Goal: Task Accomplishment & Management: Complete application form

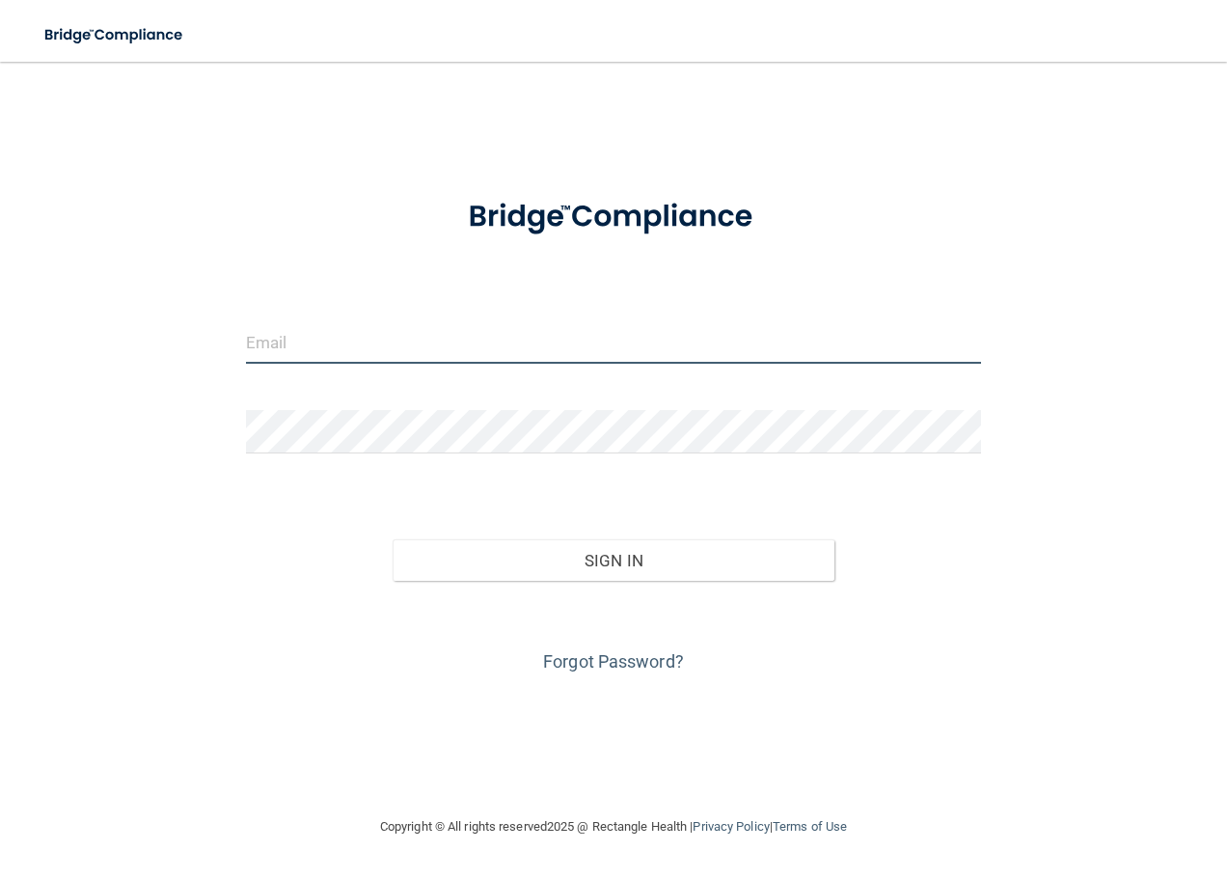
click at [502, 342] on input "email" at bounding box center [614, 341] width 736 height 43
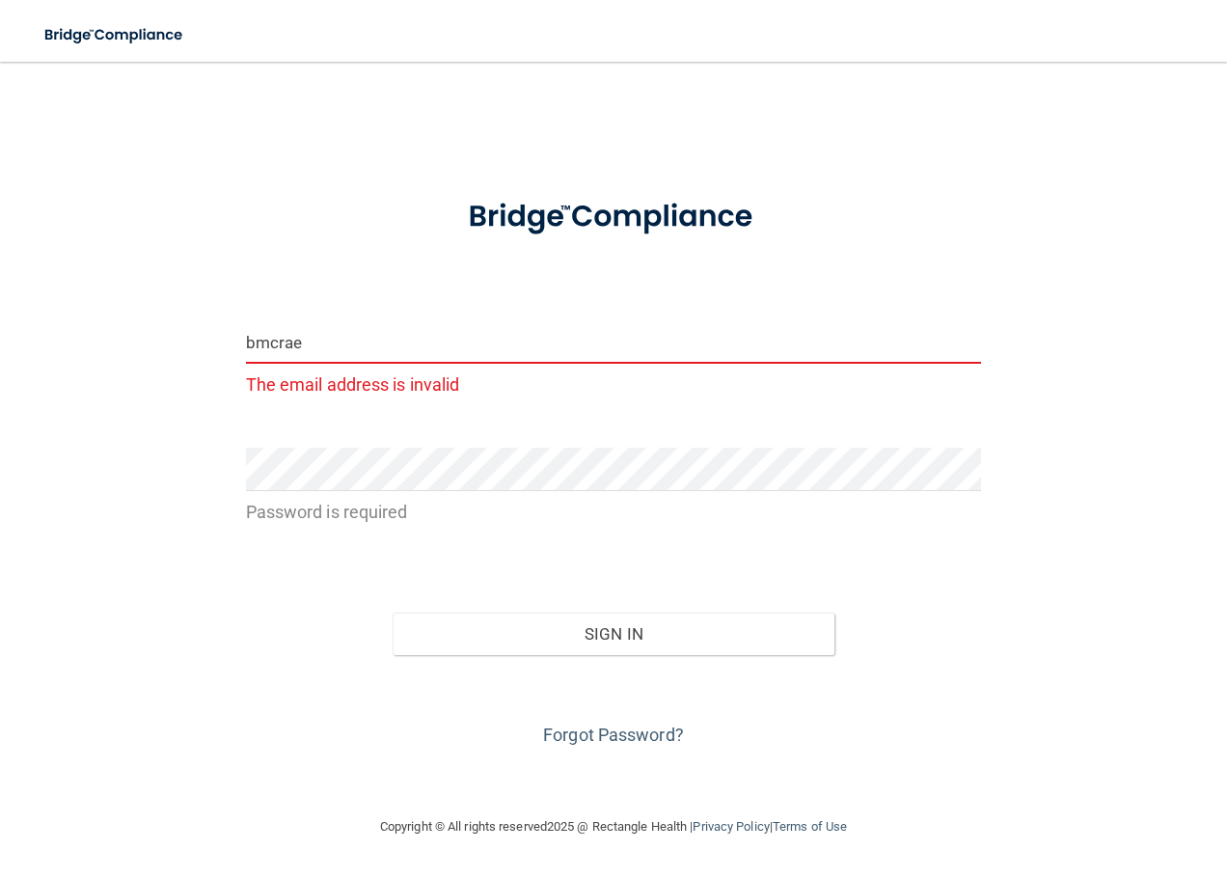
click at [448, 348] on input "bmcrae" at bounding box center [614, 341] width 736 height 43
type input "b"
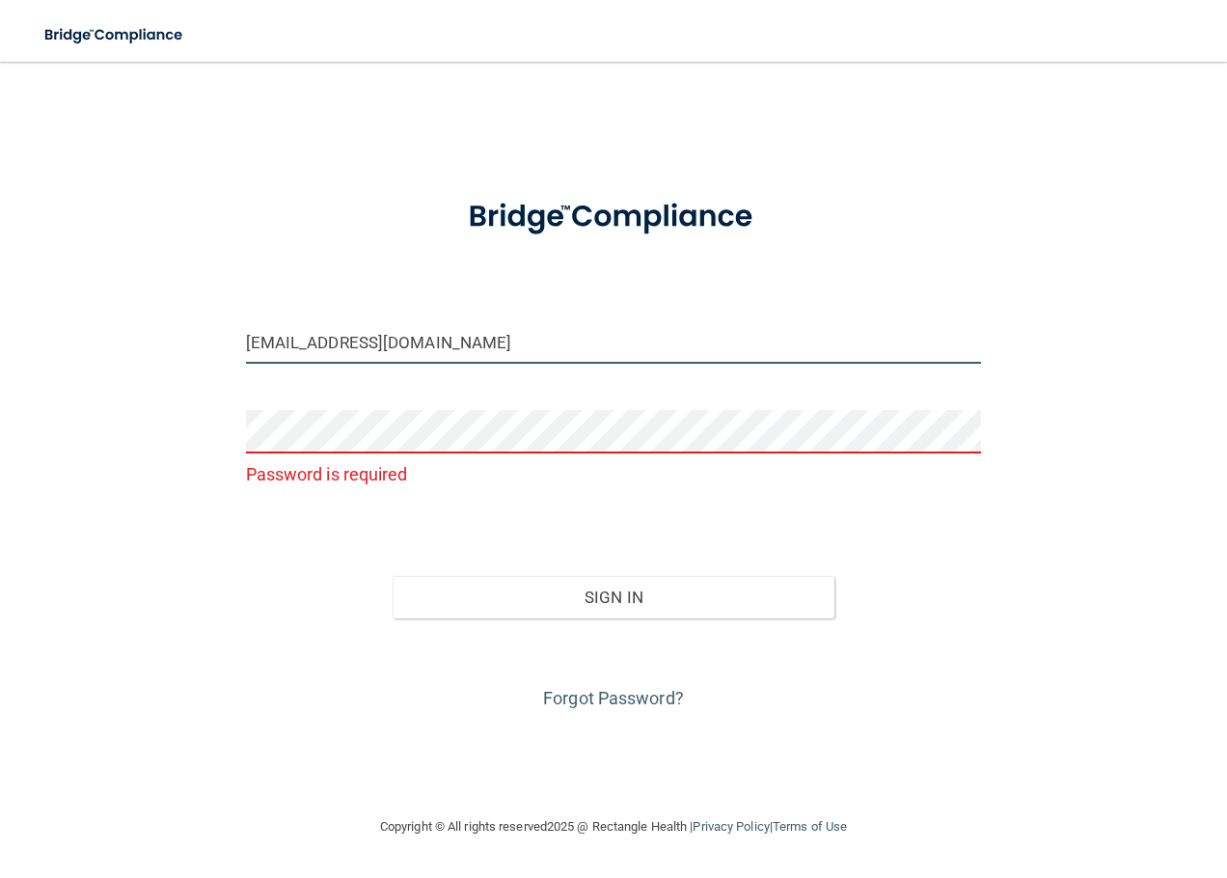
type input "[EMAIL_ADDRESS][DOMAIN_NAME]"
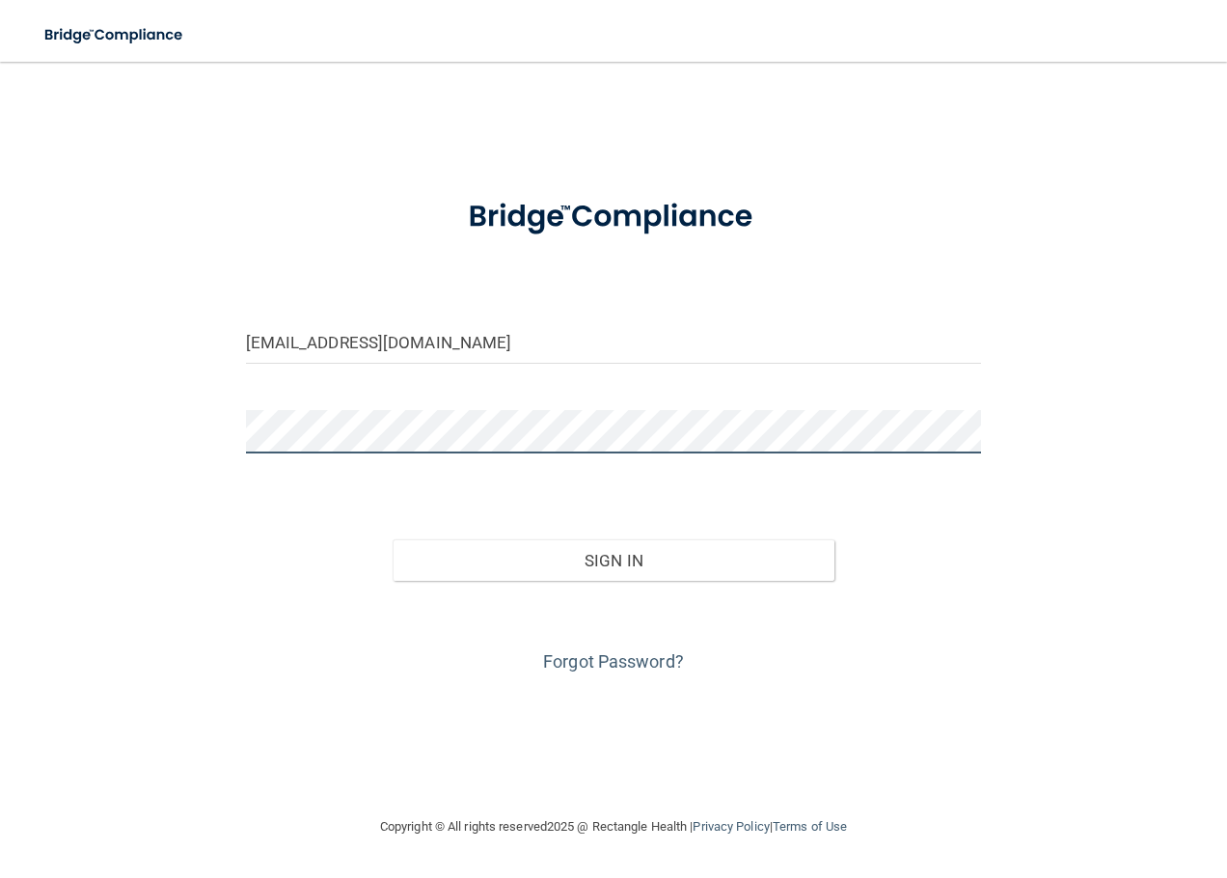
click at [393, 539] on button "Sign In" at bounding box center [614, 560] width 442 height 42
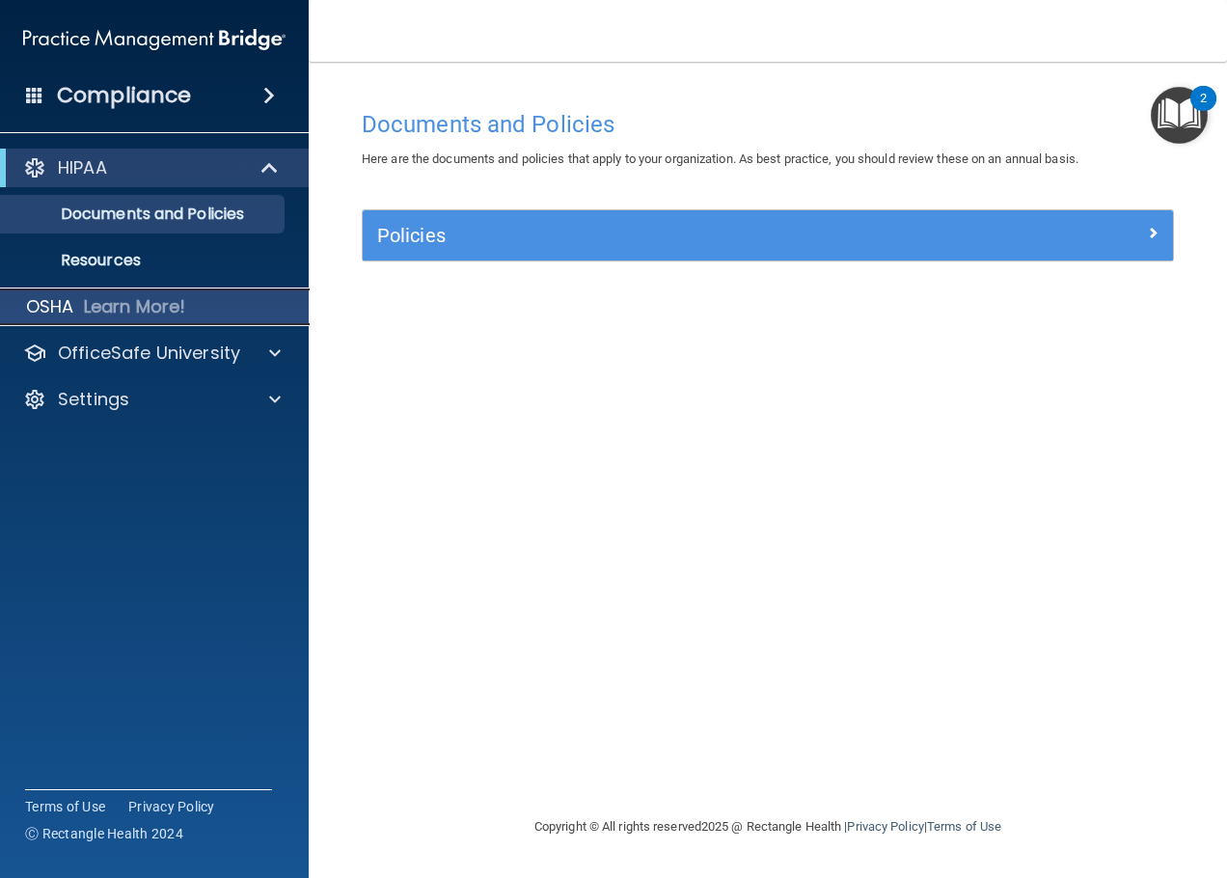
click at [109, 306] on p "Learn More!" at bounding box center [135, 306] width 102 height 23
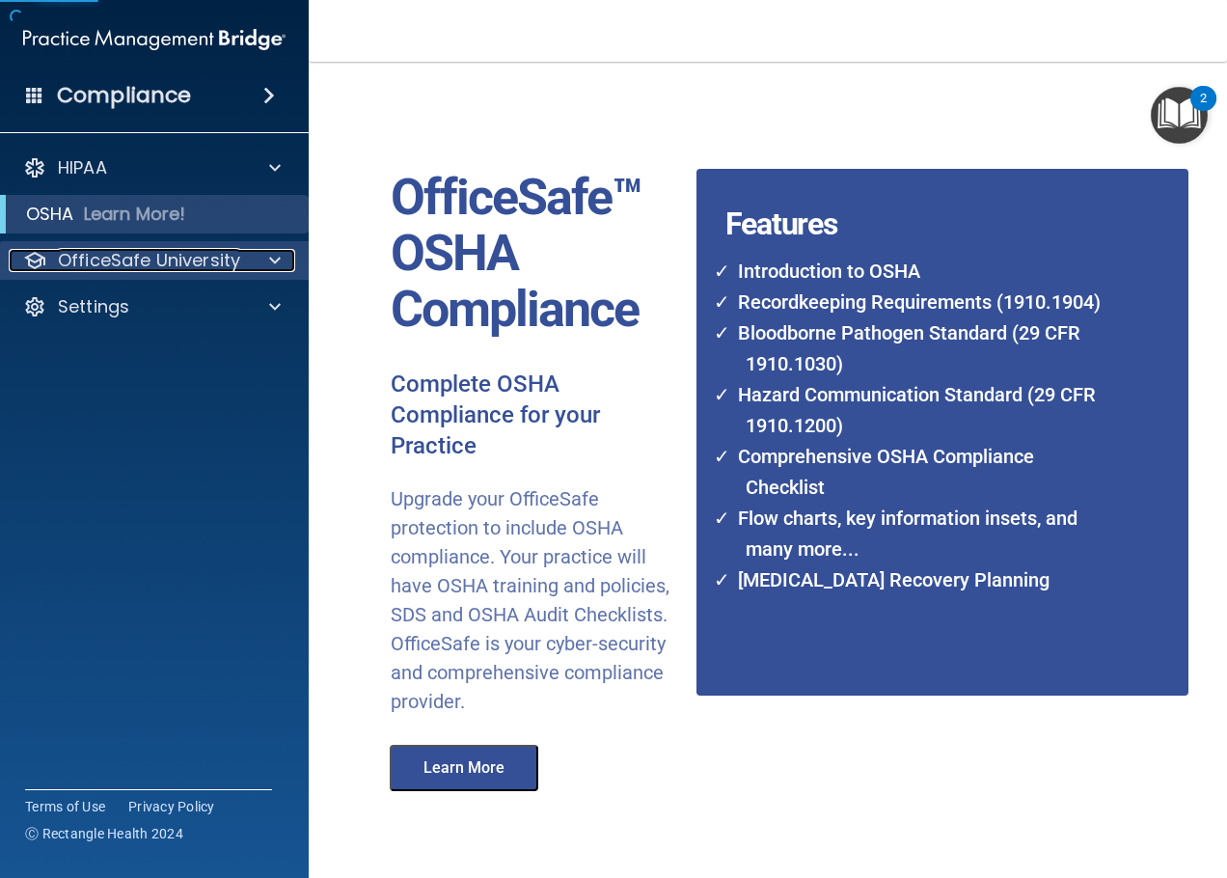
click at [276, 260] on span at bounding box center [275, 260] width 12 height 23
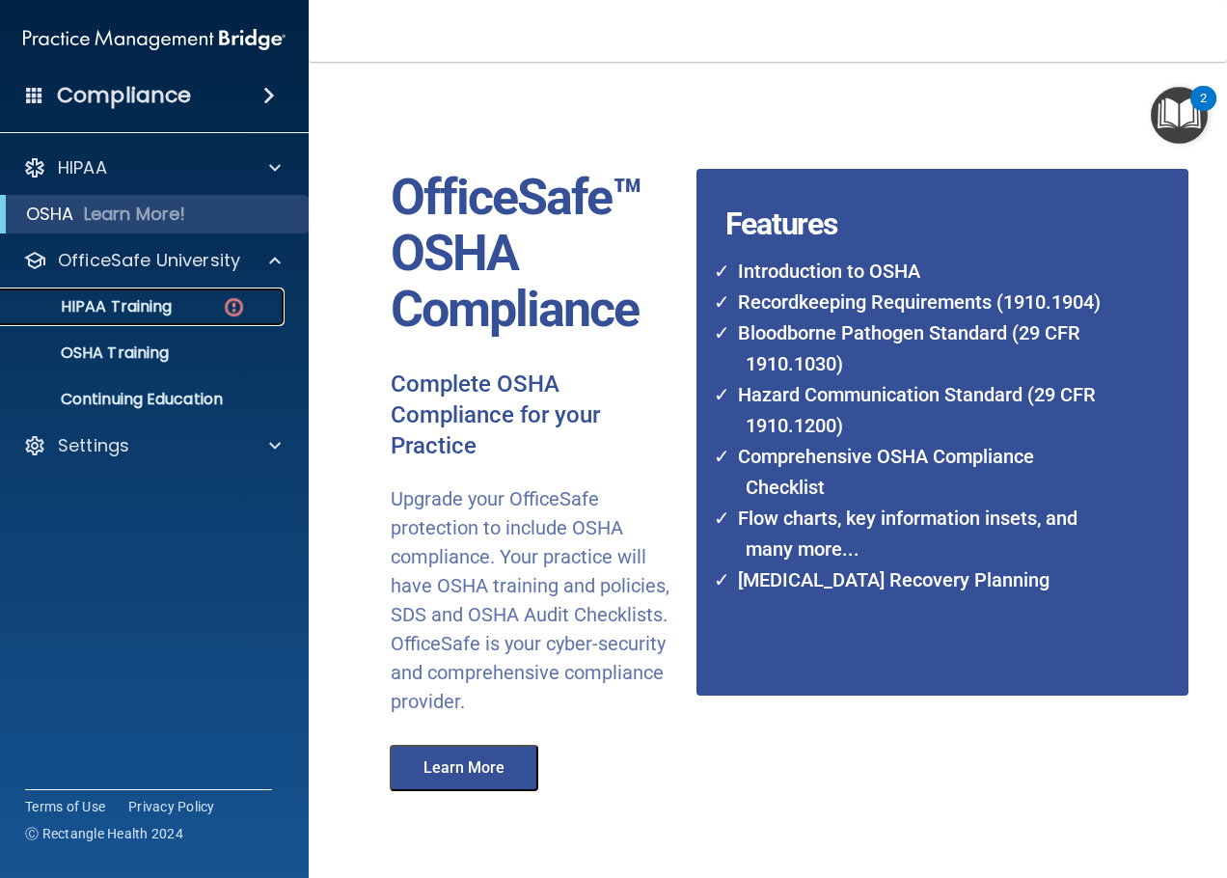
click at [149, 303] on p "HIPAA Training" at bounding box center [92, 306] width 159 height 19
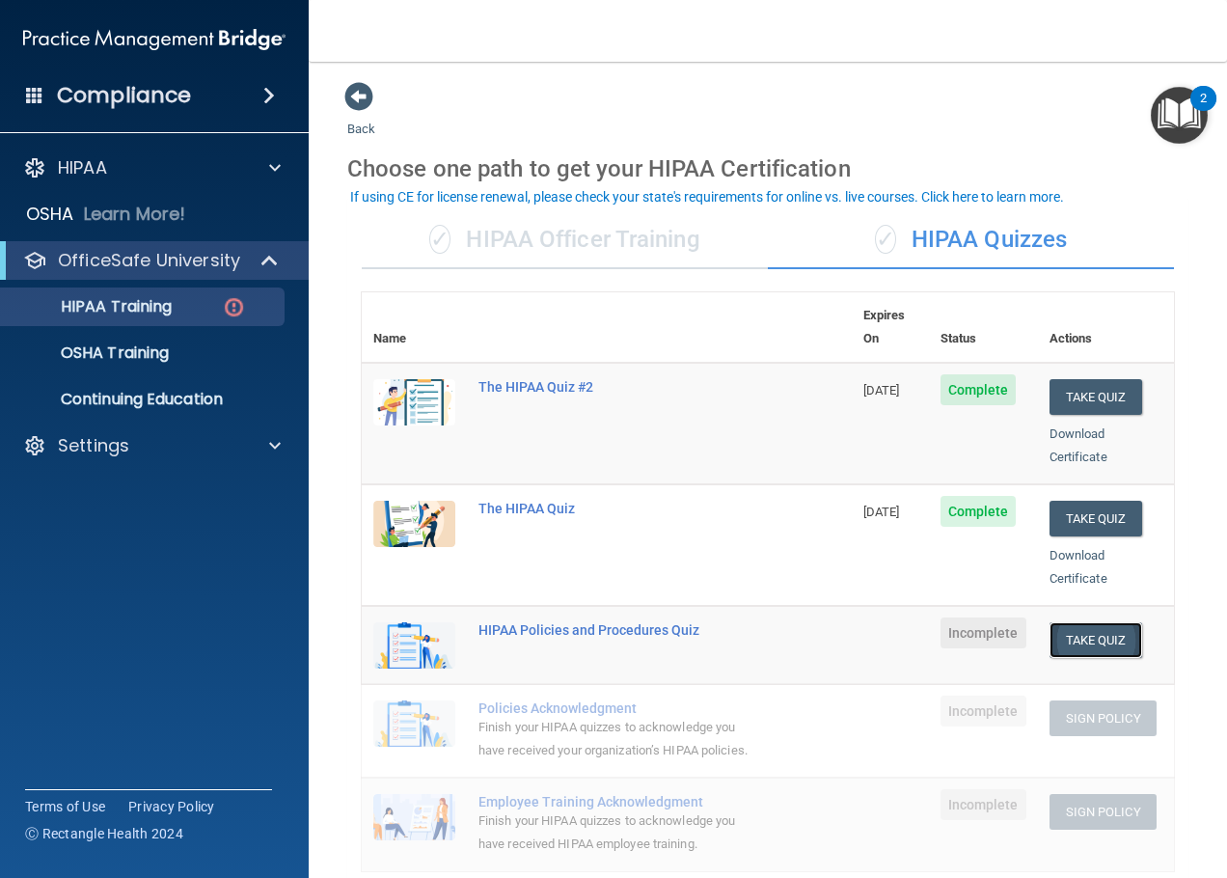
click at [989, 625] on button "Take Quiz" at bounding box center [1096, 640] width 93 height 36
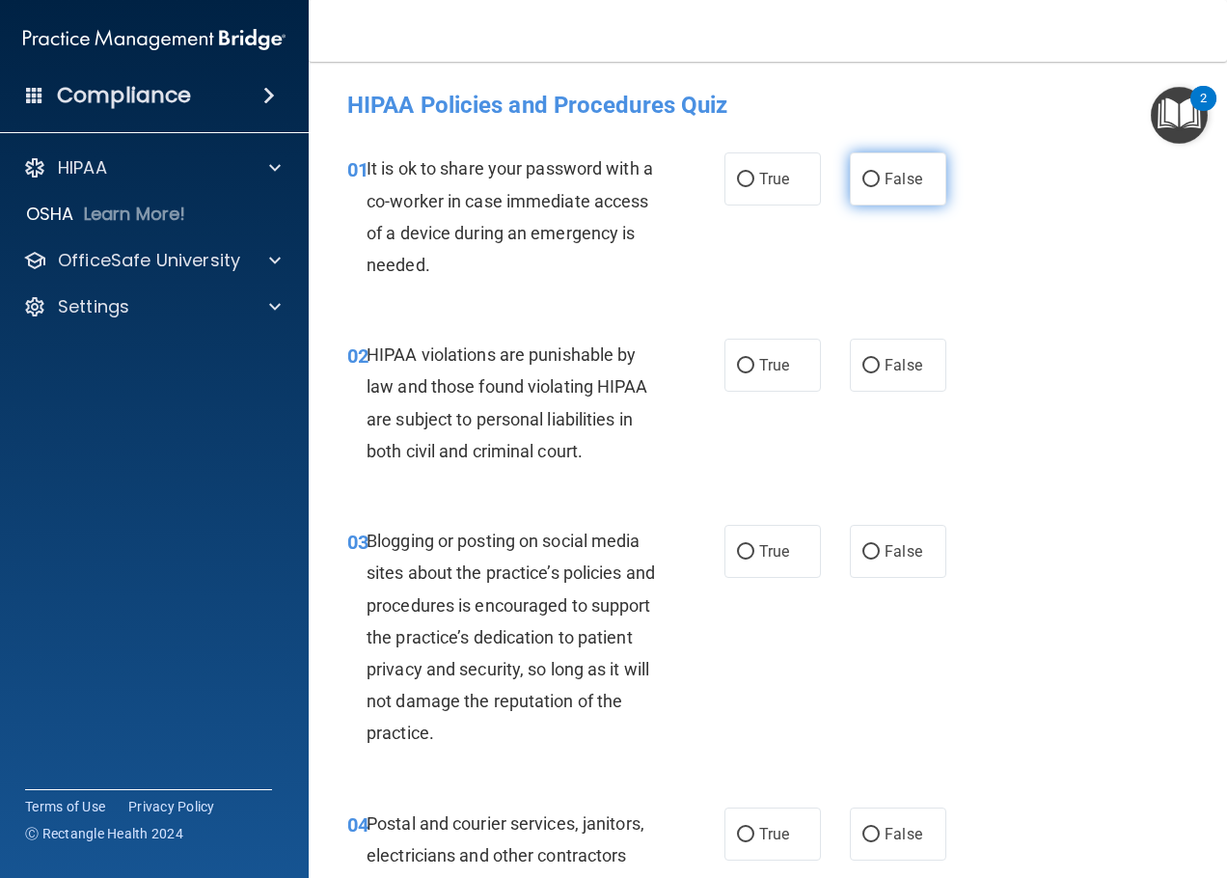
click at [877, 188] on label "False" at bounding box center [898, 178] width 96 height 53
click at [877, 187] on input "False" at bounding box center [870, 180] width 17 height 14
radio input "true"
click at [752, 364] on label "True" at bounding box center [773, 365] width 96 height 53
click at [752, 364] on input "True" at bounding box center [745, 366] width 17 height 14
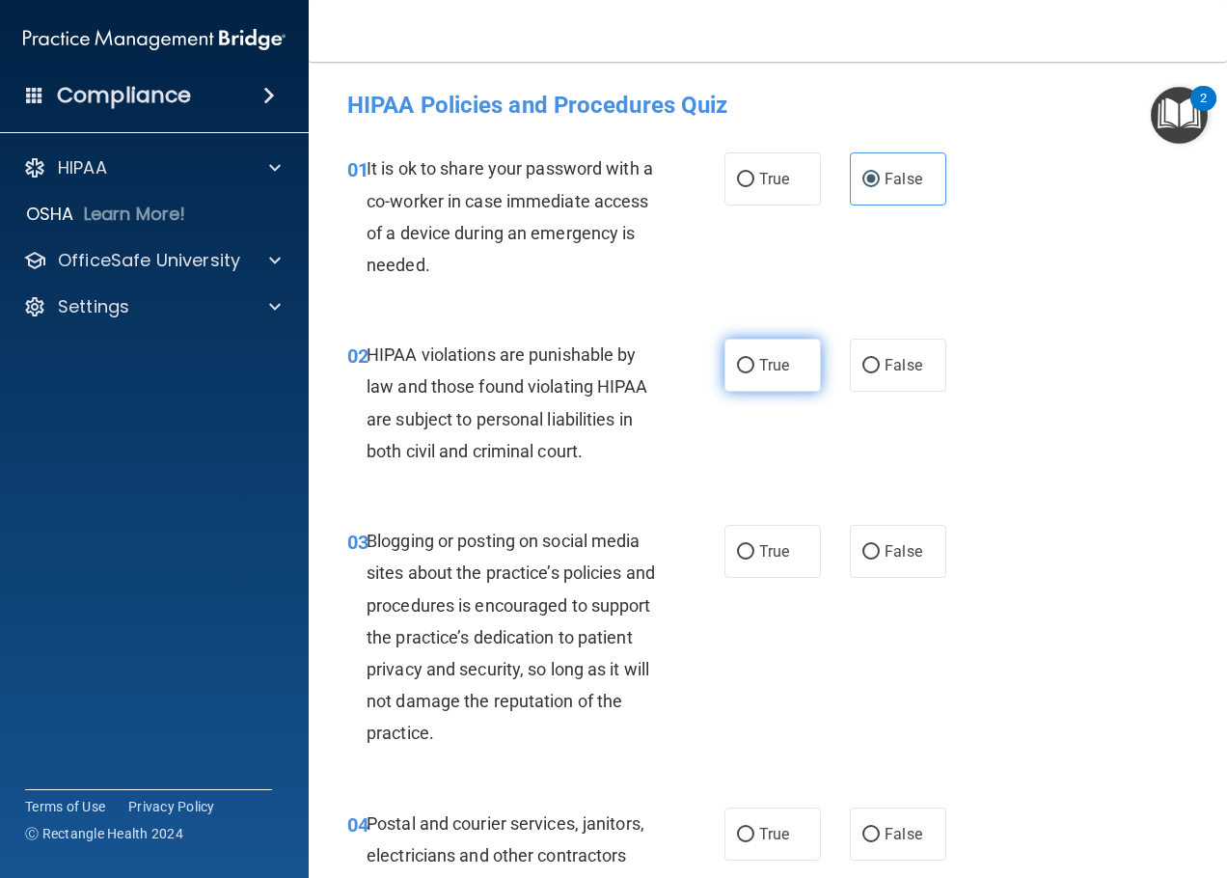
radio input "true"
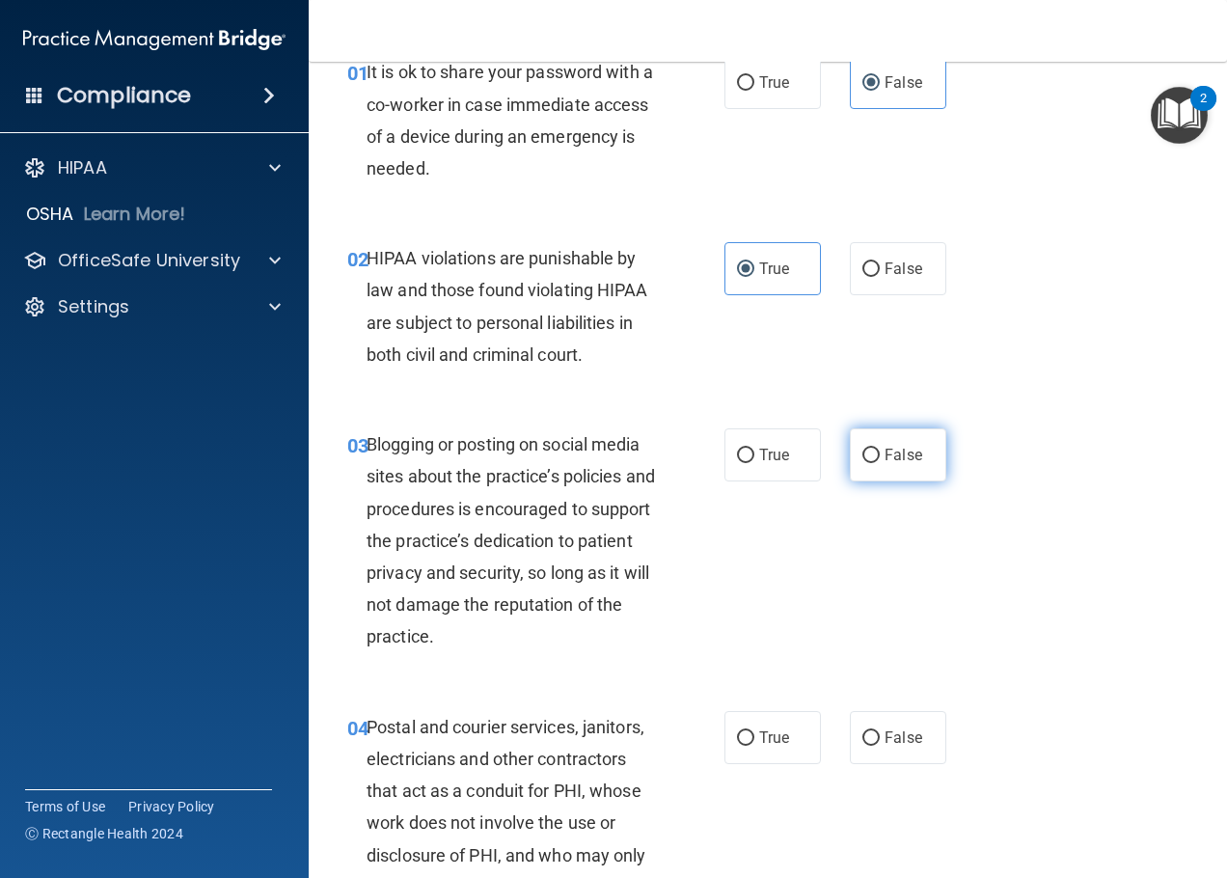
click at [885, 457] on span "False" at bounding box center [904, 455] width 38 height 18
click at [879, 457] on input "False" at bounding box center [870, 456] width 17 height 14
radio input "true"
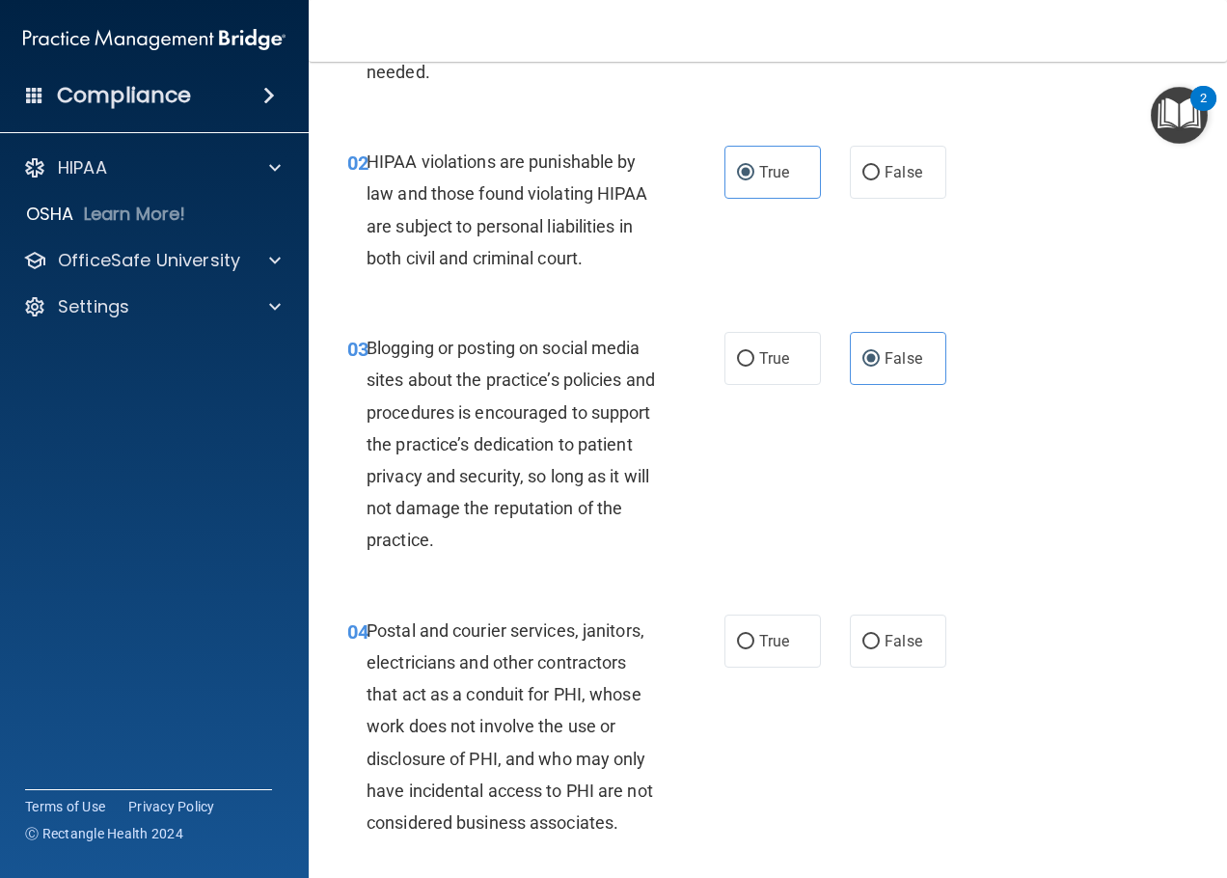
scroll to position [289, 0]
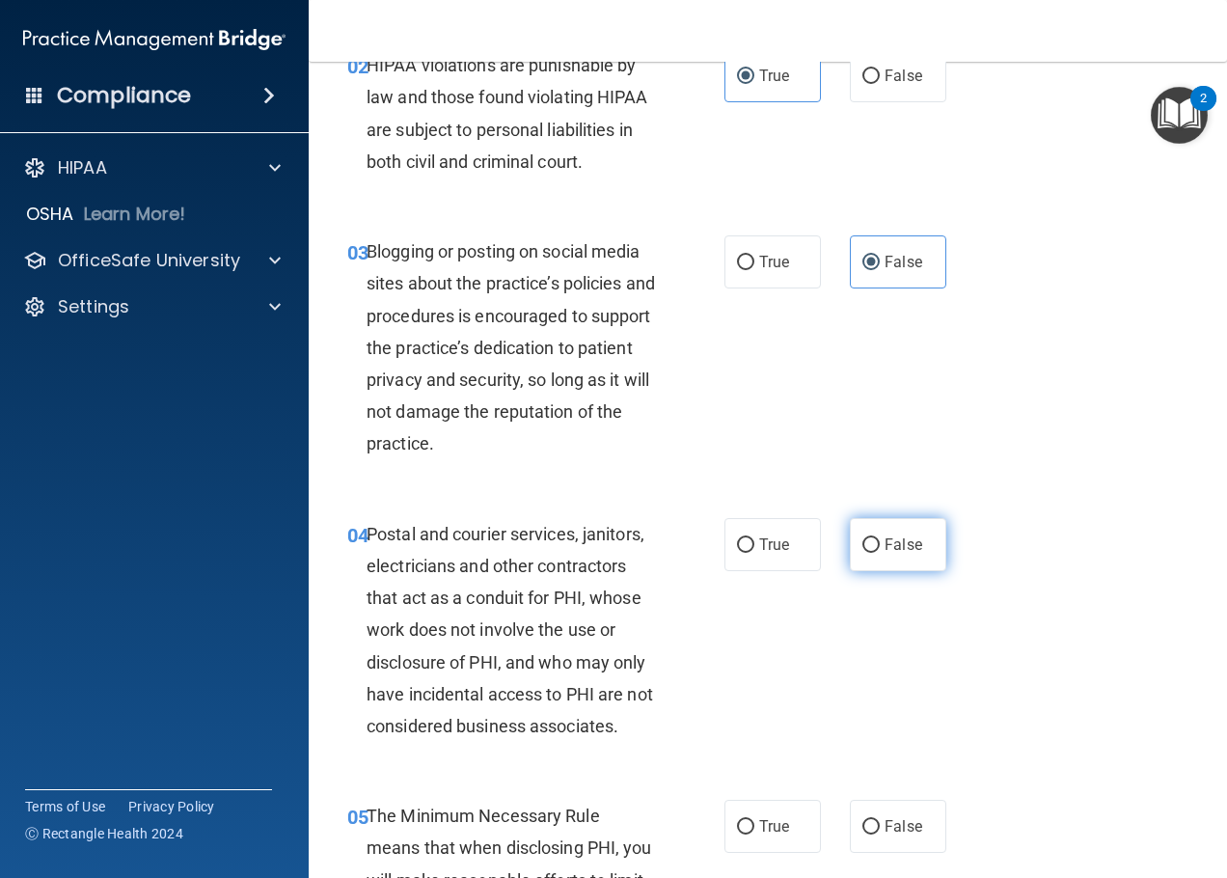
click at [862, 549] on input "False" at bounding box center [870, 545] width 17 height 14
radio input "true"
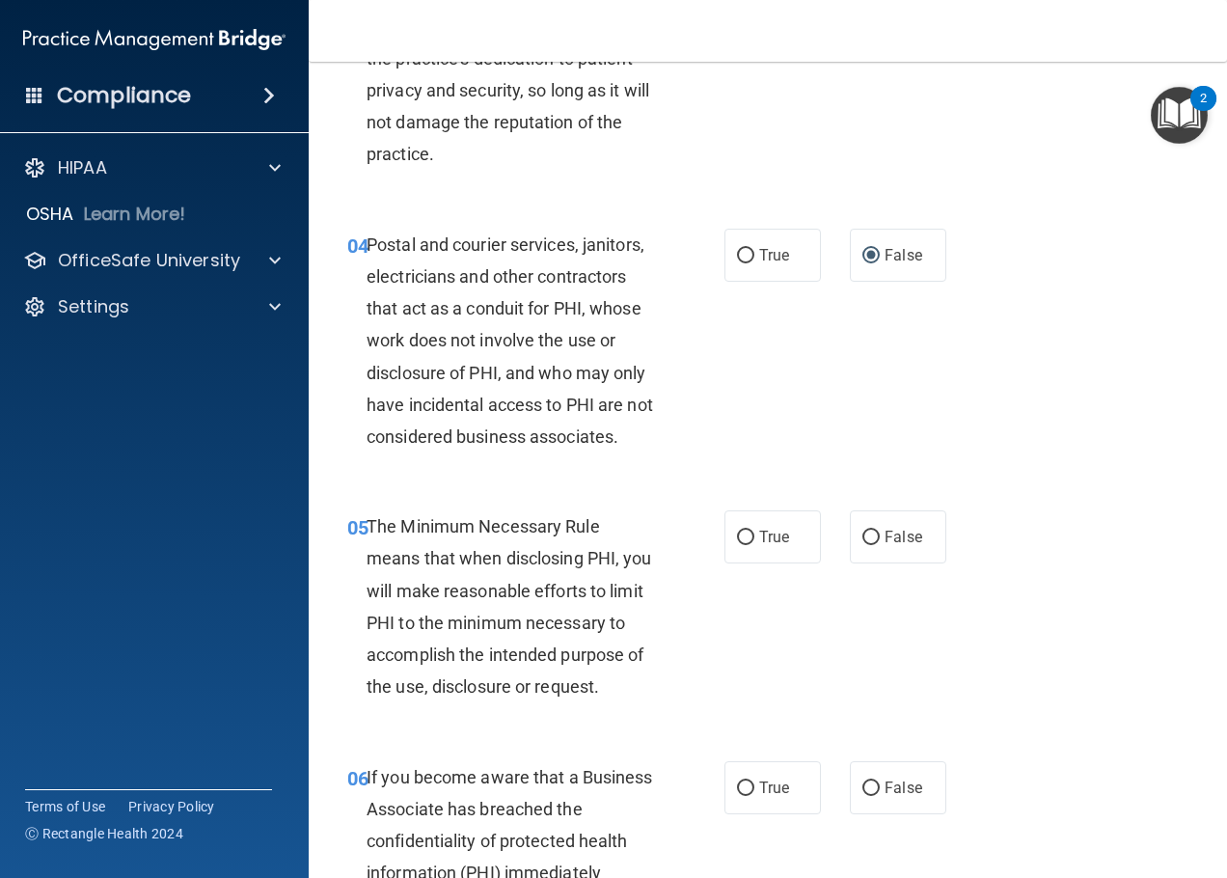
scroll to position [675, 0]
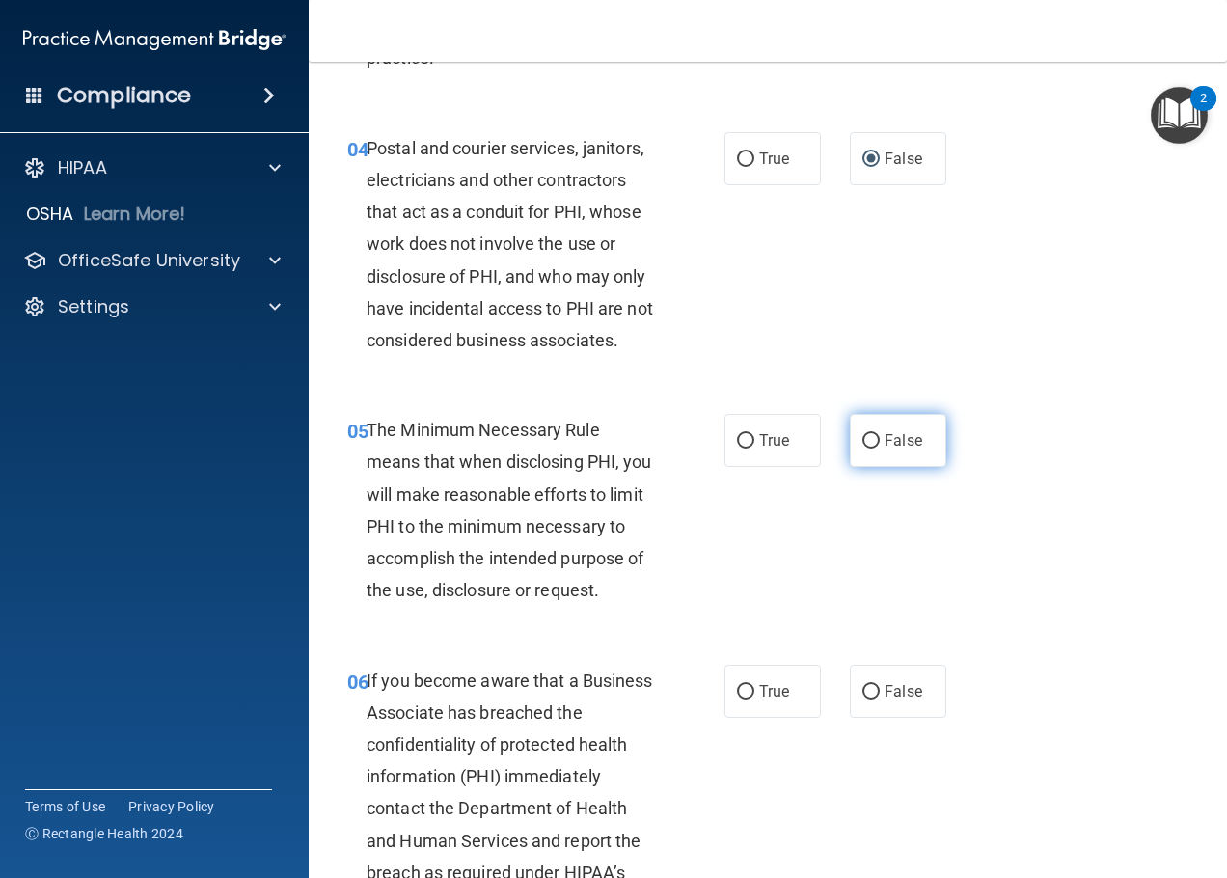
click at [905, 445] on span "False" at bounding box center [904, 440] width 38 height 18
click at [880, 445] on input "False" at bounding box center [870, 441] width 17 height 14
radio input "true"
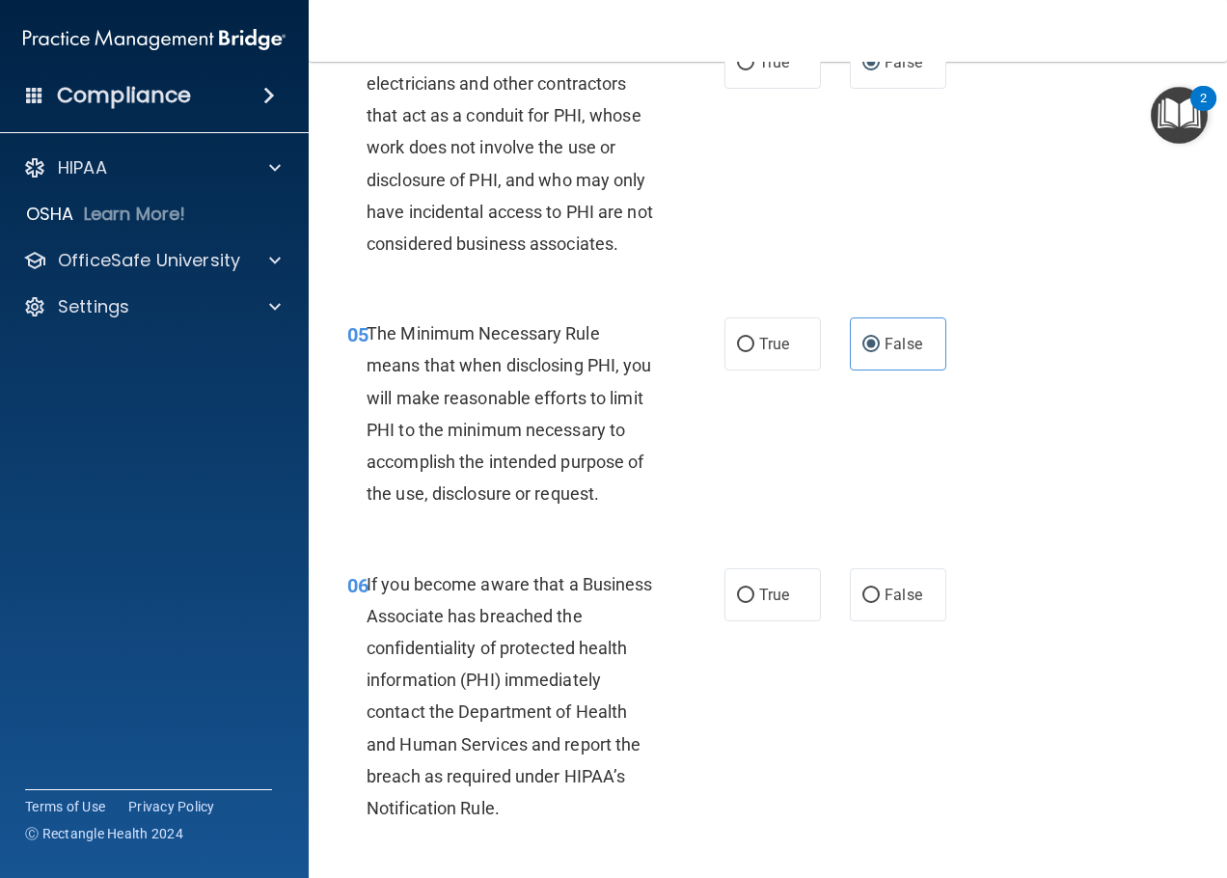
scroll to position [868, 0]
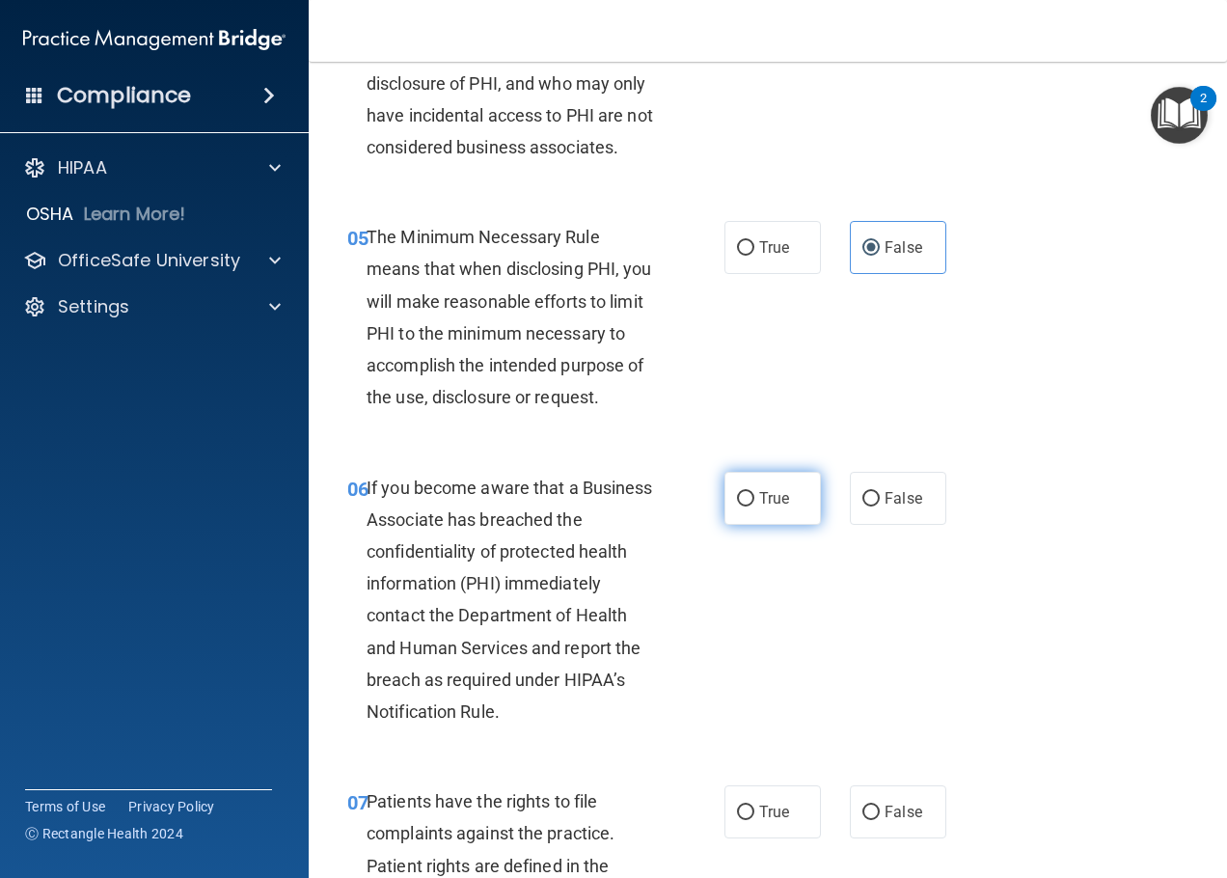
click at [759, 492] on span "True" at bounding box center [774, 498] width 30 height 18
click at [754, 492] on input "True" at bounding box center [745, 499] width 17 height 14
radio input "true"
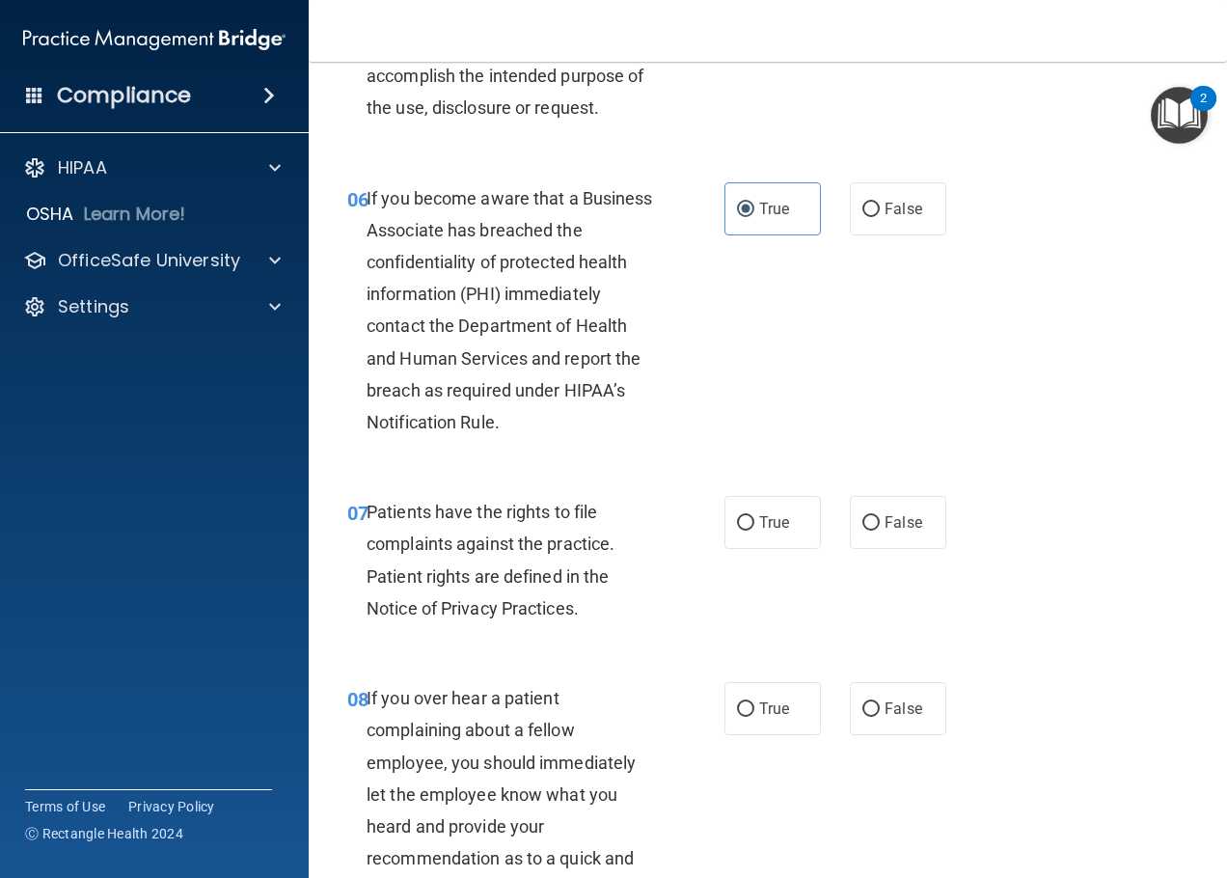
scroll to position [1254, 0]
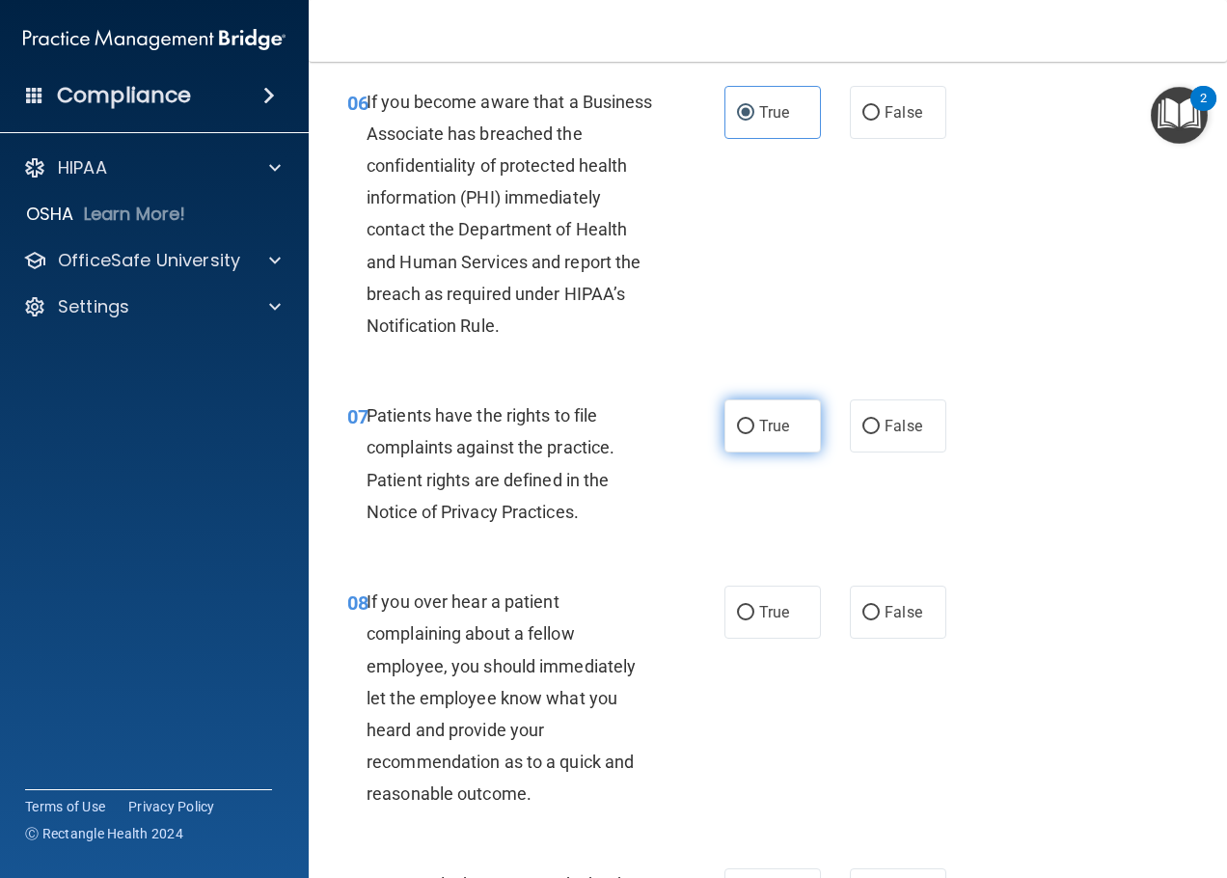
click at [762, 435] on span "True" at bounding box center [774, 426] width 30 height 18
click at [754, 434] on input "True" at bounding box center [745, 427] width 17 height 14
radio input "true"
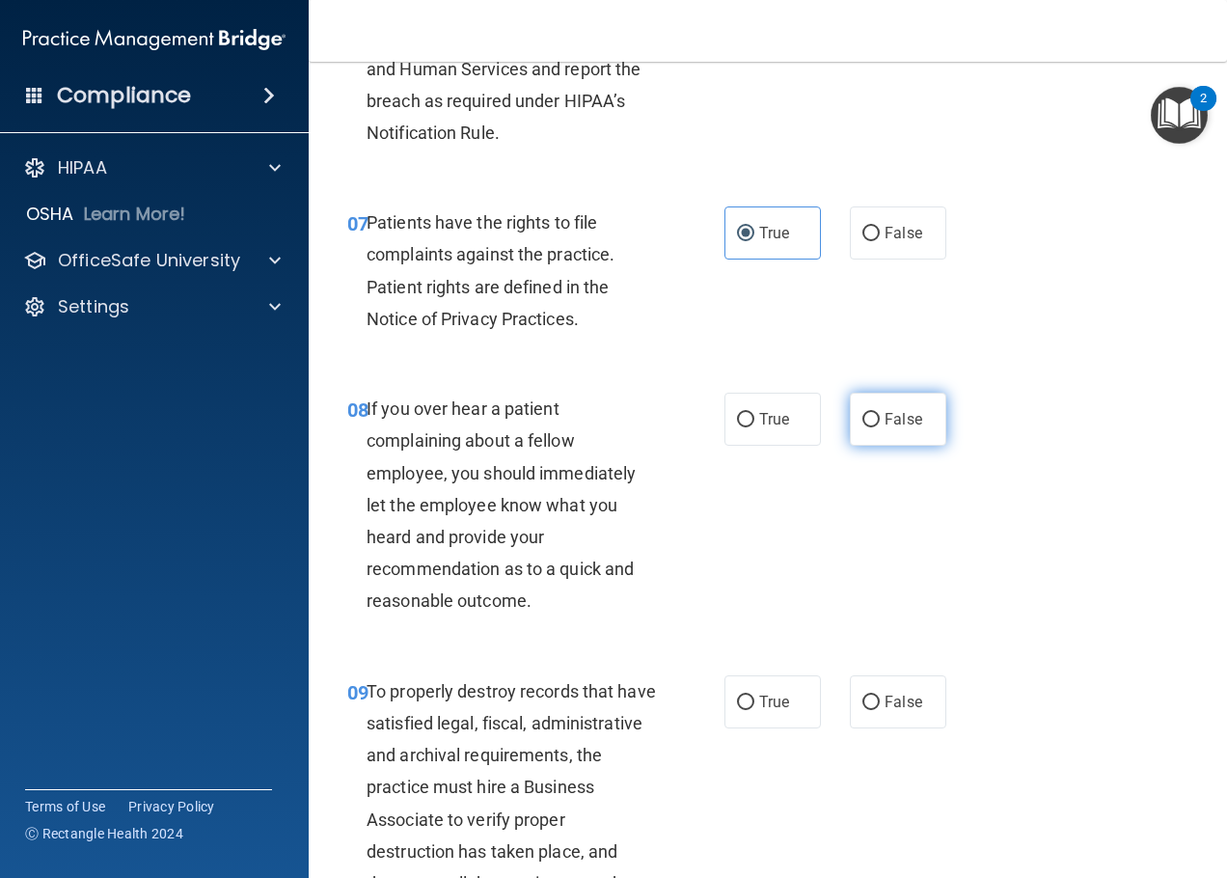
click at [903, 428] on span "False" at bounding box center [904, 419] width 38 height 18
click at [880, 427] on input "False" at bounding box center [870, 420] width 17 height 14
radio input "true"
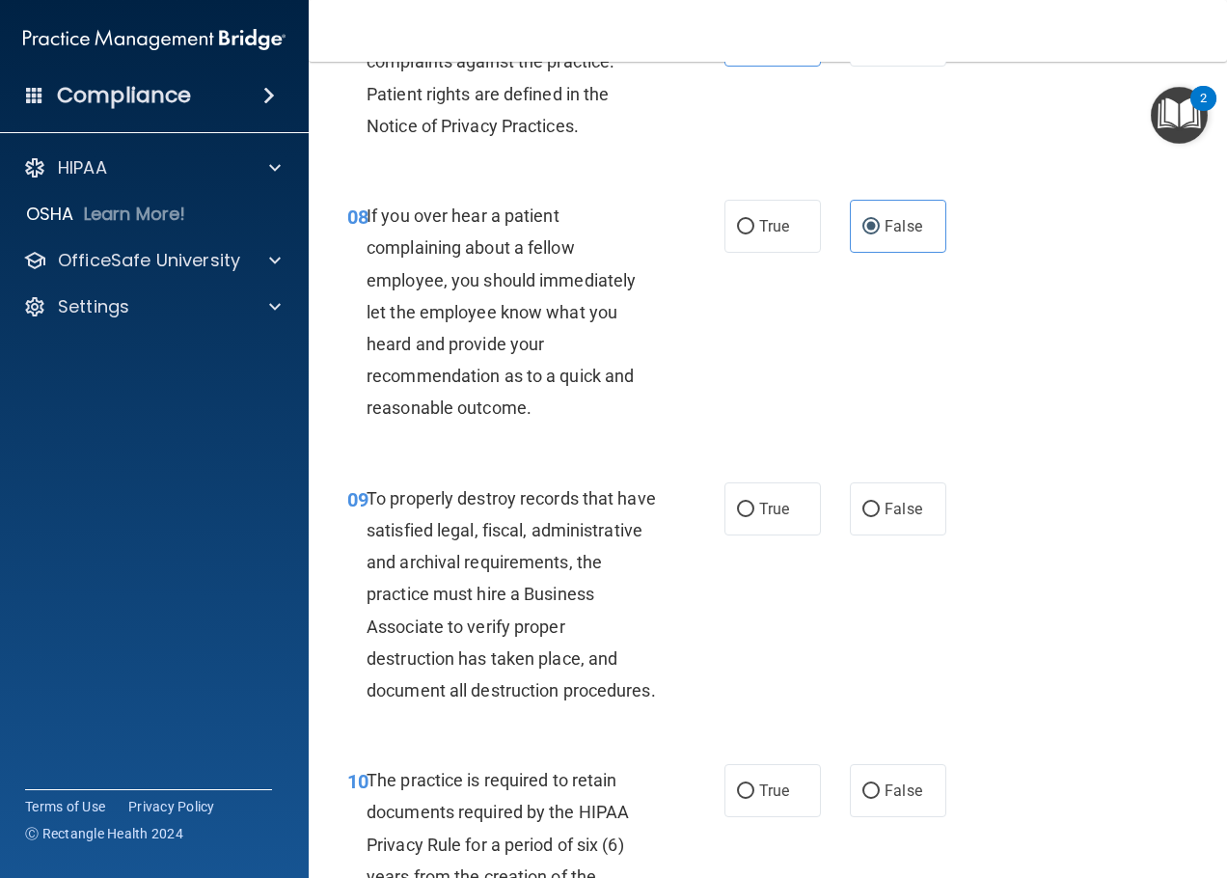
scroll to position [1737, 0]
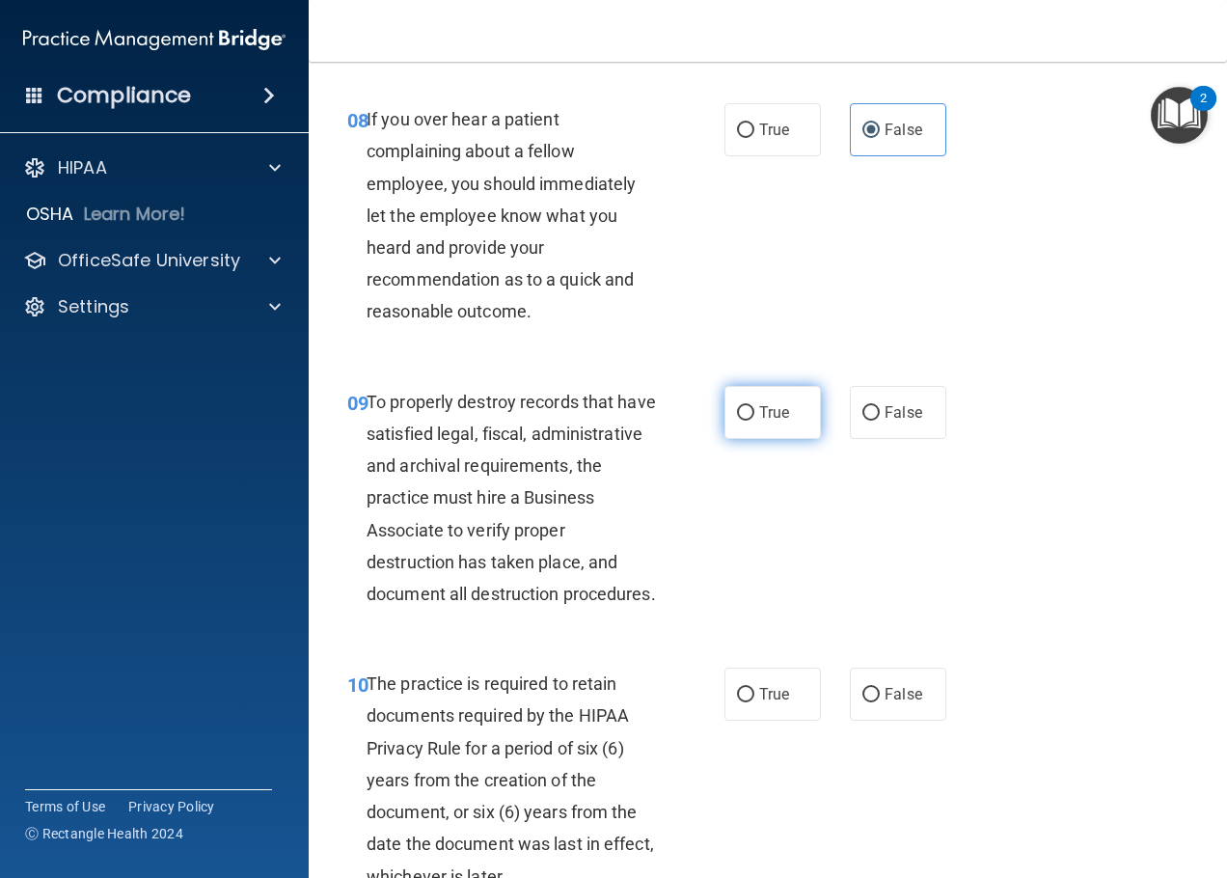
click at [741, 439] on label "True" at bounding box center [773, 412] width 96 height 53
click at [741, 421] on input "True" at bounding box center [745, 413] width 17 height 14
radio input "true"
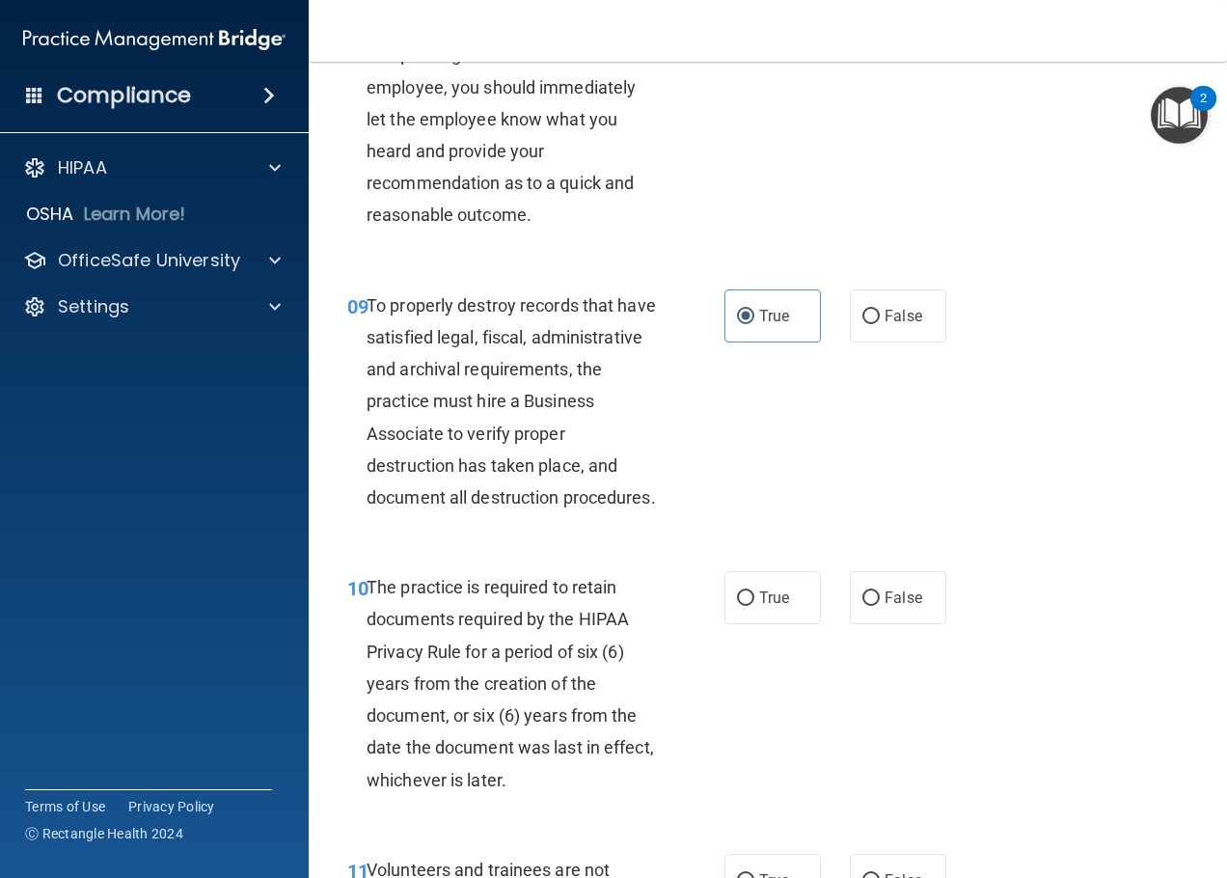
scroll to position [1929, 0]
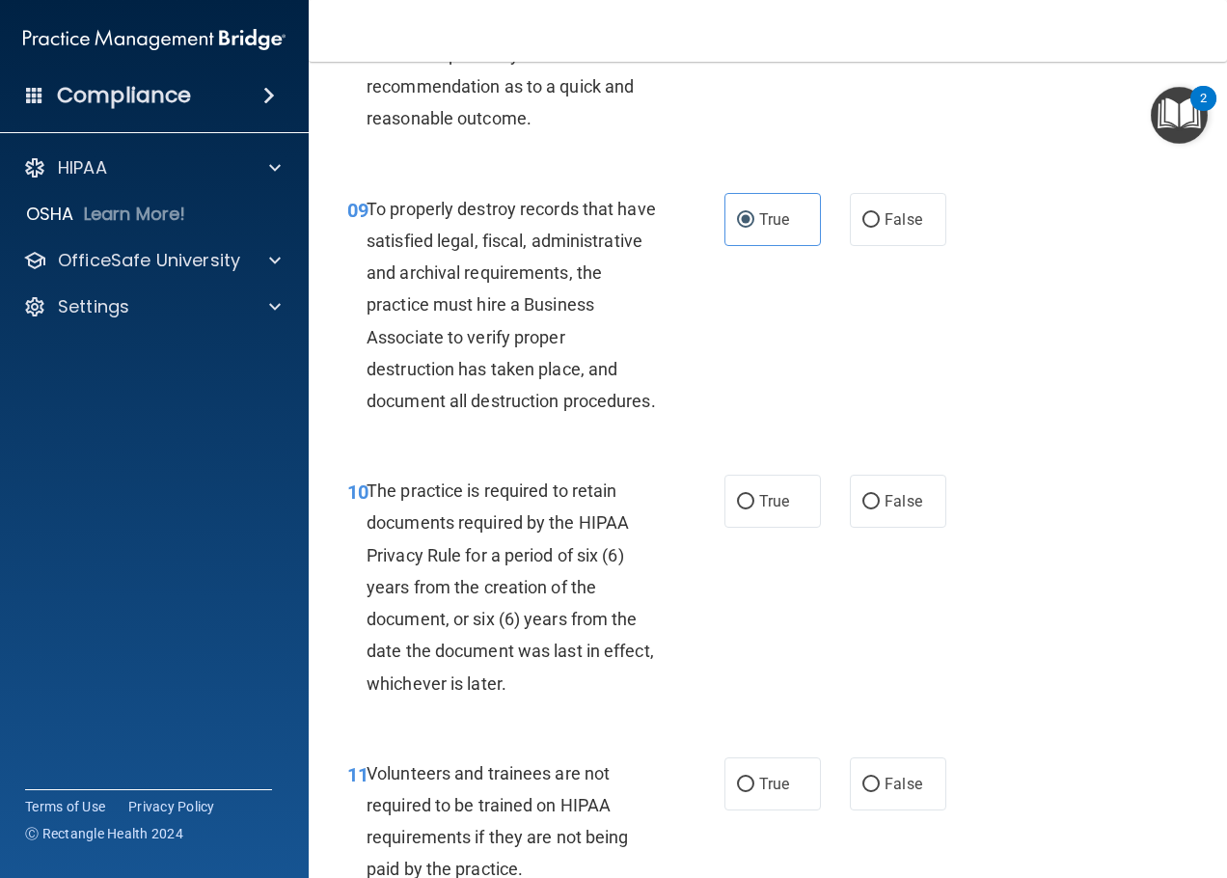
click at [715, 571] on div "10 The practice is required to retain documents required by the HIPAA Privacy R…" at bounding box center [535, 592] width 435 height 234
click at [748, 528] on label "True" at bounding box center [773, 501] width 96 height 53
click at [748, 509] on input "True" at bounding box center [745, 502] width 17 height 14
radio input "true"
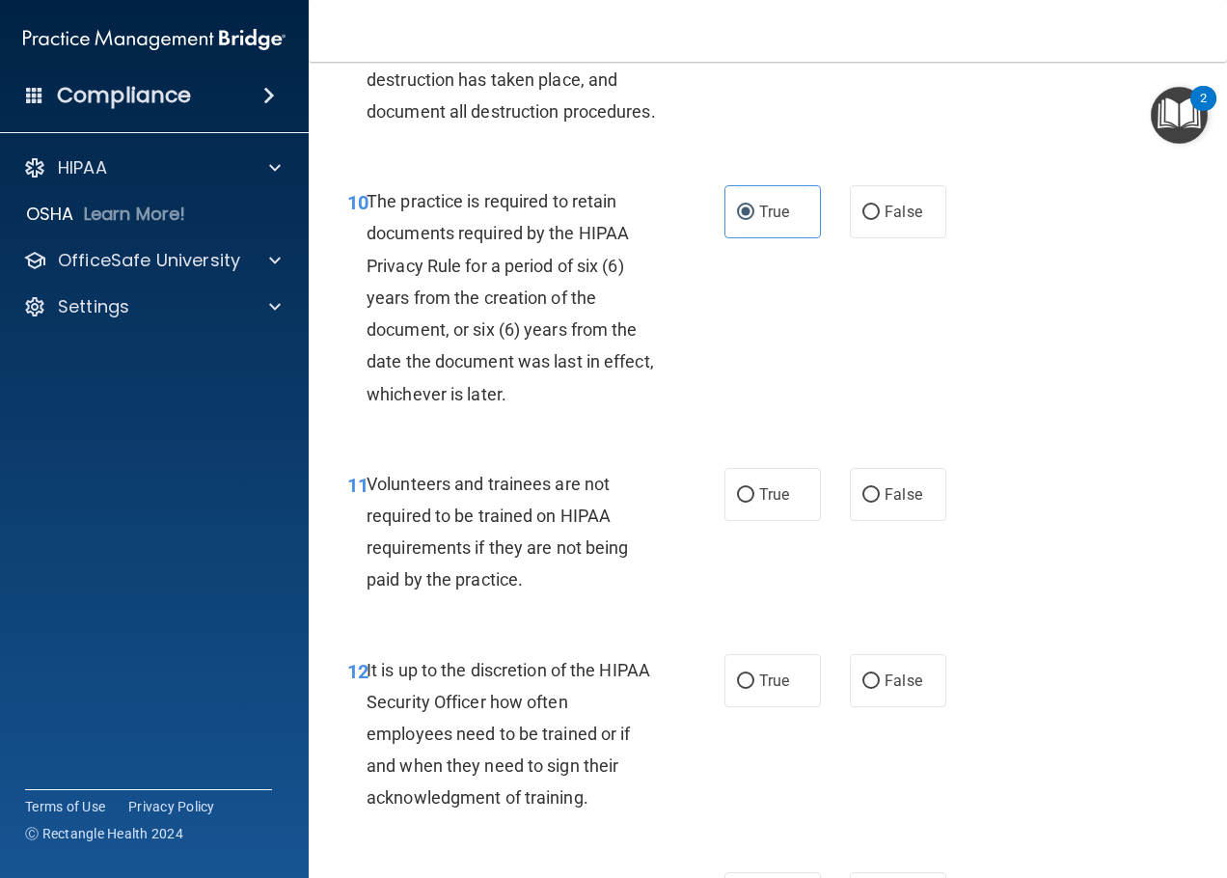
scroll to position [2315, 0]
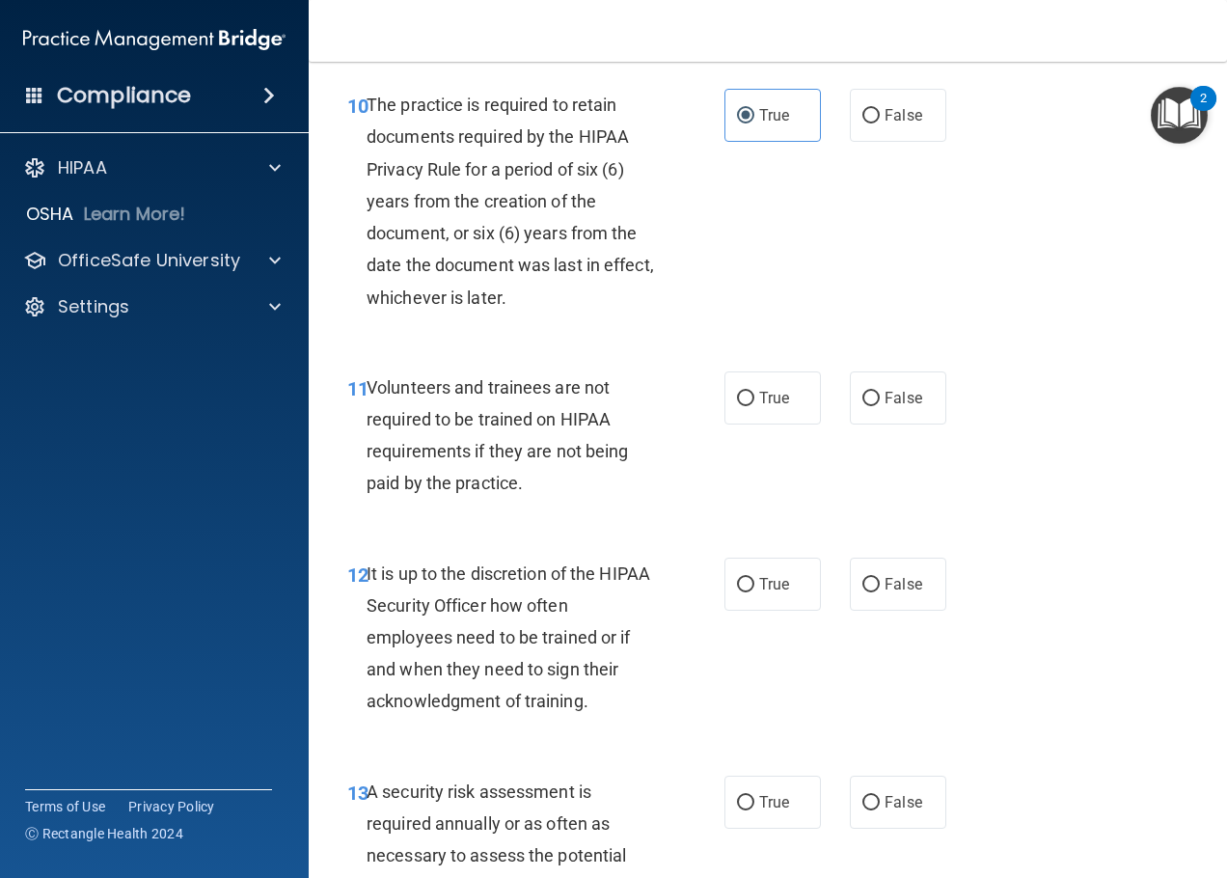
click at [956, 474] on div "11 Volunteers and trainees are not required to be trained on HIPAA requirements…" at bounding box center [768, 440] width 870 height 186
click at [919, 424] on label "False" at bounding box center [898, 397] width 96 height 53
click at [880, 406] on input "False" at bounding box center [870, 399] width 17 height 14
radio input "true"
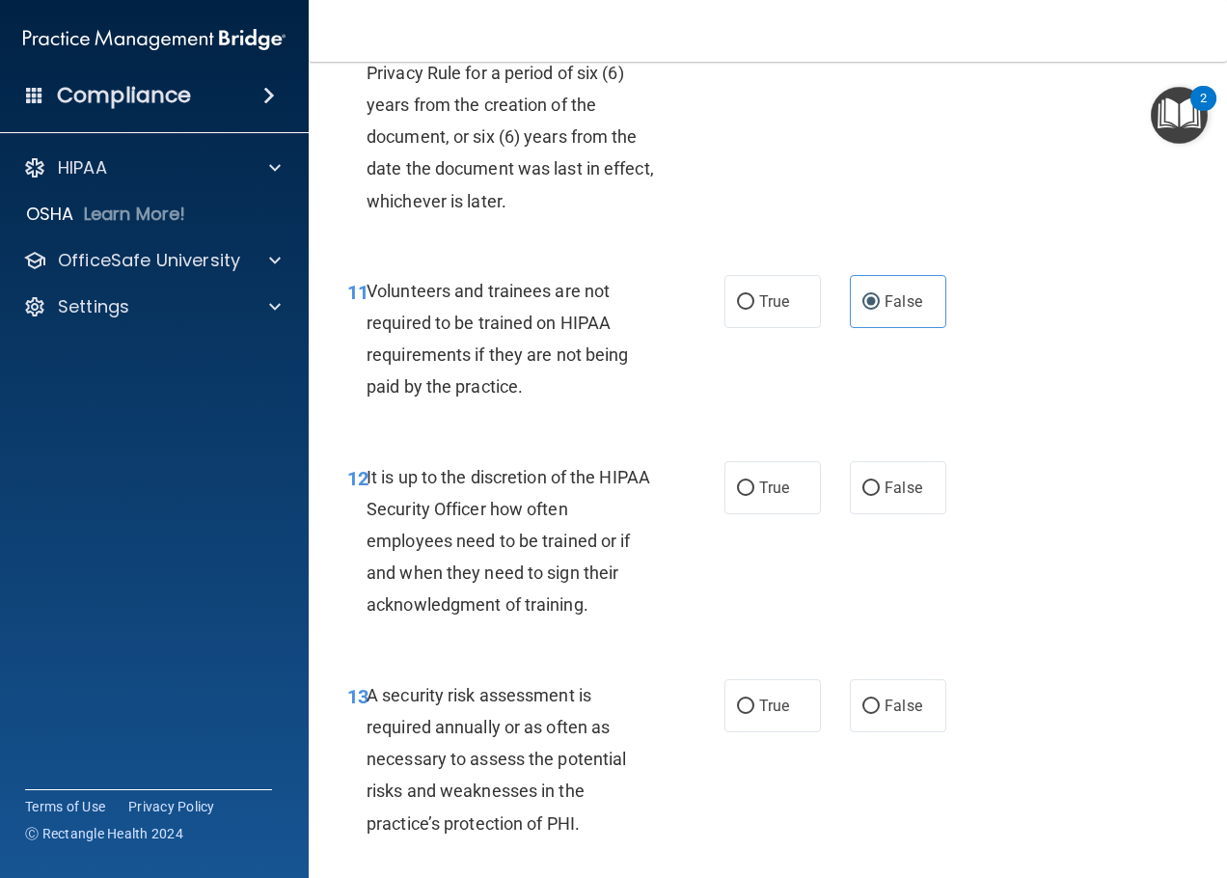
scroll to position [2508, 0]
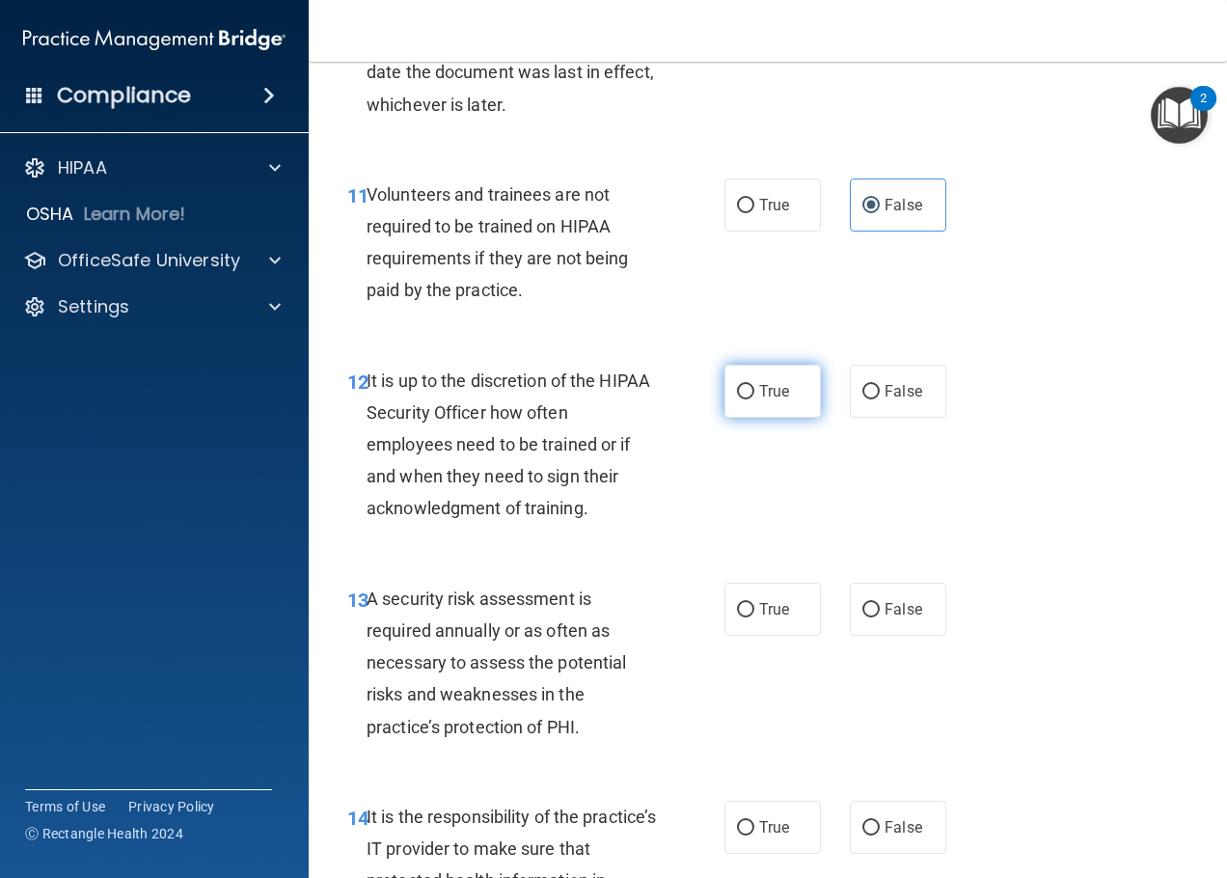
click at [776, 400] on span "True" at bounding box center [774, 391] width 30 height 18
click at [754, 399] on input "True" at bounding box center [745, 392] width 17 height 14
radio input "true"
click at [749, 636] on label "True" at bounding box center [773, 609] width 96 height 53
click at [749, 617] on input "True" at bounding box center [745, 610] width 17 height 14
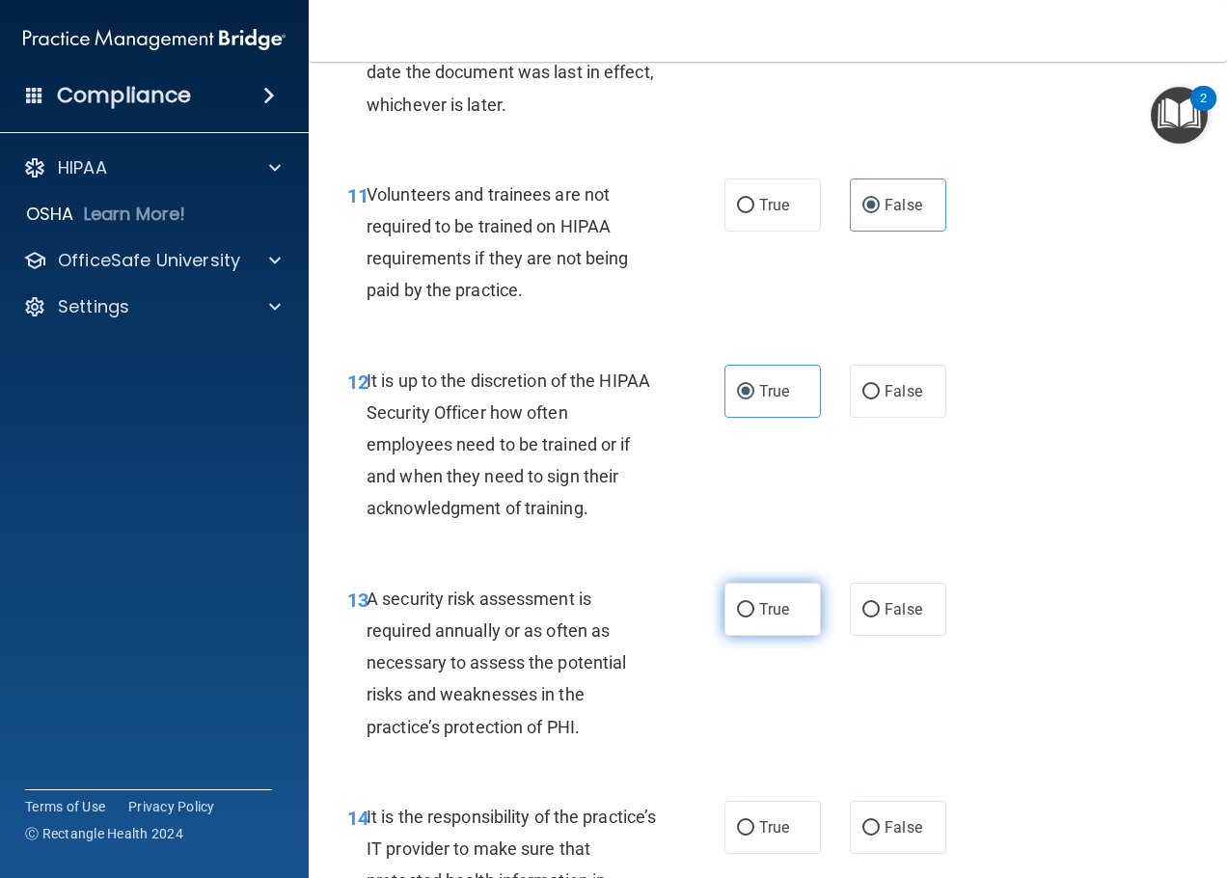
radio input "true"
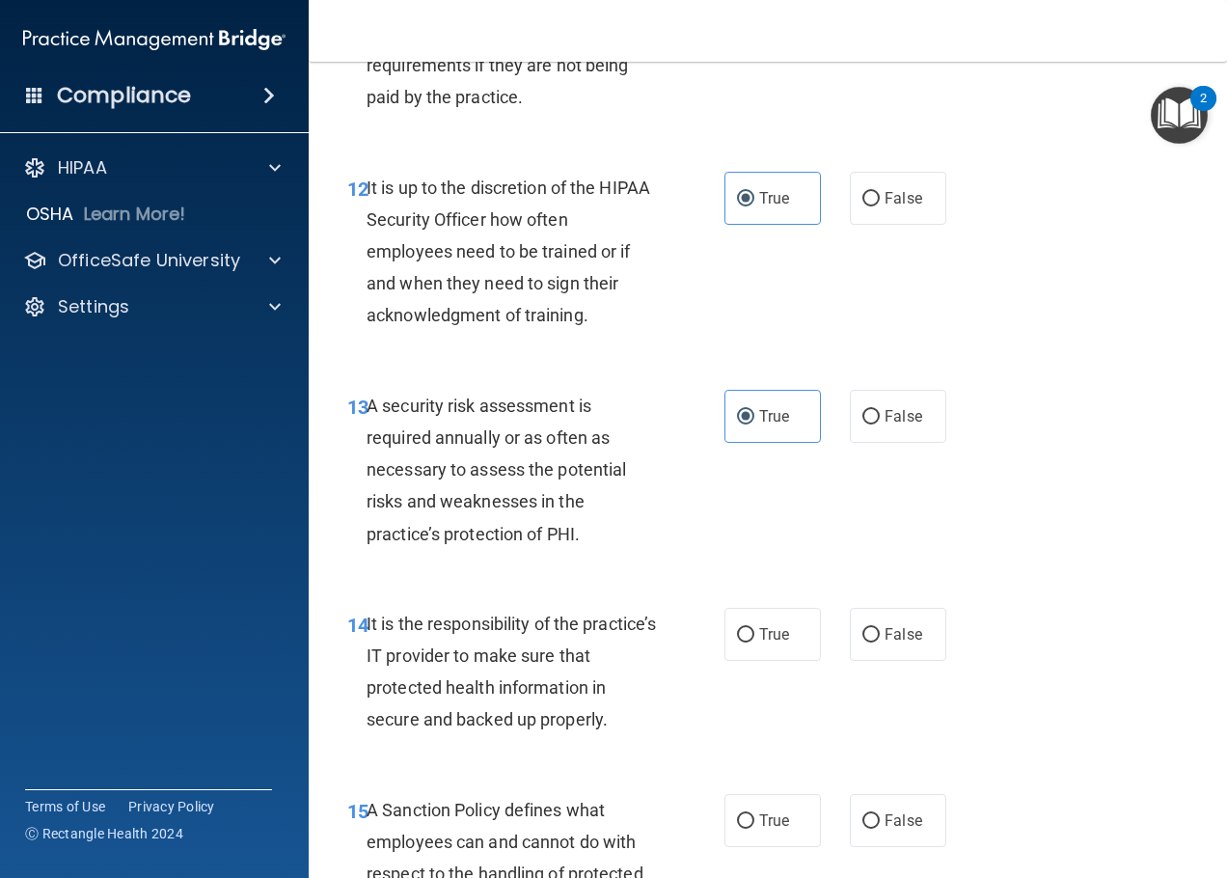
scroll to position [2798, 0]
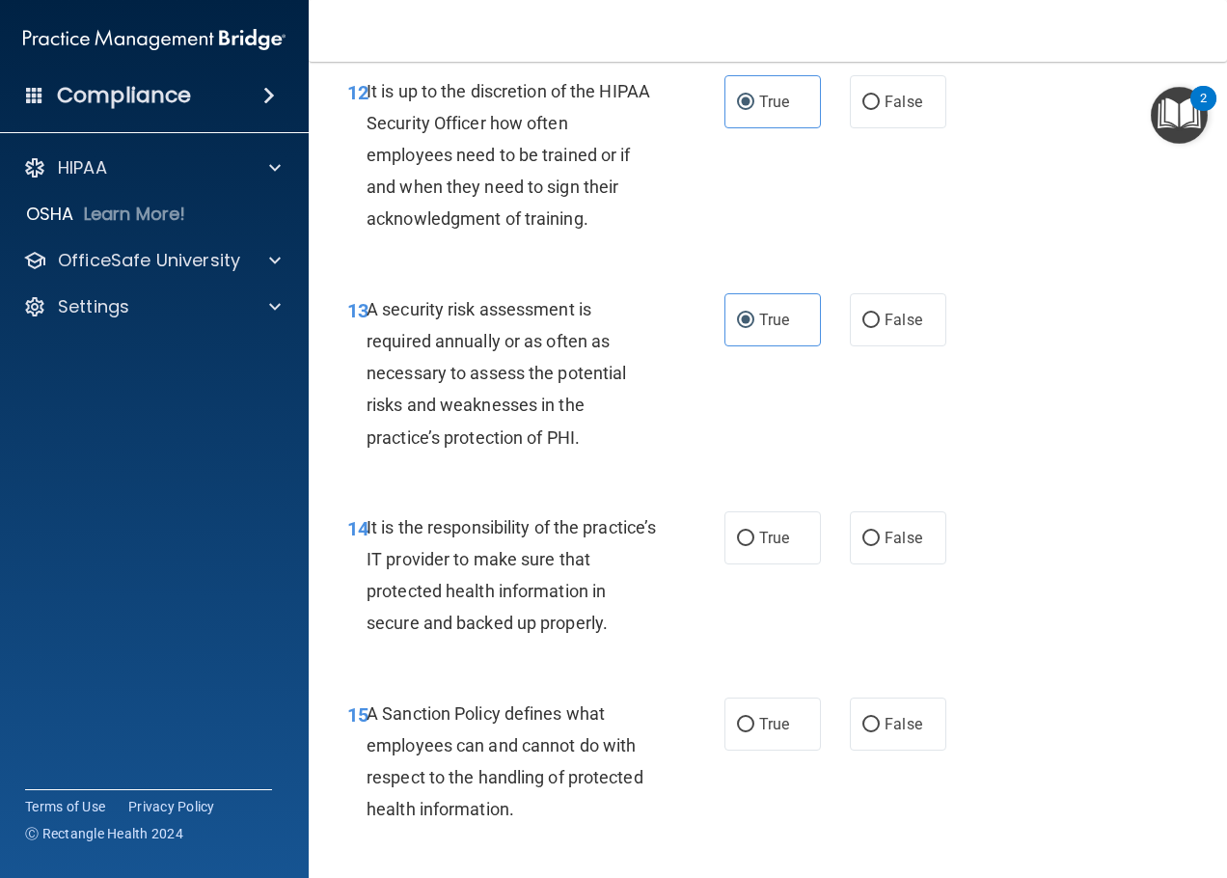
click at [944, 564] on div "True False" at bounding box center [841, 537] width 232 height 53
click at [920, 564] on label "False" at bounding box center [898, 537] width 96 height 53
click at [880, 546] on input "False" at bounding box center [870, 539] width 17 height 14
radio input "true"
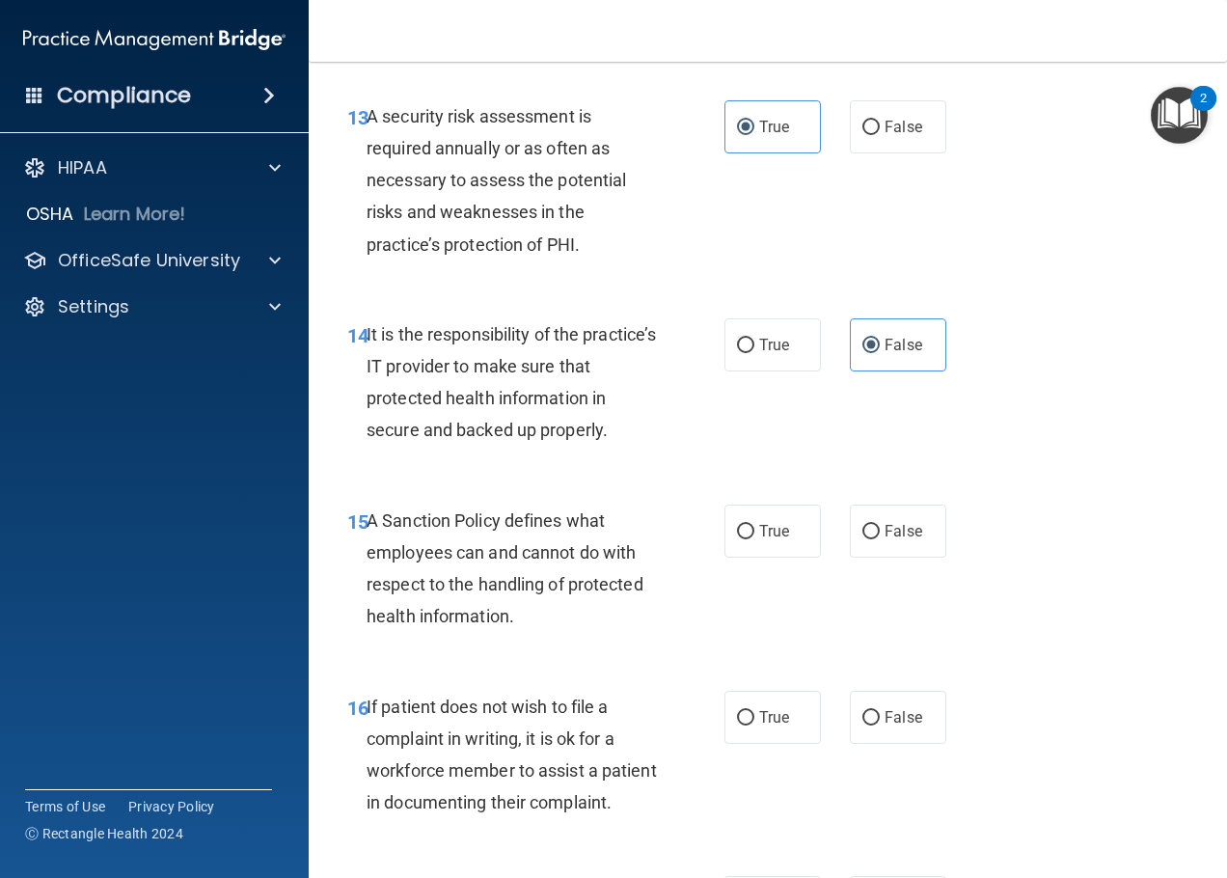
scroll to position [3087, 0]
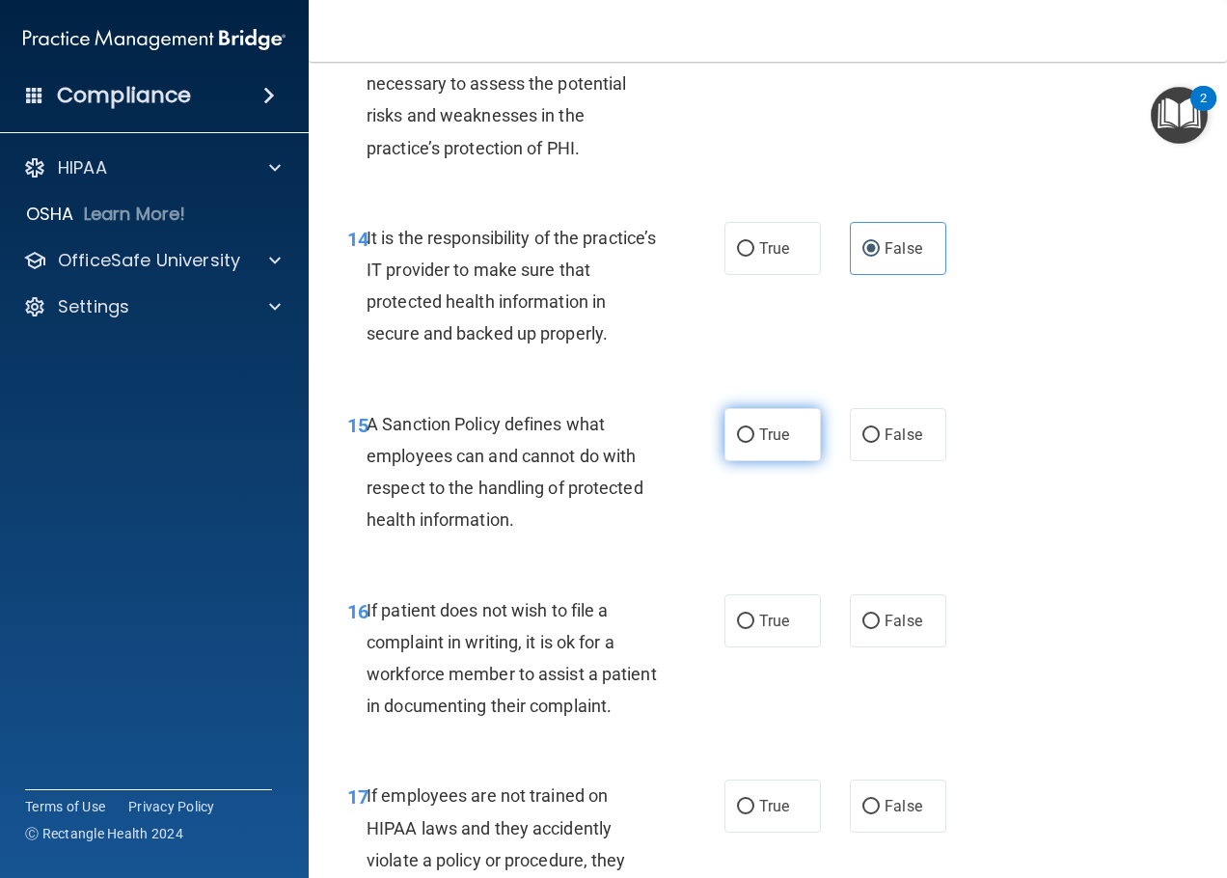
click at [764, 461] on label "True" at bounding box center [773, 434] width 96 height 53
click at [754, 443] on input "True" at bounding box center [745, 435] width 17 height 14
radio input "true"
click at [889, 630] on span "False" at bounding box center [904, 621] width 38 height 18
click at [880, 629] on input "False" at bounding box center [870, 622] width 17 height 14
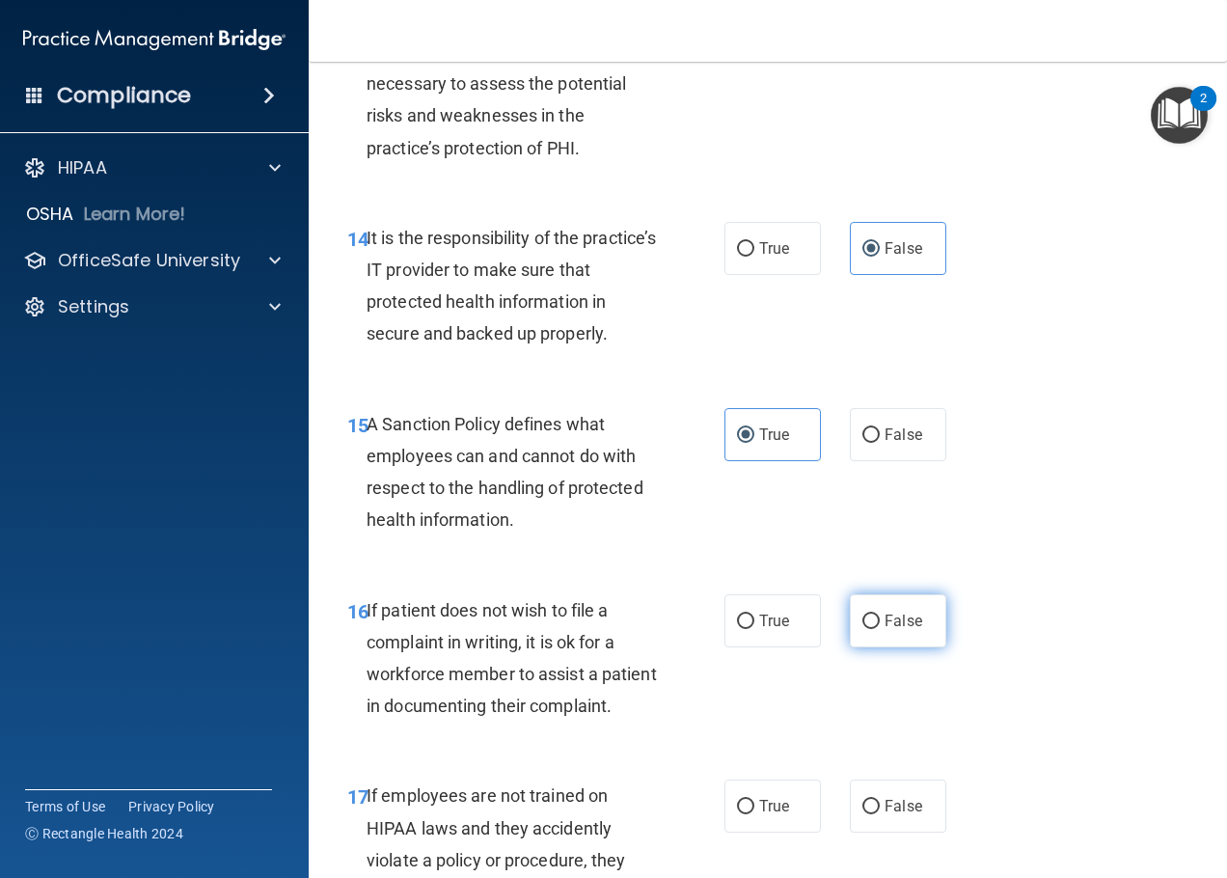
radio input "true"
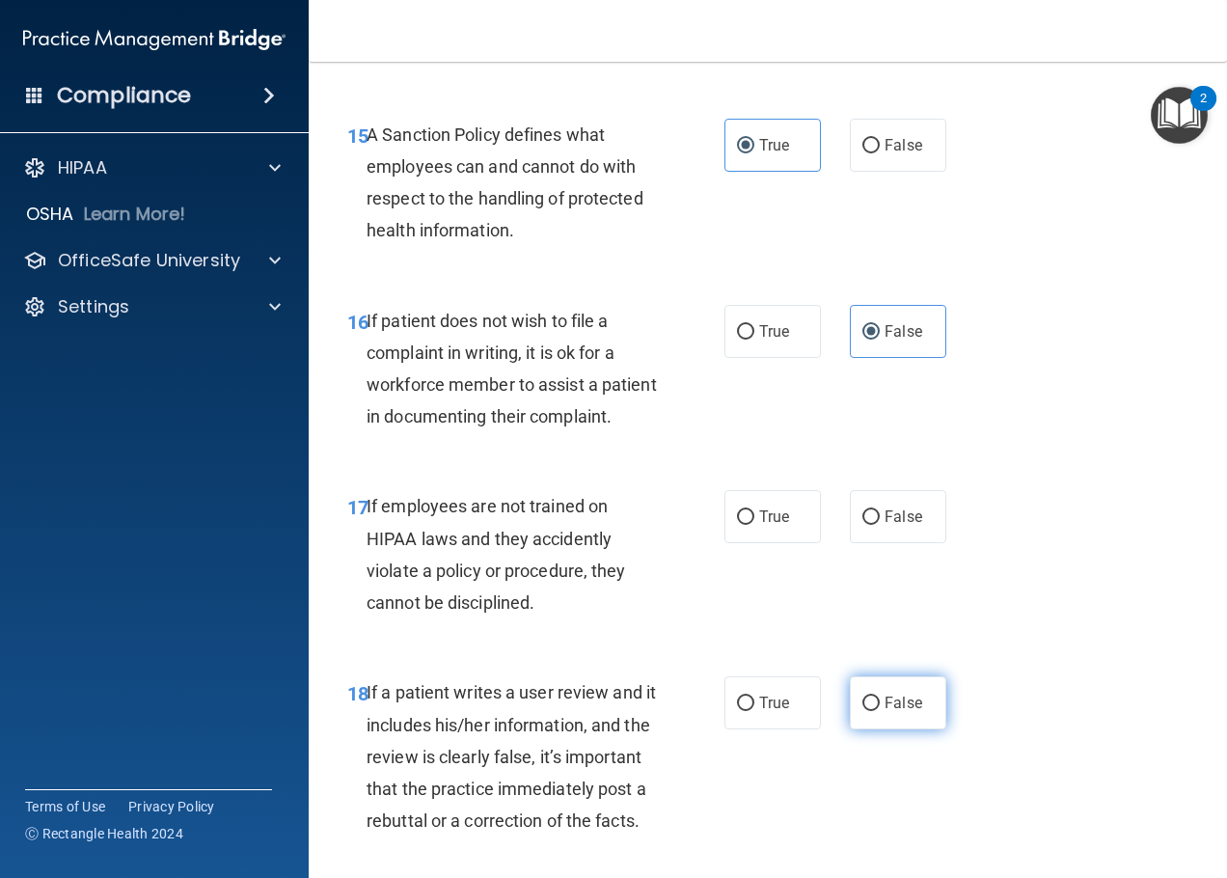
scroll to position [3473, 0]
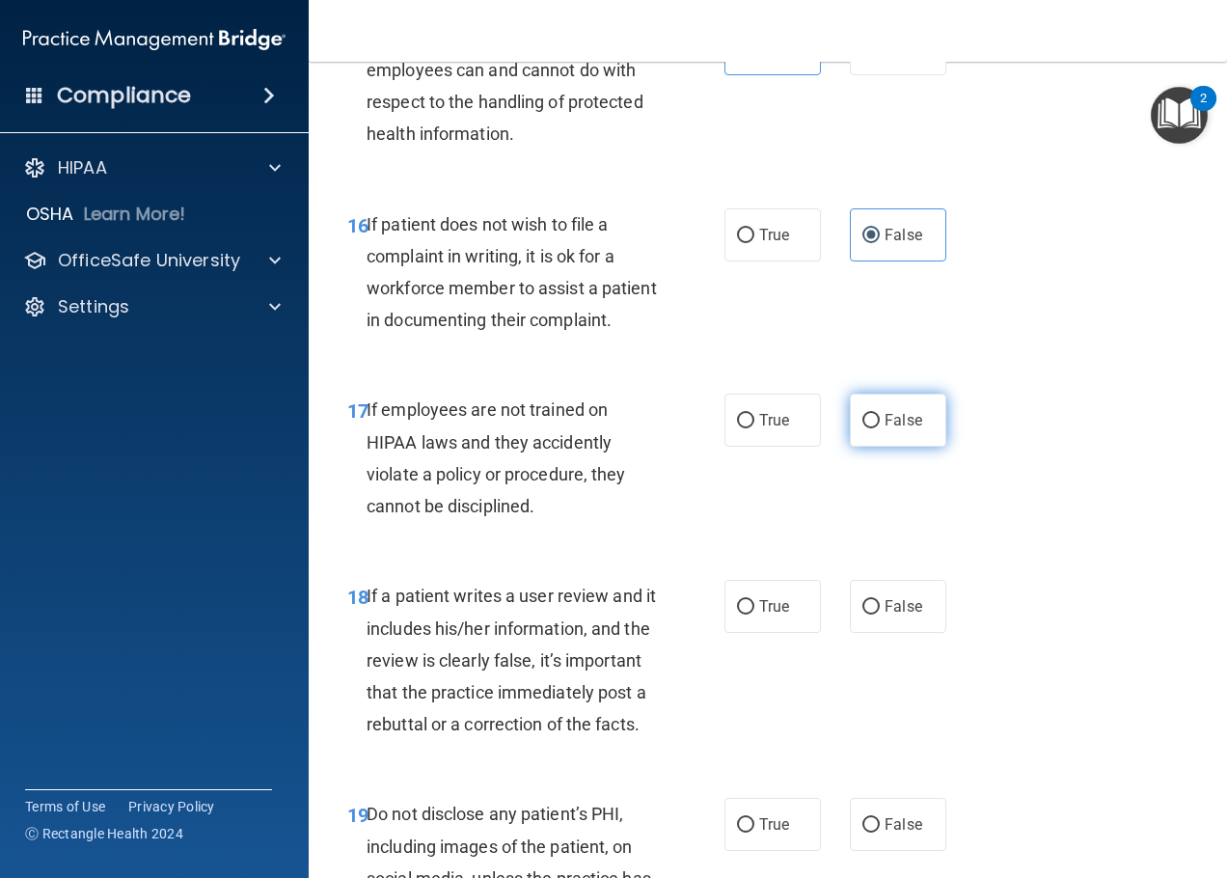
click at [873, 447] on label "False" at bounding box center [898, 420] width 96 height 53
click at [873, 428] on input "False" at bounding box center [870, 421] width 17 height 14
radio input "true"
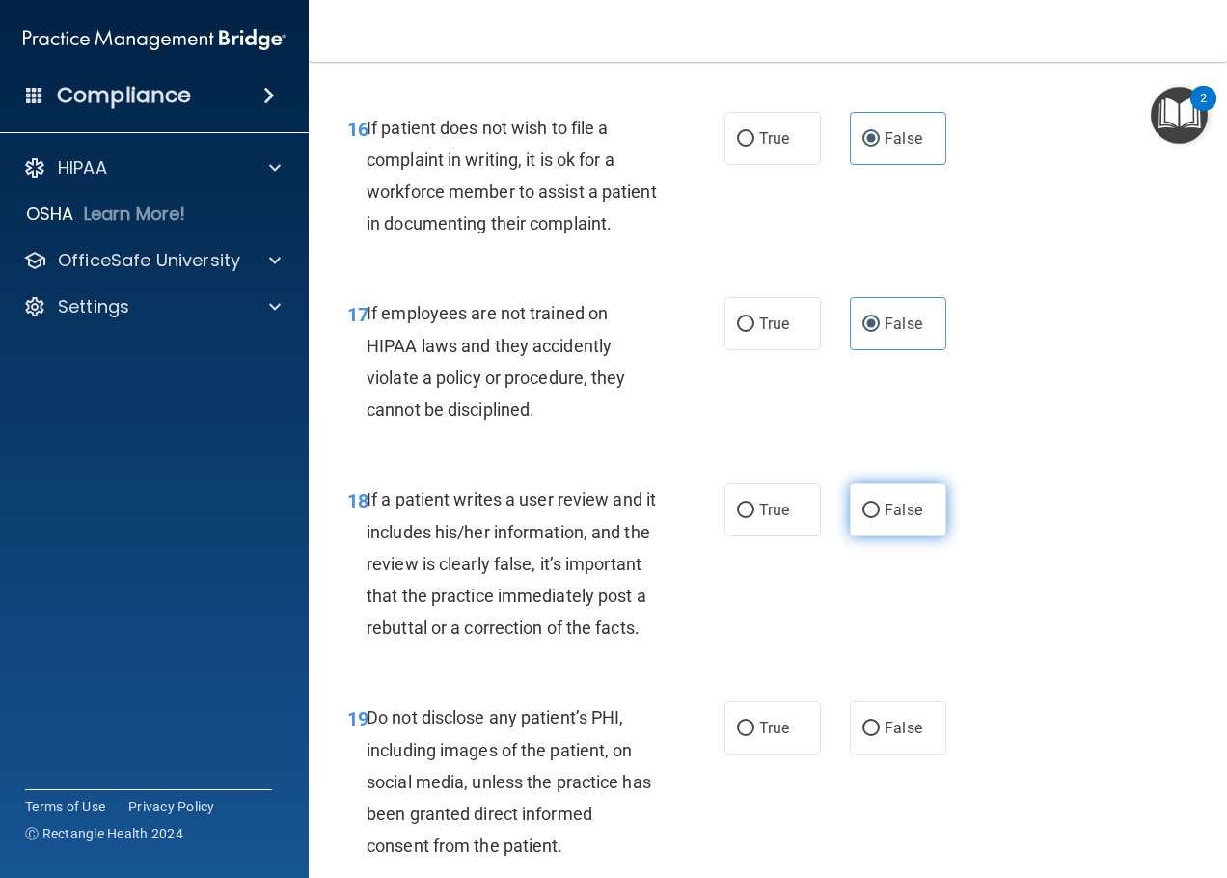
click at [885, 519] on span "False" at bounding box center [904, 510] width 38 height 18
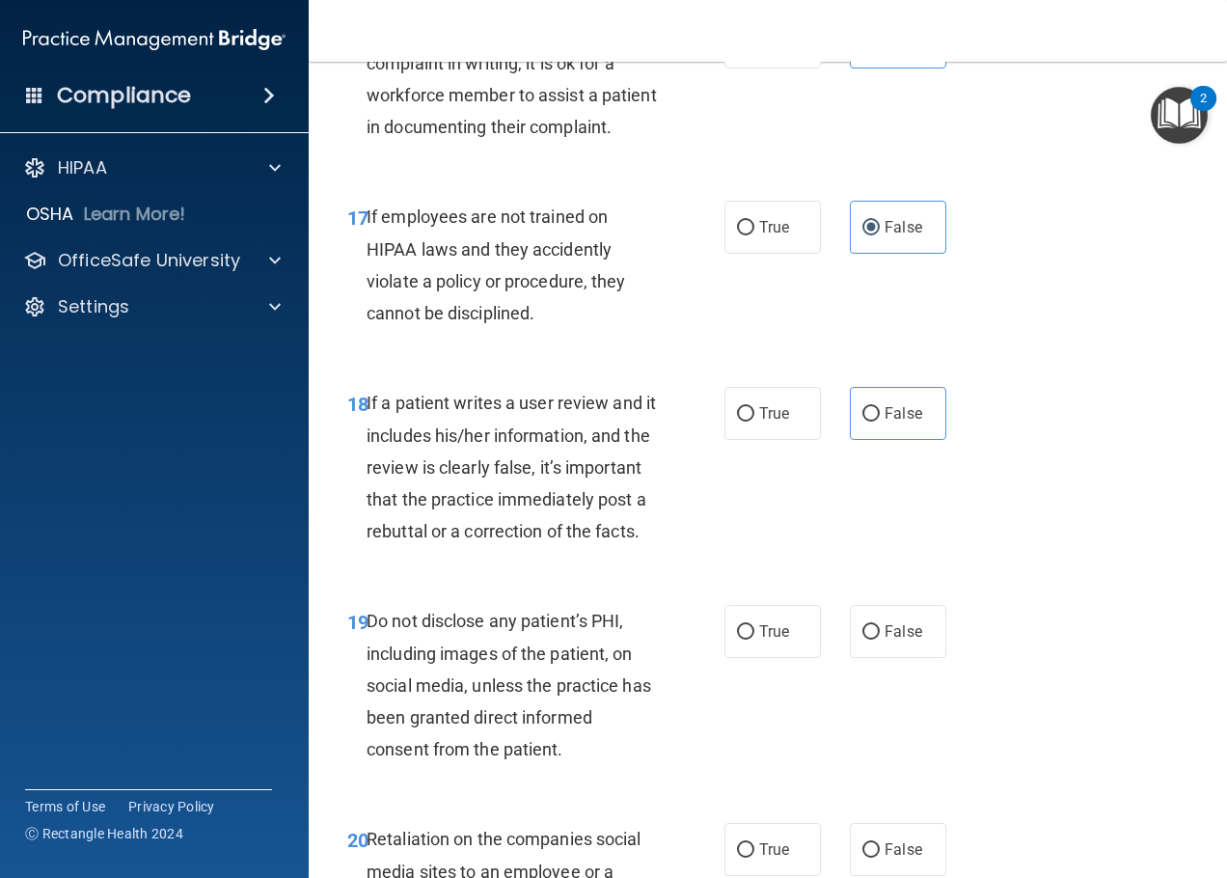
click at [852, 581] on div "18 If a patient writes a user review and it includes his/her information, and t…" at bounding box center [768, 472] width 870 height 218
click at [866, 422] on input "False" at bounding box center [870, 414] width 17 height 14
radio input "true"
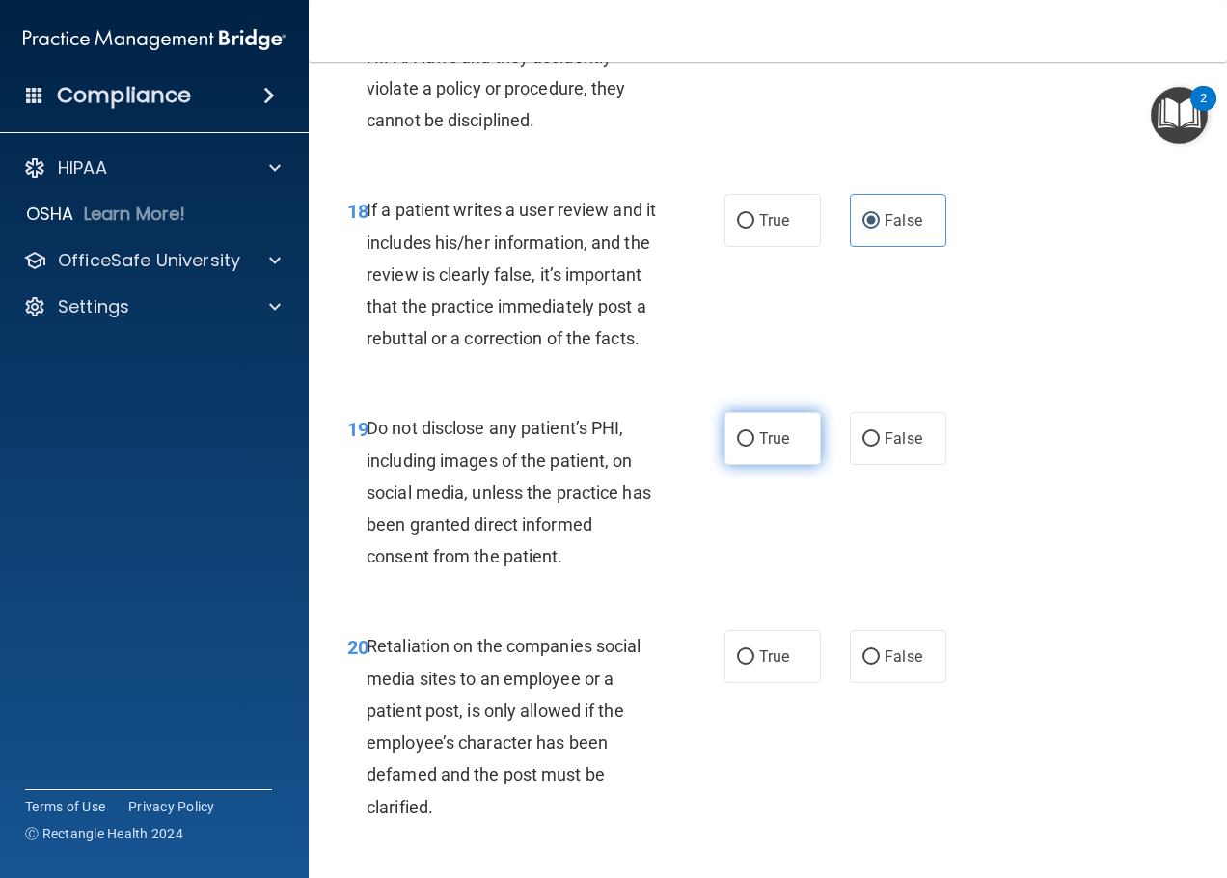
click at [798, 465] on label "True" at bounding box center [773, 438] width 96 height 53
click at [754, 447] on input "True" at bounding box center [745, 439] width 17 height 14
radio input "true"
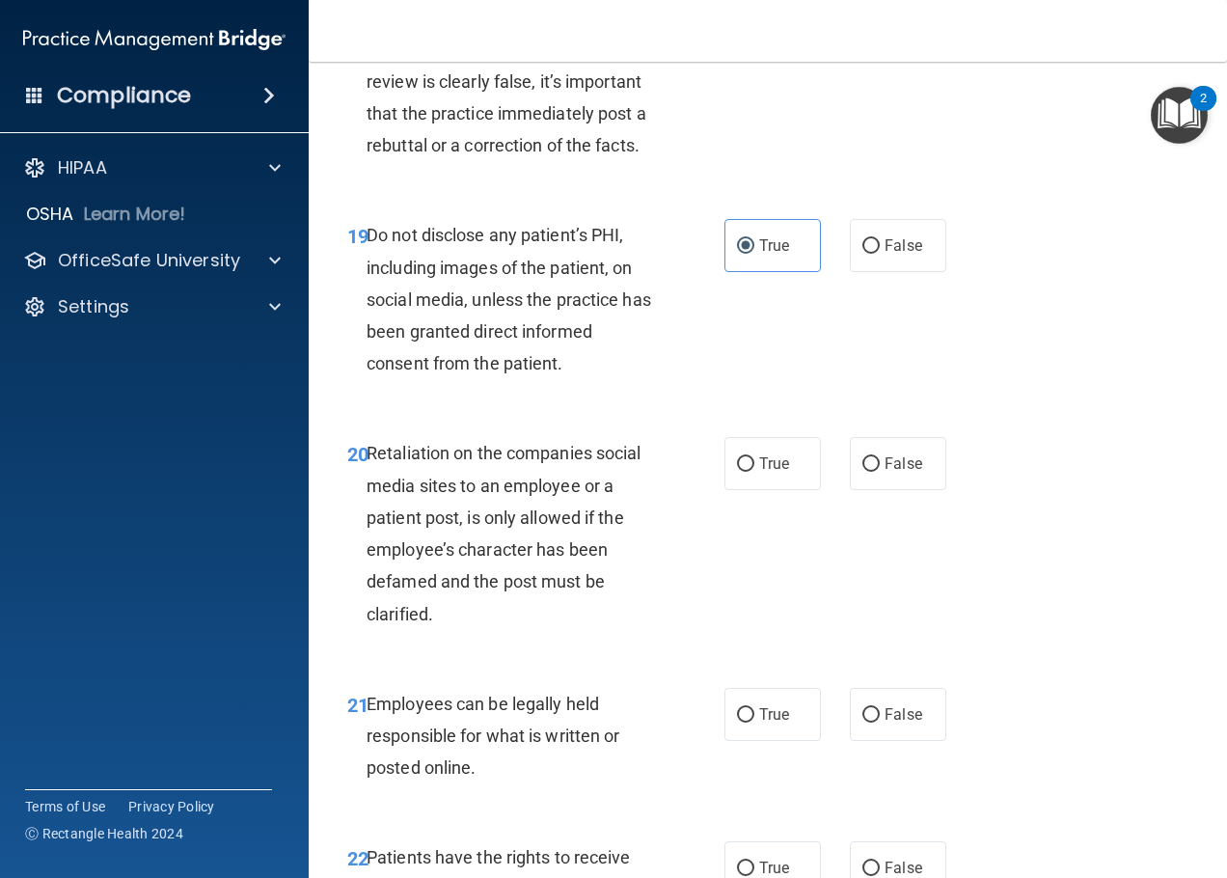
scroll to position [4148, 0]
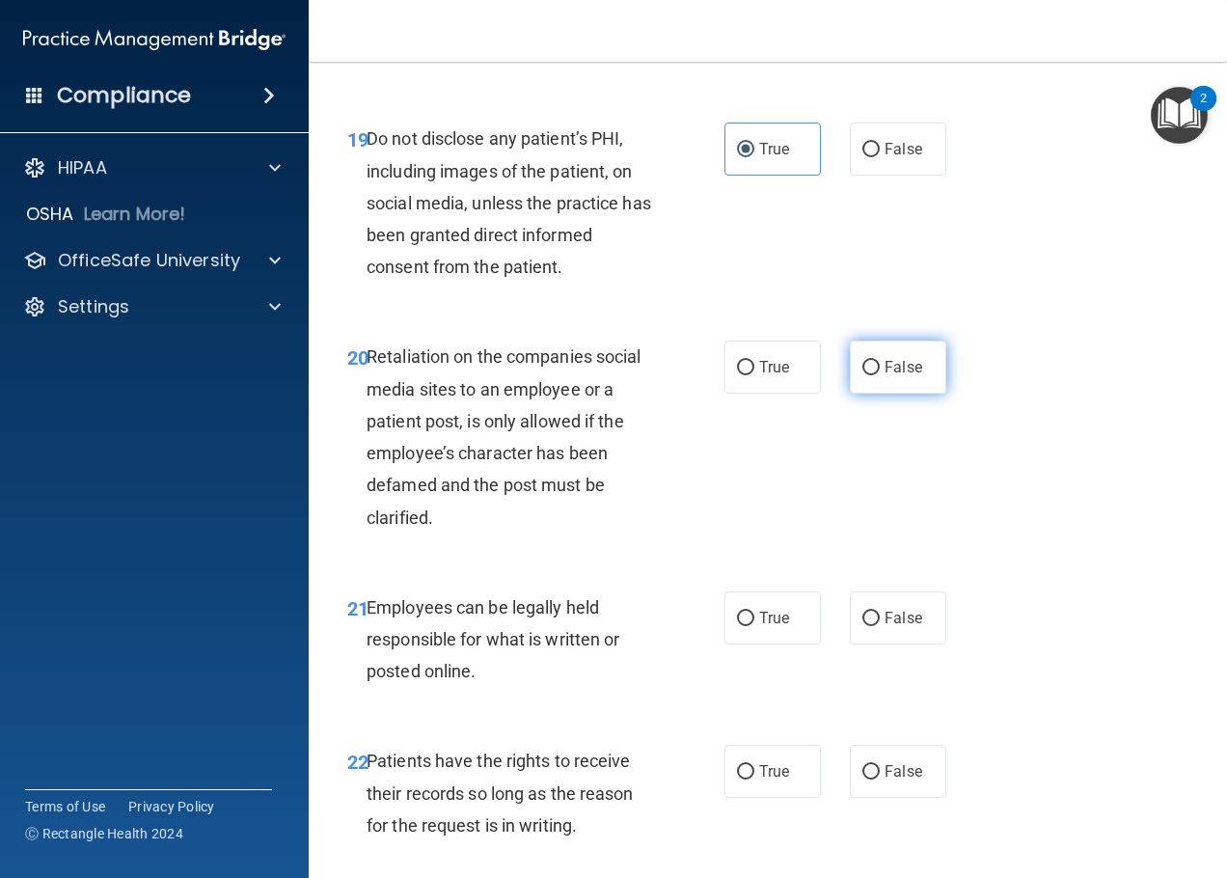
click at [885, 376] on span "False" at bounding box center [904, 367] width 38 height 18
click at [878, 375] on input "False" at bounding box center [870, 368] width 17 height 14
radio input "true"
click at [885, 627] on span "False" at bounding box center [904, 618] width 38 height 18
click at [880, 626] on input "False" at bounding box center [870, 619] width 17 height 14
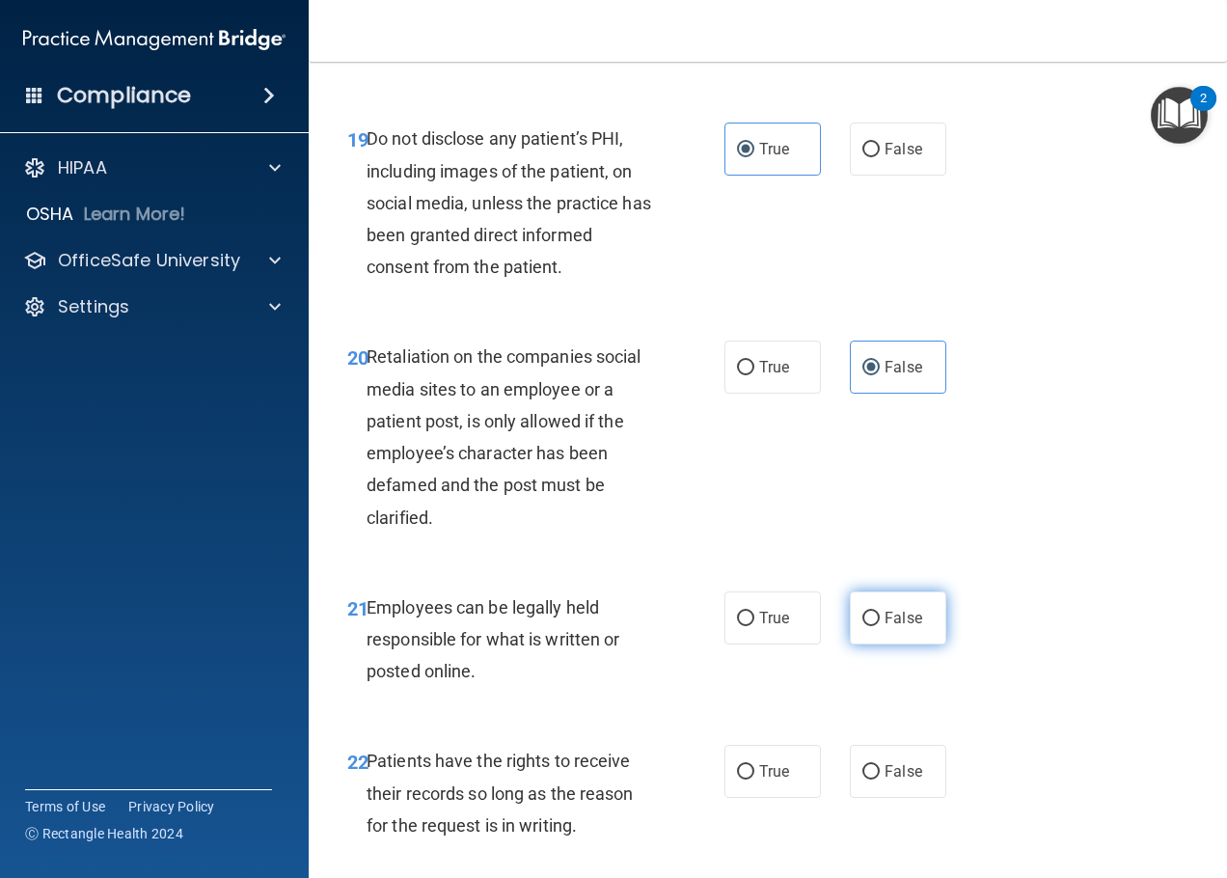
radio input "true"
click at [777, 627] on span "True" at bounding box center [774, 618] width 30 height 18
click at [754, 626] on input "True" at bounding box center [745, 619] width 17 height 14
radio input "true"
radio input "false"
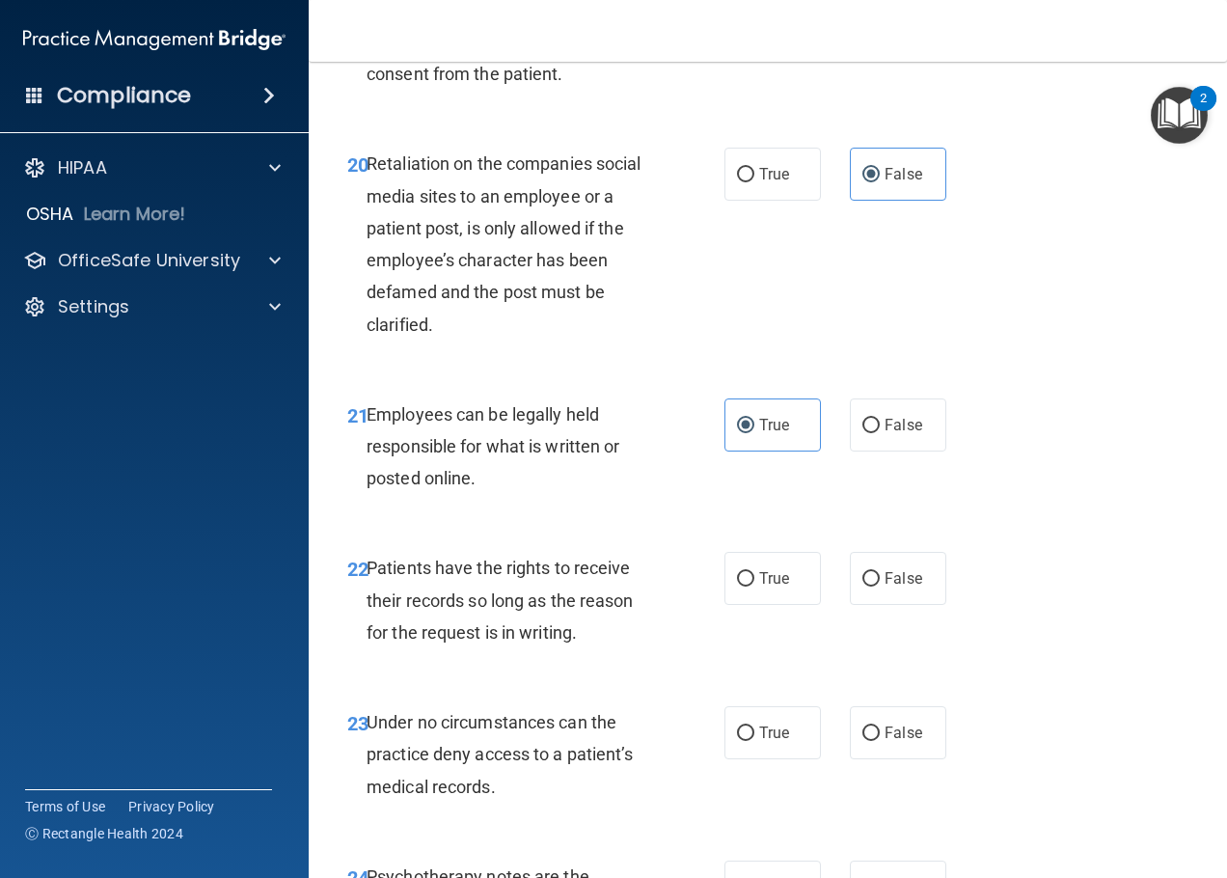
scroll to position [4438, 0]
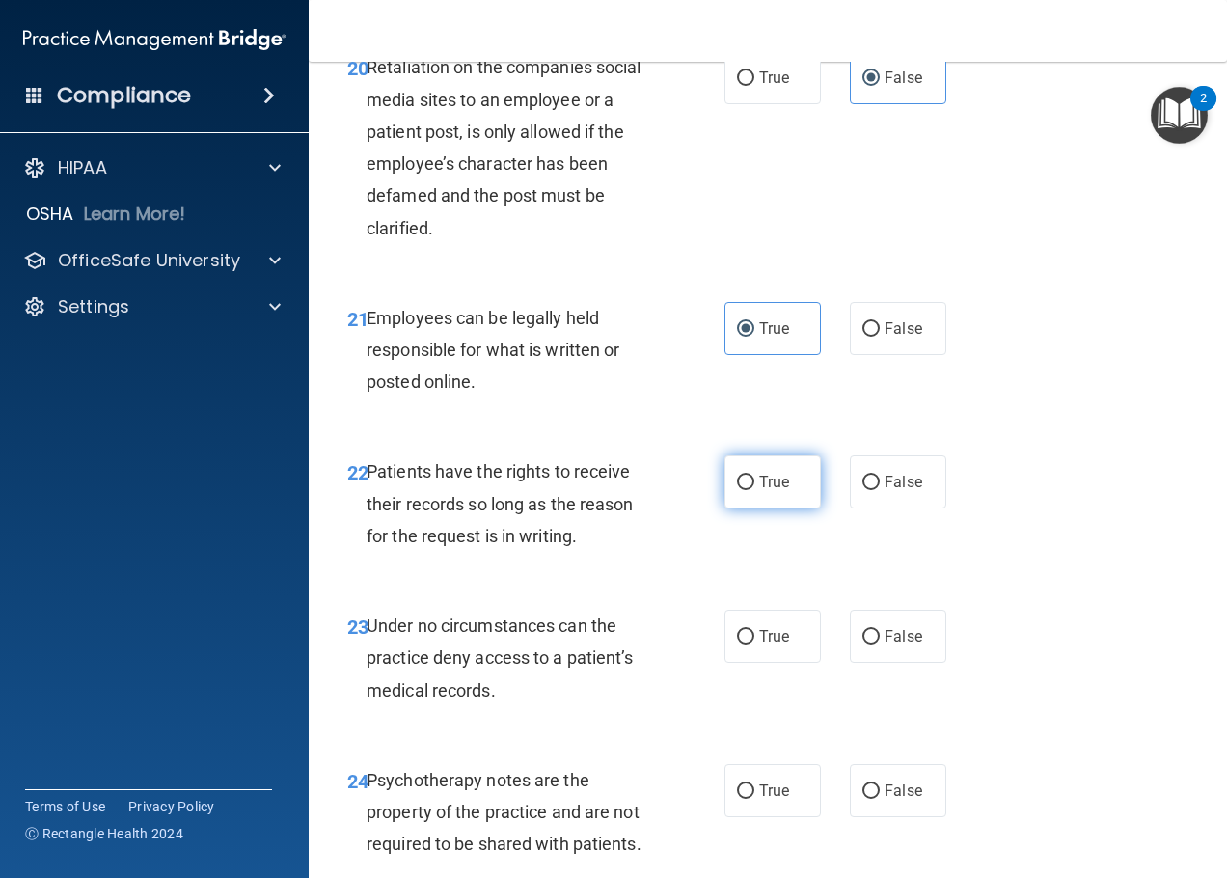
click at [739, 508] on label "True" at bounding box center [773, 481] width 96 height 53
click at [739, 490] on input "True" at bounding box center [745, 483] width 17 height 14
radio input "true"
click at [890, 663] on label "False" at bounding box center [898, 636] width 96 height 53
click at [880, 644] on input "False" at bounding box center [870, 637] width 17 height 14
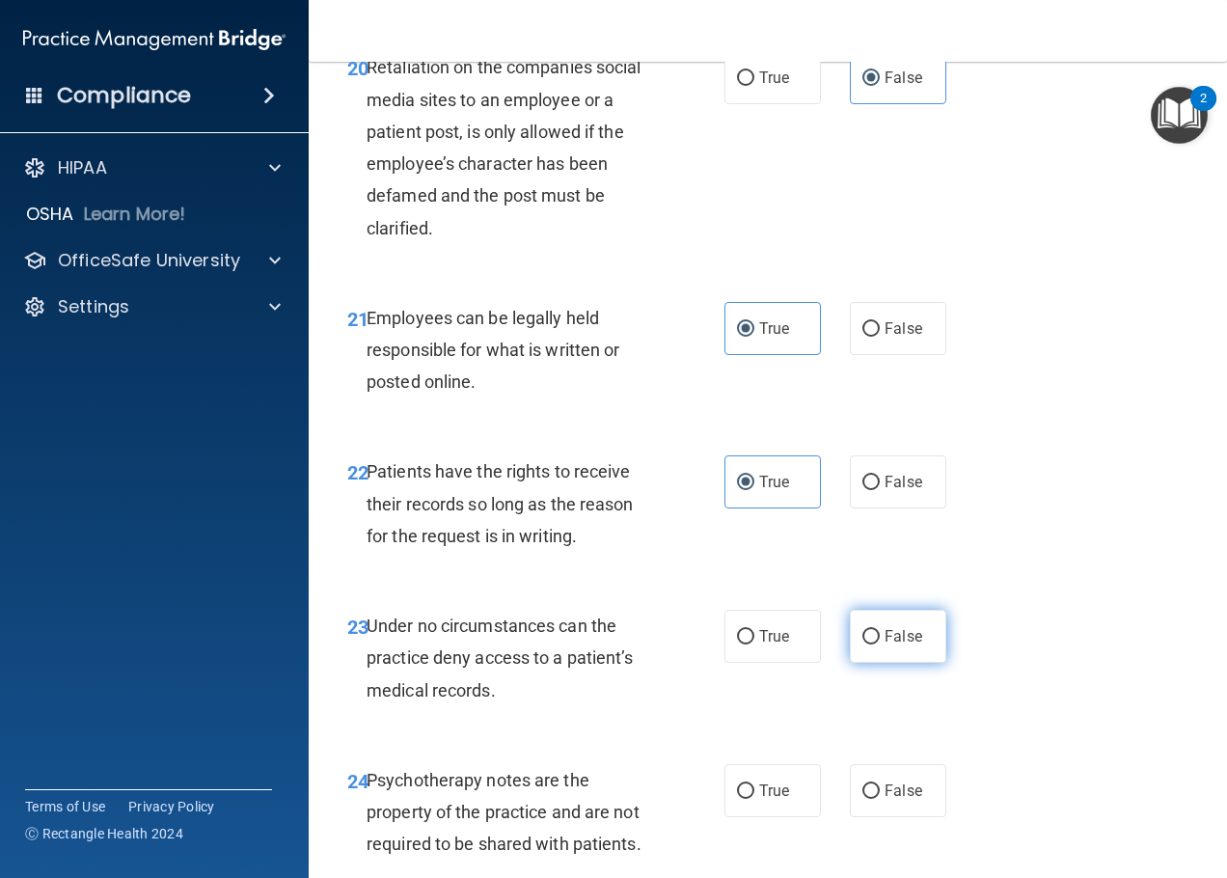
radio input "true"
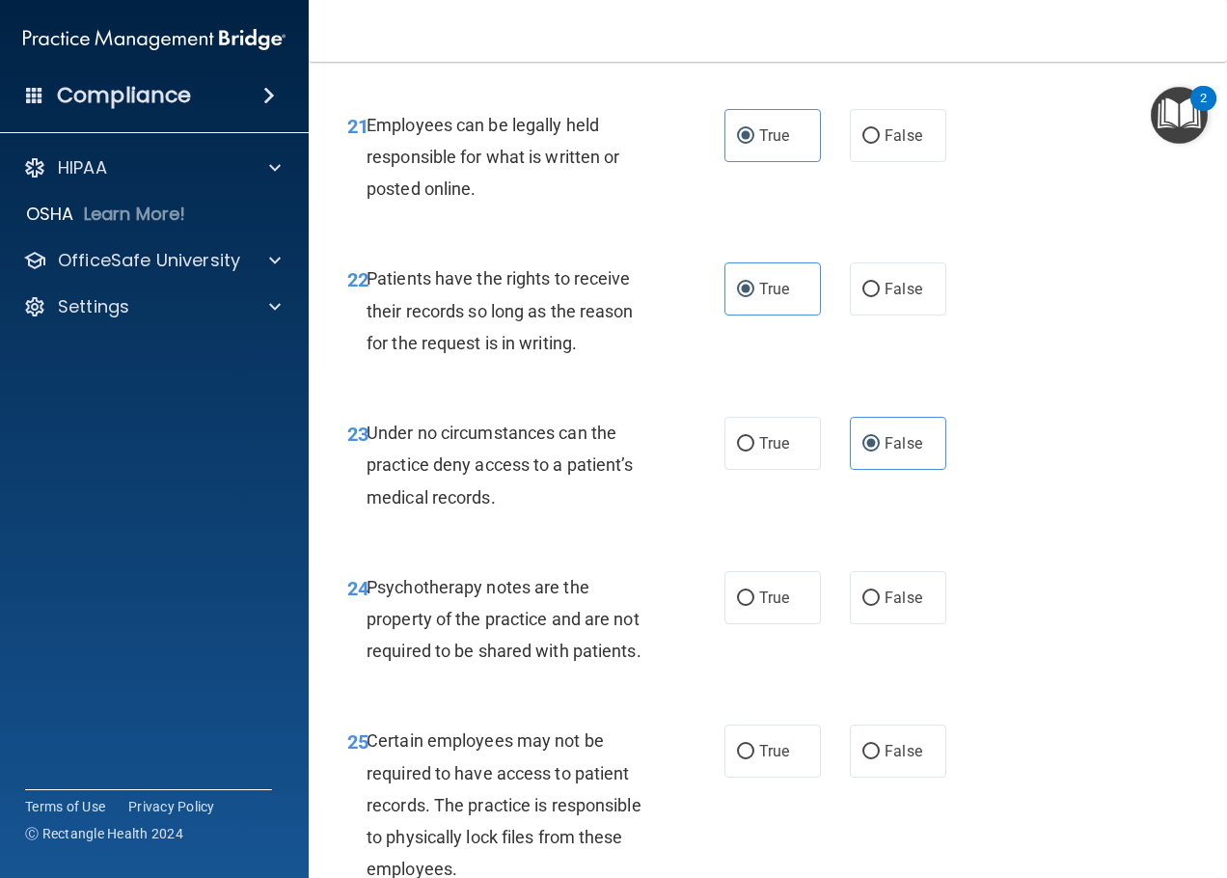
scroll to position [4727, 0]
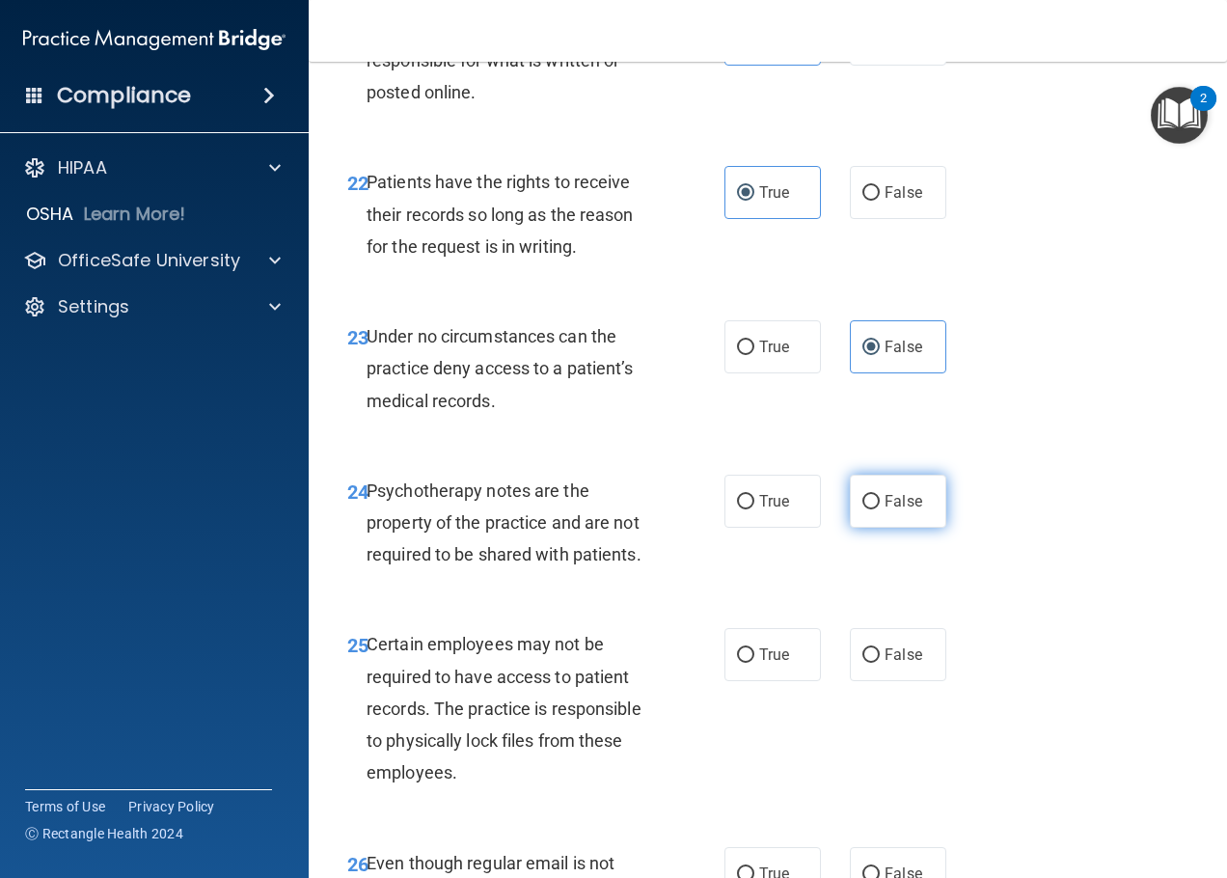
click at [865, 509] on input "False" at bounding box center [870, 502] width 17 height 14
radio input "true"
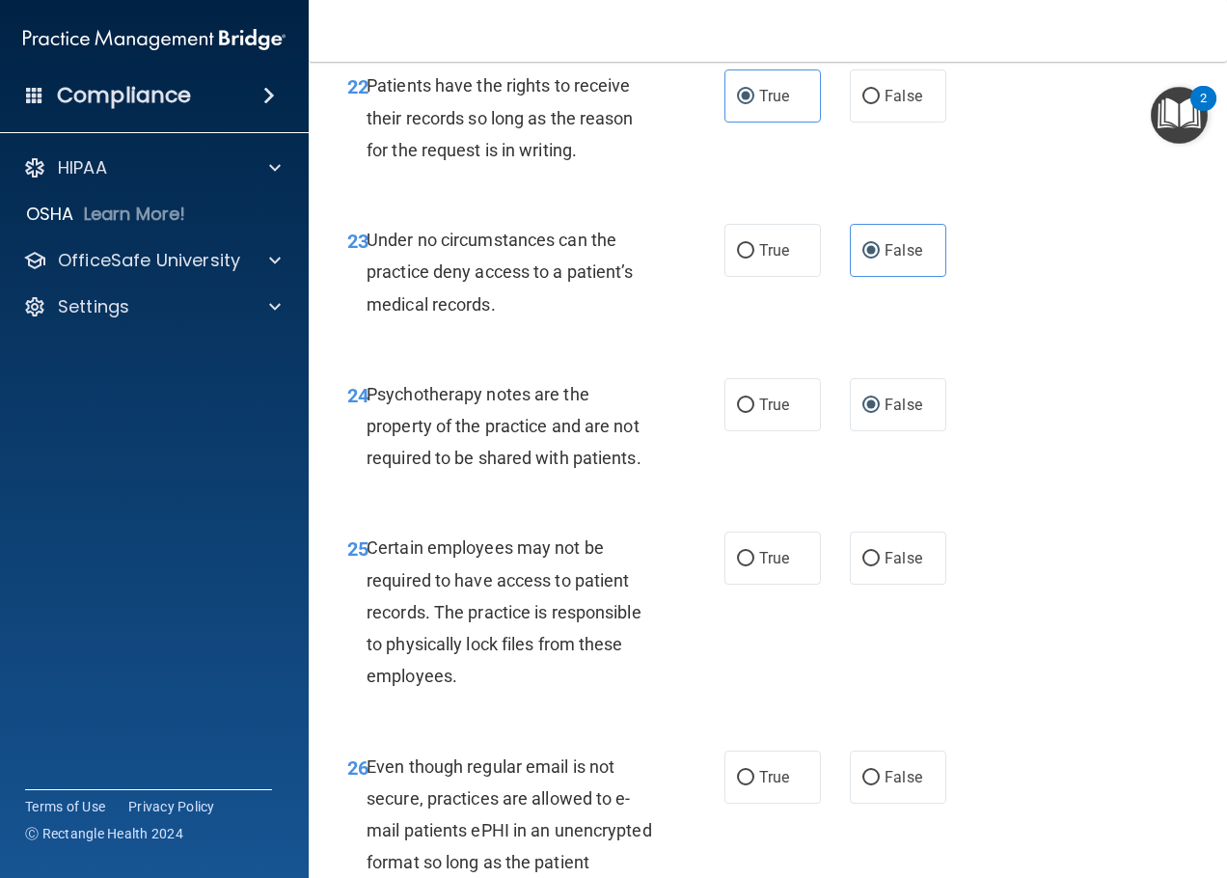
scroll to position [4920, 0]
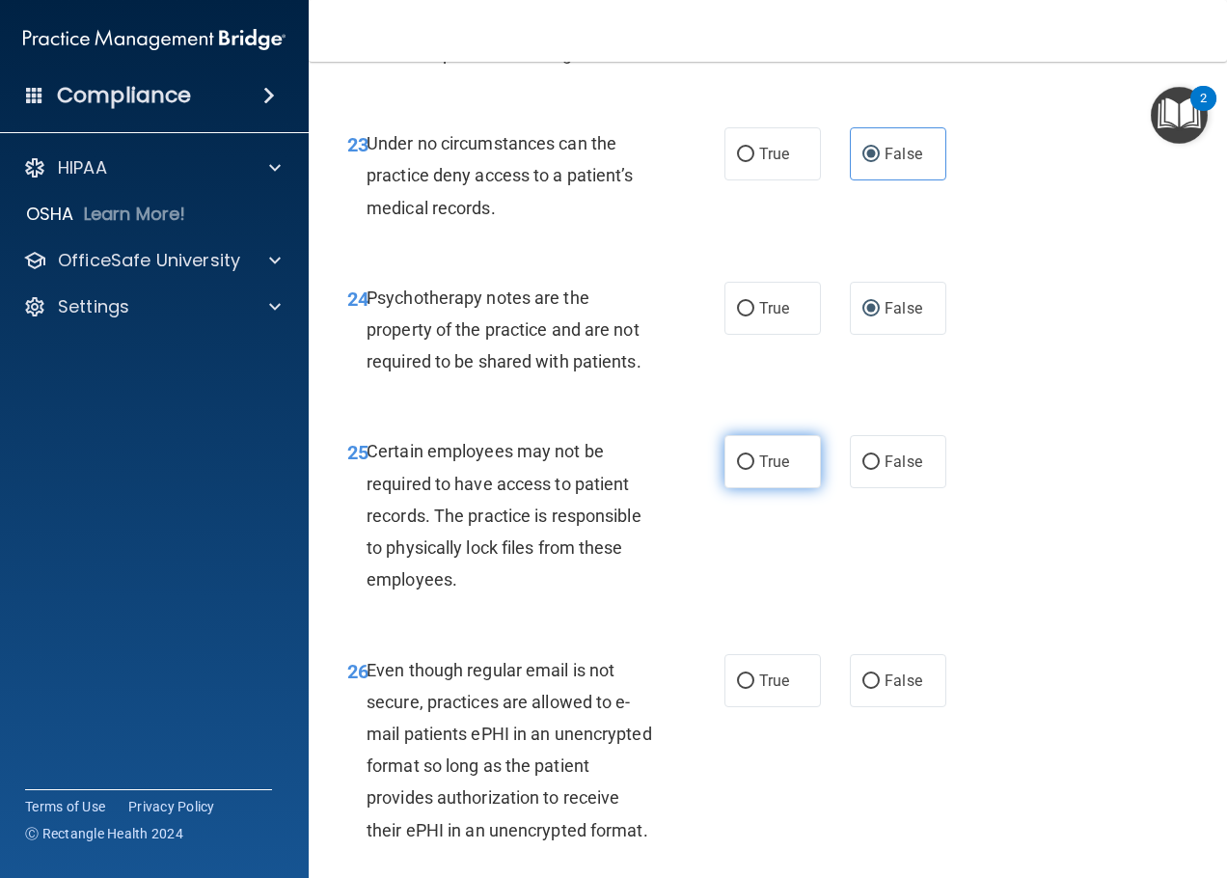
click at [770, 471] on span "True" at bounding box center [774, 461] width 30 height 18
click at [754, 470] on input "True" at bounding box center [745, 462] width 17 height 14
radio input "true"
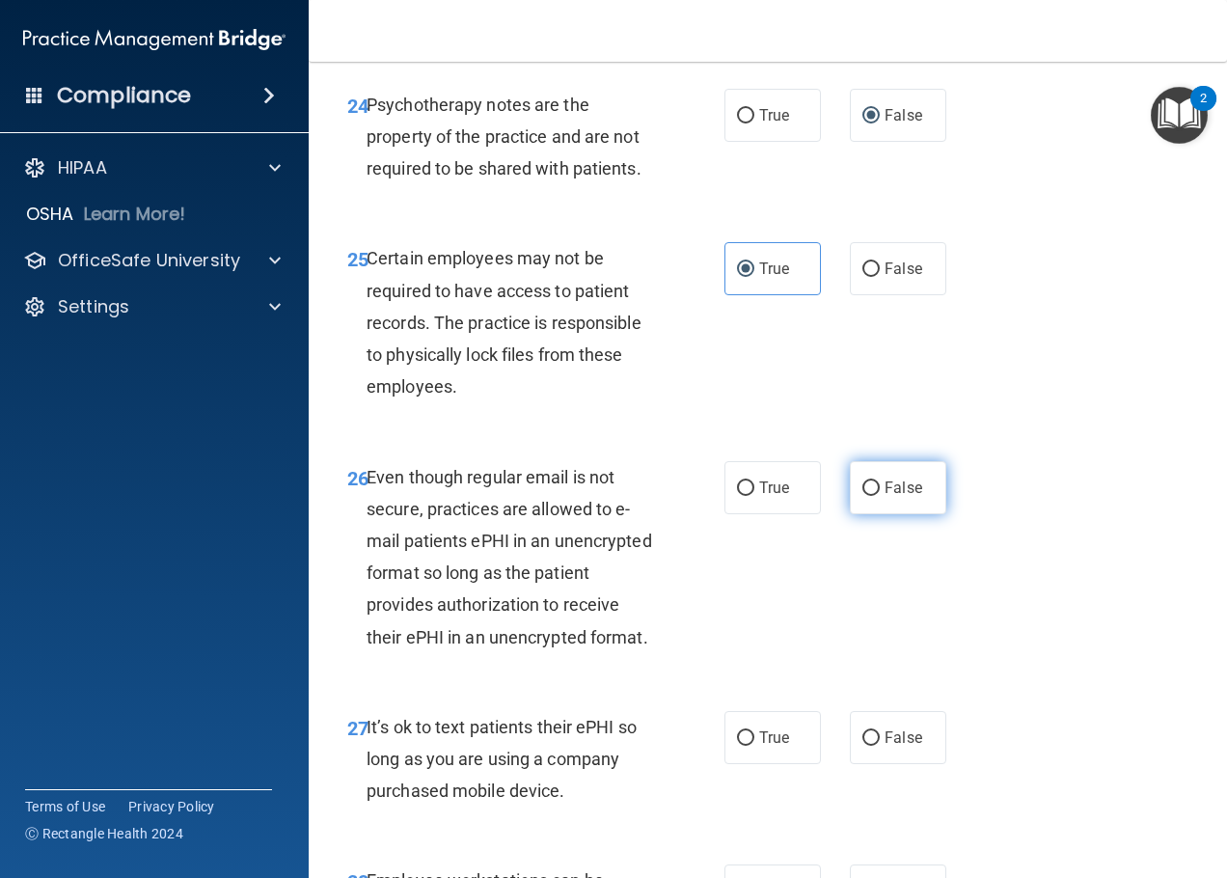
click at [885, 497] on span "False" at bounding box center [904, 488] width 38 height 18
click at [880, 496] on input "False" at bounding box center [870, 488] width 17 height 14
radio input "true"
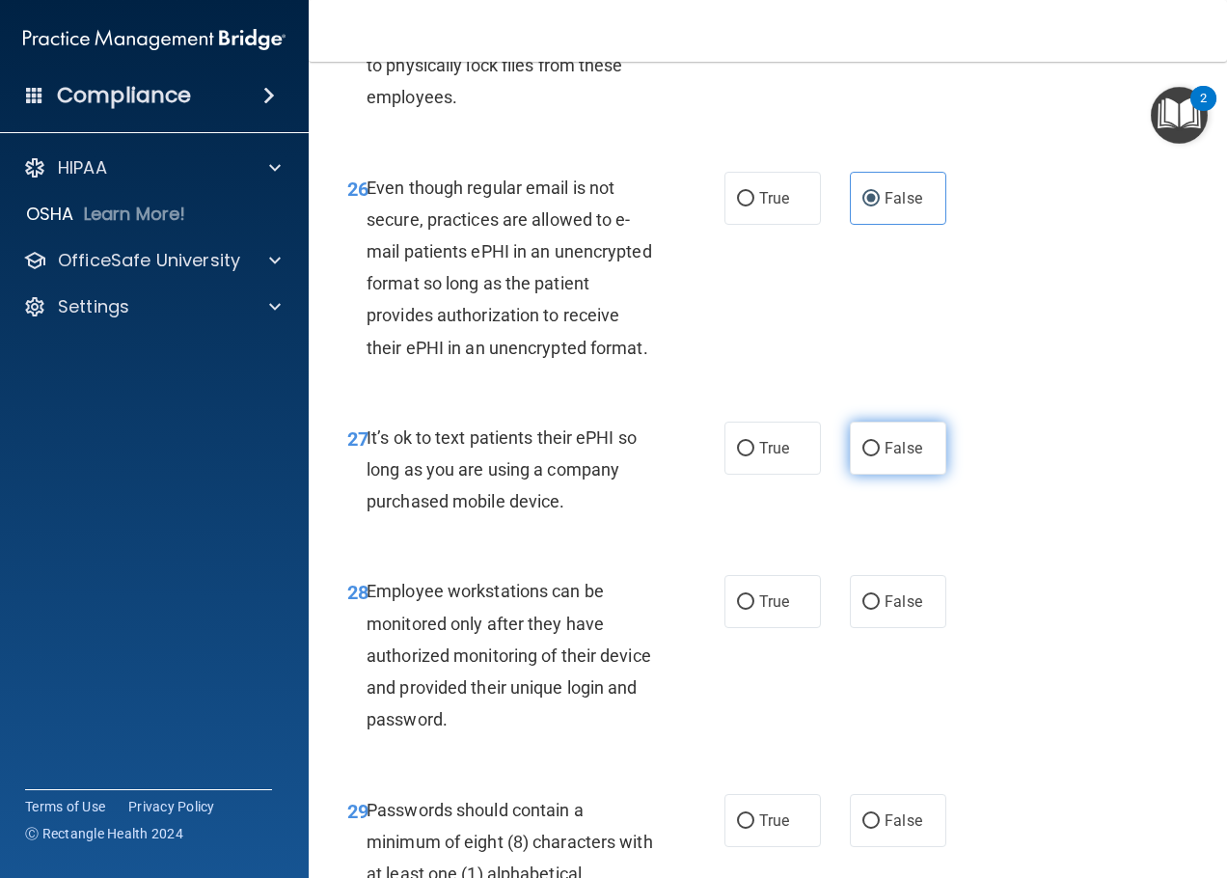
drag, startPoint x: 891, startPoint y: 604, endPoint x: 904, endPoint y: 607, distance: 12.9
click at [902, 457] on span "False" at bounding box center [904, 448] width 38 height 18
drag, startPoint x: 892, startPoint y: 589, endPoint x: 893, endPoint y: 607, distance: 17.4
click at [895, 475] on label "False" at bounding box center [898, 448] width 96 height 53
click at [880, 456] on input "False" at bounding box center [870, 449] width 17 height 14
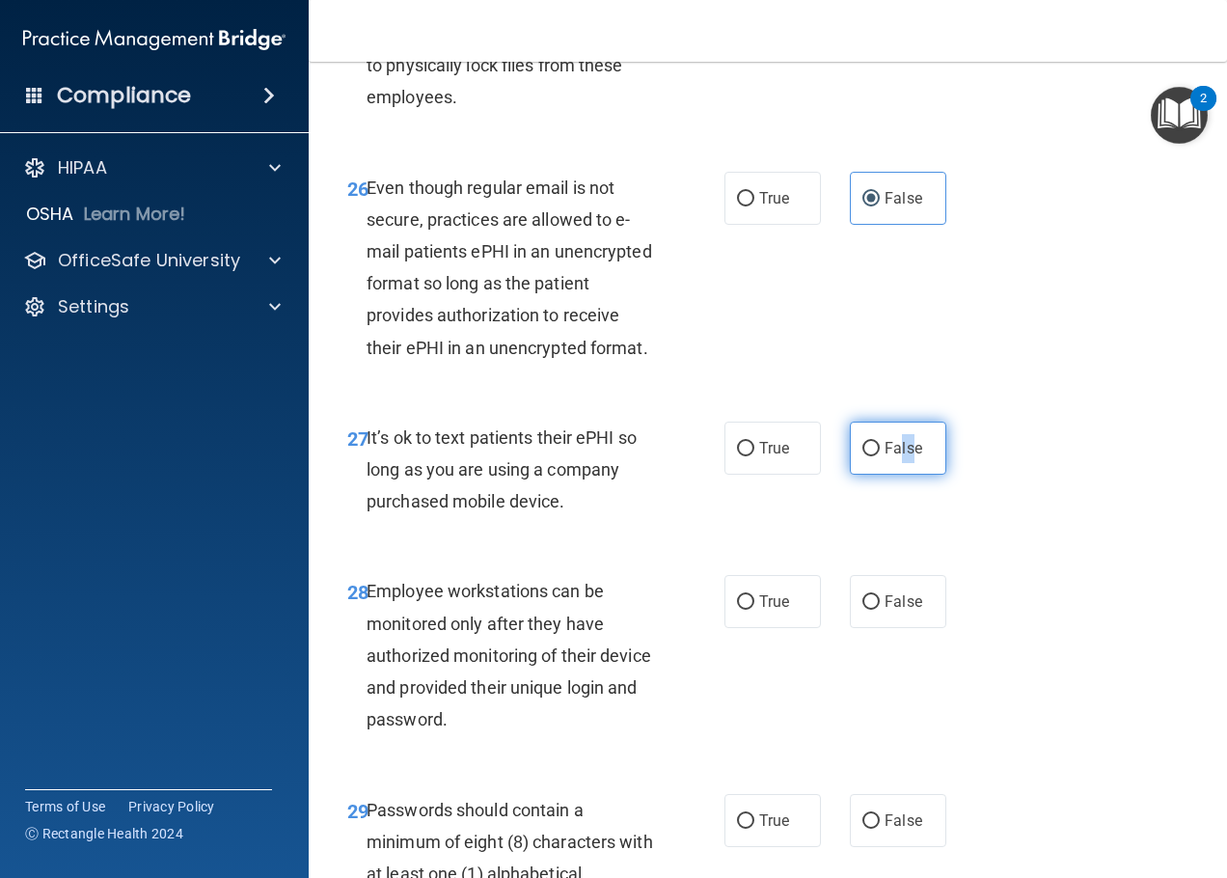
radio input "true"
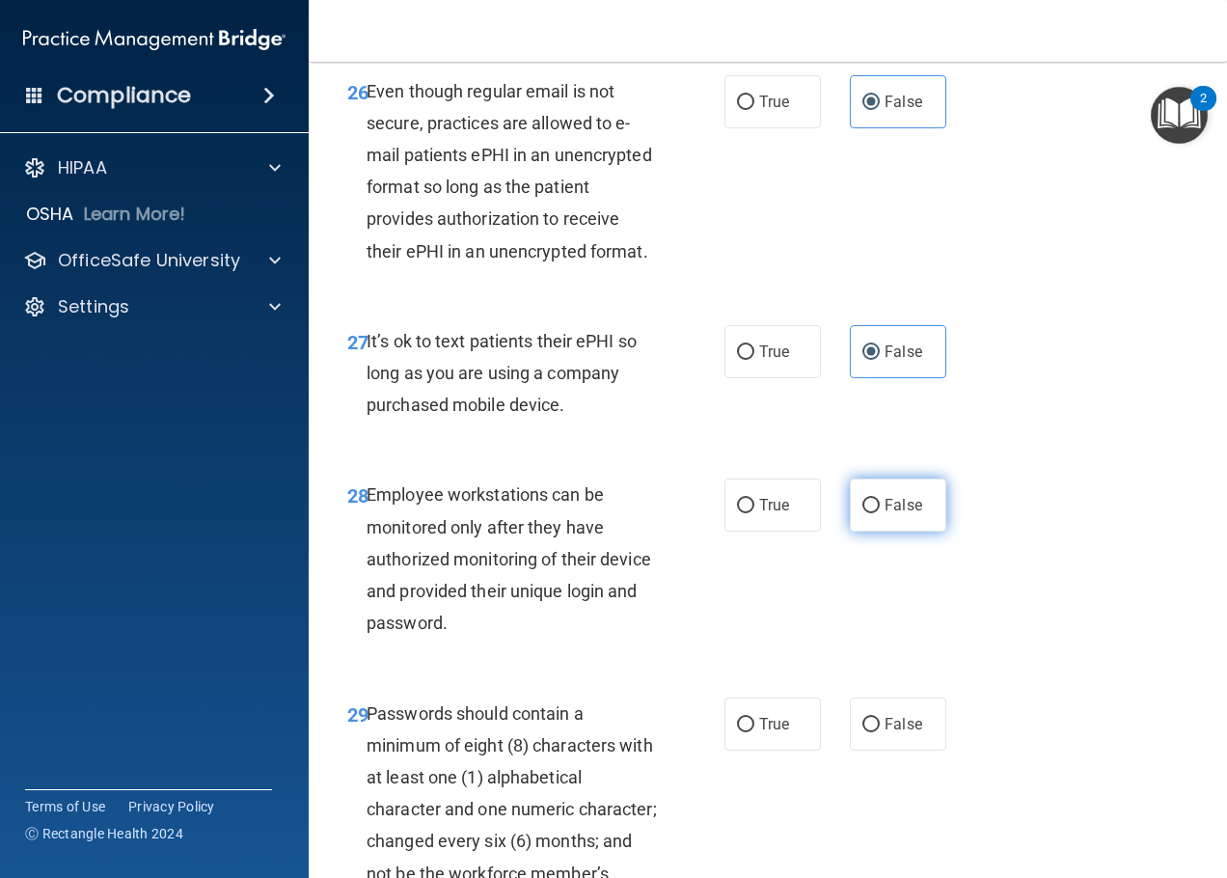
click at [885, 514] on span "False" at bounding box center [904, 505] width 38 height 18
click at [878, 513] on input "False" at bounding box center [870, 506] width 17 height 14
radio input "true"
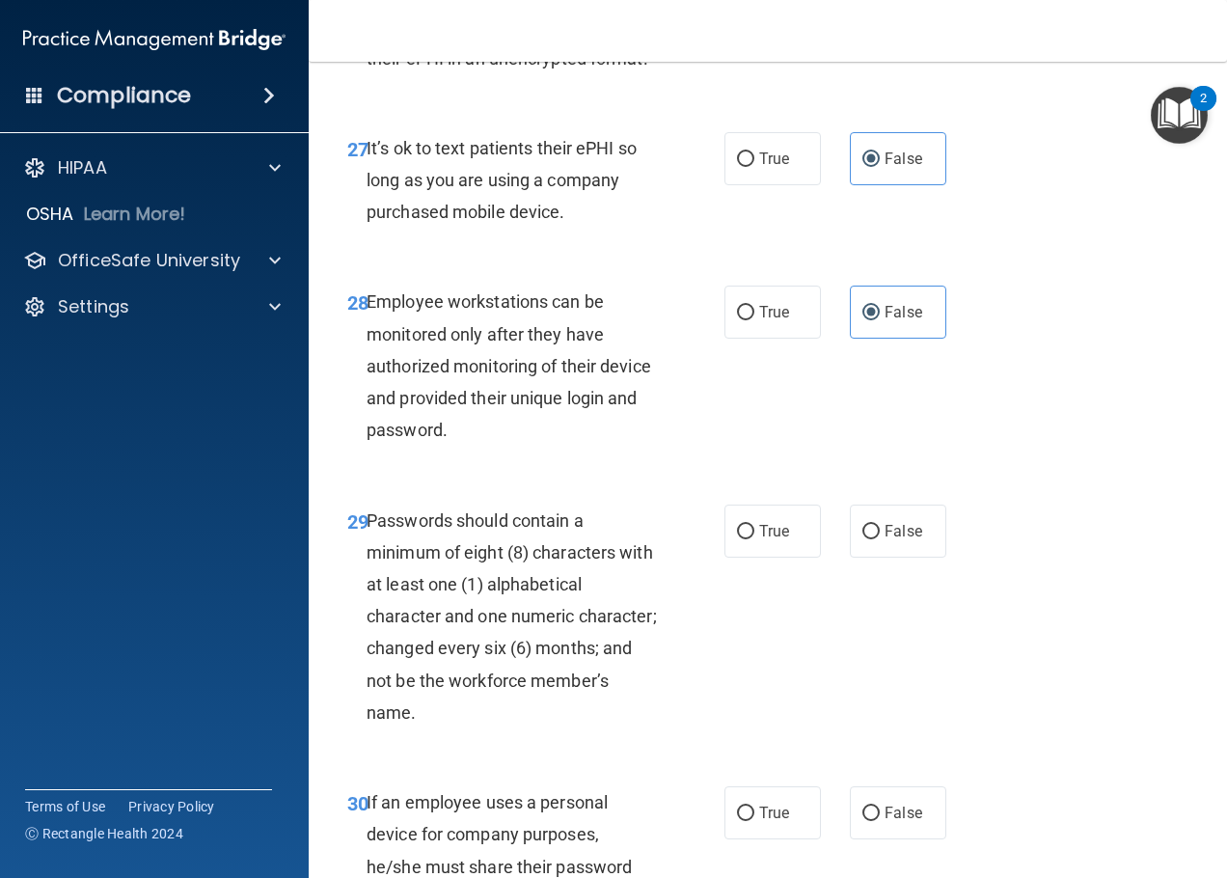
scroll to position [5788, 0]
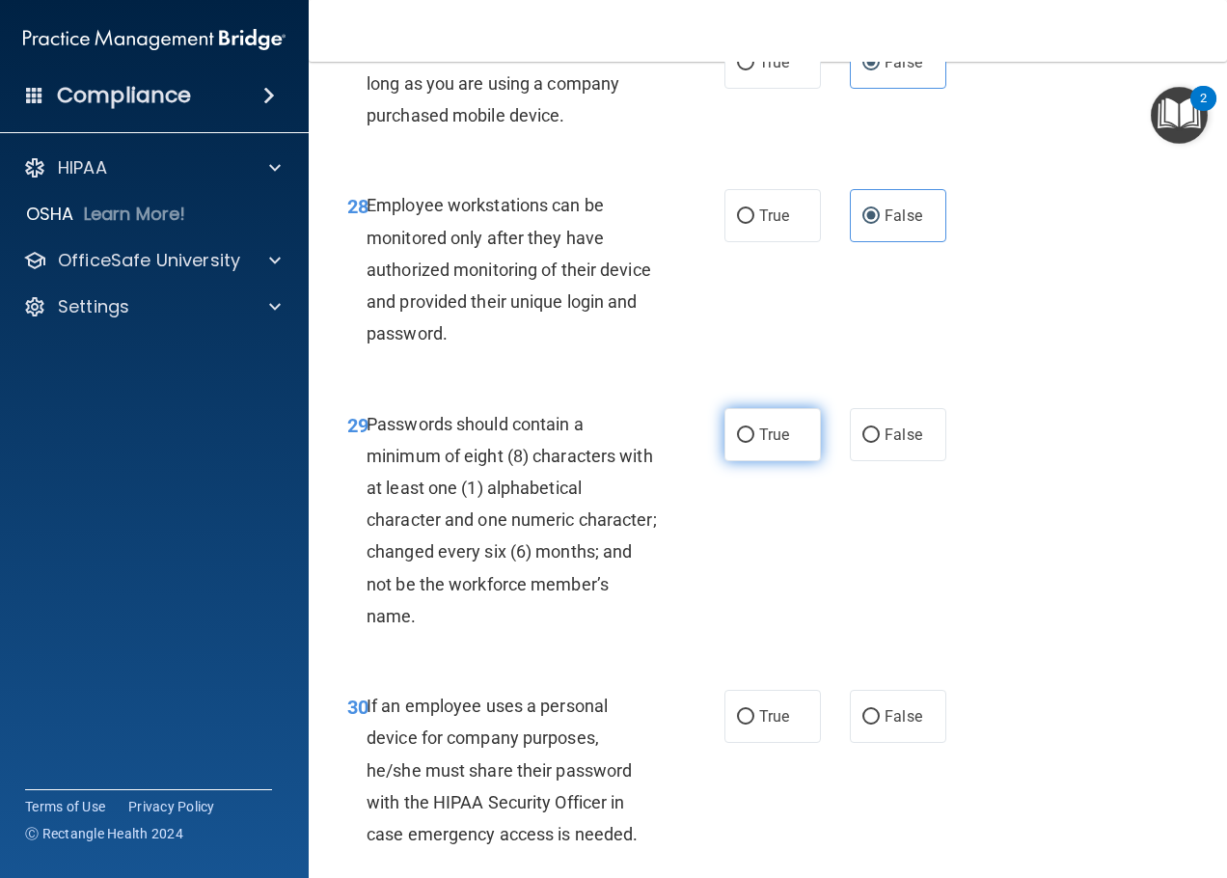
click at [752, 461] on label "True" at bounding box center [773, 434] width 96 height 53
click at [752, 443] on input "True" at bounding box center [745, 435] width 17 height 14
radio input "true"
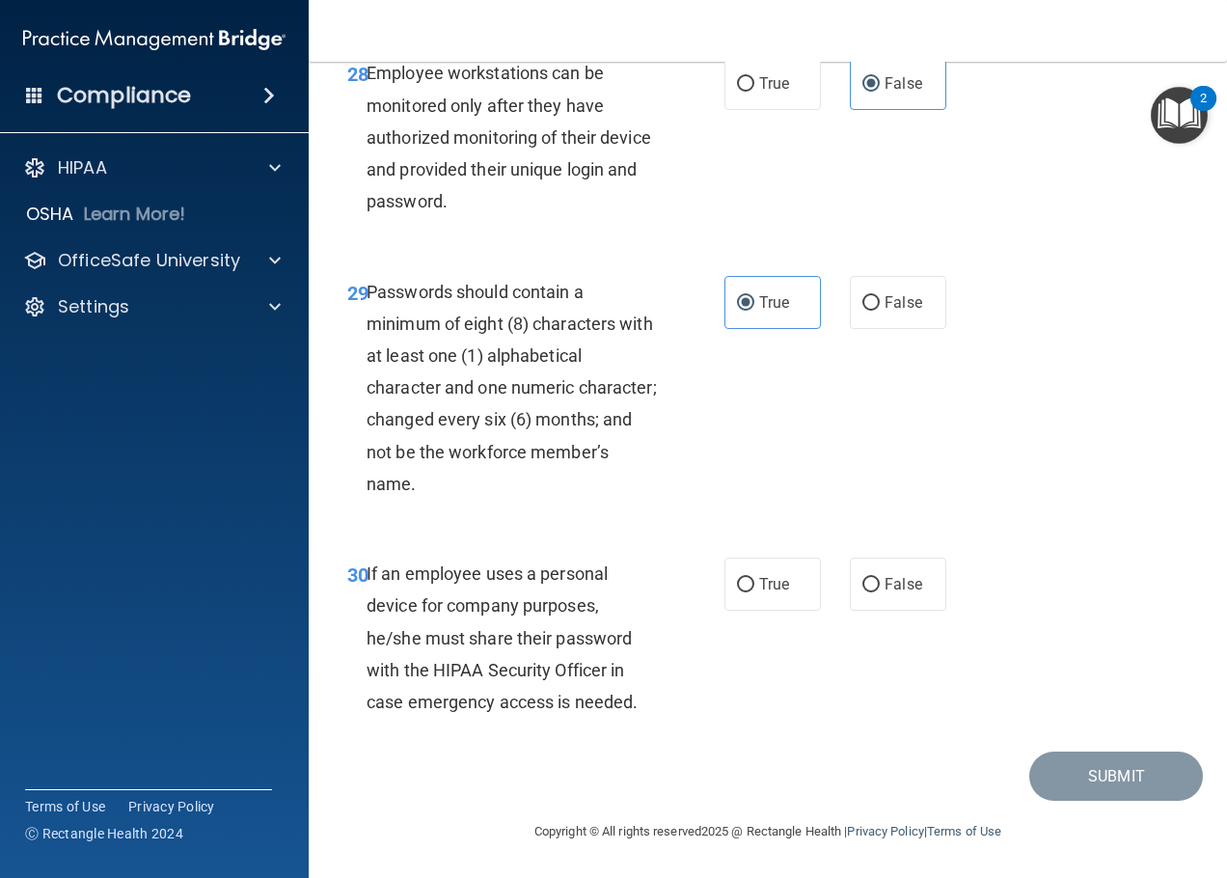
scroll to position [6078, 0]
click at [896, 582] on span "False" at bounding box center [904, 584] width 38 height 18
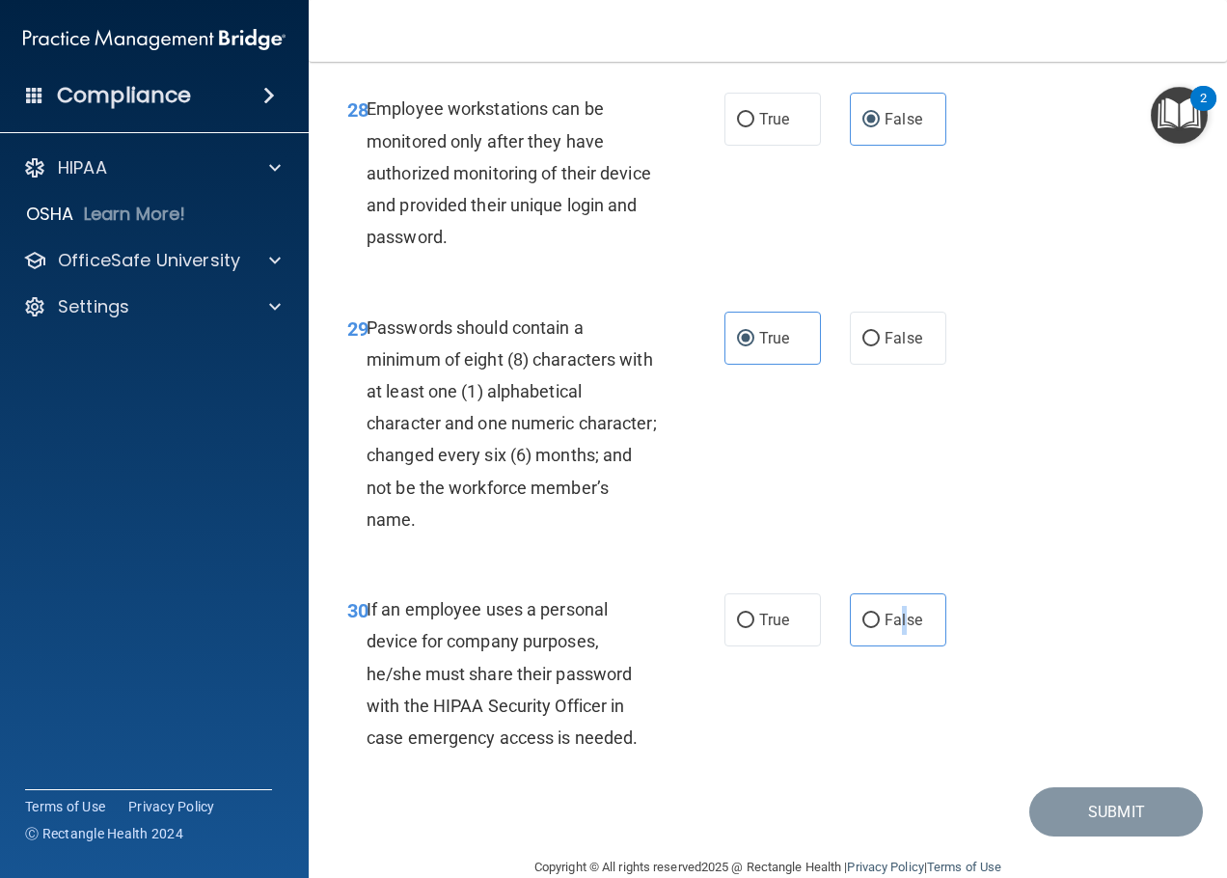
scroll to position [5981, 0]
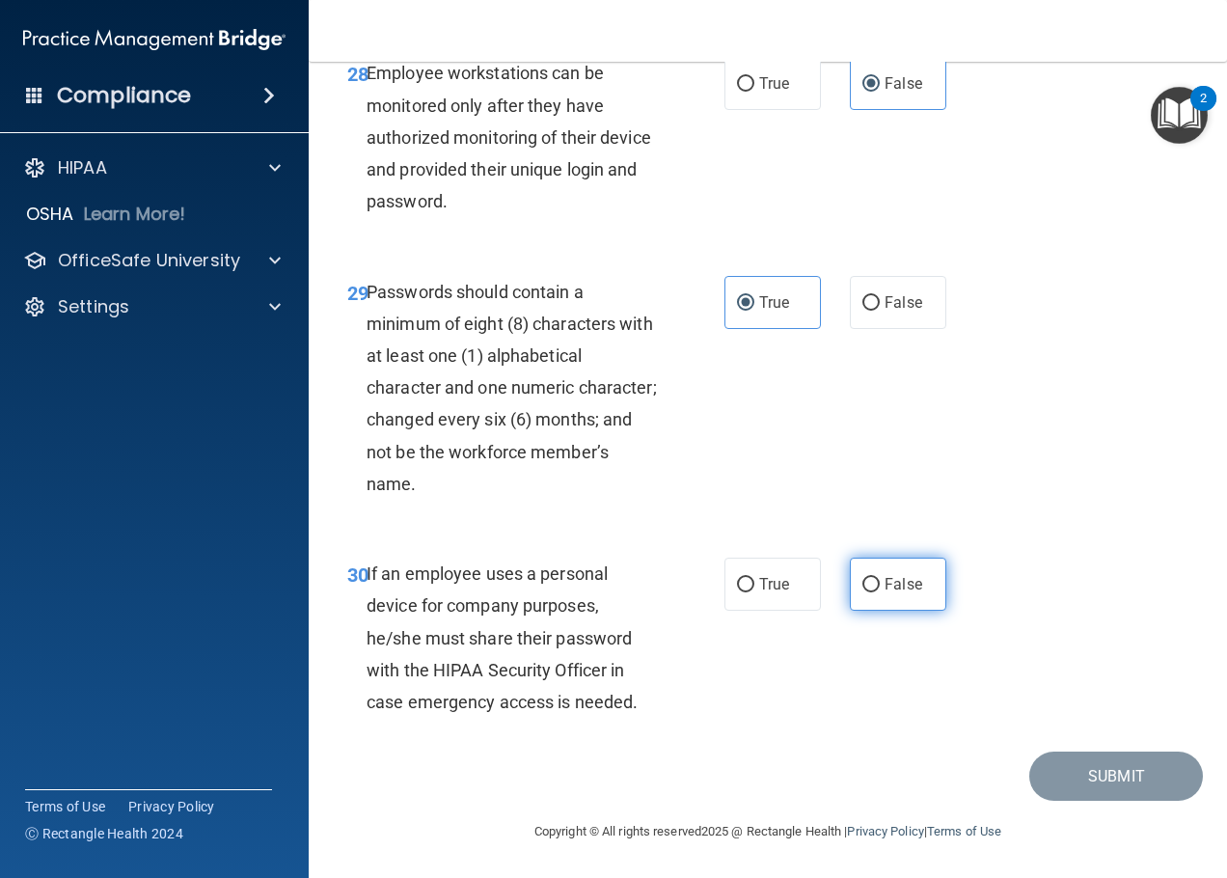
click at [885, 593] on span "False" at bounding box center [904, 584] width 38 height 18
click at [879, 592] on input "False" at bounding box center [870, 585] width 17 height 14
radio input "true"
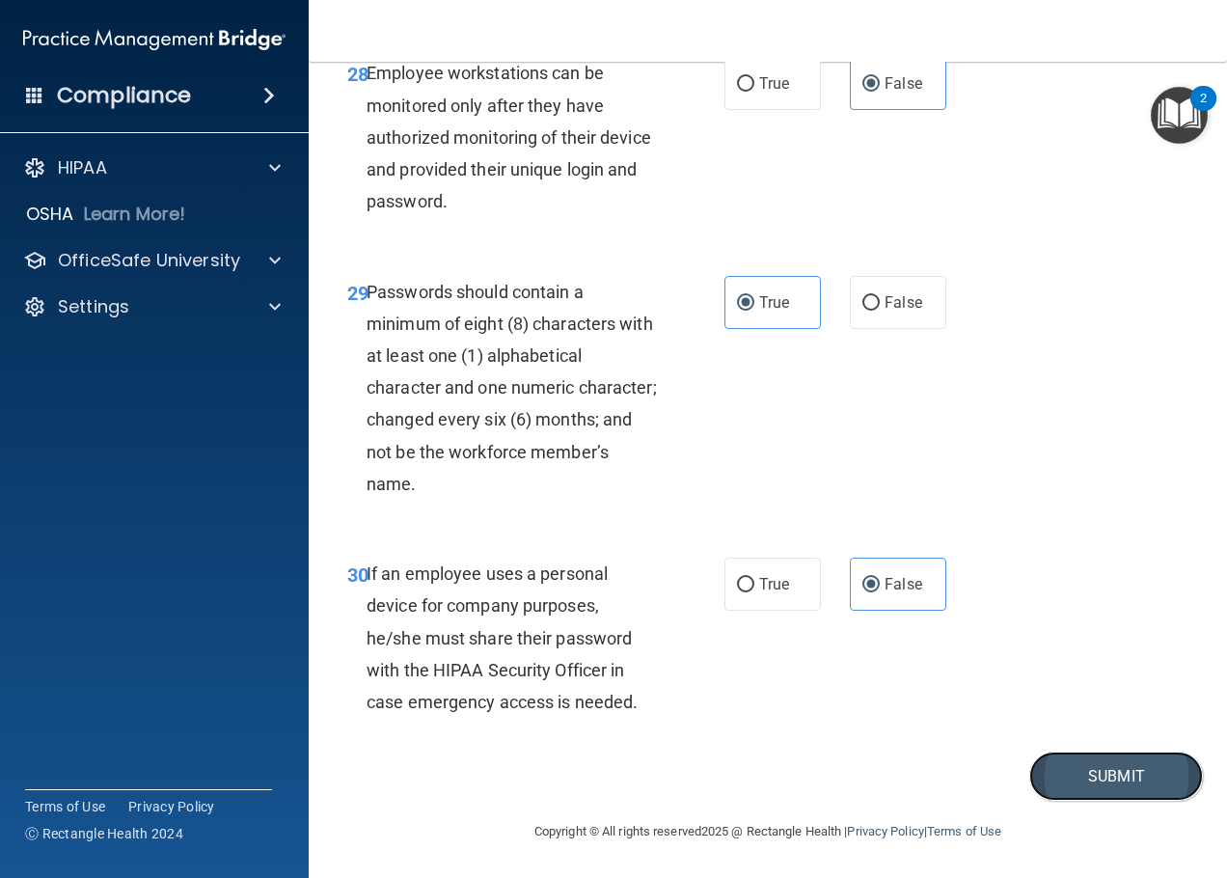
click at [989, 801] on button "Submit" at bounding box center [1116, 776] width 174 height 49
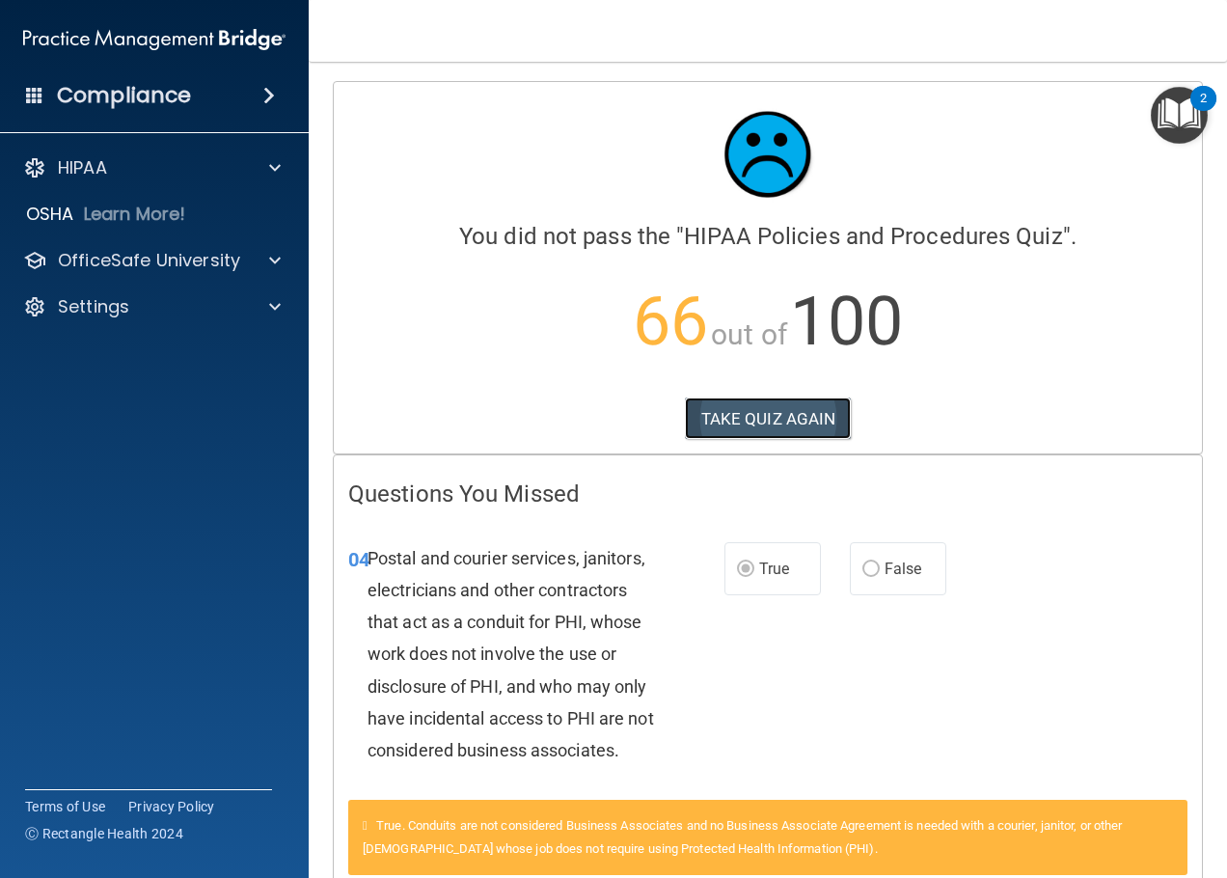
click at [812, 415] on button "TAKE QUIZ AGAIN" at bounding box center [768, 418] width 167 height 42
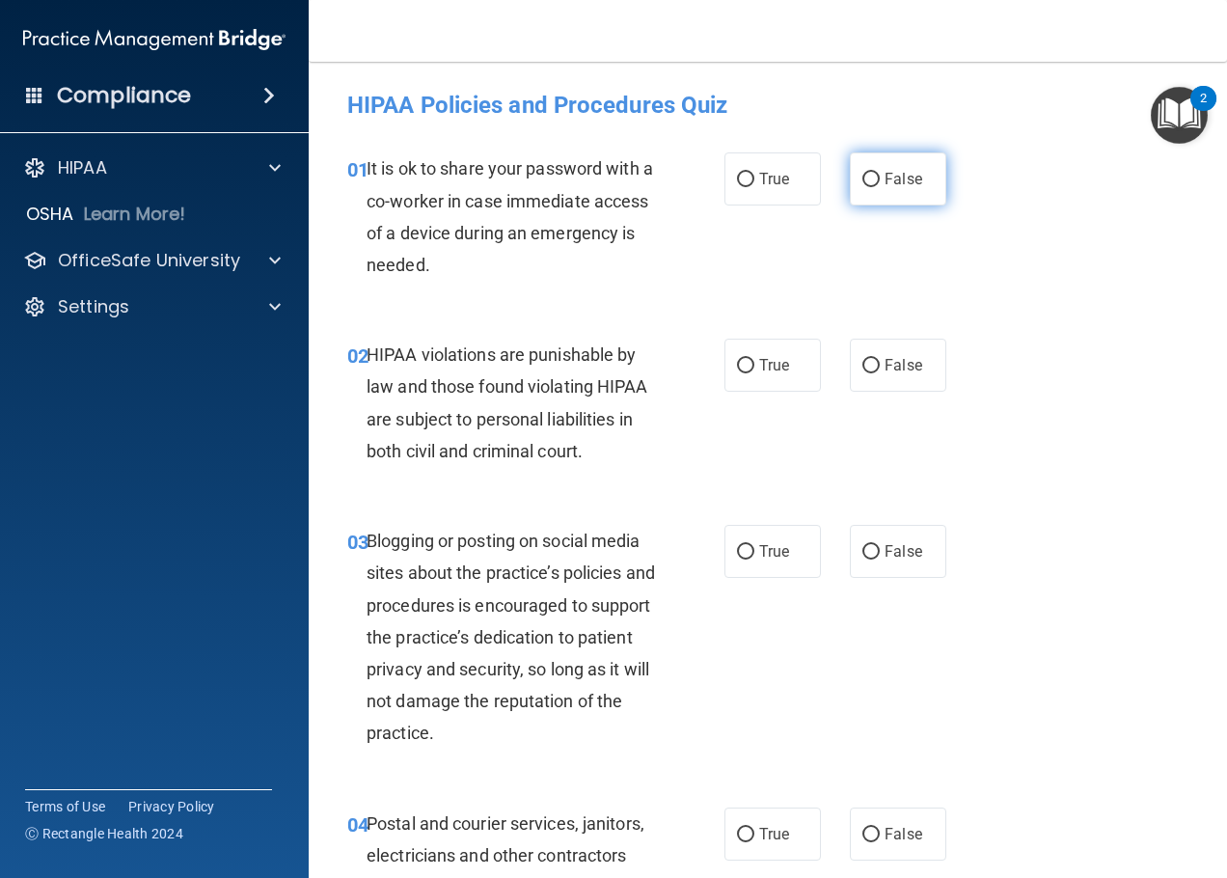
click at [885, 175] on span "False" at bounding box center [904, 179] width 38 height 18
click at [877, 175] on input "False" at bounding box center [870, 180] width 17 height 14
radio input "true"
click at [745, 359] on input "True" at bounding box center [745, 366] width 17 height 14
radio input "true"
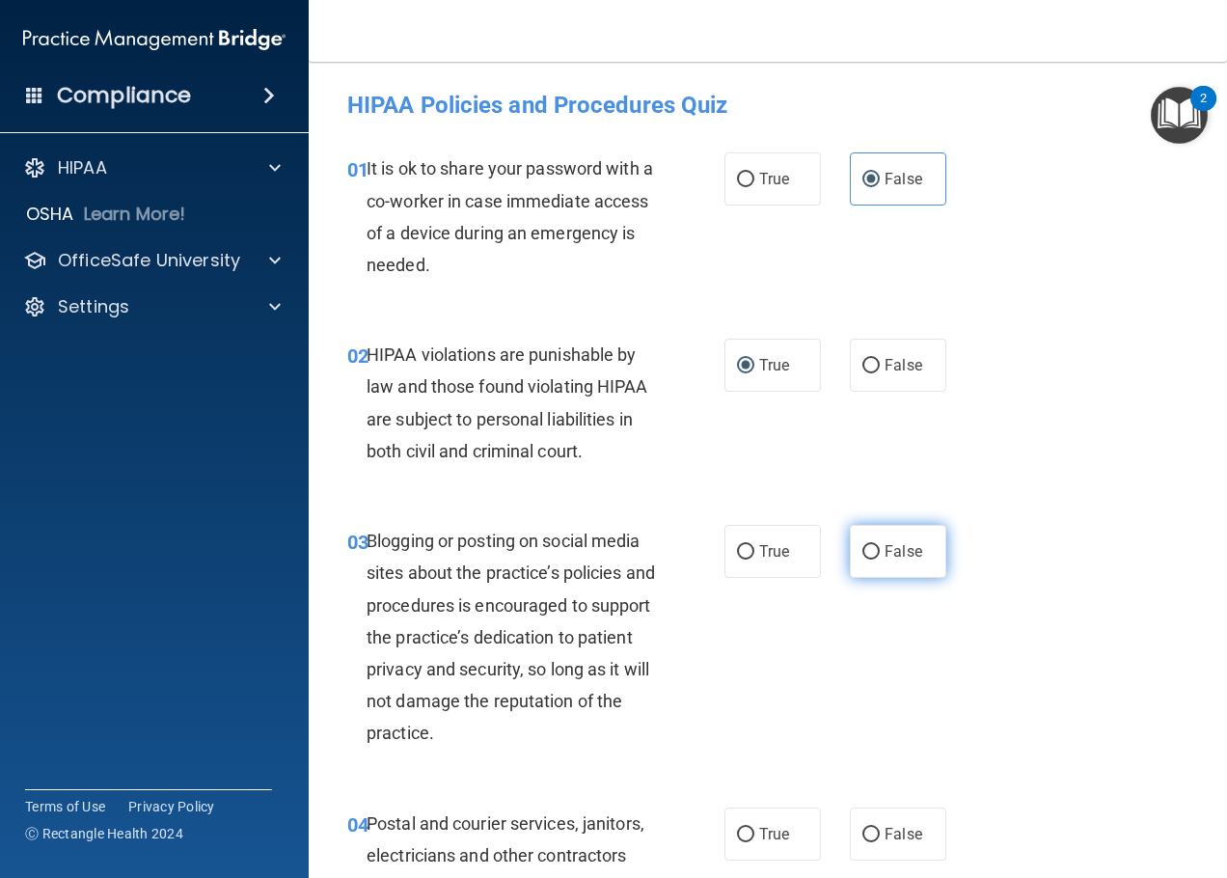
click at [875, 560] on label "False" at bounding box center [898, 551] width 96 height 53
click at [875, 560] on input "False" at bounding box center [870, 552] width 17 height 14
radio input "true"
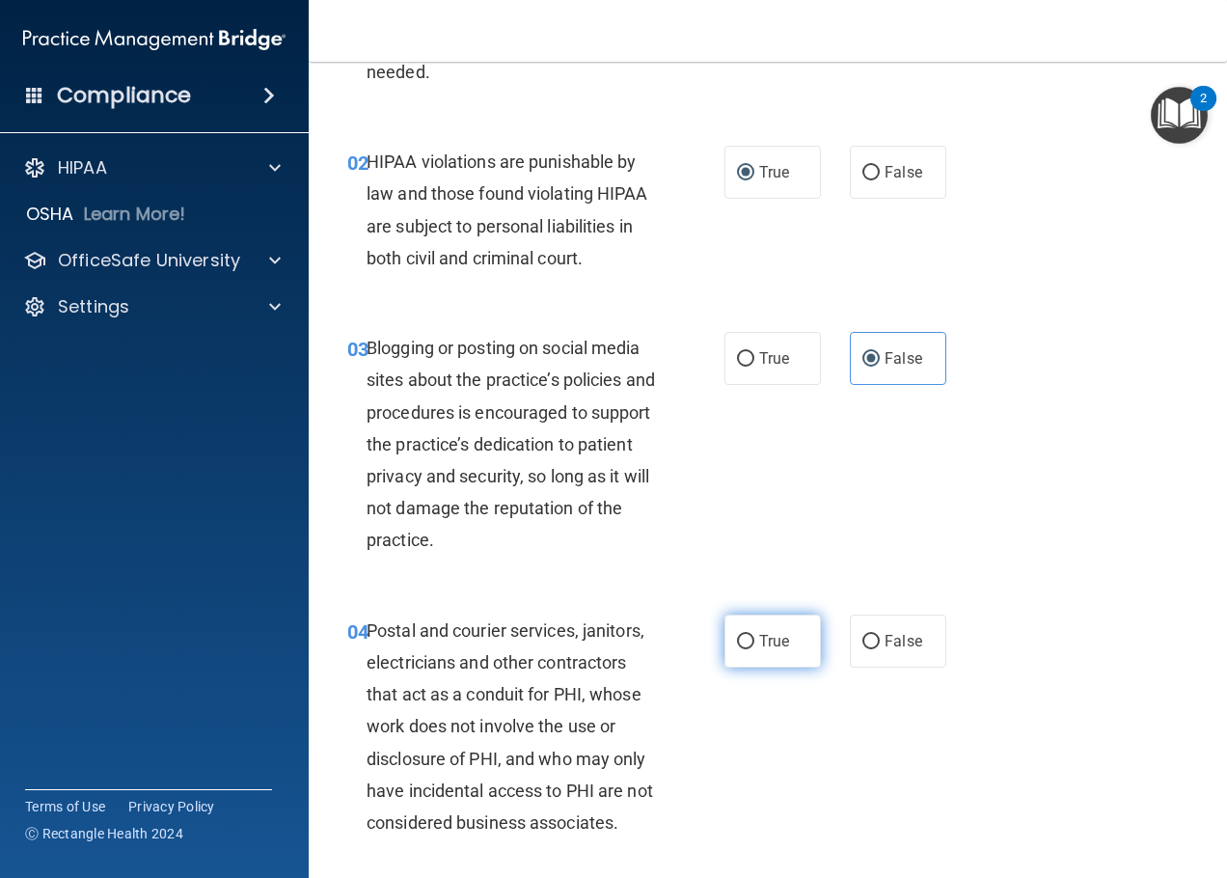
click at [746, 643] on input "True" at bounding box center [745, 642] width 17 height 14
radio input "true"
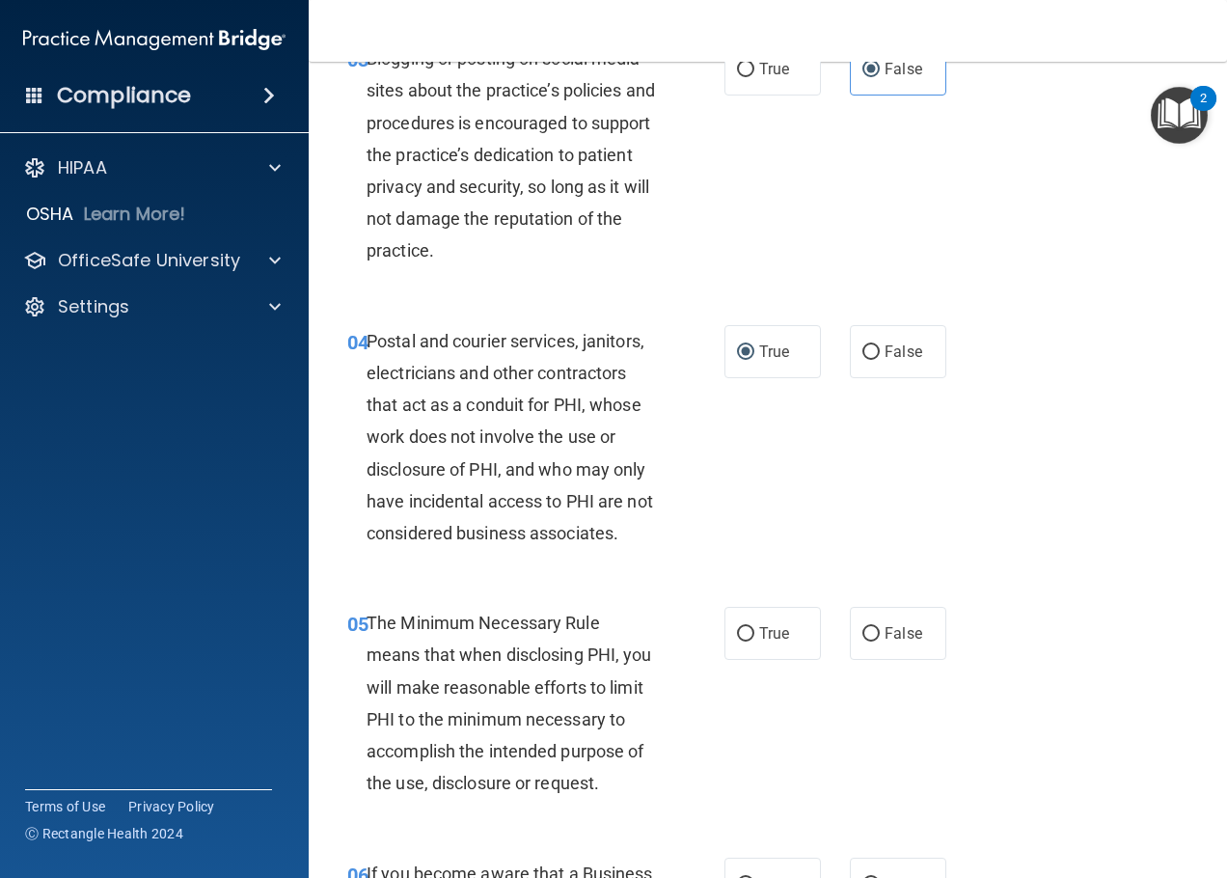
scroll to position [579, 0]
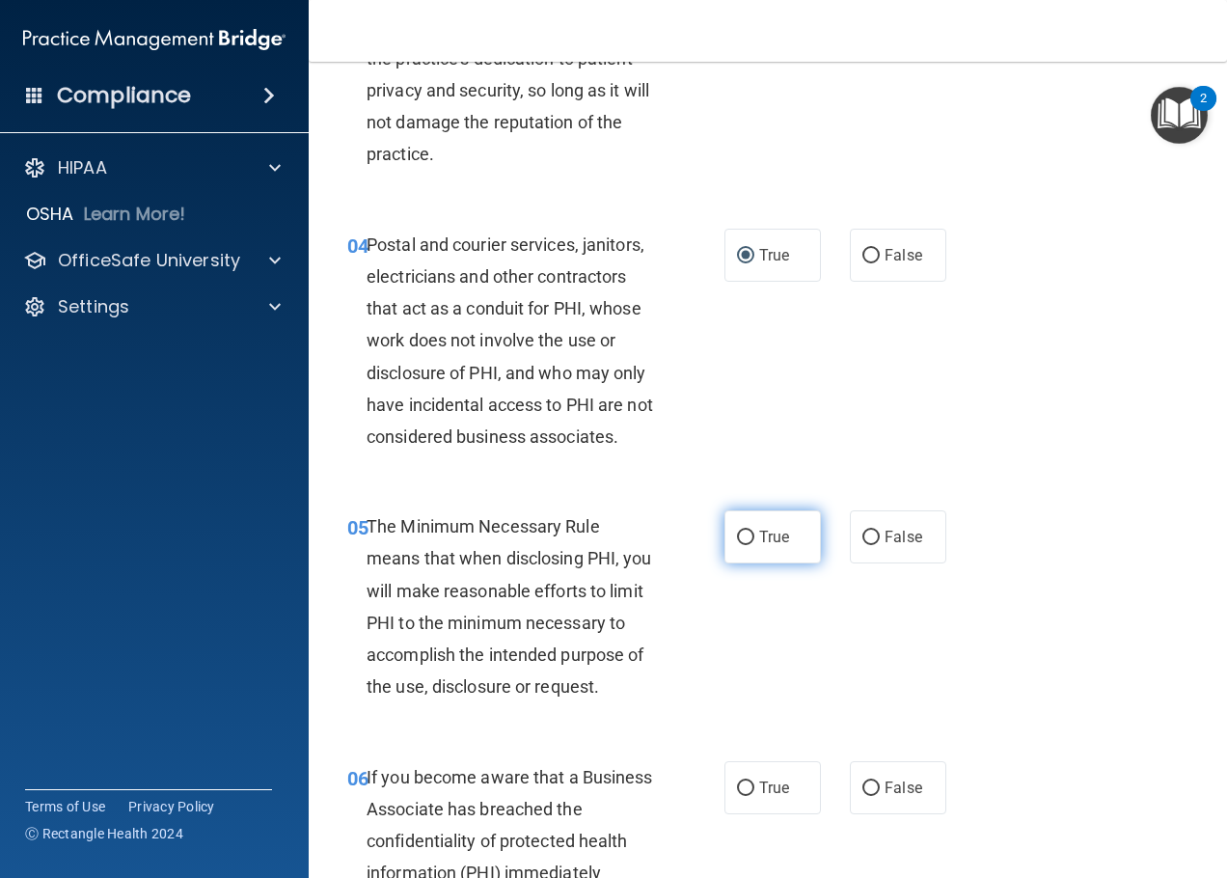
click at [752, 535] on label "True" at bounding box center [773, 536] width 96 height 53
click at [752, 535] on input "True" at bounding box center [745, 538] width 17 height 14
radio input "true"
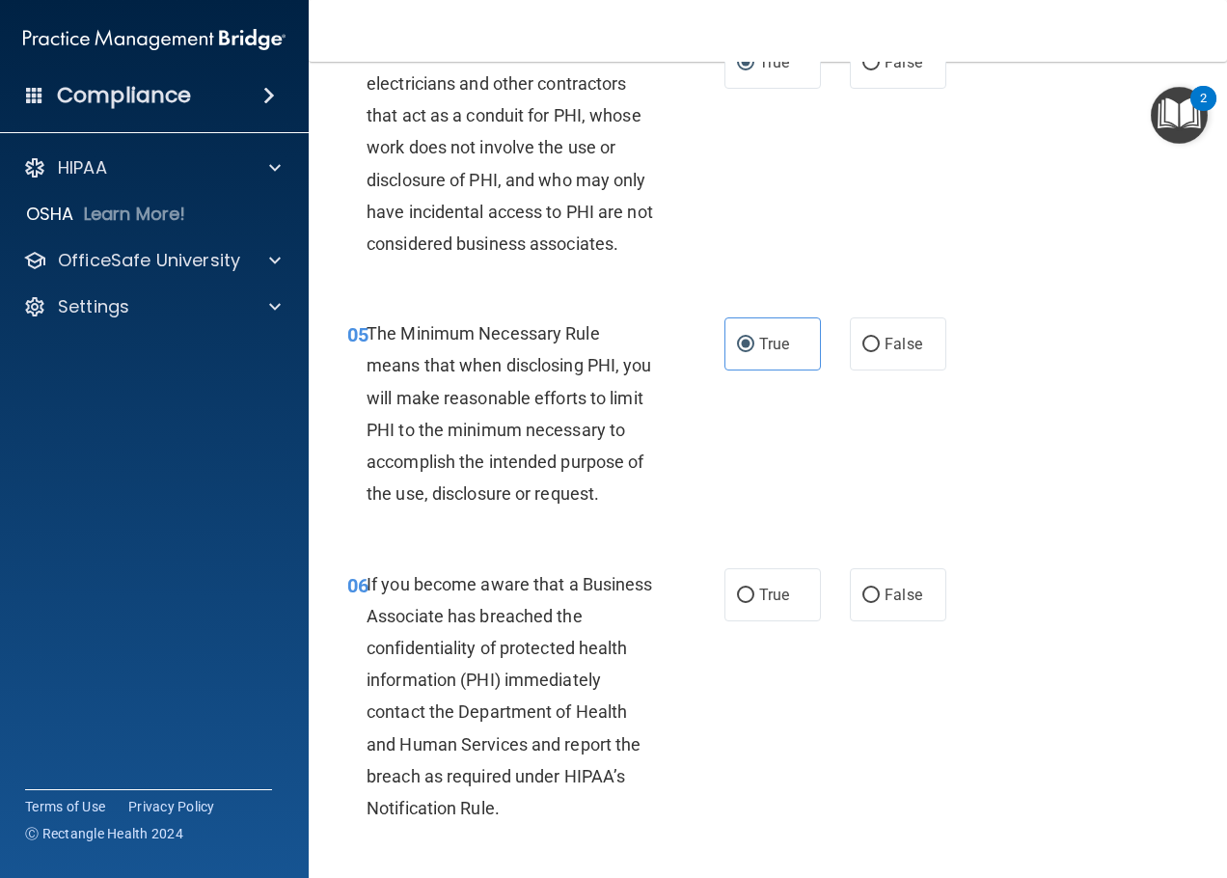
scroll to position [868, 0]
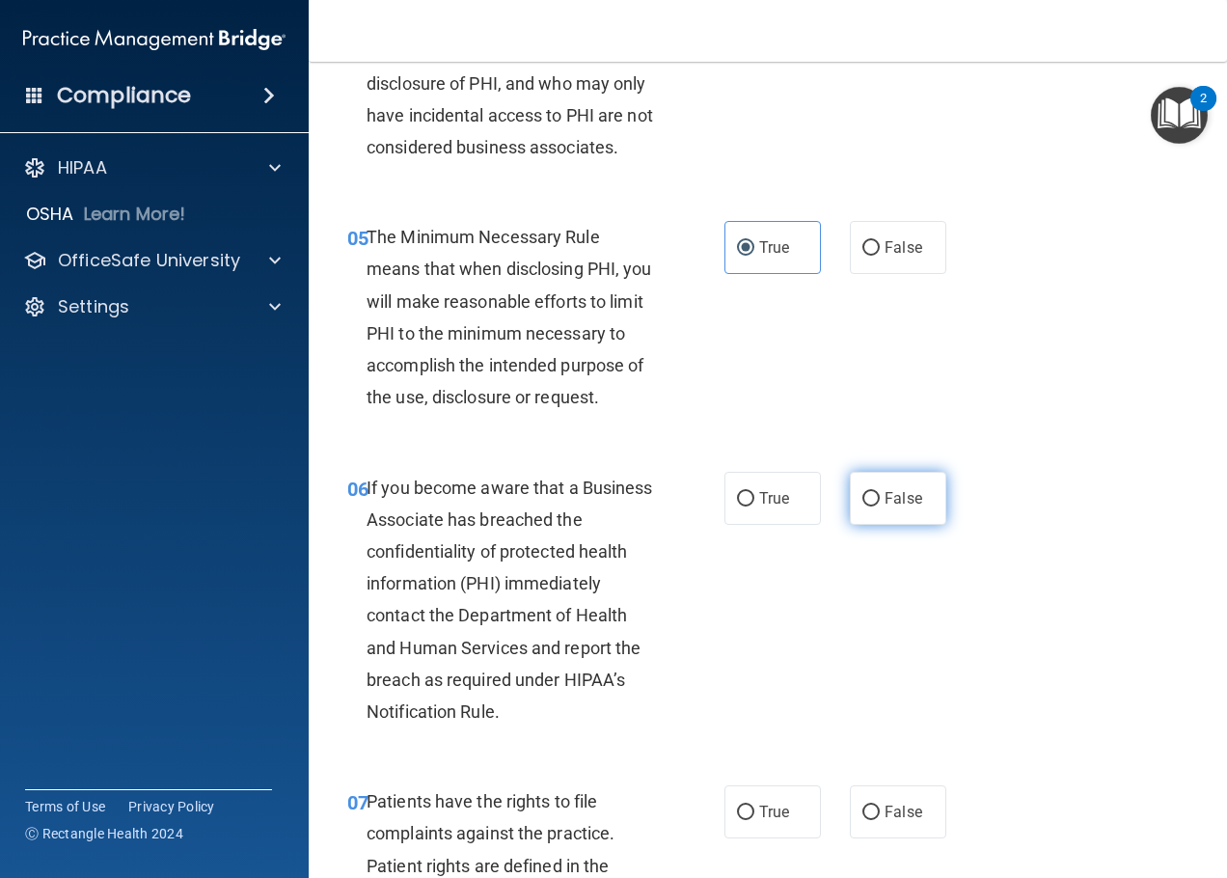
click at [869, 489] on label "False" at bounding box center [898, 498] width 96 height 53
click at [869, 492] on input "False" at bounding box center [870, 499] width 17 height 14
radio input "true"
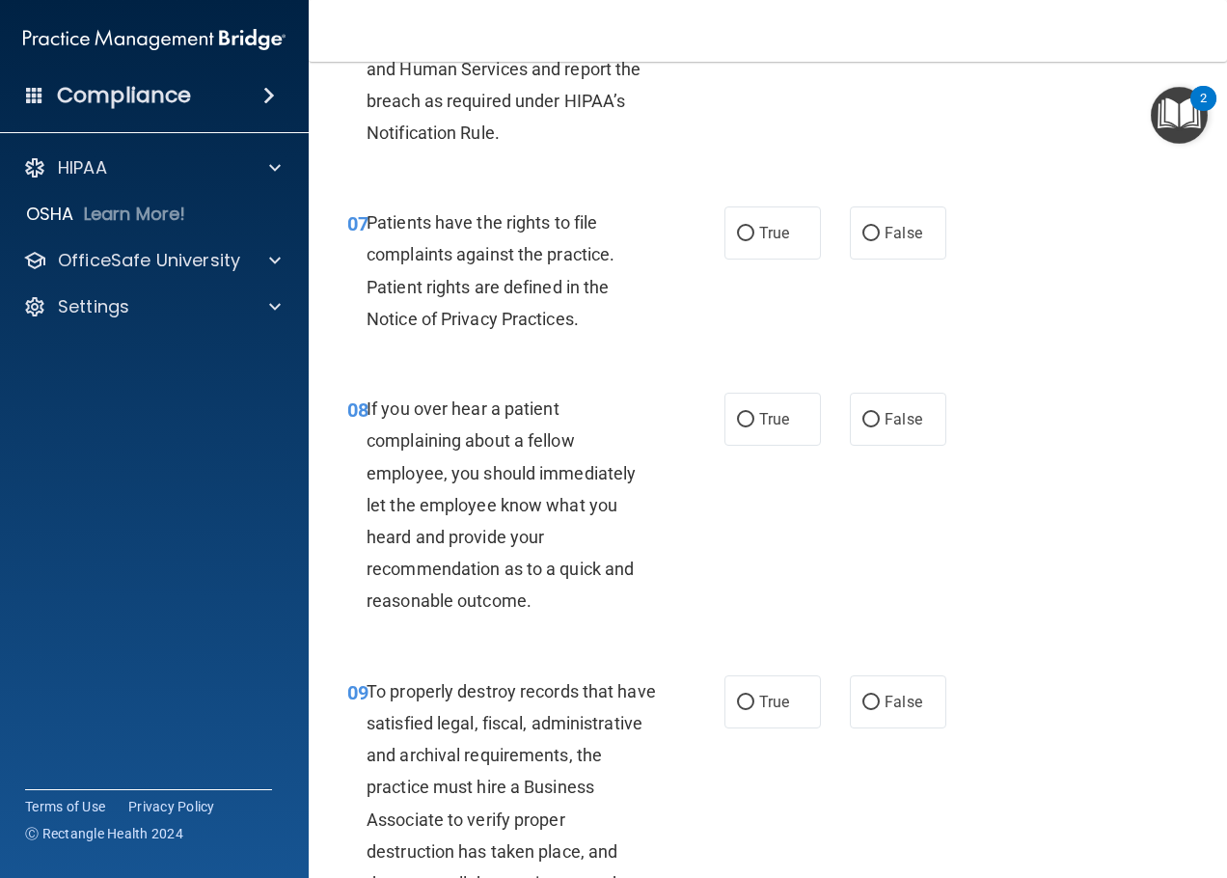
scroll to position [1640, 0]
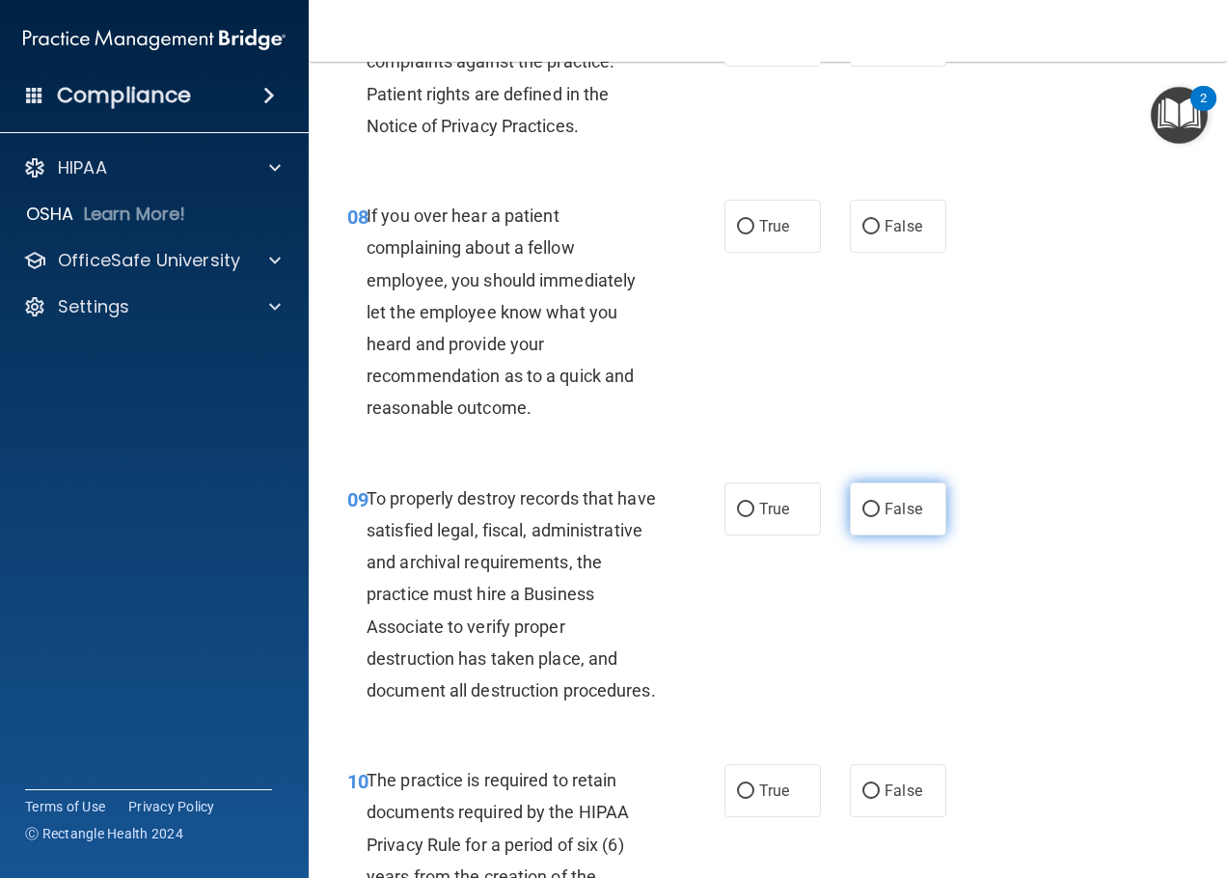
click at [862, 535] on label "False" at bounding box center [898, 508] width 96 height 53
click at [862, 517] on input "False" at bounding box center [870, 510] width 17 height 14
radio input "true"
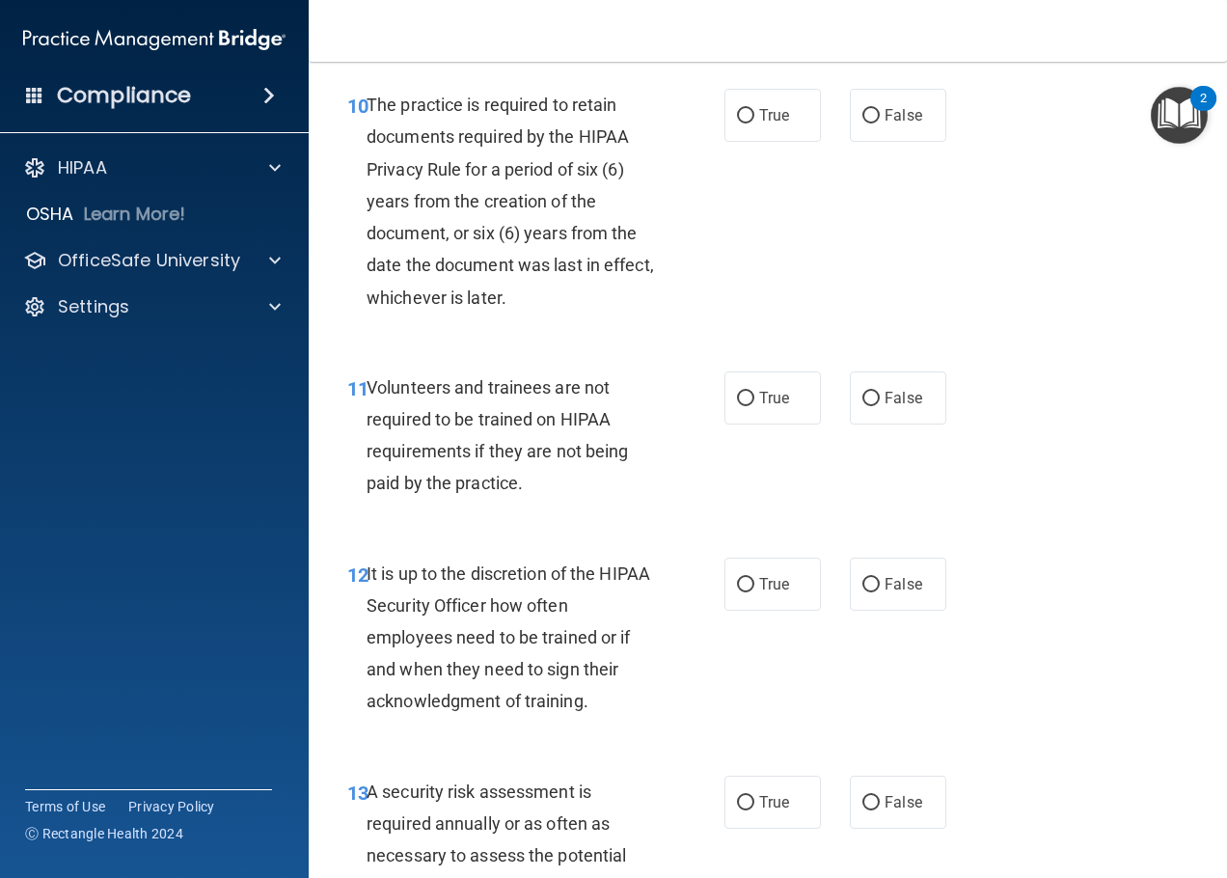
scroll to position [2412, 0]
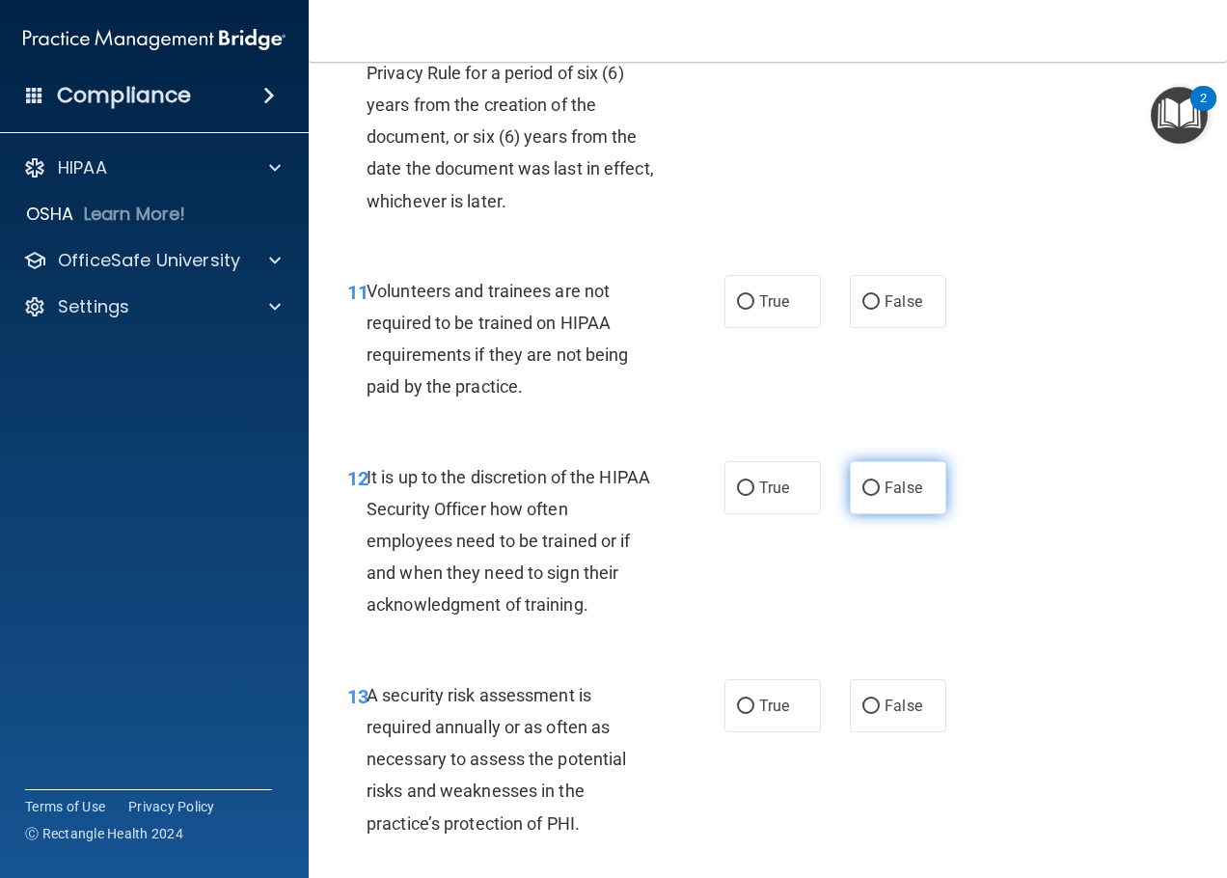
click at [862, 496] on input "False" at bounding box center [870, 488] width 17 height 14
radio input "true"
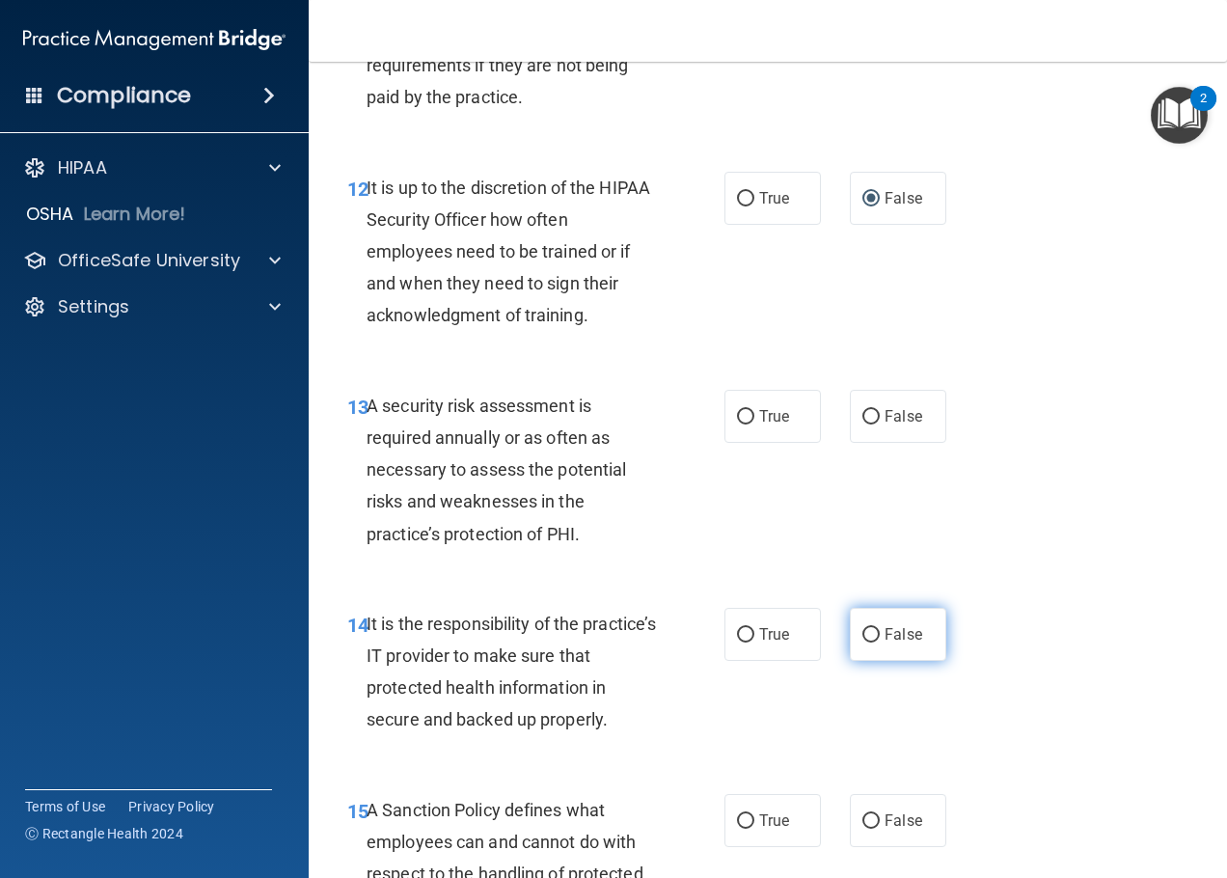
scroll to position [2894, 0]
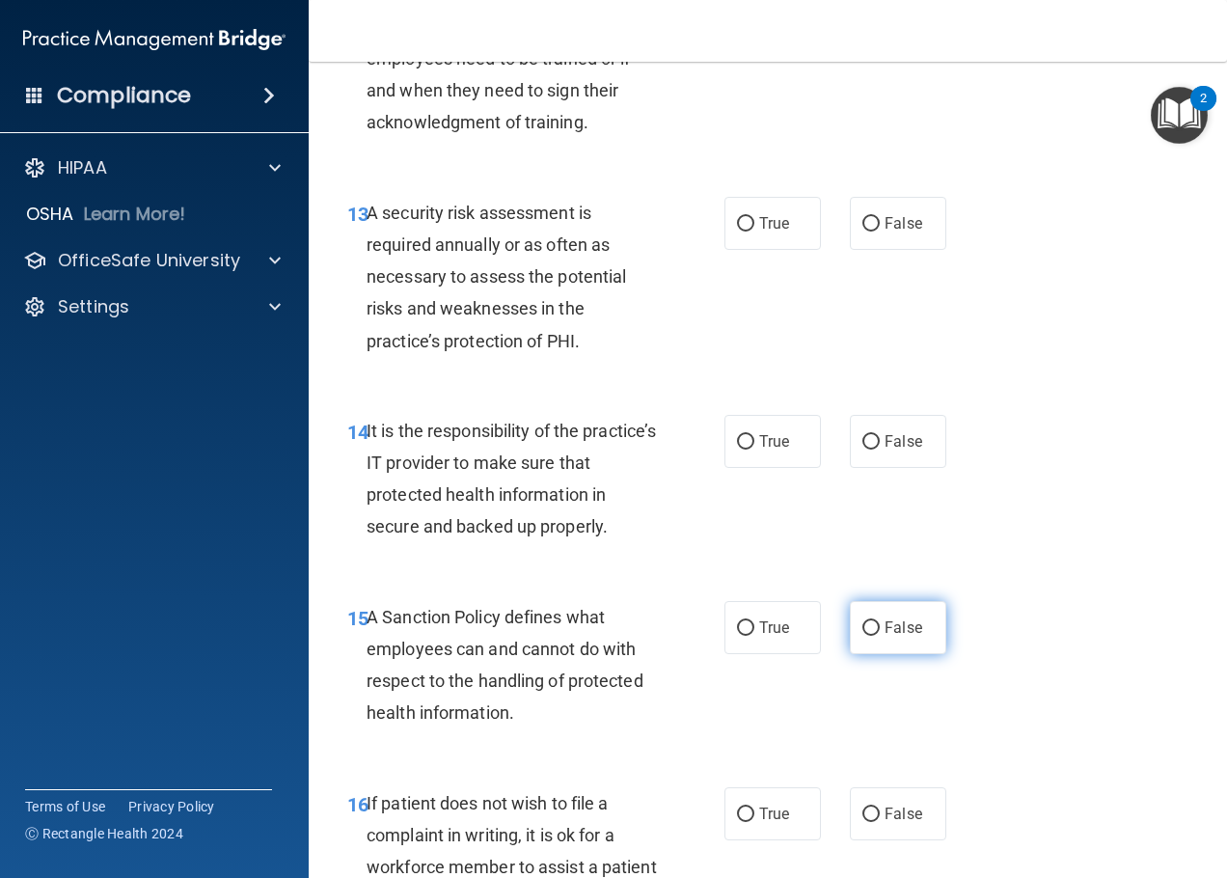
click at [873, 654] on label "False" at bounding box center [898, 627] width 96 height 53
click at [873, 636] on input "False" at bounding box center [870, 628] width 17 height 14
radio input "true"
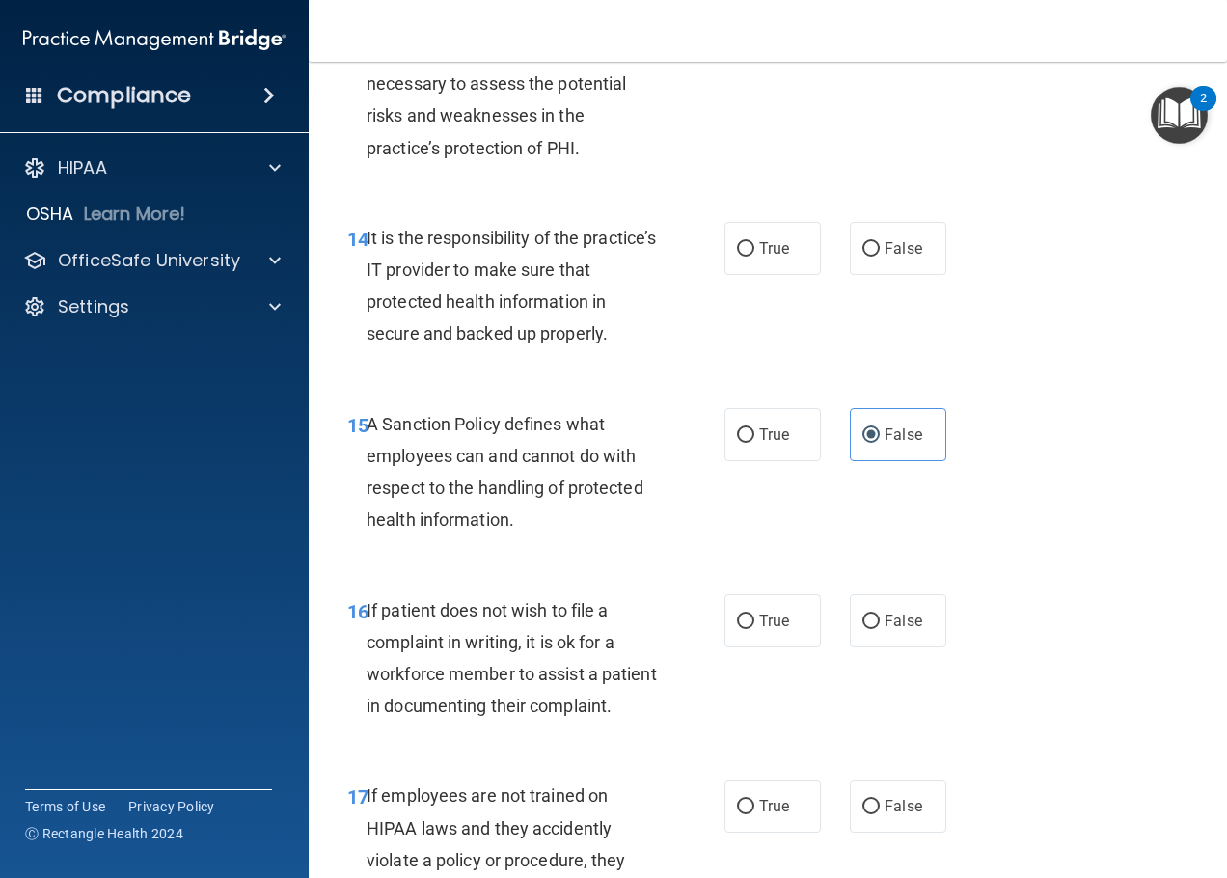
scroll to position [3184, 0]
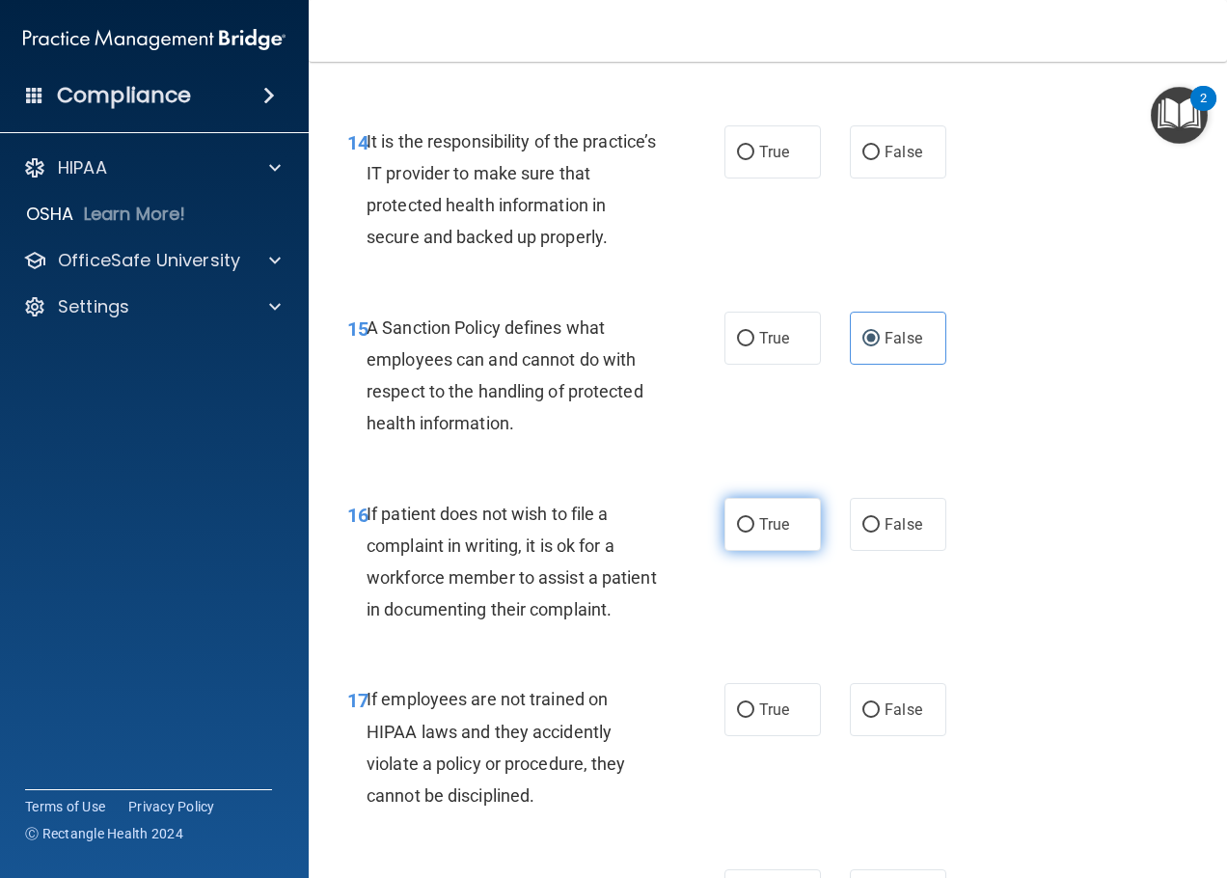
click at [759, 533] on span "True" at bounding box center [774, 524] width 30 height 18
click at [754, 533] on input "True" at bounding box center [745, 525] width 17 height 14
radio input "true"
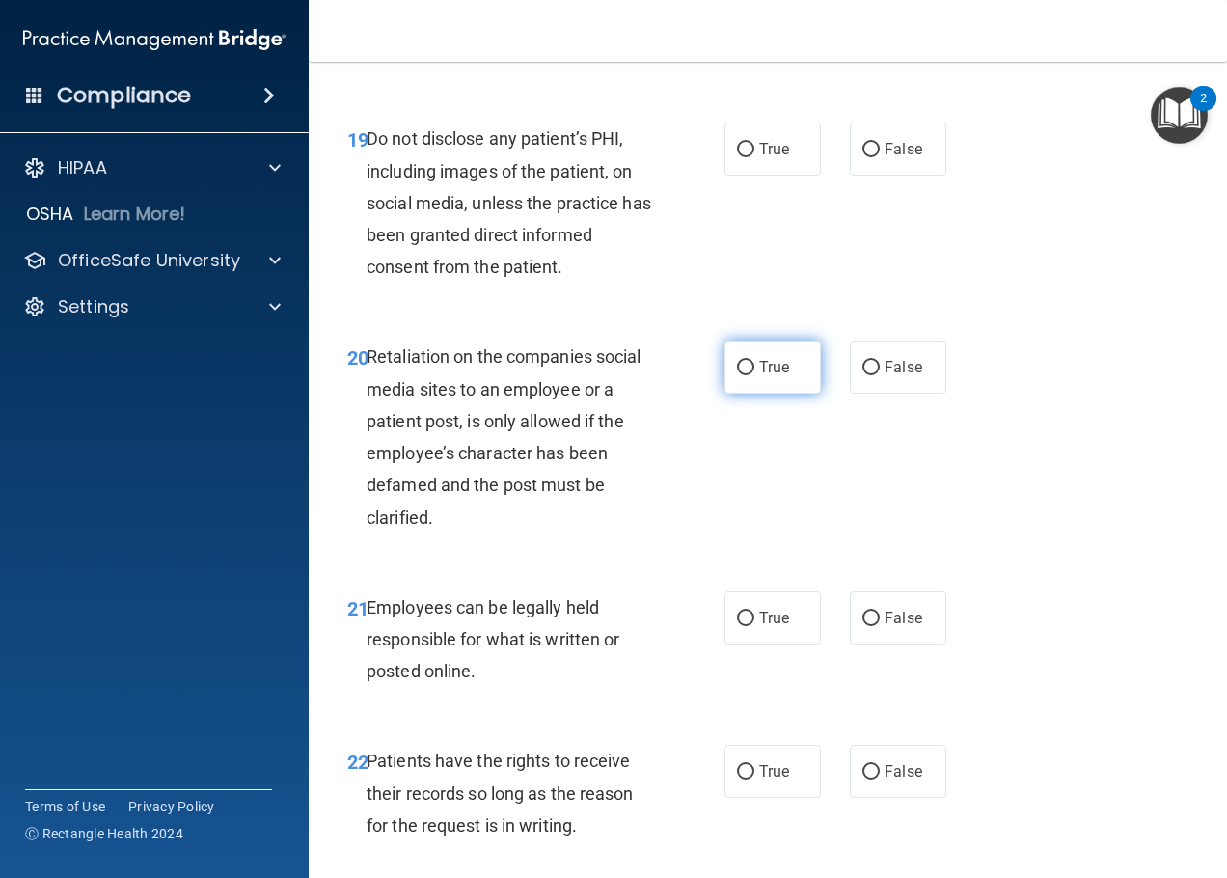
scroll to position [4341, 0]
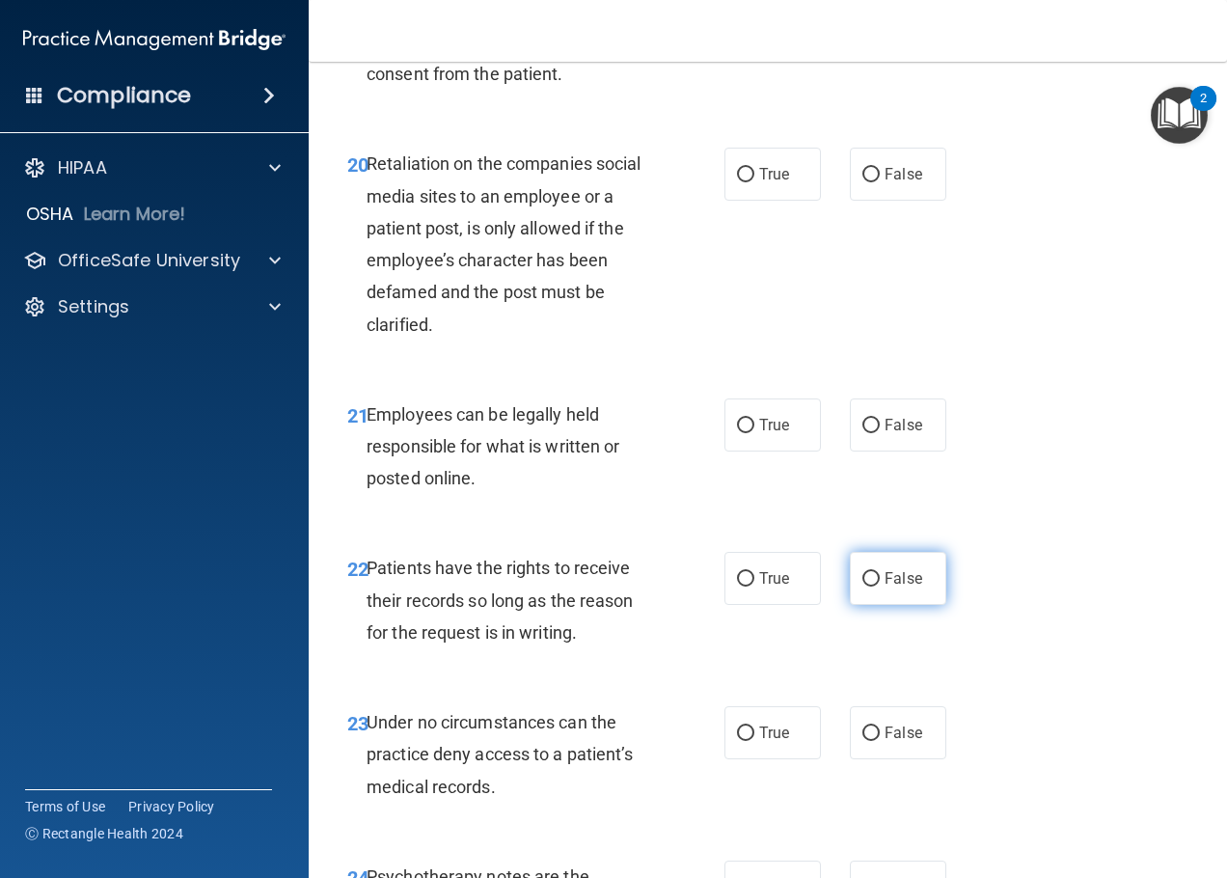
click at [885, 588] on span "False" at bounding box center [904, 578] width 38 height 18
click at [879, 587] on input "False" at bounding box center [870, 579] width 17 height 14
radio input "true"
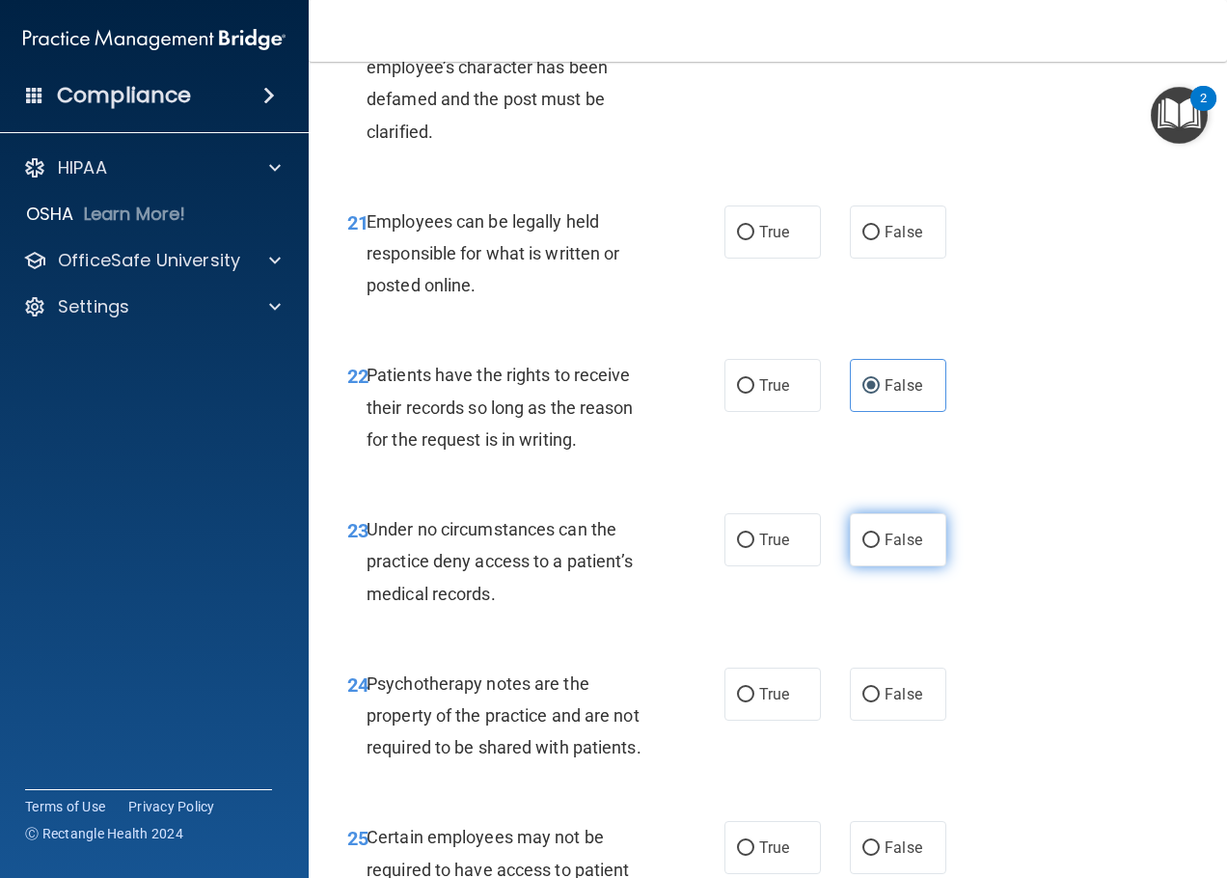
scroll to position [4631, 0]
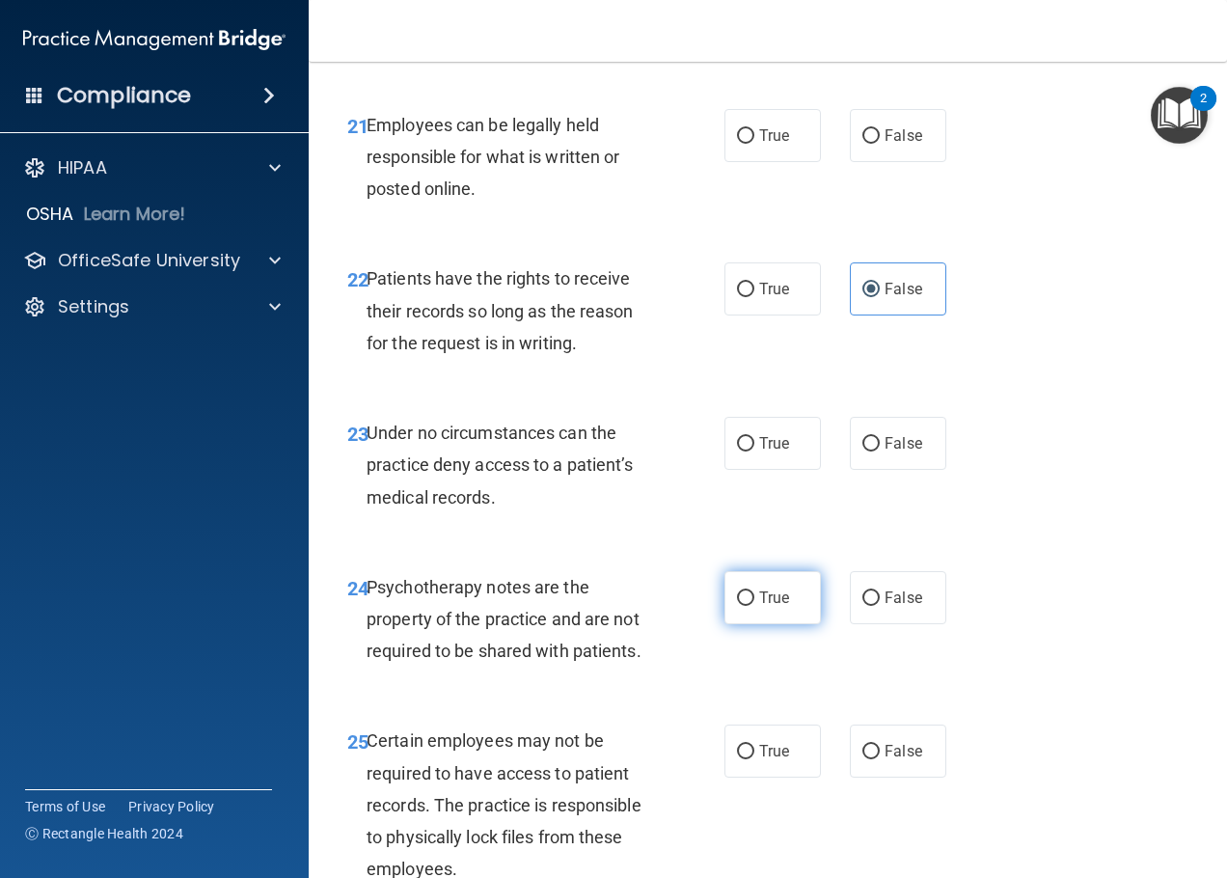
click at [732, 624] on label "True" at bounding box center [773, 597] width 96 height 53
click at [737, 606] on input "True" at bounding box center [745, 598] width 17 height 14
radio input "true"
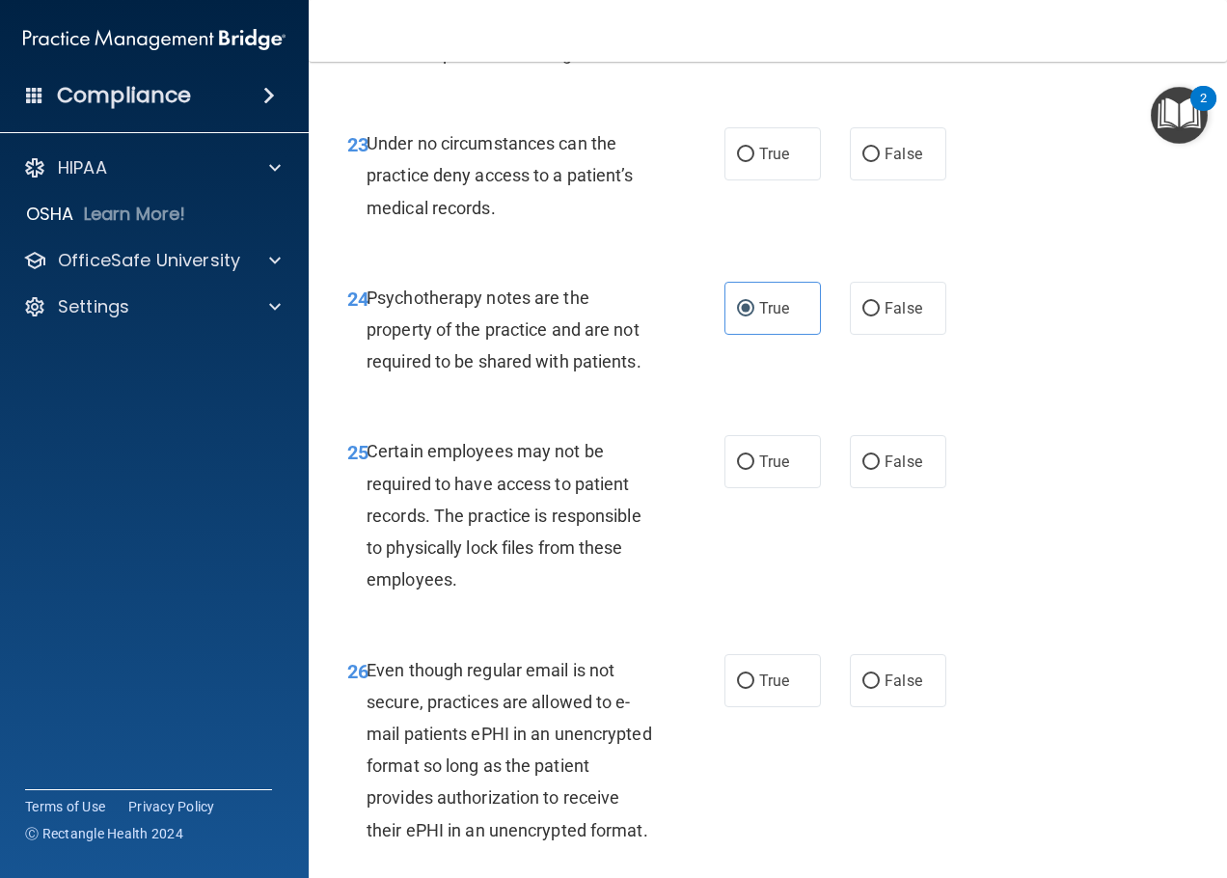
scroll to position [5113, 0]
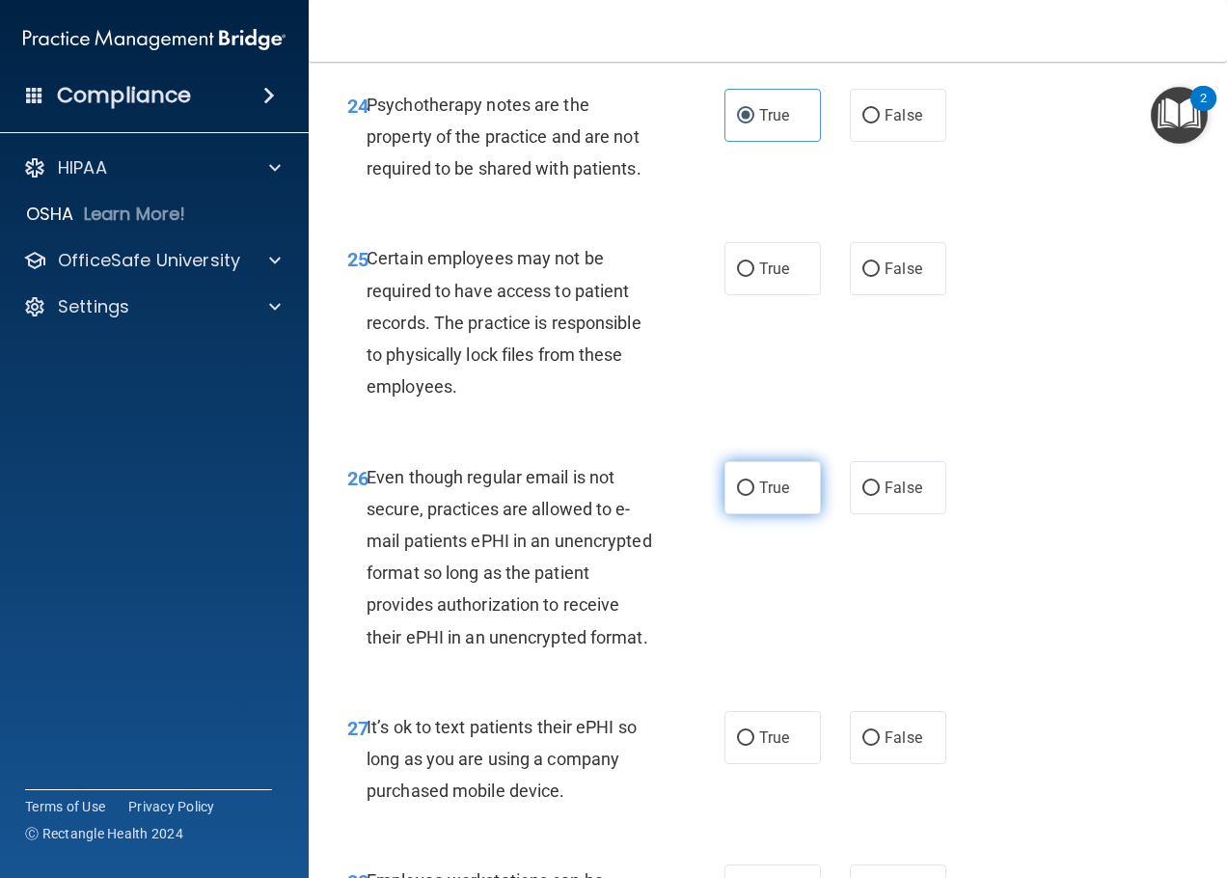
click at [768, 514] on label "True" at bounding box center [773, 487] width 96 height 53
click at [754, 496] on input "True" at bounding box center [745, 488] width 17 height 14
radio input "true"
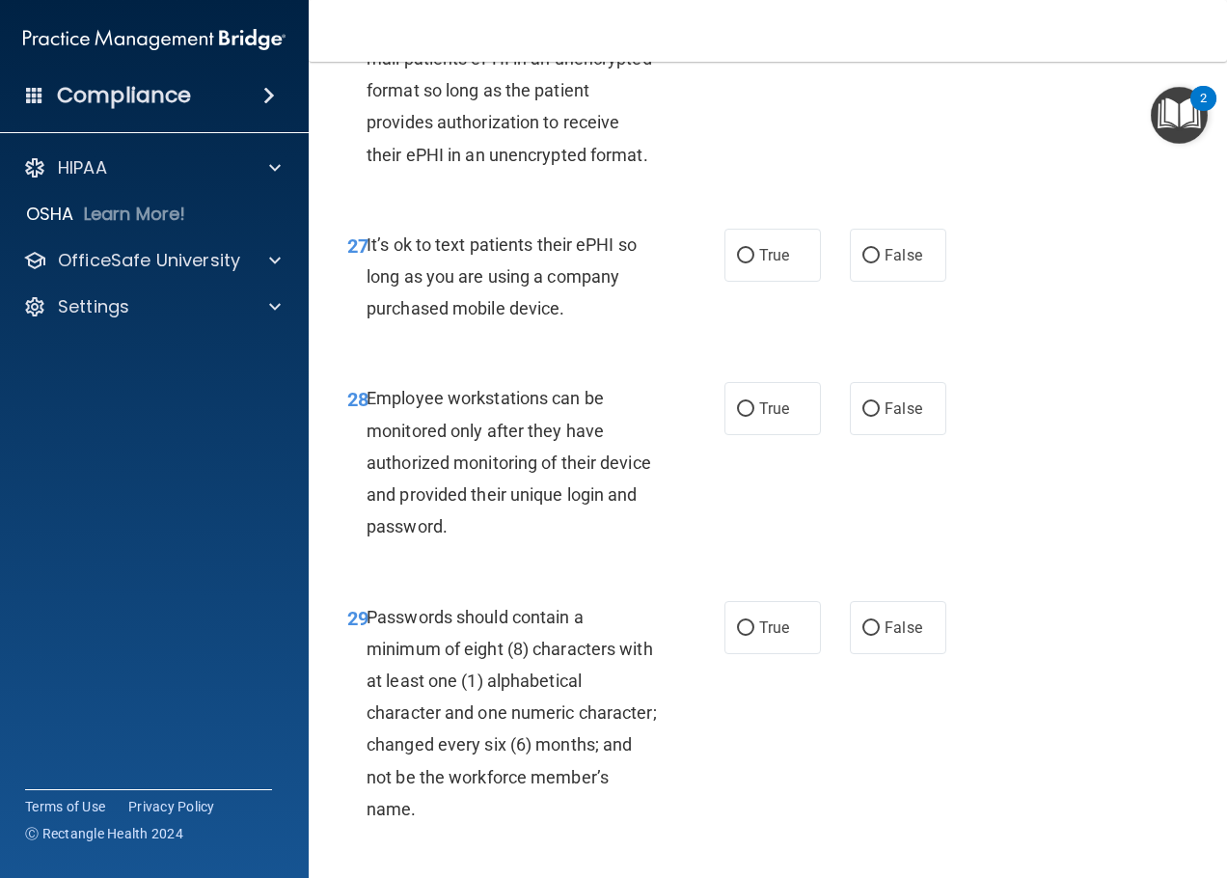
scroll to position [5981, 0]
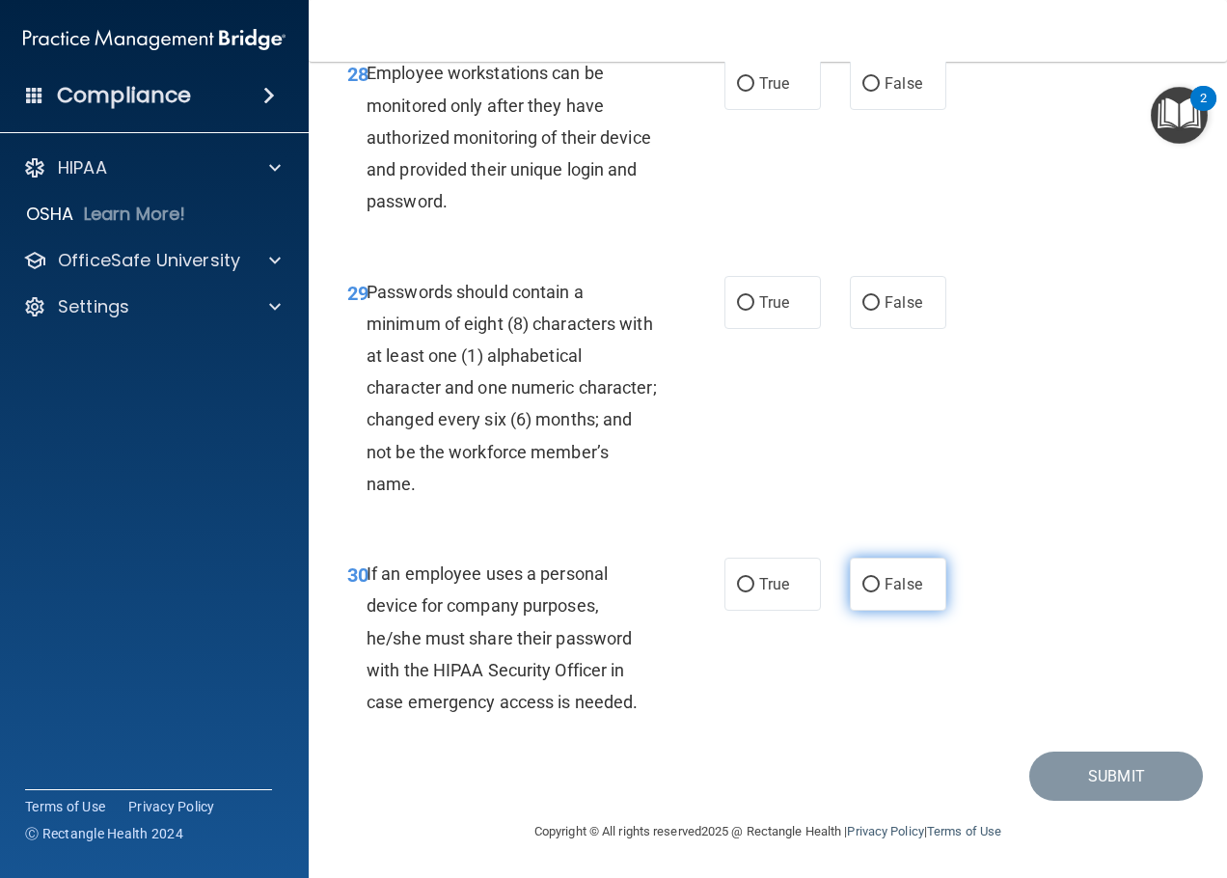
click at [885, 593] on span "False" at bounding box center [904, 584] width 38 height 18
click at [880, 592] on input "False" at bounding box center [870, 585] width 17 height 14
radio input "true"
click at [741, 329] on label "True" at bounding box center [773, 302] width 96 height 53
click at [741, 311] on input "True" at bounding box center [745, 303] width 17 height 14
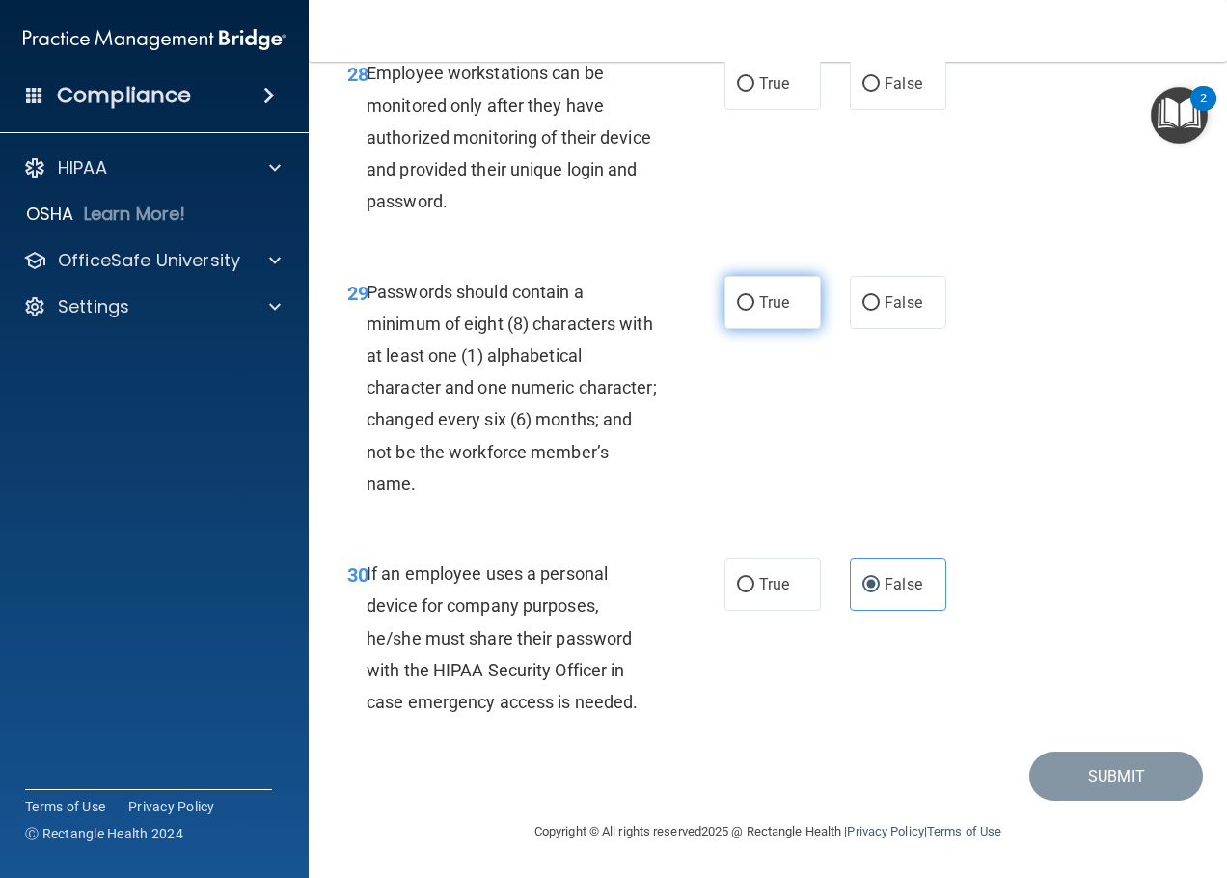
radio input "true"
click at [889, 93] on span "False" at bounding box center [904, 83] width 38 height 18
click at [880, 92] on input "False" at bounding box center [870, 84] width 17 height 14
radio input "true"
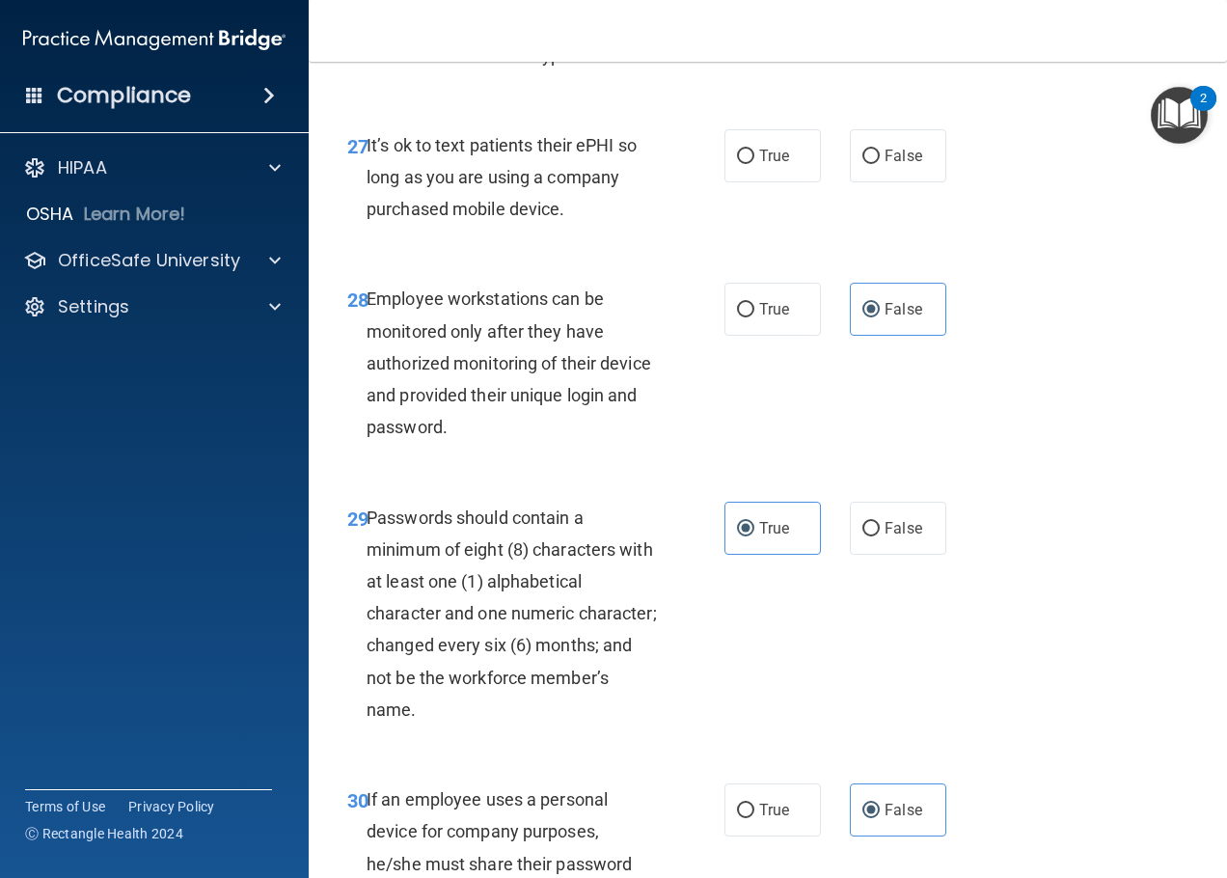
scroll to position [5502, 0]
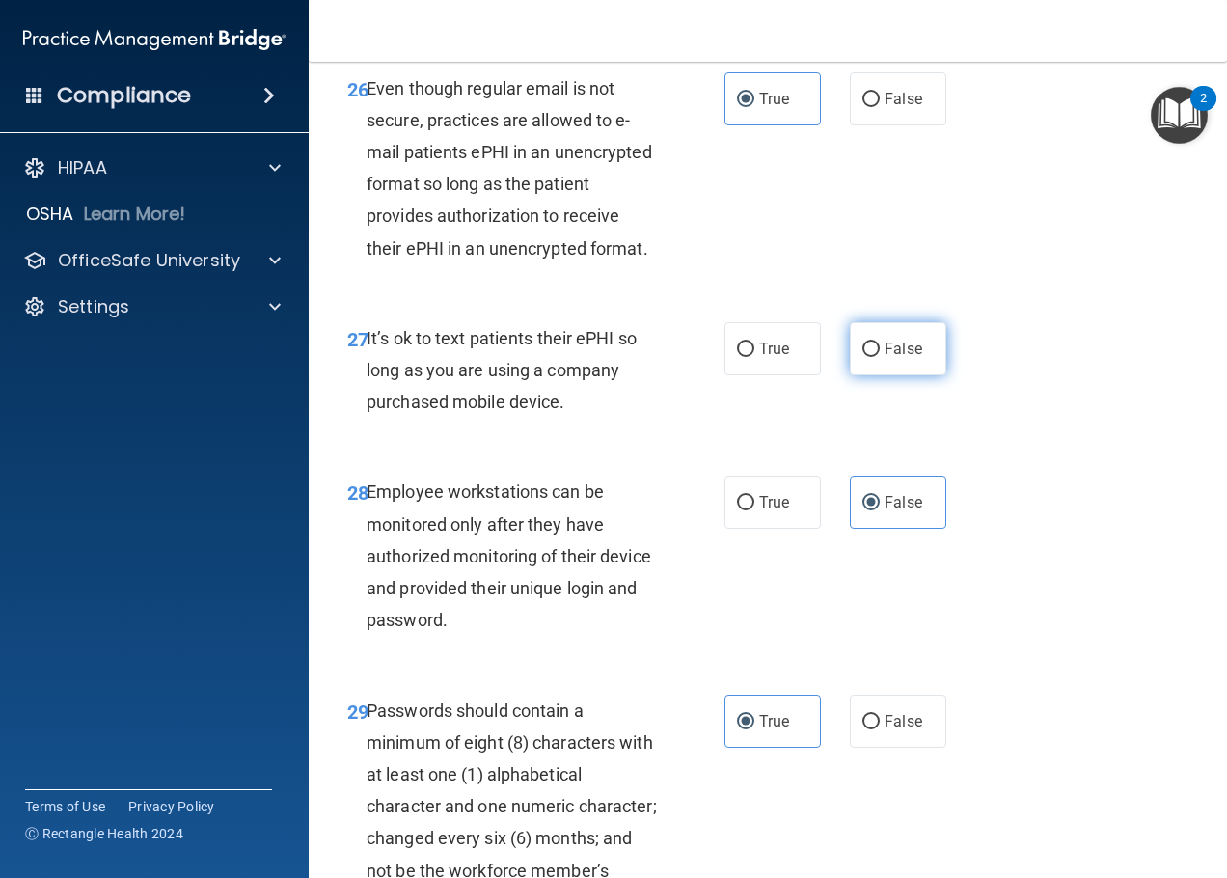
click at [886, 358] on span "False" at bounding box center [904, 349] width 38 height 18
click at [880, 357] on input "False" at bounding box center [870, 349] width 17 height 14
radio input "true"
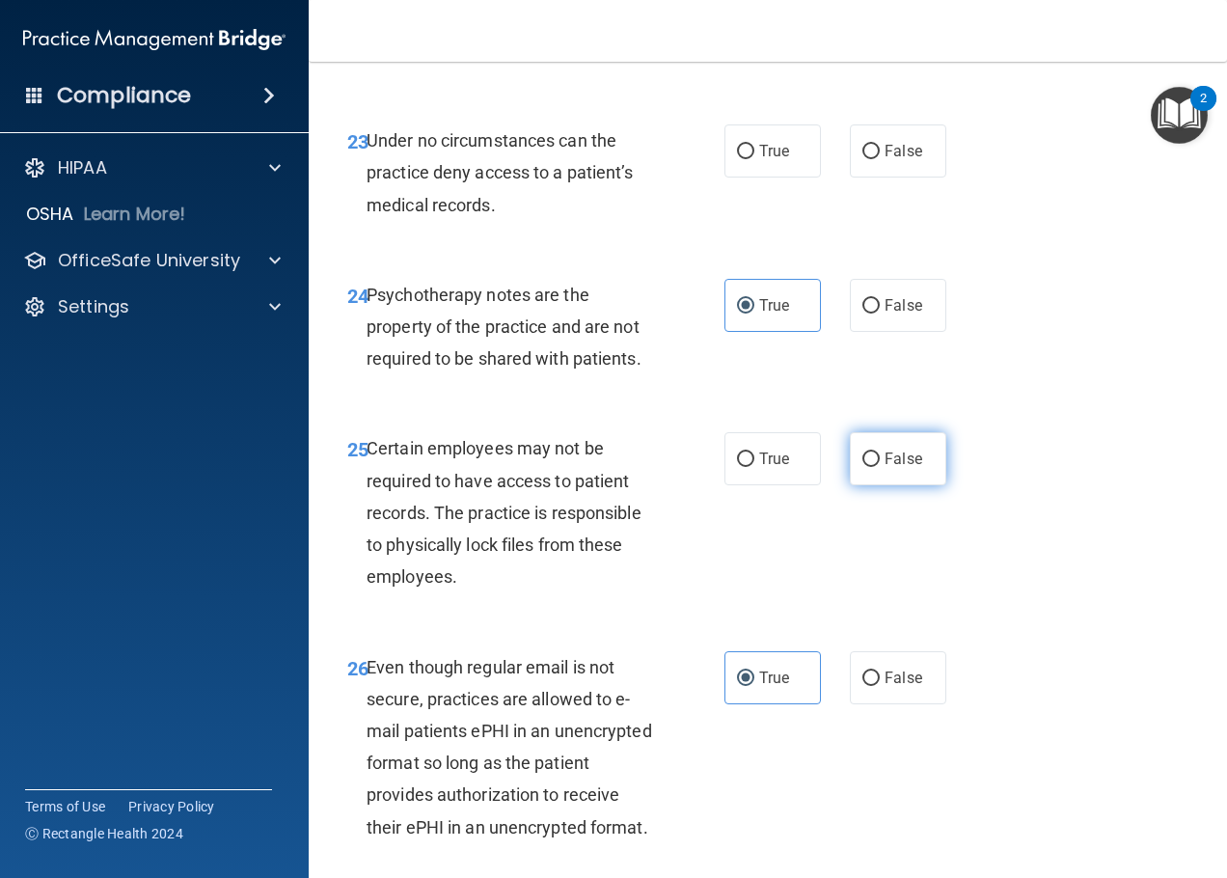
scroll to position [5019, 0]
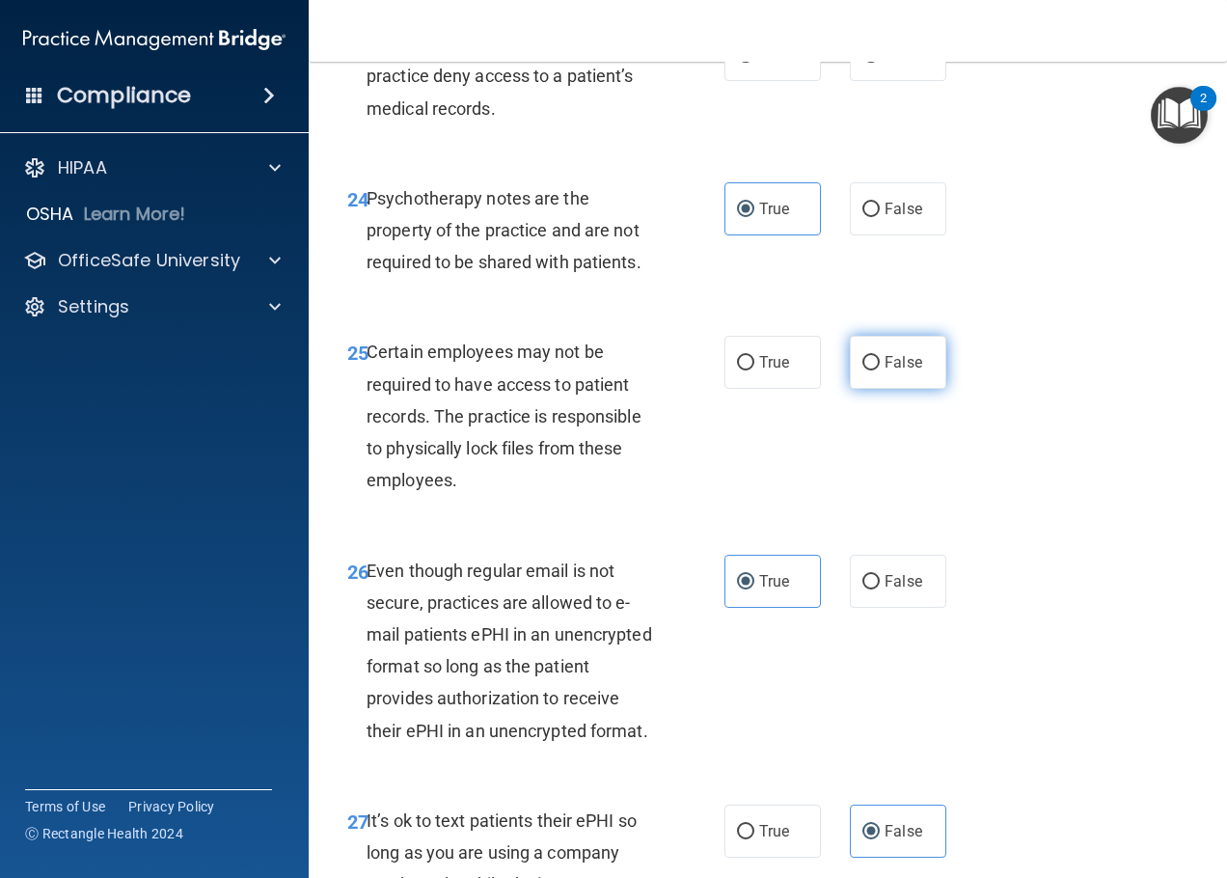
click at [916, 389] on label "False" at bounding box center [898, 362] width 96 height 53
click at [880, 370] on input "False" at bounding box center [870, 363] width 17 height 14
radio input "true"
click at [776, 389] on label "True" at bounding box center [773, 362] width 96 height 53
click at [754, 370] on input "True" at bounding box center [745, 363] width 17 height 14
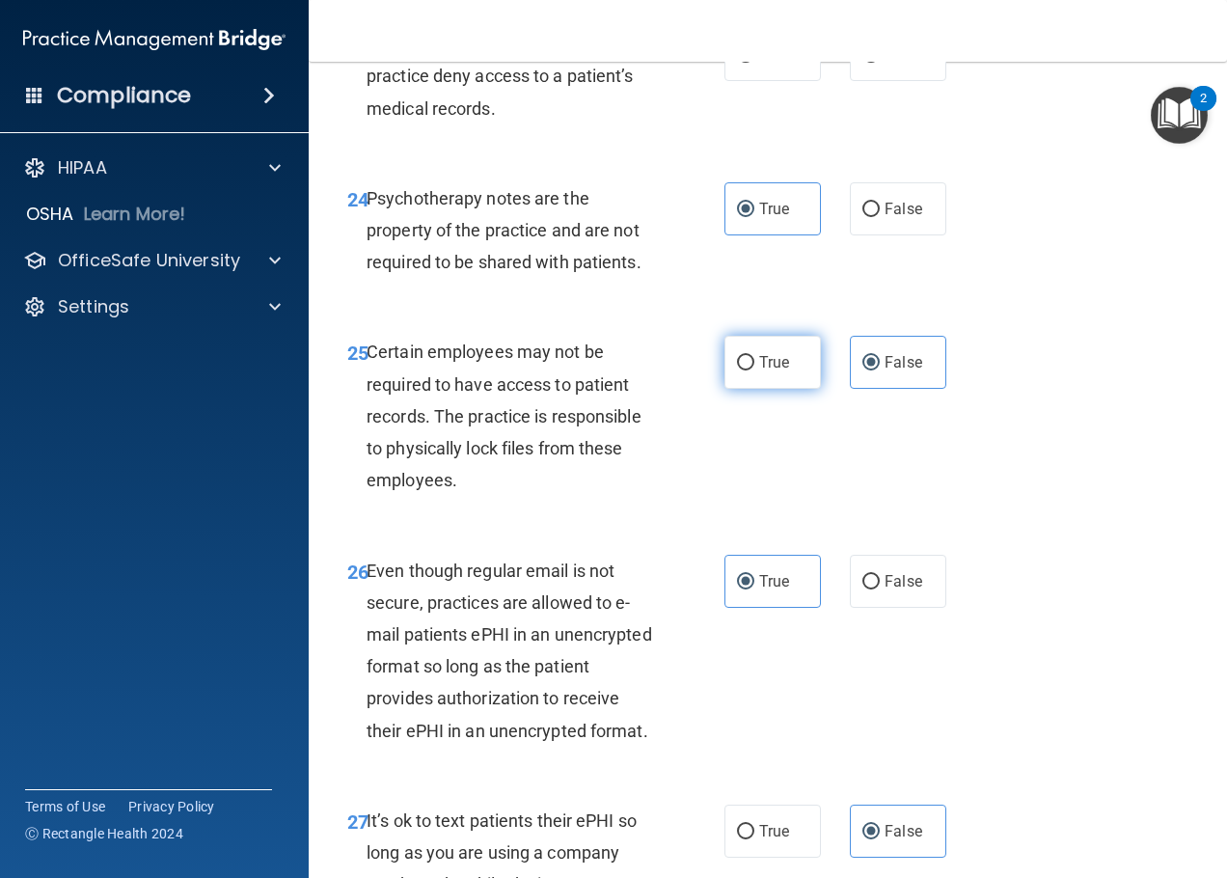
radio input "true"
radio input "false"
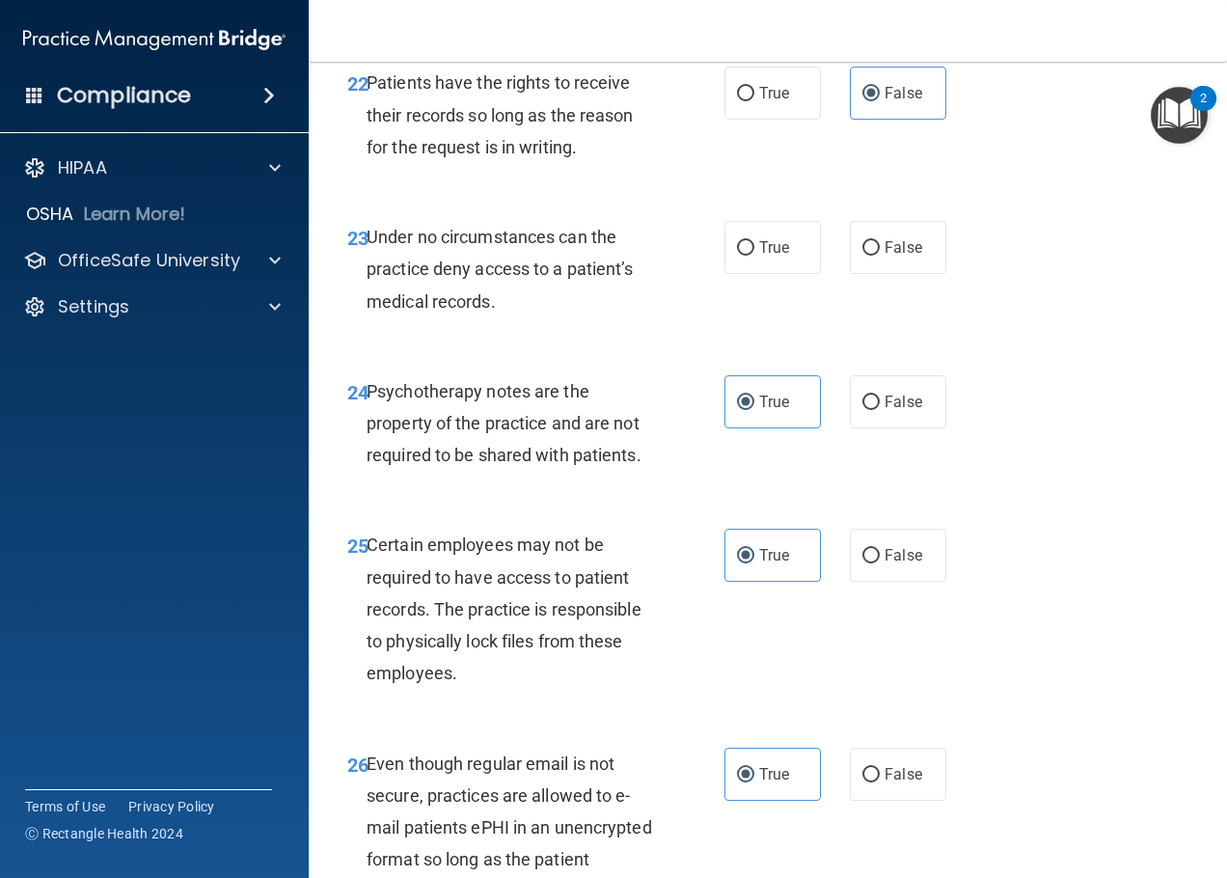
scroll to position [4730, 0]
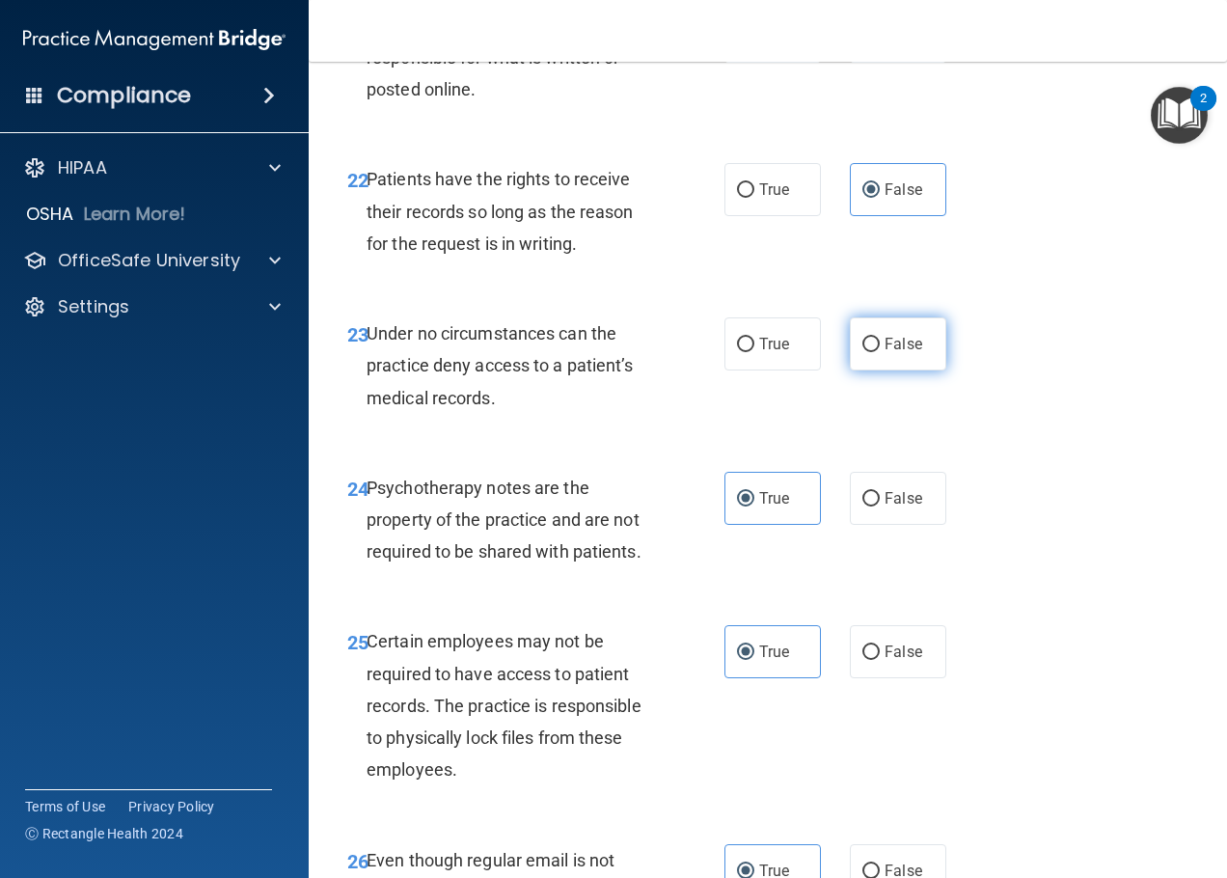
click at [879, 370] on label "False" at bounding box center [898, 343] width 96 height 53
click at [879, 352] on input "False" at bounding box center [870, 345] width 17 height 14
radio input "true"
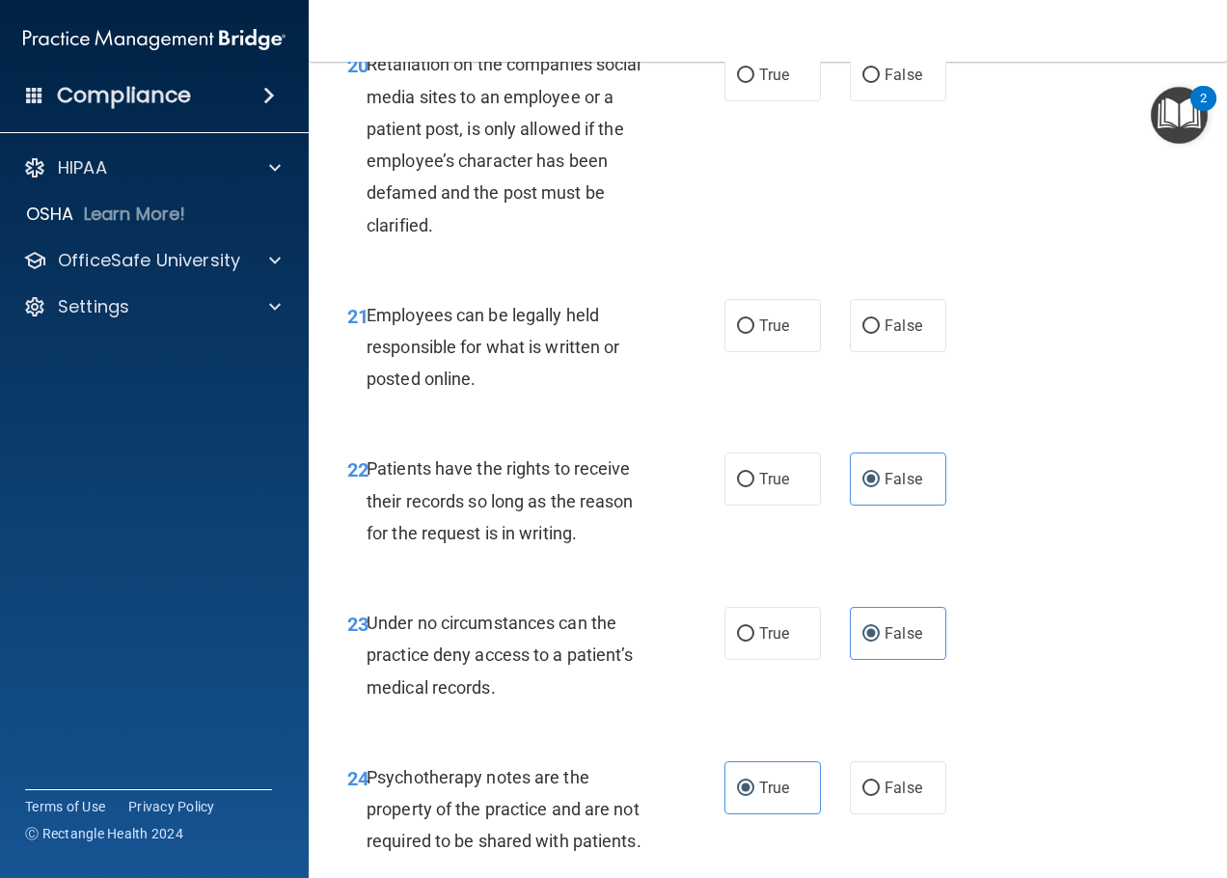
scroll to position [4344, 0]
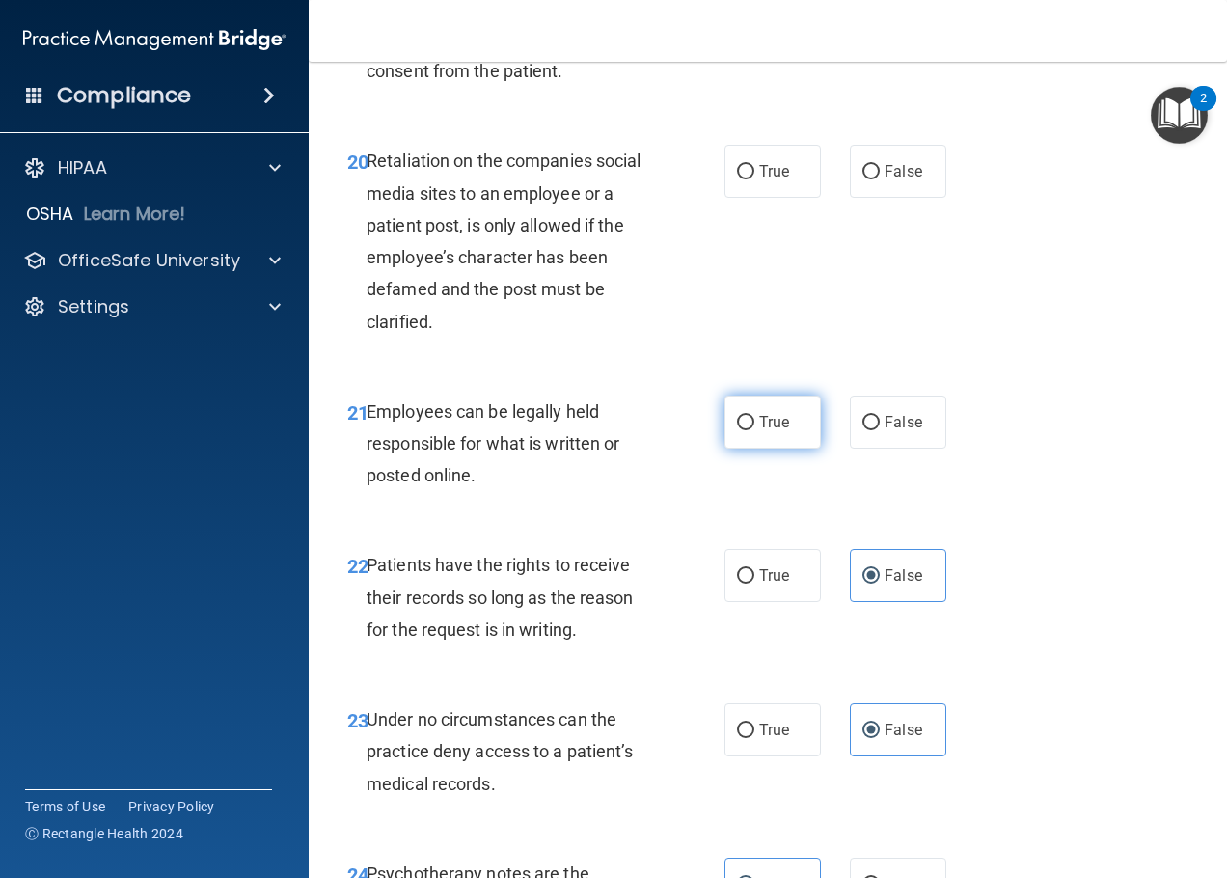
click at [759, 431] on span "True" at bounding box center [774, 422] width 30 height 18
click at [754, 430] on input "True" at bounding box center [745, 423] width 17 height 14
radio input "true"
click at [869, 179] on input "False" at bounding box center [870, 172] width 17 height 14
radio input "true"
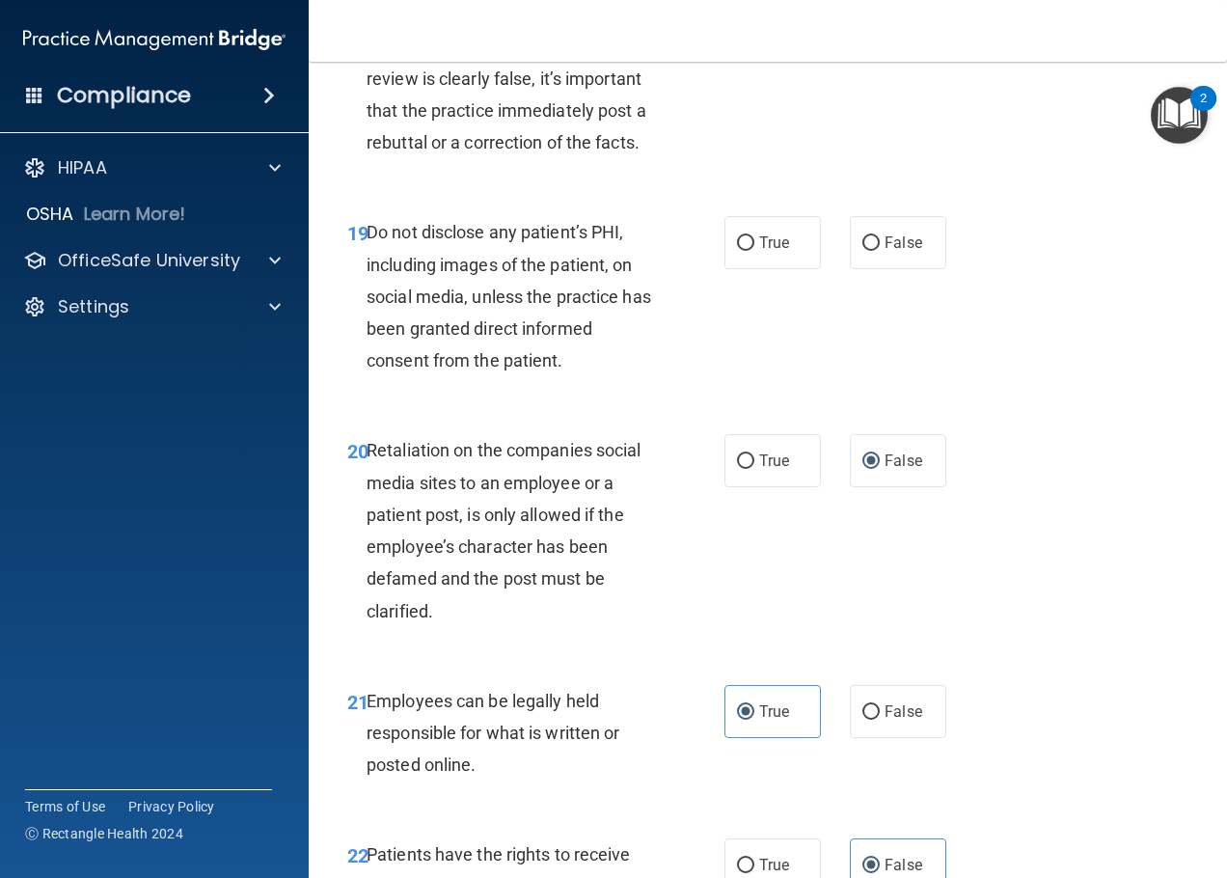
scroll to position [3862, 0]
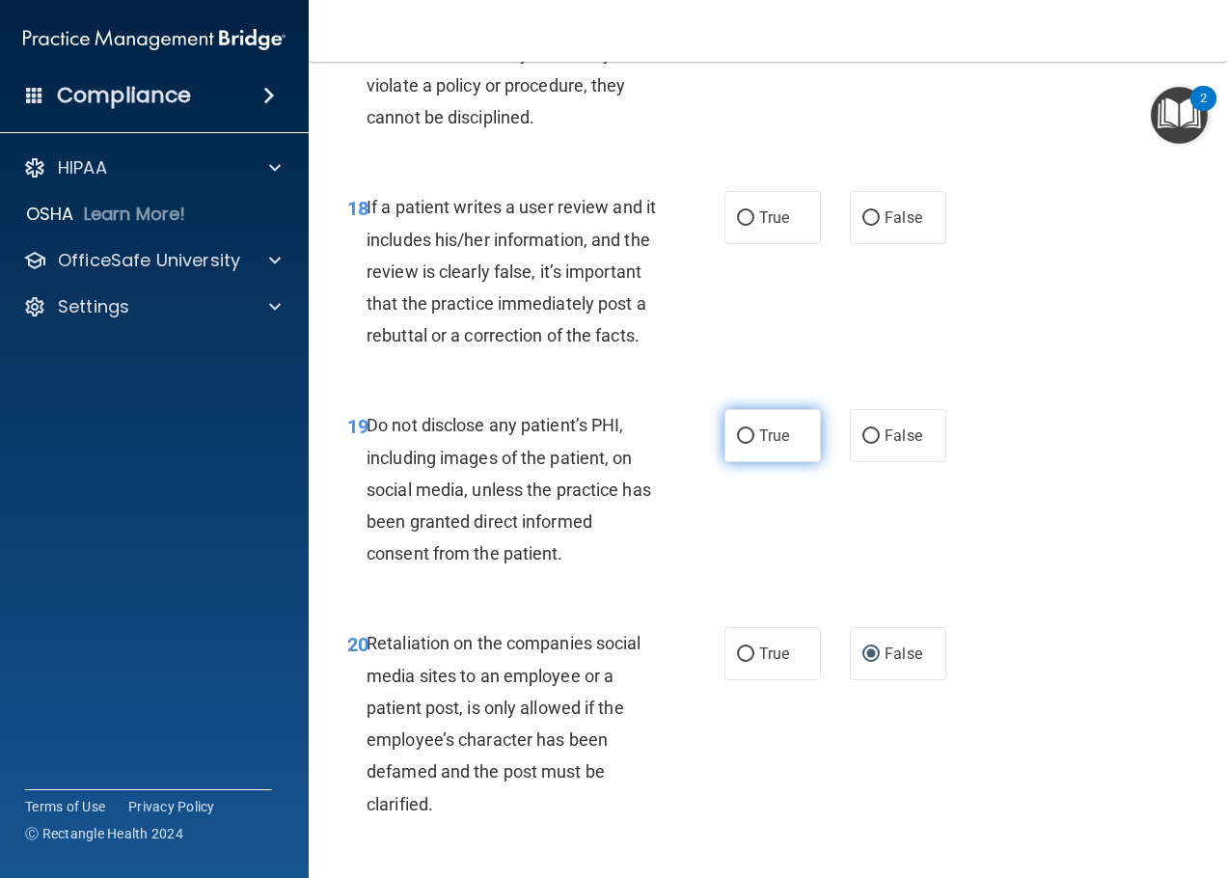
click at [759, 445] on span "True" at bounding box center [774, 435] width 30 height 18
click at [752, 444] on input "True" at bounding box center [745, 436] width 17 height 14
radio input "true"
click at [915, 244] on label "False" at bounding box center [898, 217] width 96 height 53
click at [880, 226] on input "False" at bounding box center [870, 218] width 17 height 14
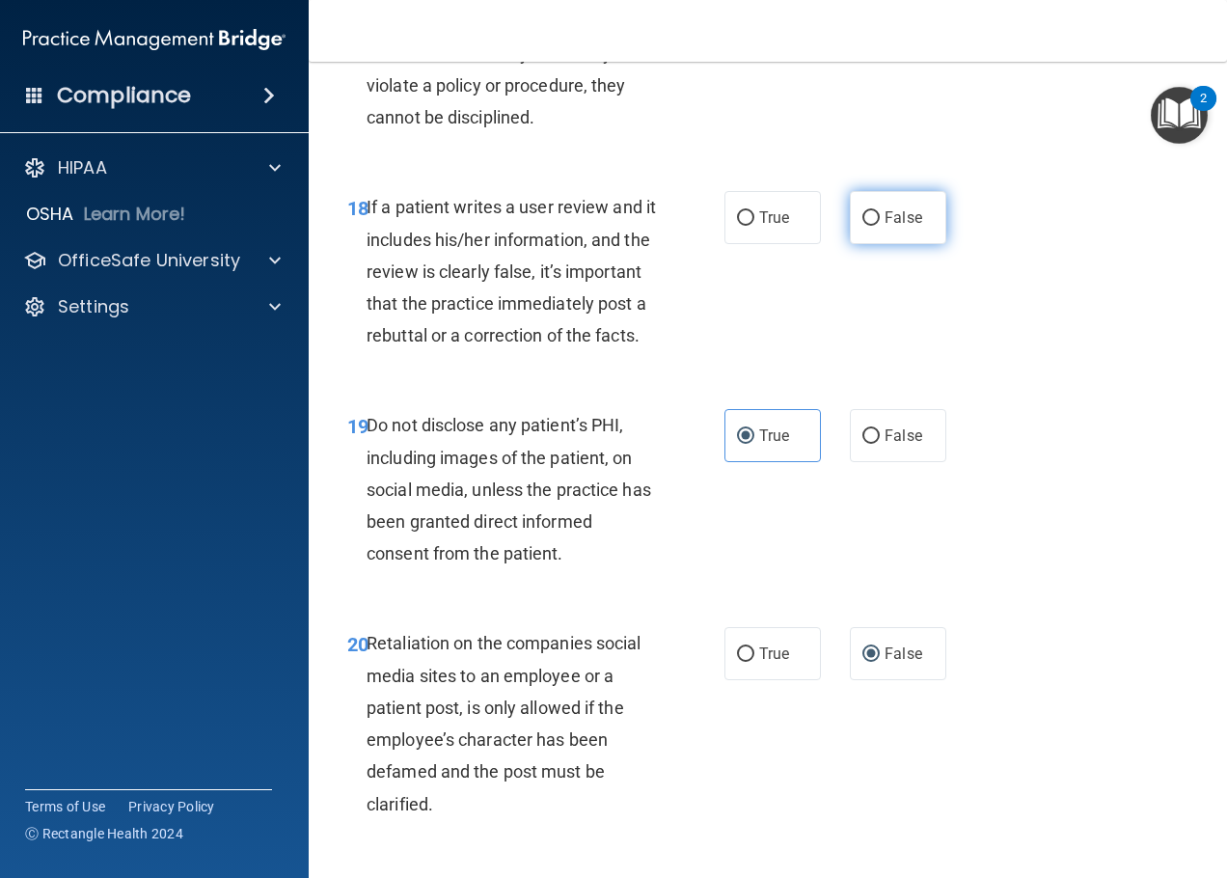
radio input "true"
click at [871, 58] on label "False" at bounding box center [898, 31] width 96 height 53
click at [871, 40] on input "False" at bounding box center [870, 32] width 17 height 14
radio input "true"
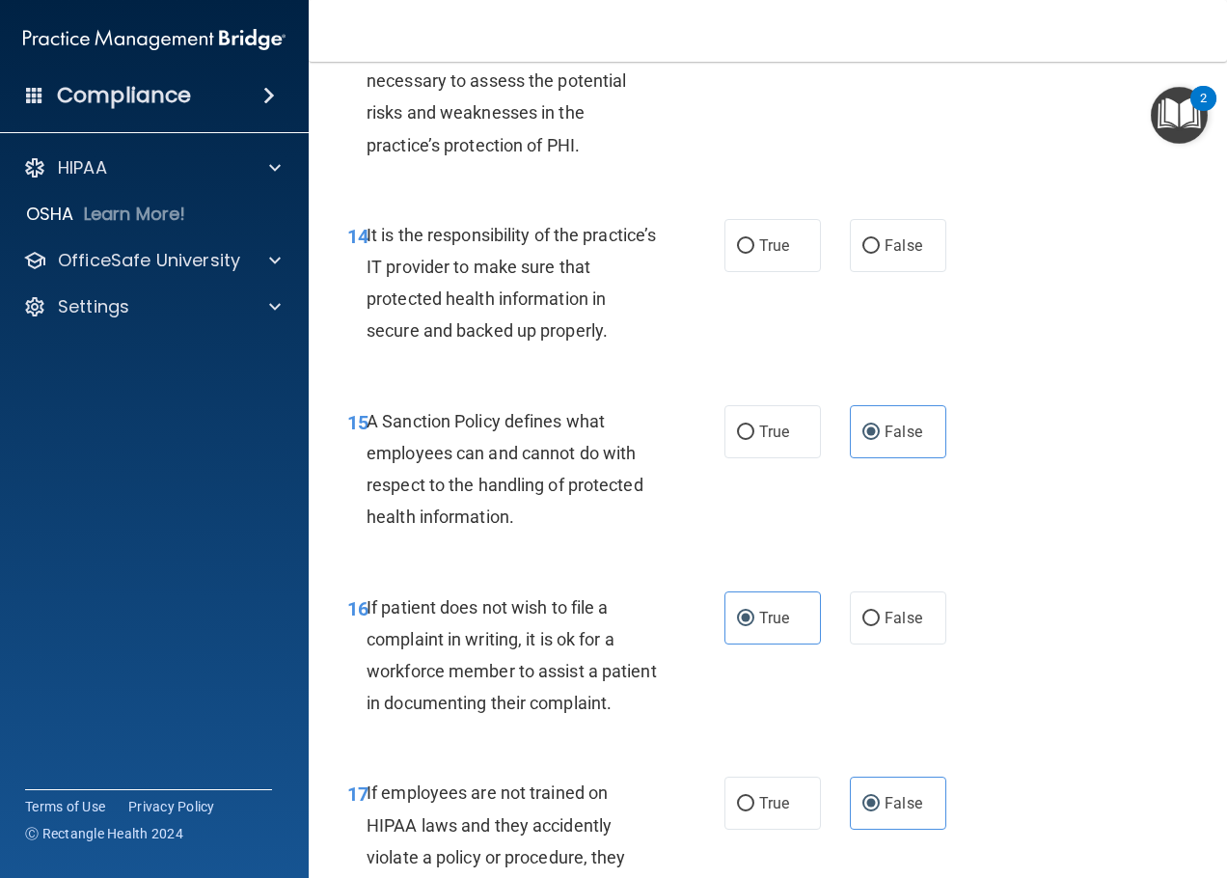
scroll to position [2994, 0]
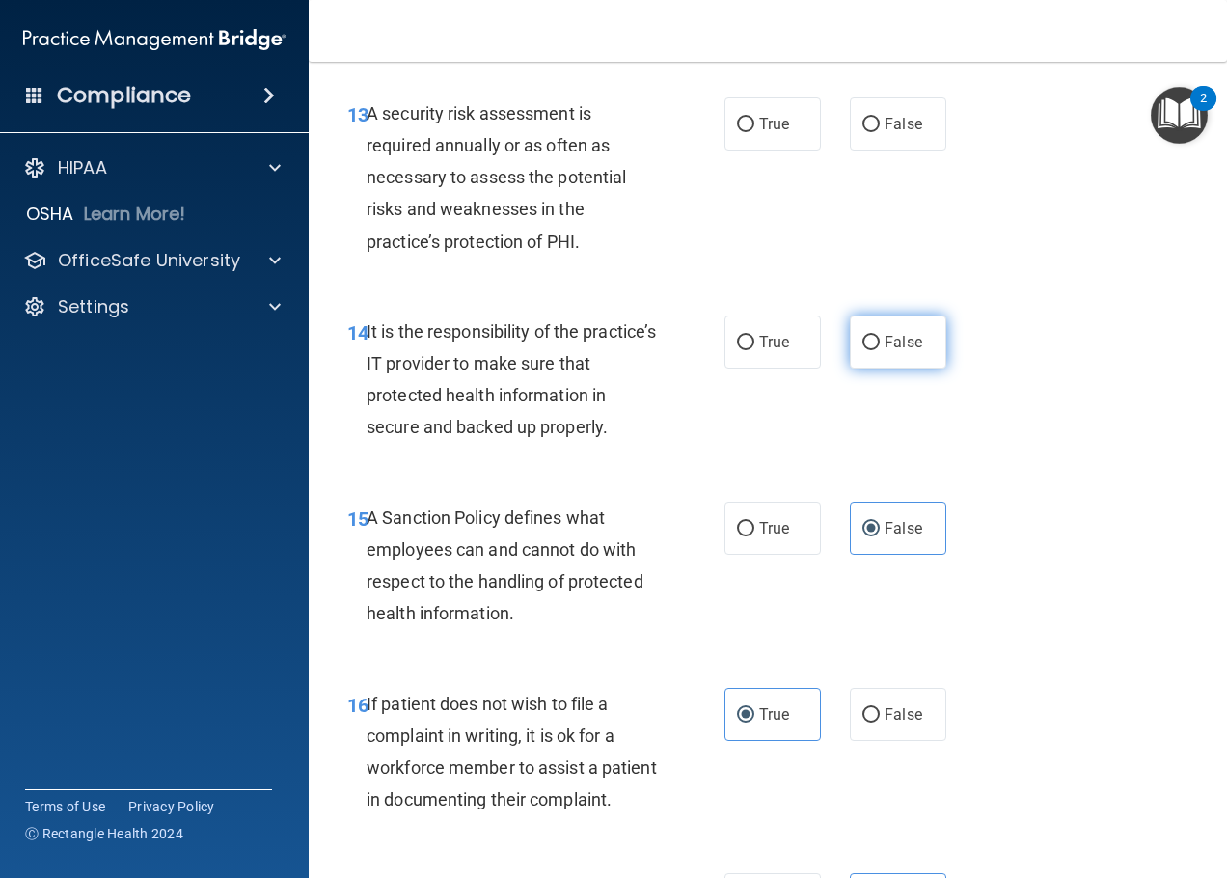
click at [862, 350] on input "False" at bounding box center [870, 343] width 17 height 14
radio input "true"
click at [741, 132] on input "True" at bounding box center [745, 125] width 17 height 14
radio input "true"
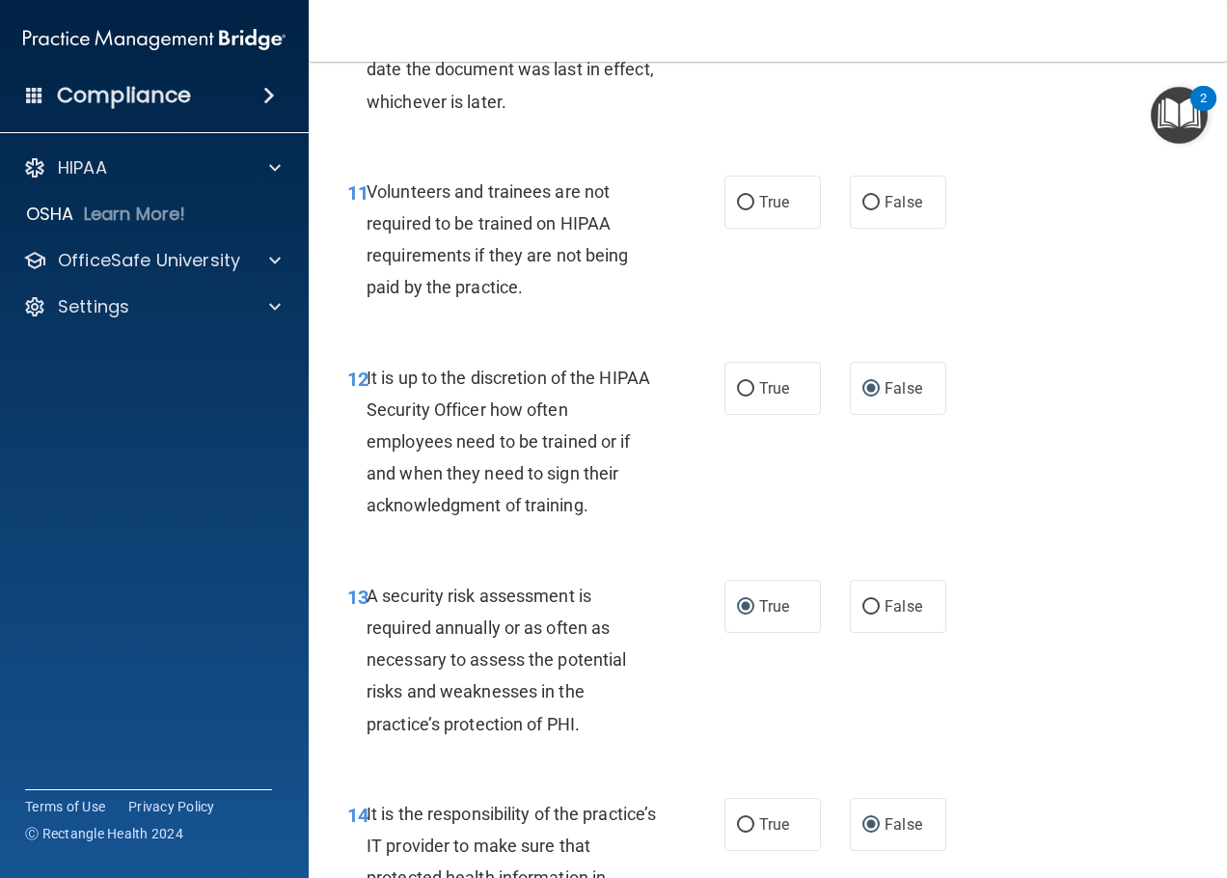
scroll to position [2415, 0]
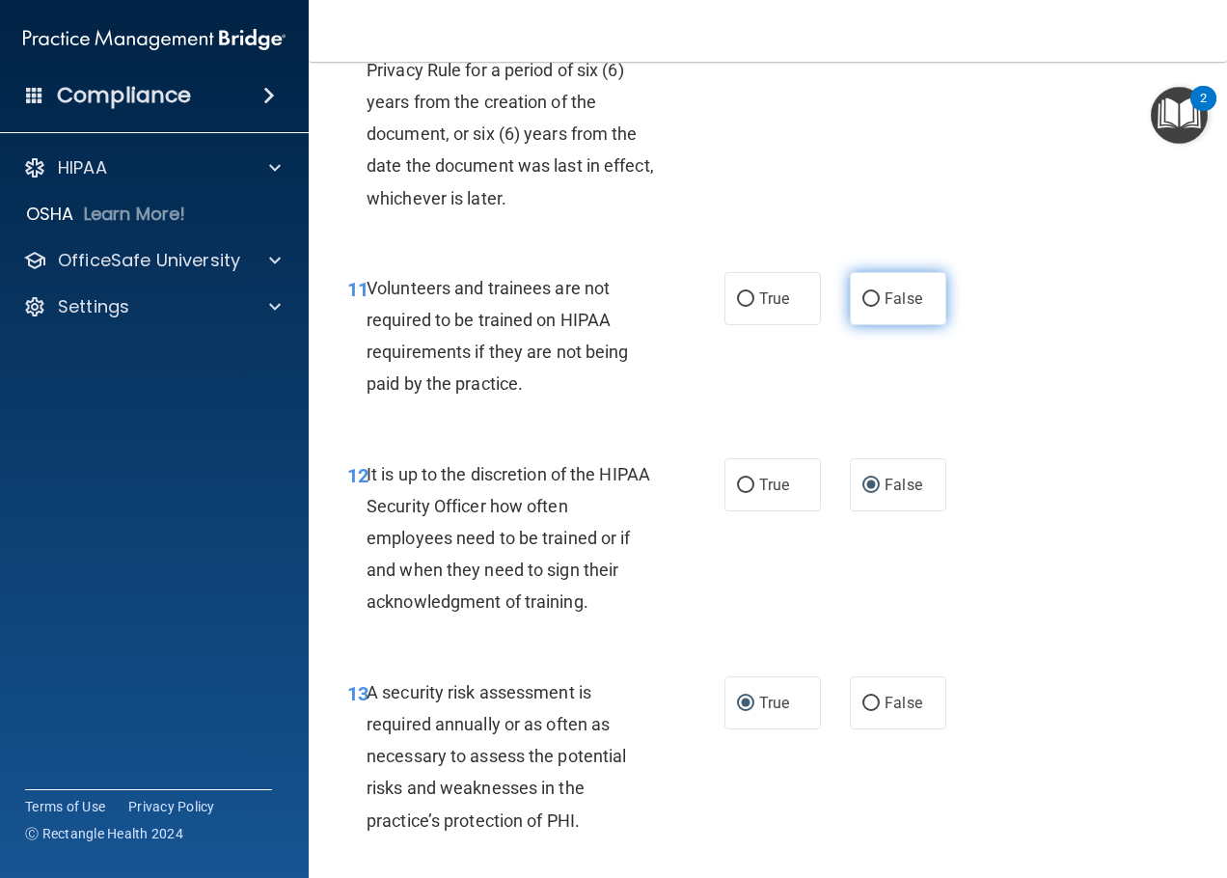
click at [857, 325] on label "False" at bounding box center [898, 298] width 96 height 53
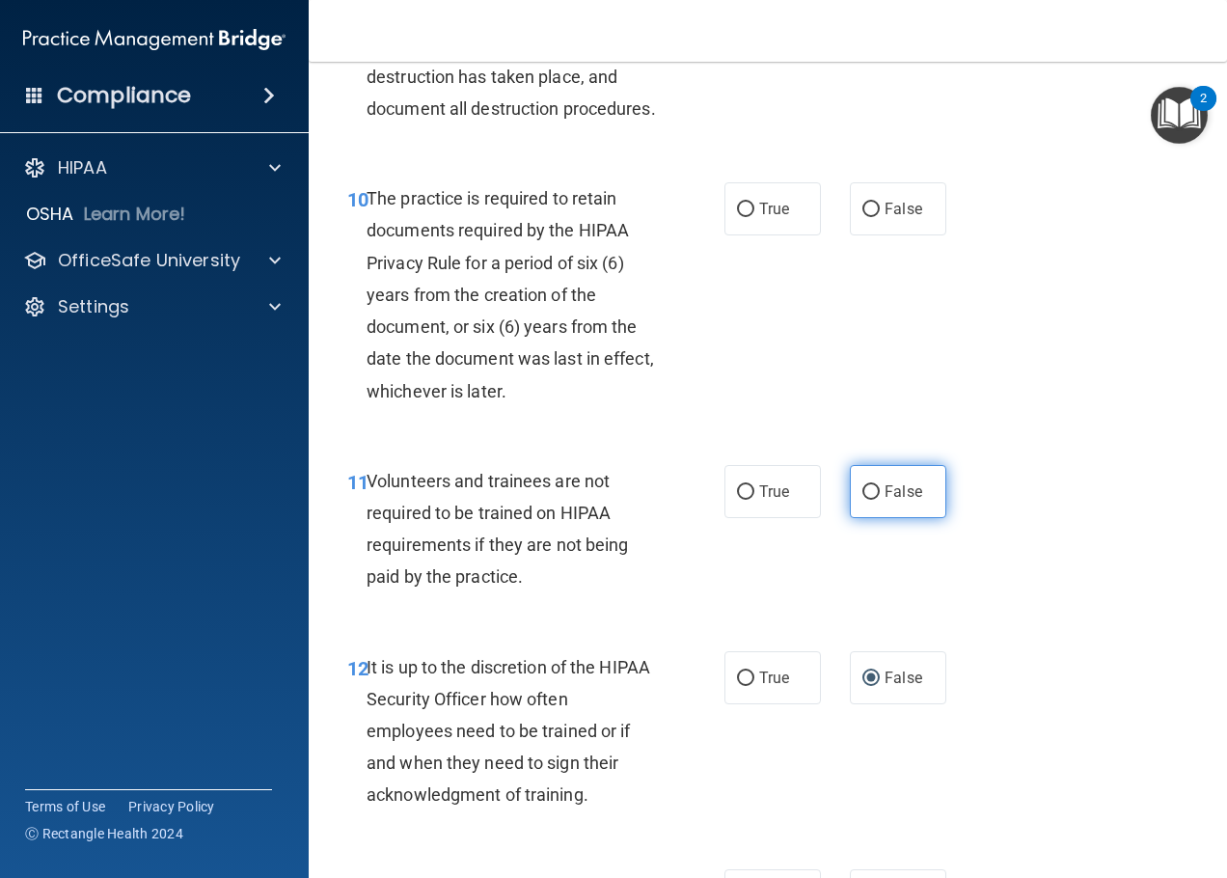
click at [892, 501] on span "False" at bounding box center [904, 491] width 38 height 18
click at [880, 500] on input "False" at bounding box center [870, 492] width 17 height 14
radio input "true"
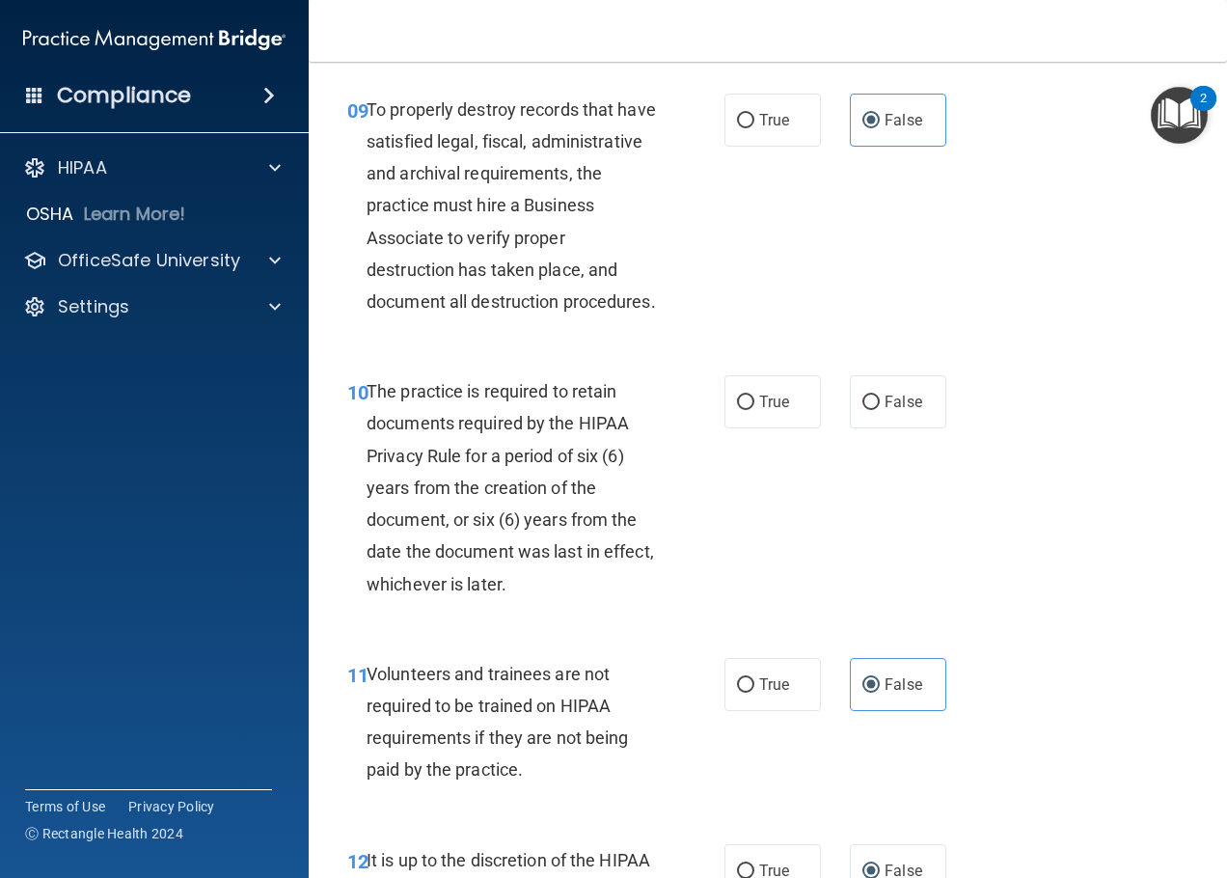
scroll to position [1932, 0]
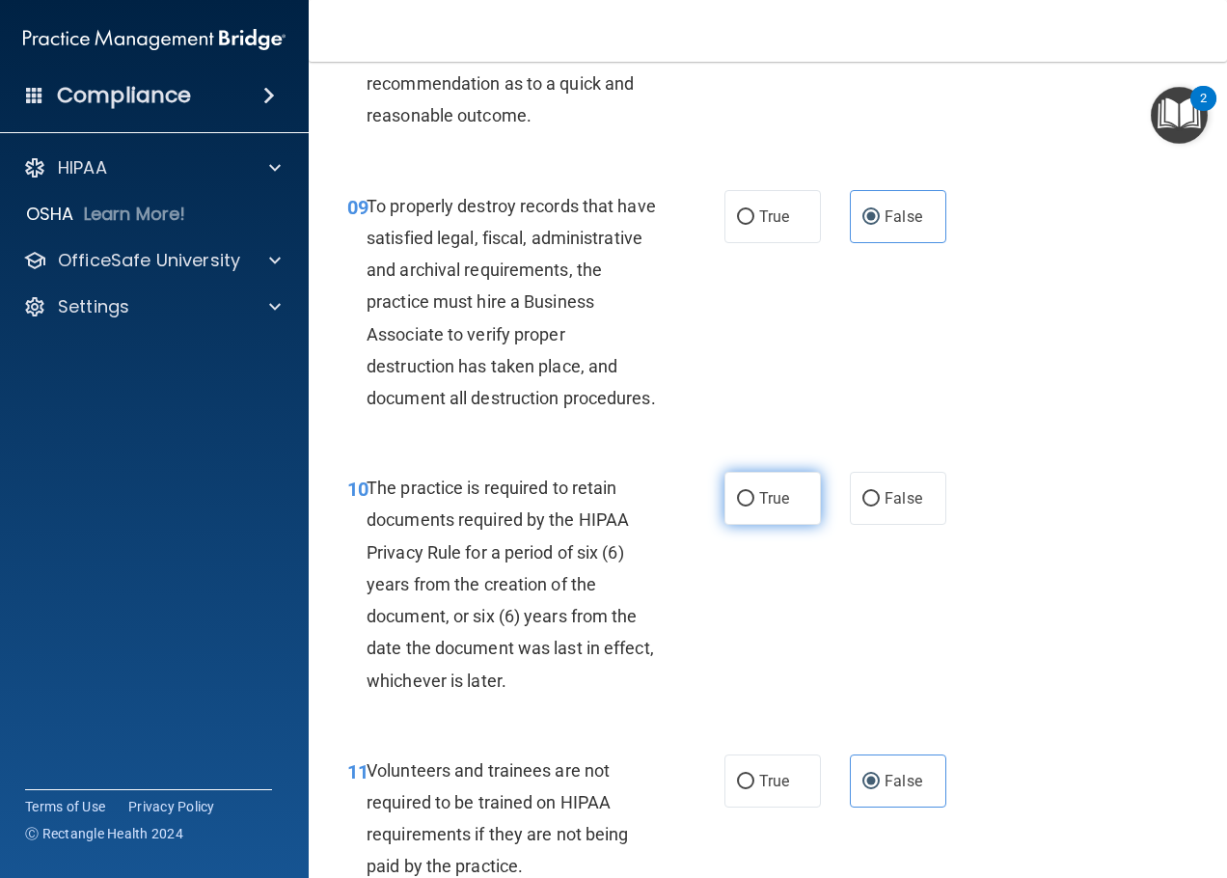
click at [768, 507] on span "True" at bounding box center [774, 498] width 30 height 18
click at [754, 506] on input "True" at bounding box center [745, 499] width 17 height 14
radio input "true"
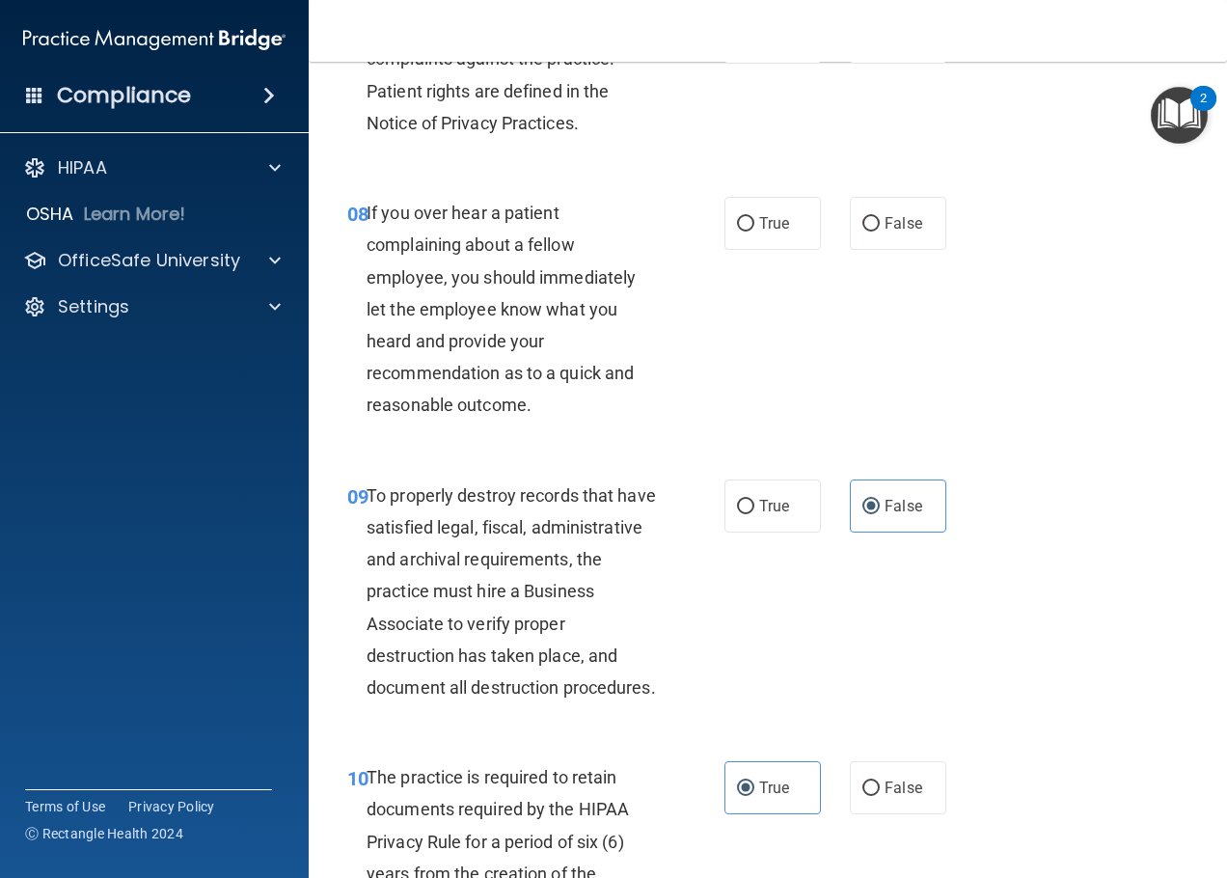
scroll to position [1354, 0]
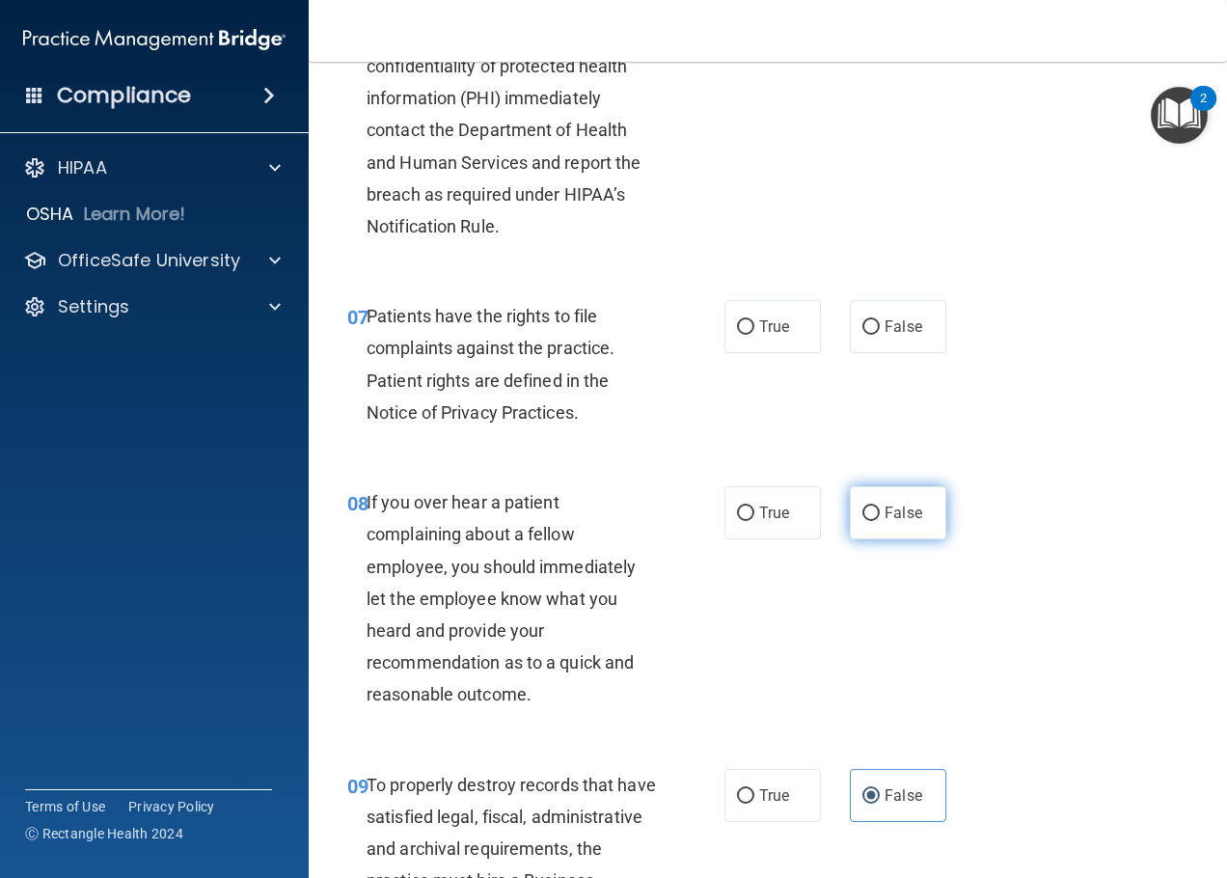
click at [870, 528] on label "False" at bounding box center [898, 512] width 96 height 53
click at [870, 521] on input "False" at bounding box center [870, 513] width 17 height 14
radio input "true"
click at [750, 333] on label "True" at bounding box center [773, 326] width 96 height 53
click at [750, 333] on input "True" at bounding box center [745, 327] width 17 height 14
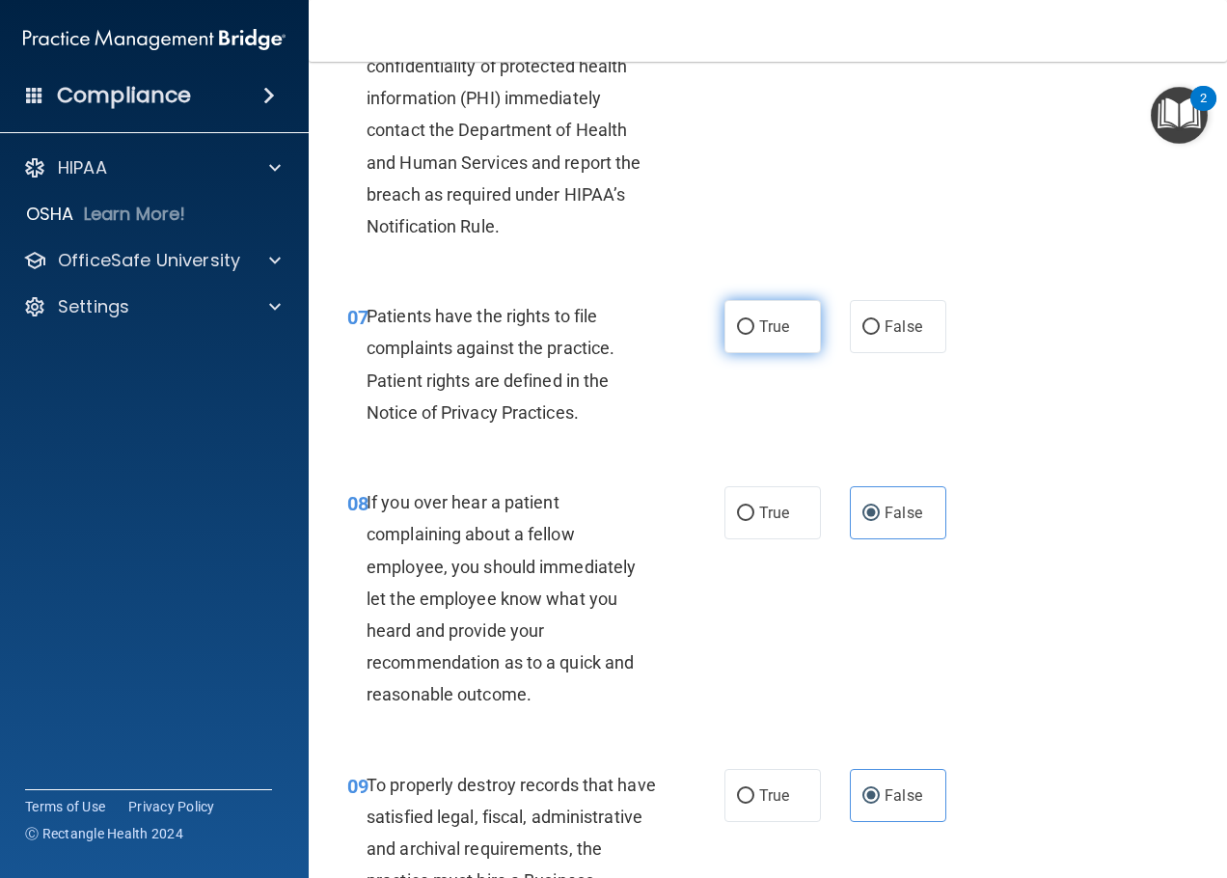
radio input "true"
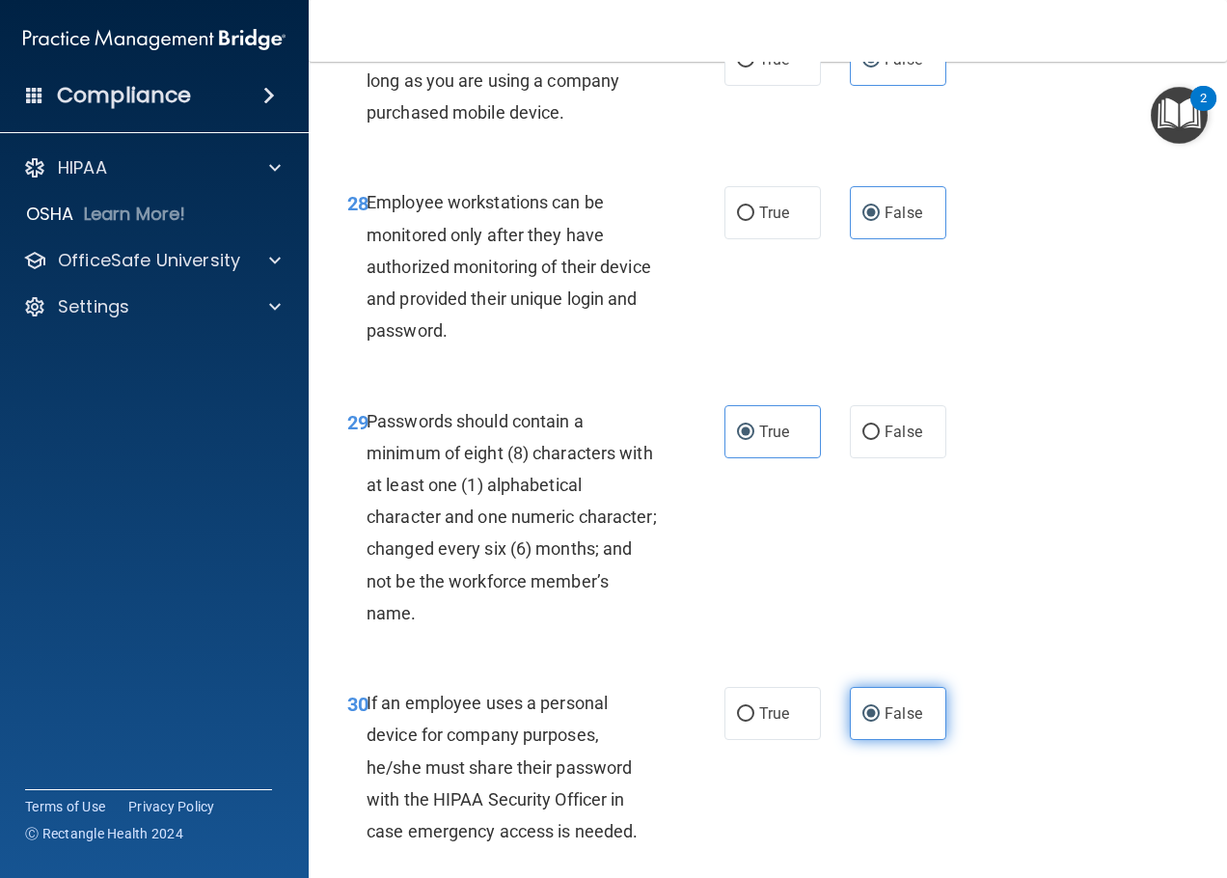
scroll to position [6081, 0]
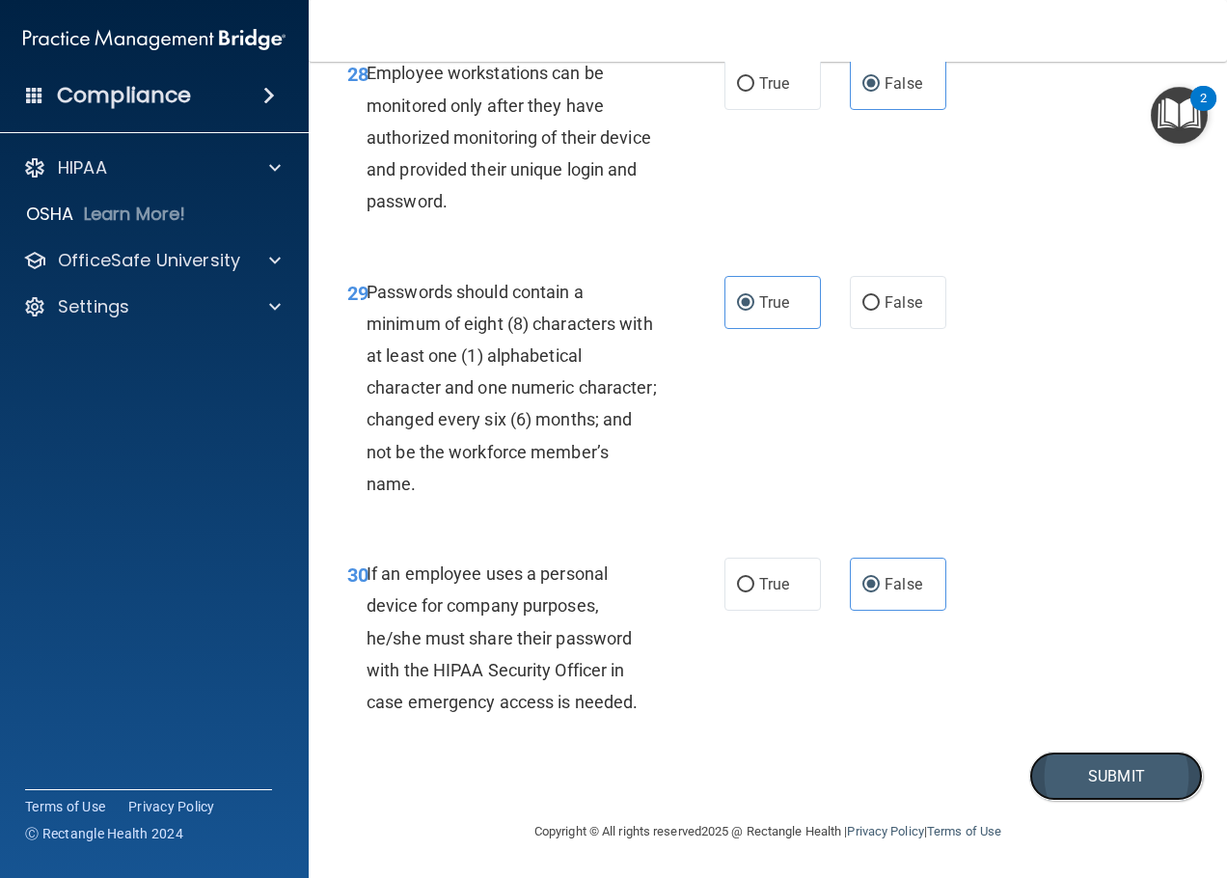
click at [989, 771] on button "Submit" at bounding box center [1116, 776] width 174 height 49
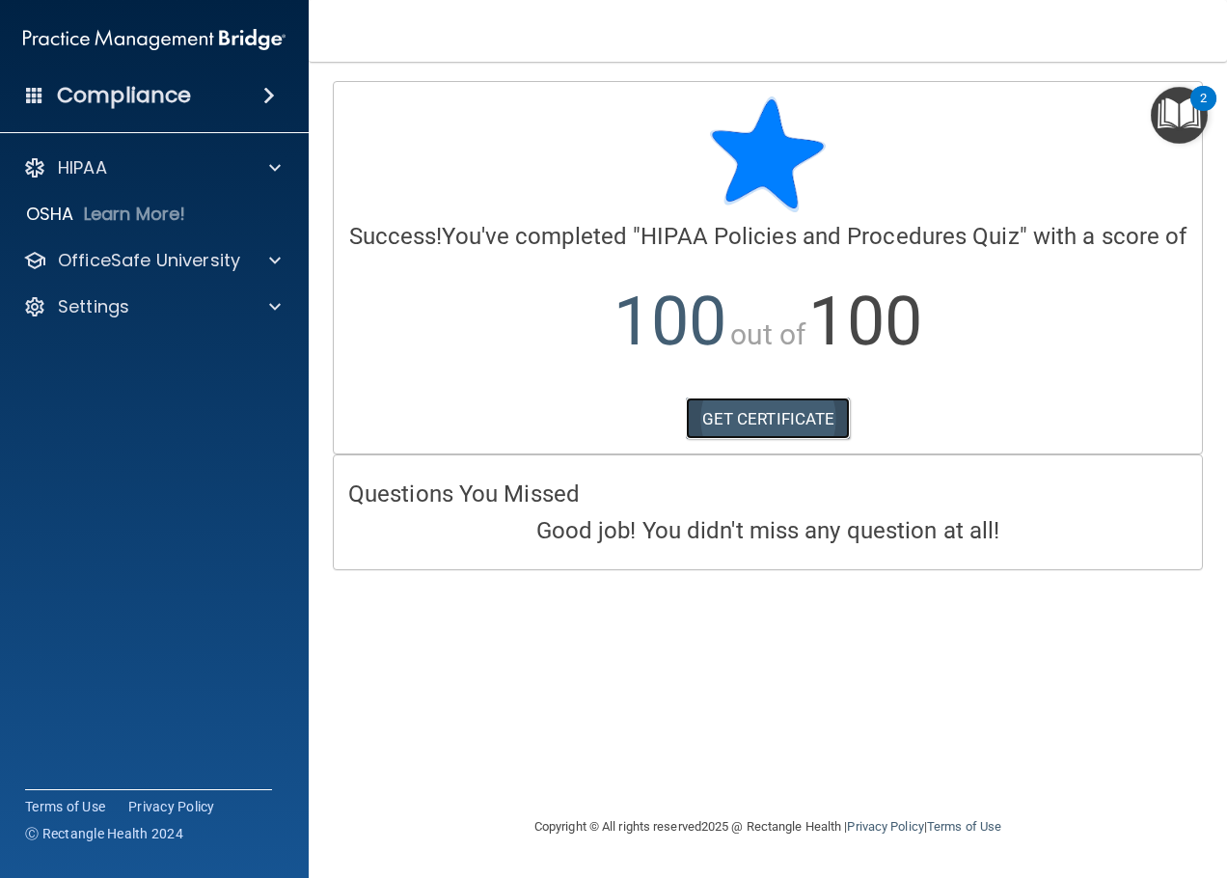
click at [770, 423] on link "GET CERTIFICATE" at bounding box center [768, 418] width 165 height 42
click at [260, 254] on div at bounding box center [272, 260] width 48 height 23
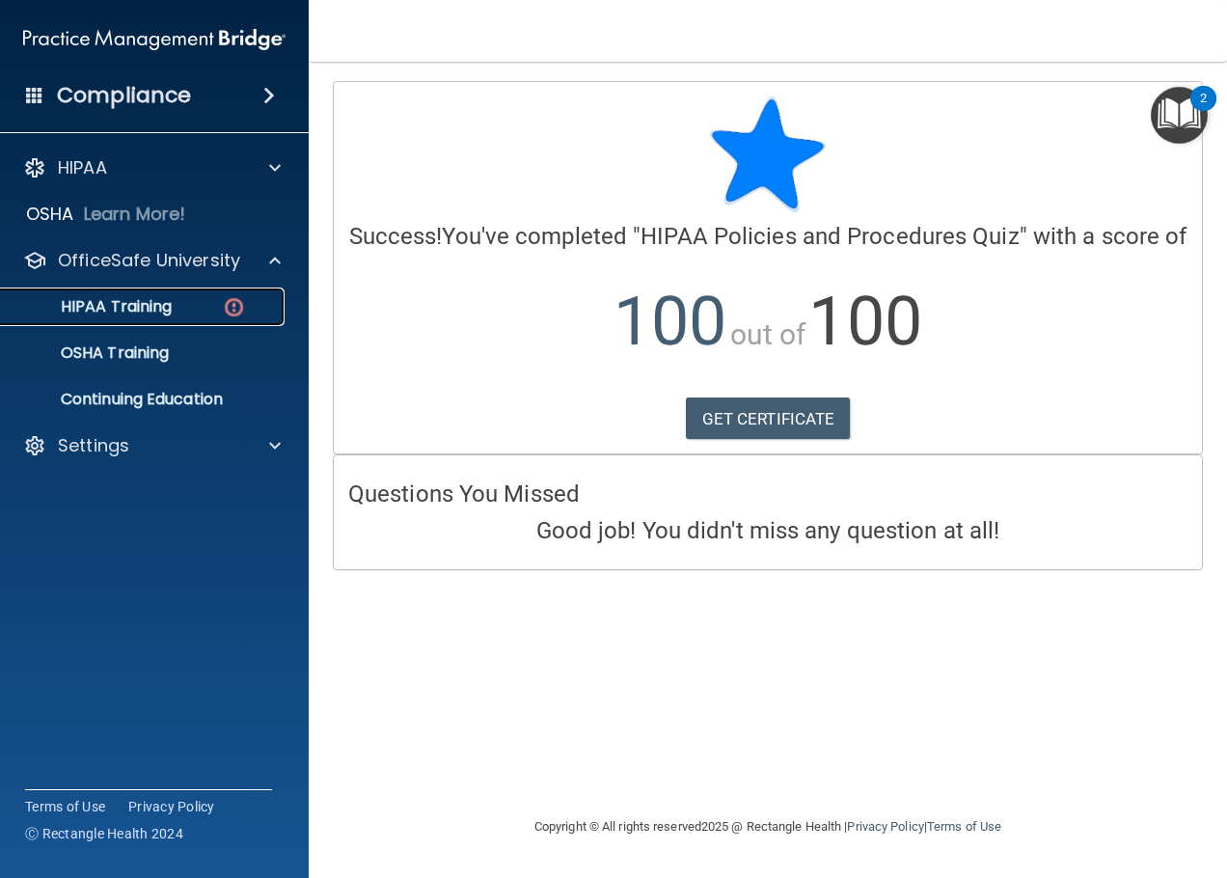
click at [193, 315] on div "HIPAA Training" at bounding box center [144, 306] width 263 height 19
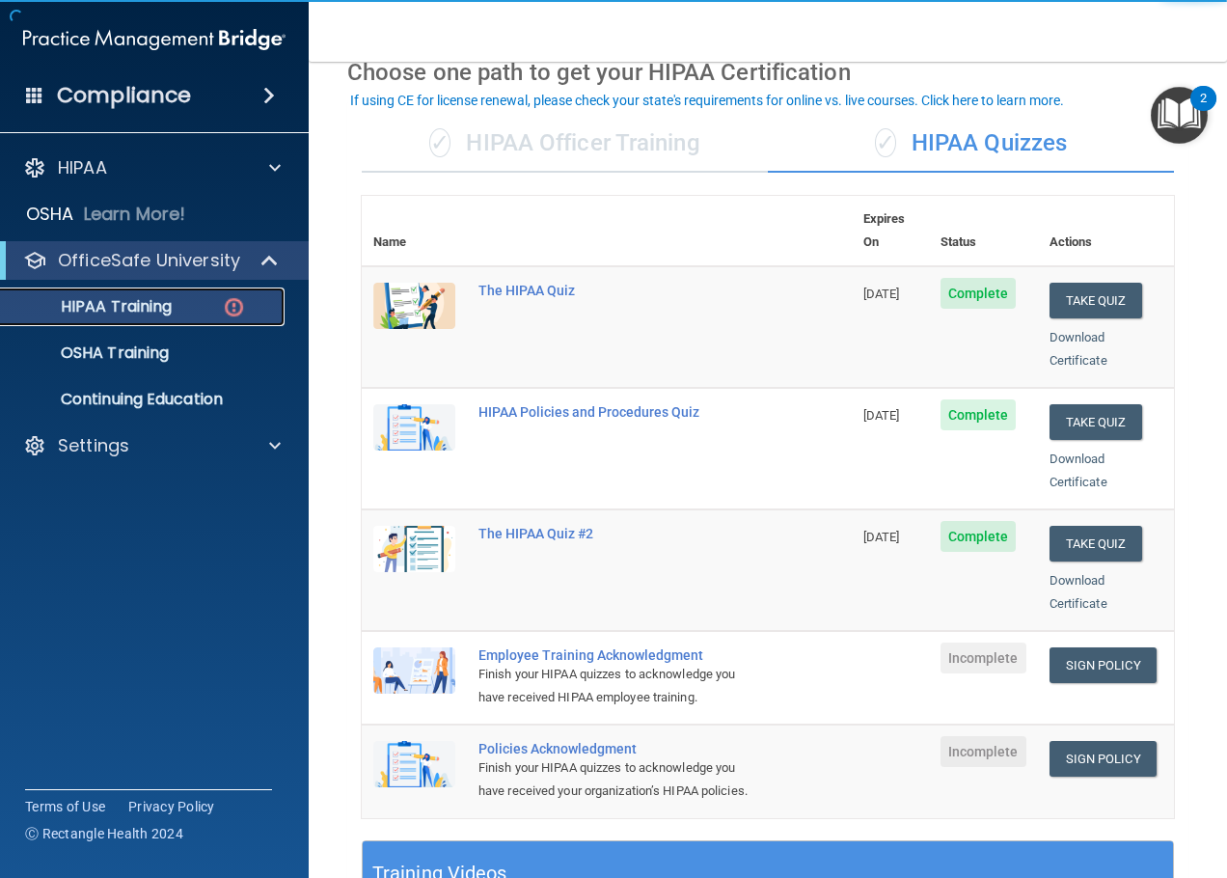
scroll to position [193, 0]
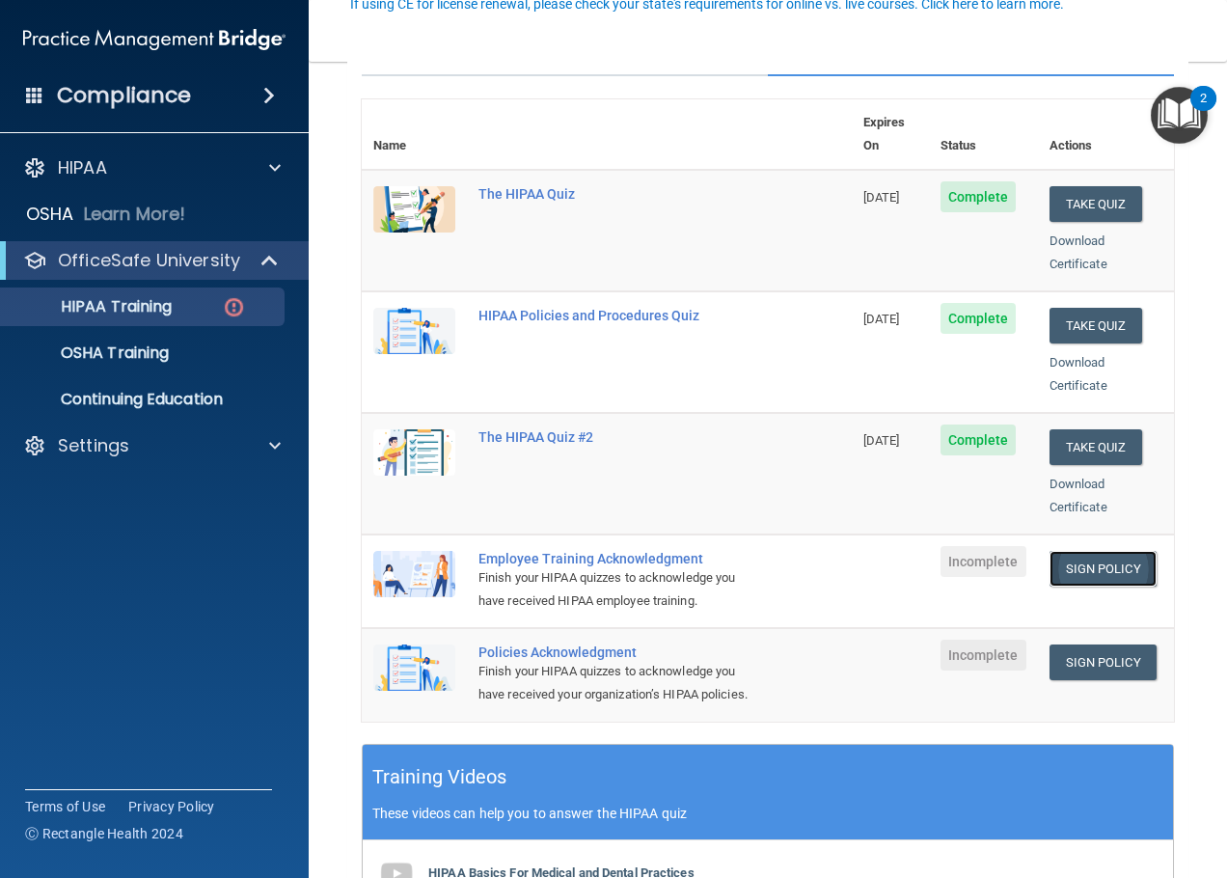
click at [989, 551] on link "Sign Policy" at bounding box center [1103, 569] width 107 height 36
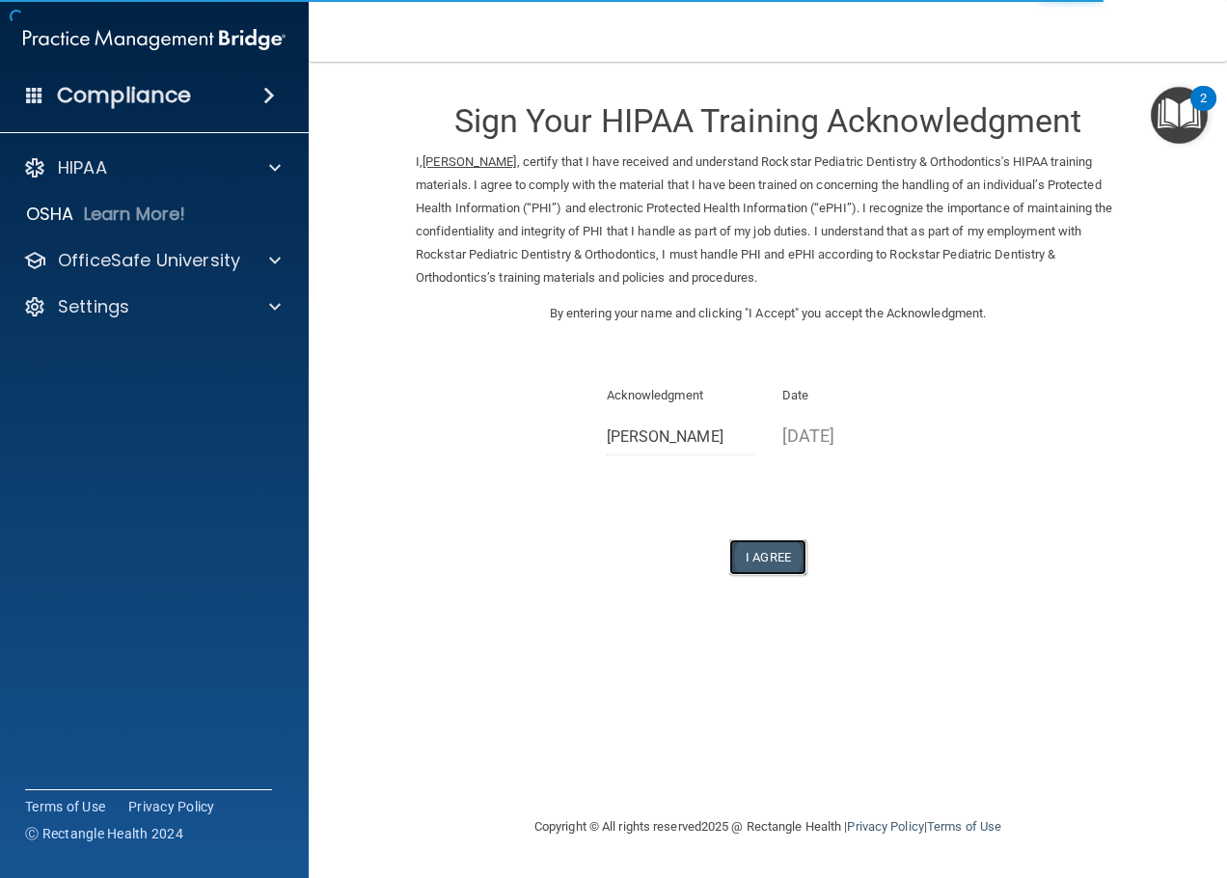
click at [761, 559] on button "I Agree" at bounding box center [767, 557] width 77 height 36
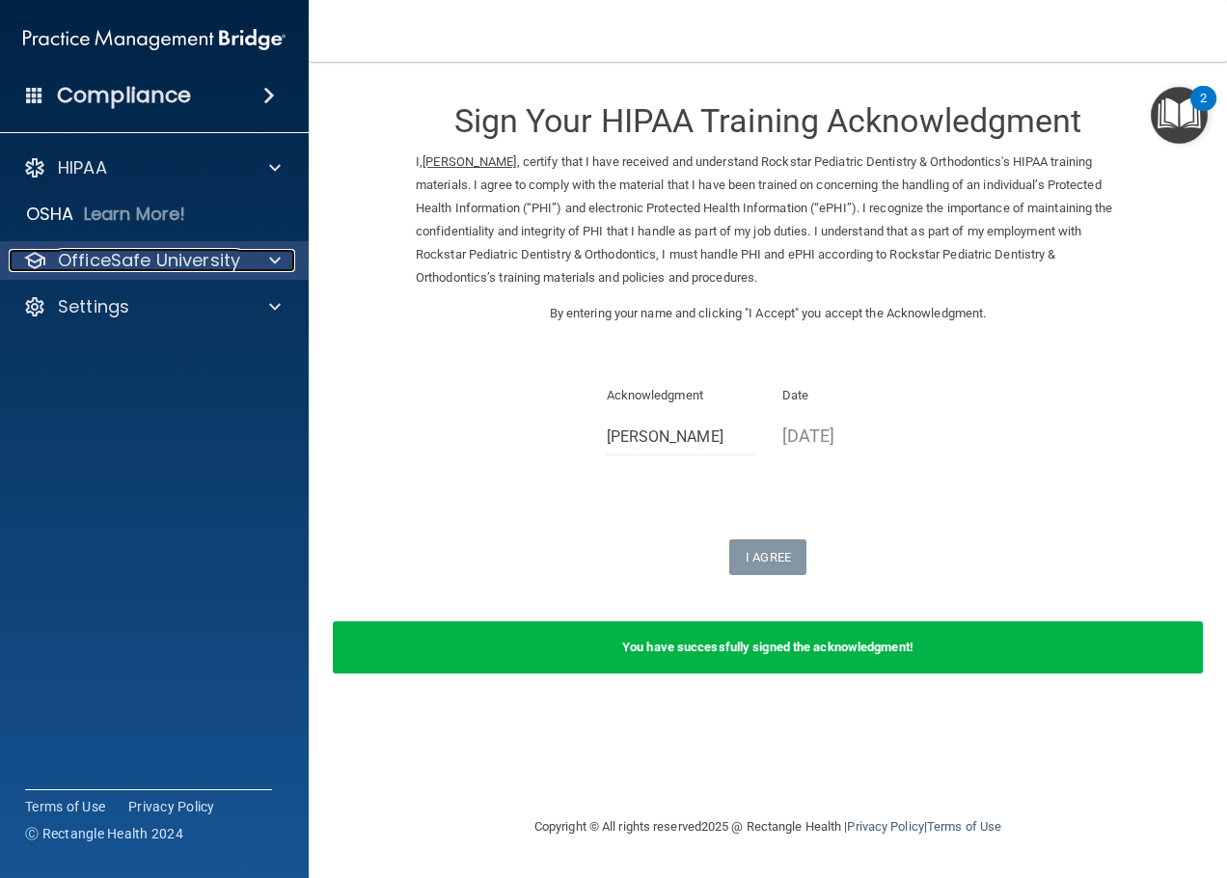
click at [272, 263] on span at bounding box center [275, 260] width 12 height 23
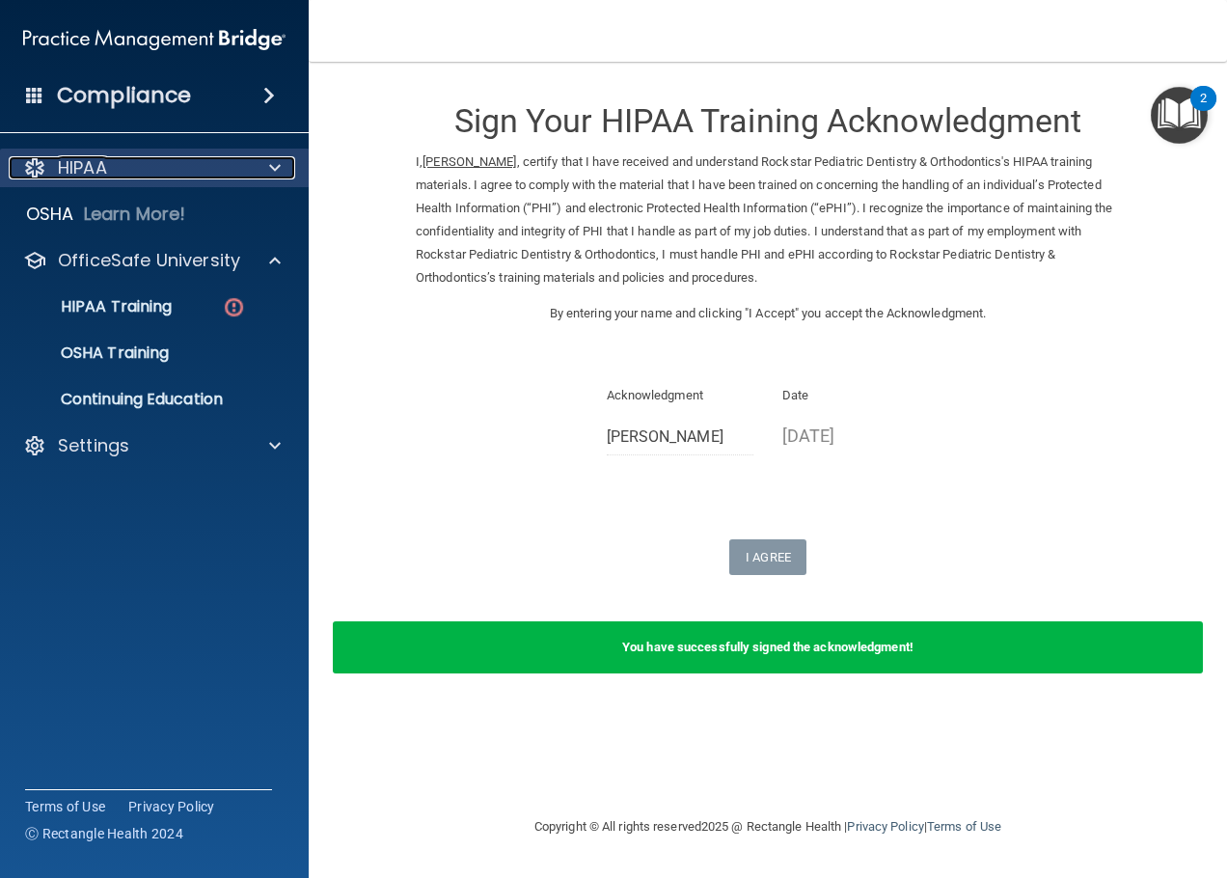
click at [283, 170] on div at bounding box center [272, 167] width 48 height 23
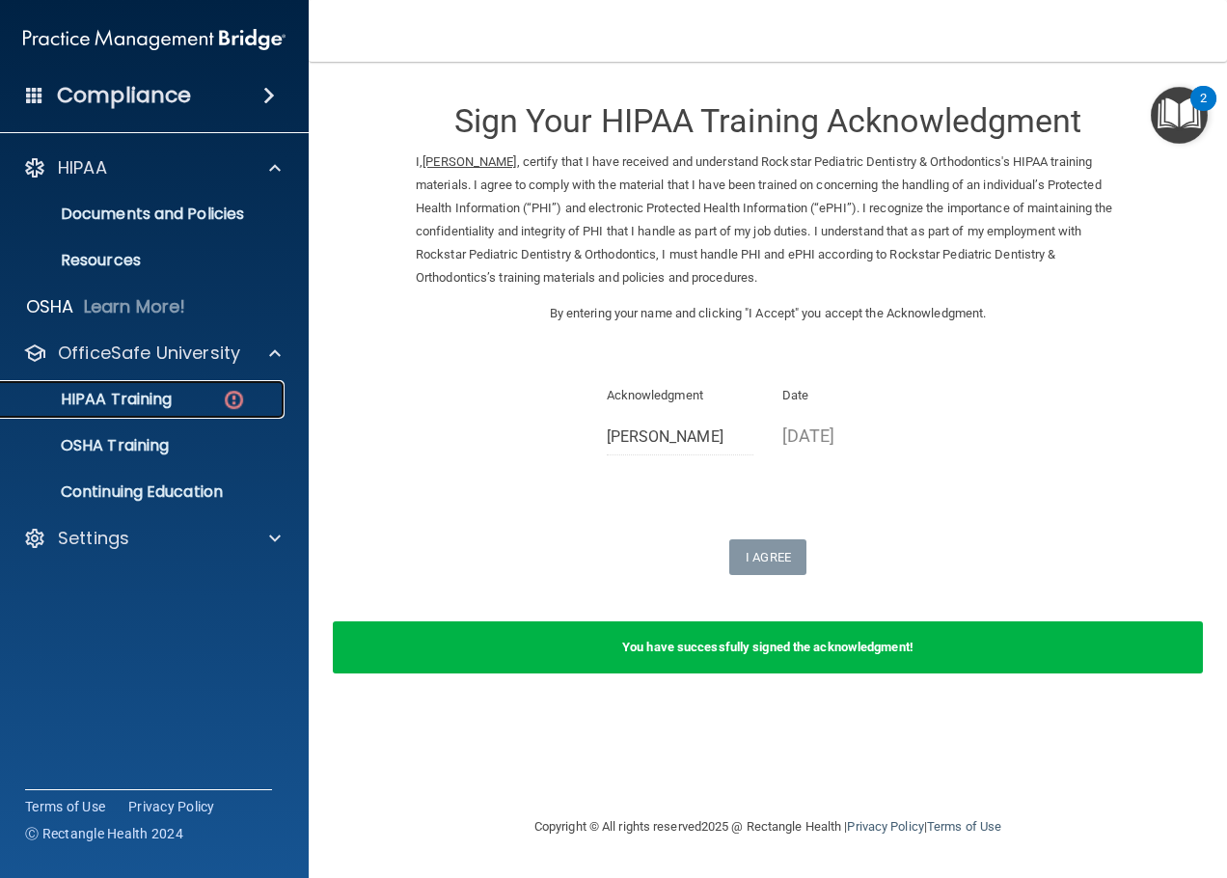
click at [174, 400] on div "HIPAA Training" at bounding box center [144, 399] width 263 height 19
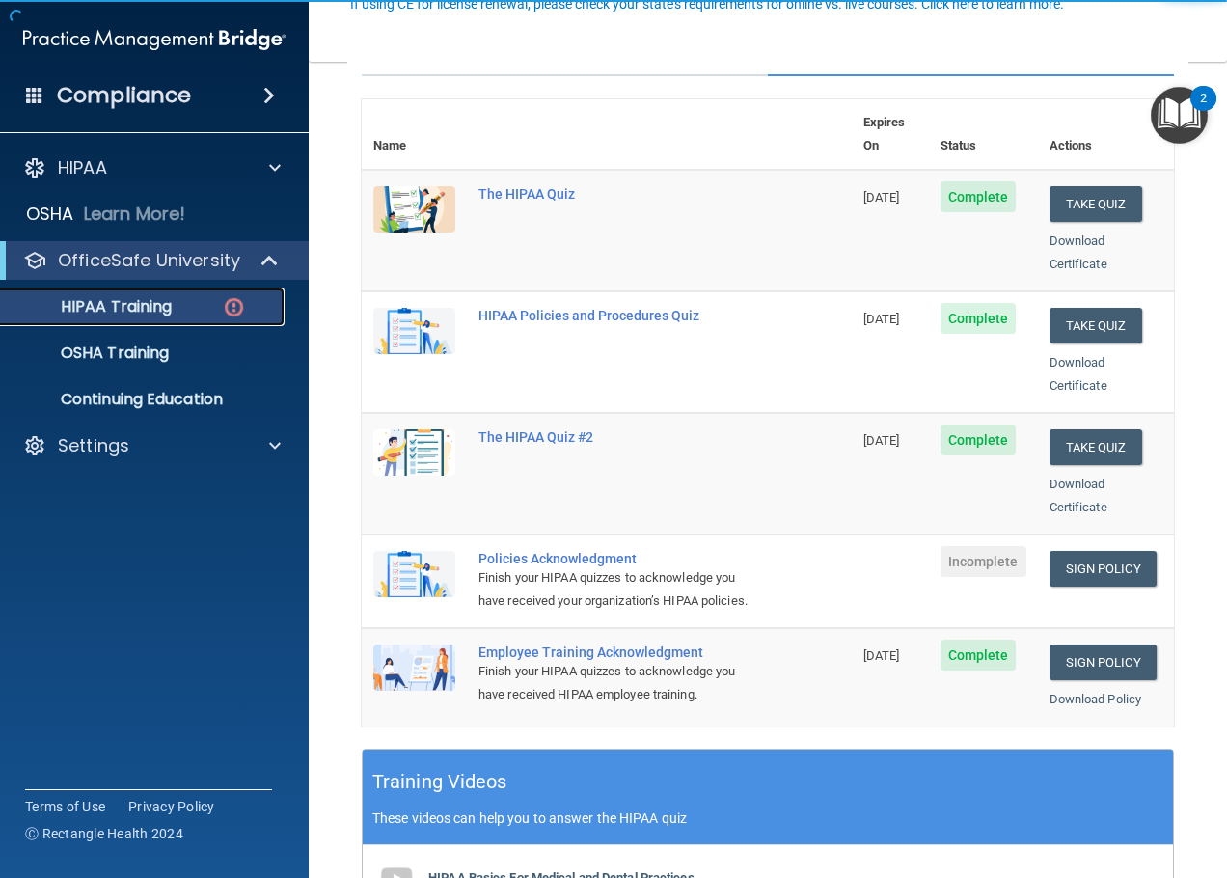
scroll to position [289, 0]
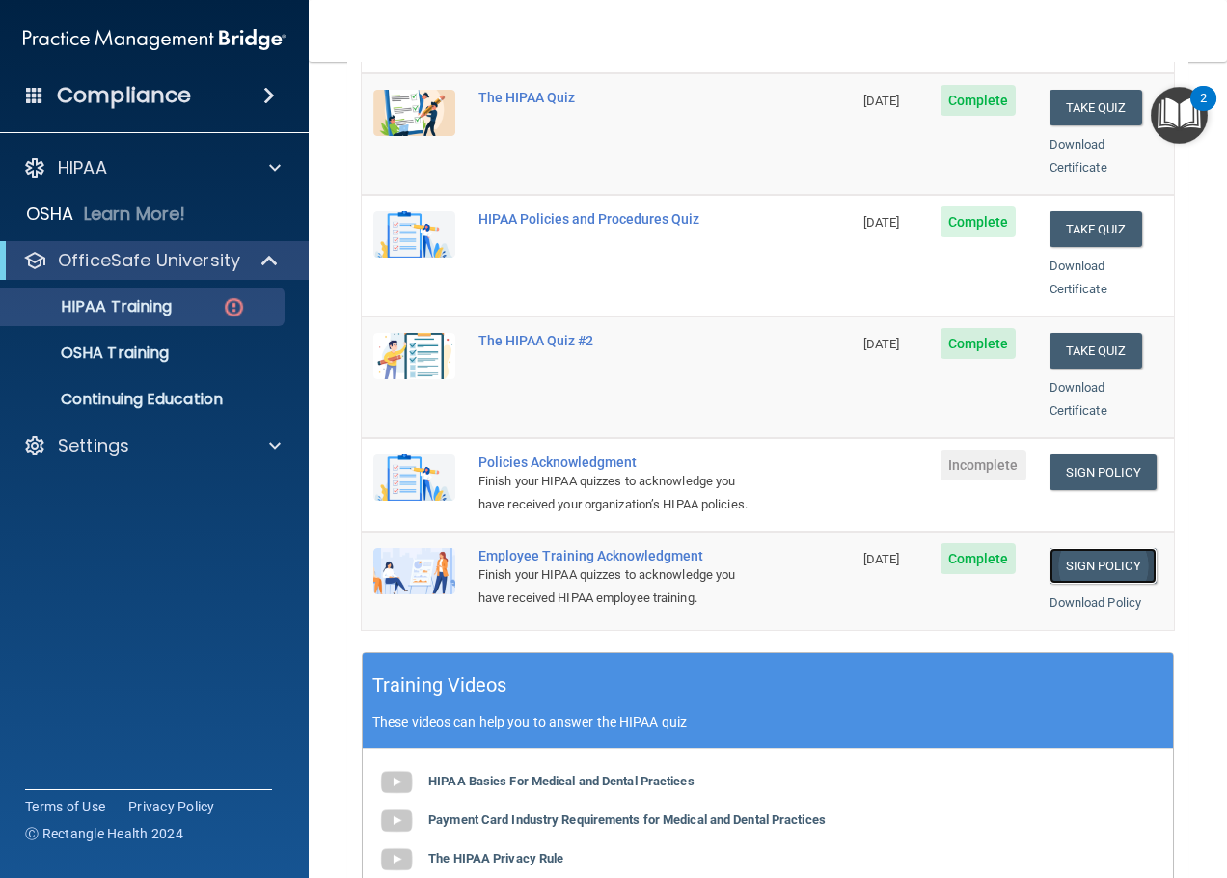
click at [1064, 561] on link "Sign Policy" at bounding box center [1103, 566] width 107 height 36
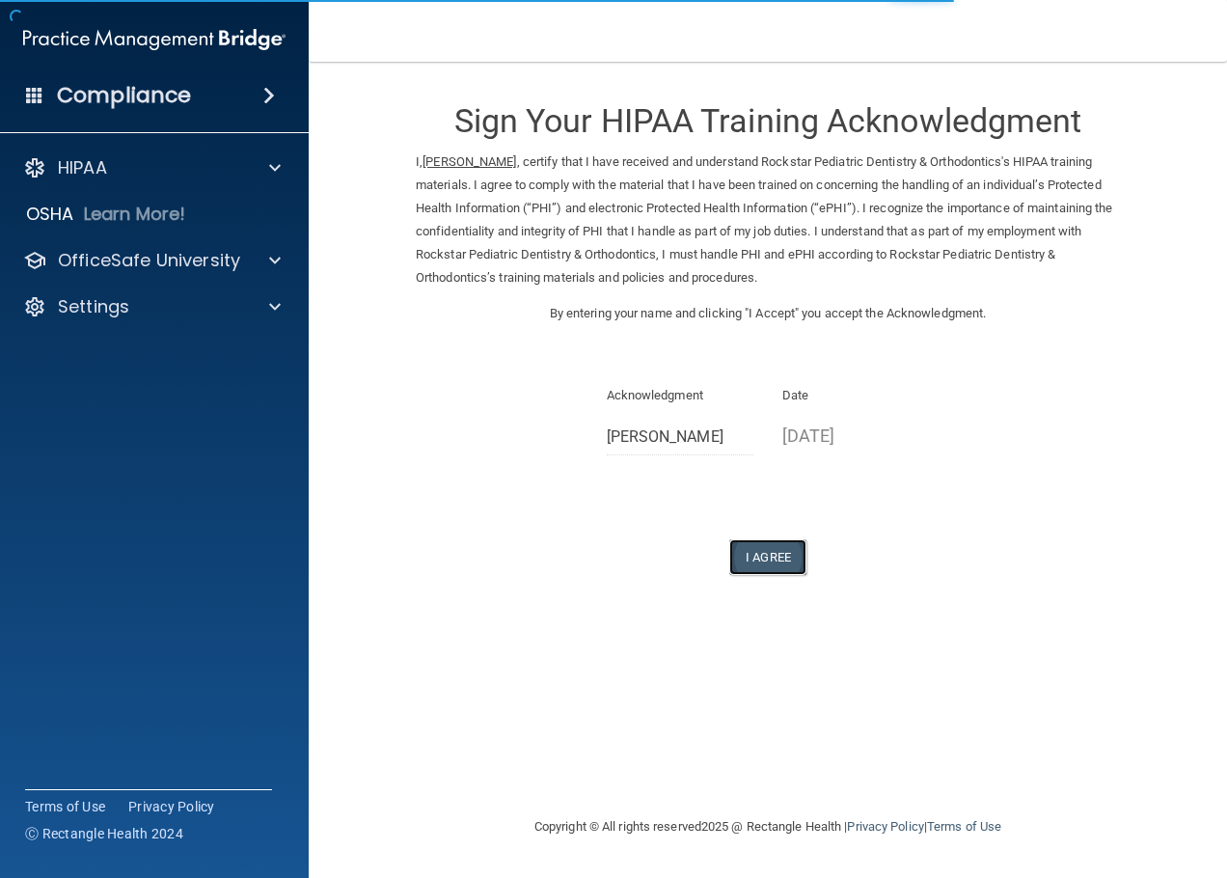
click at [776, 566] on button "I Agree" at bounding box center [767, 557] width 77 height 36
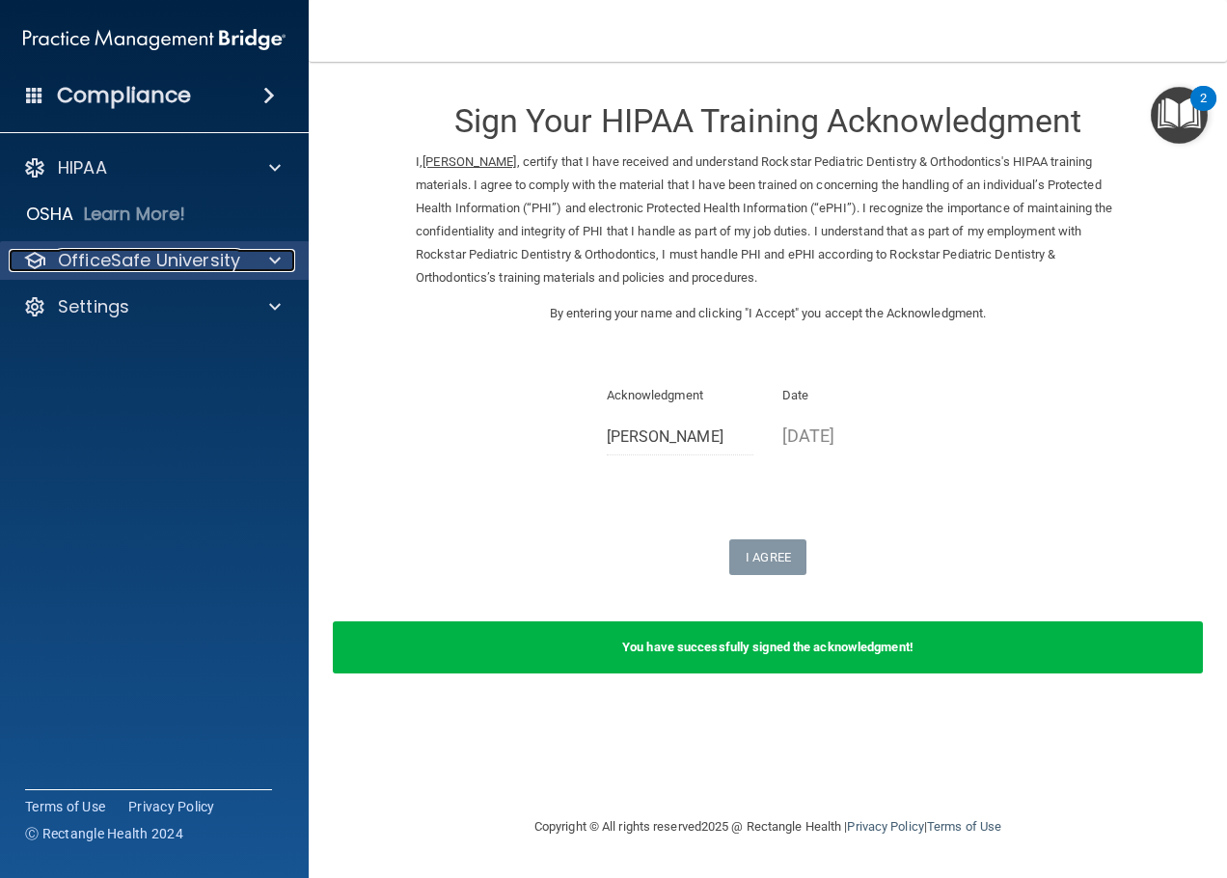
click at [269, 260] on span at bounding box center [275, 260] width 12 height 23
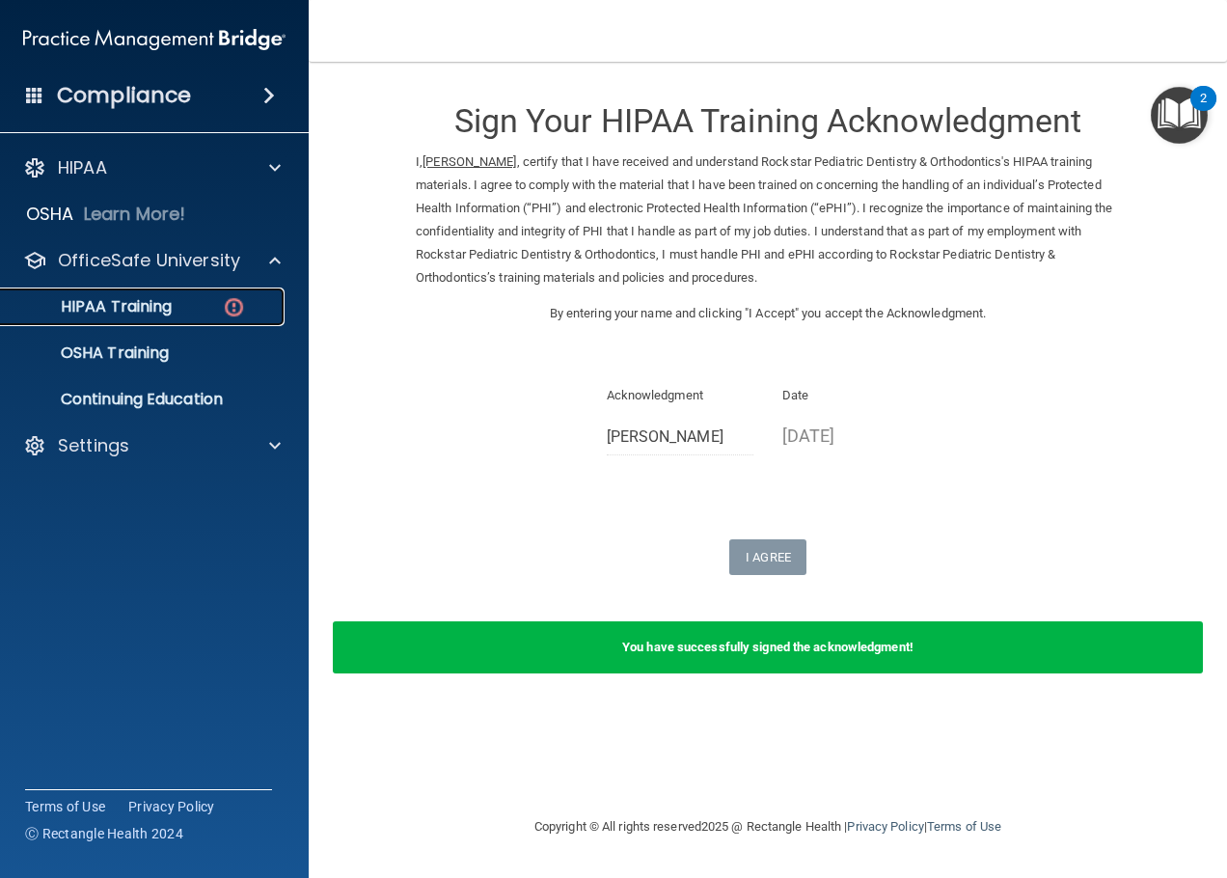
click at [219, 299] on div "HIPAA Training" at bounding box center [144, 306] width 263 height 19
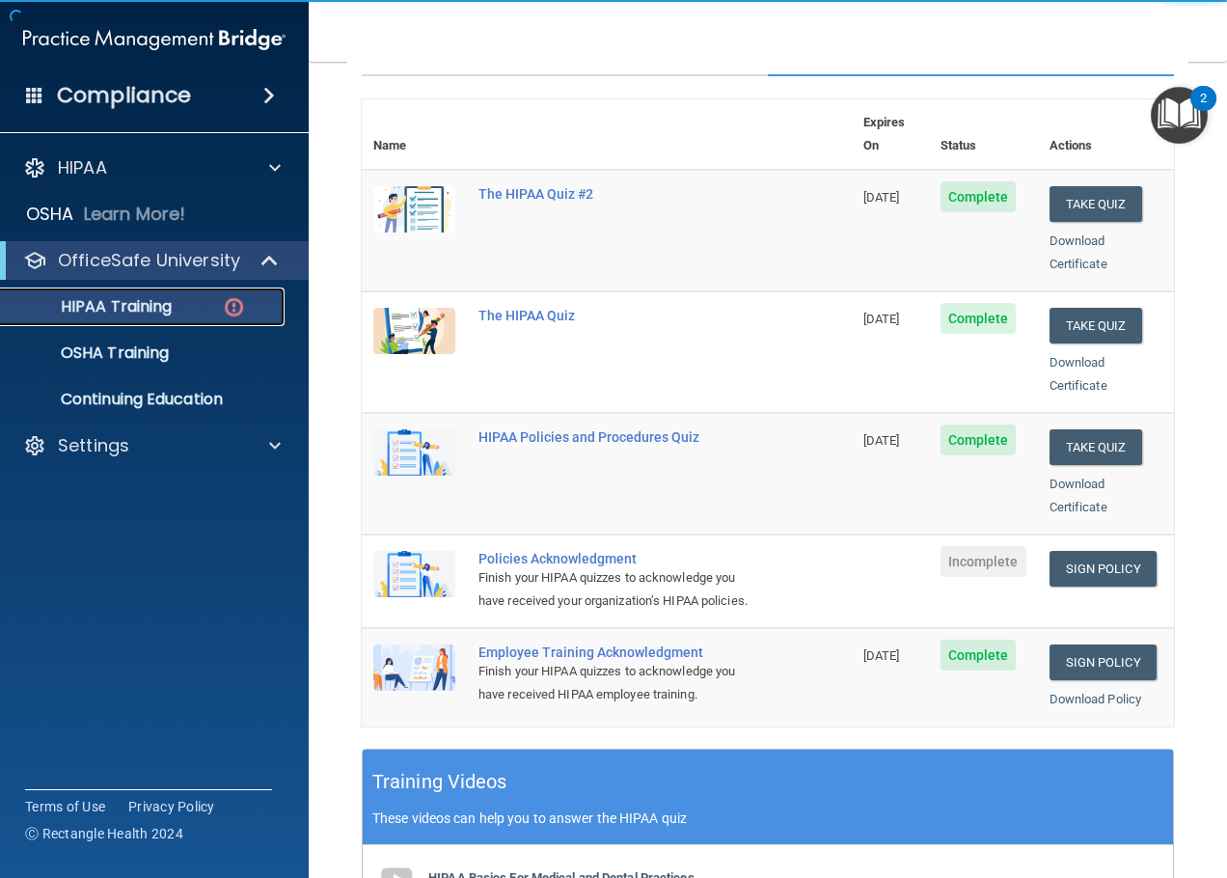
scroll to position [289, 0]
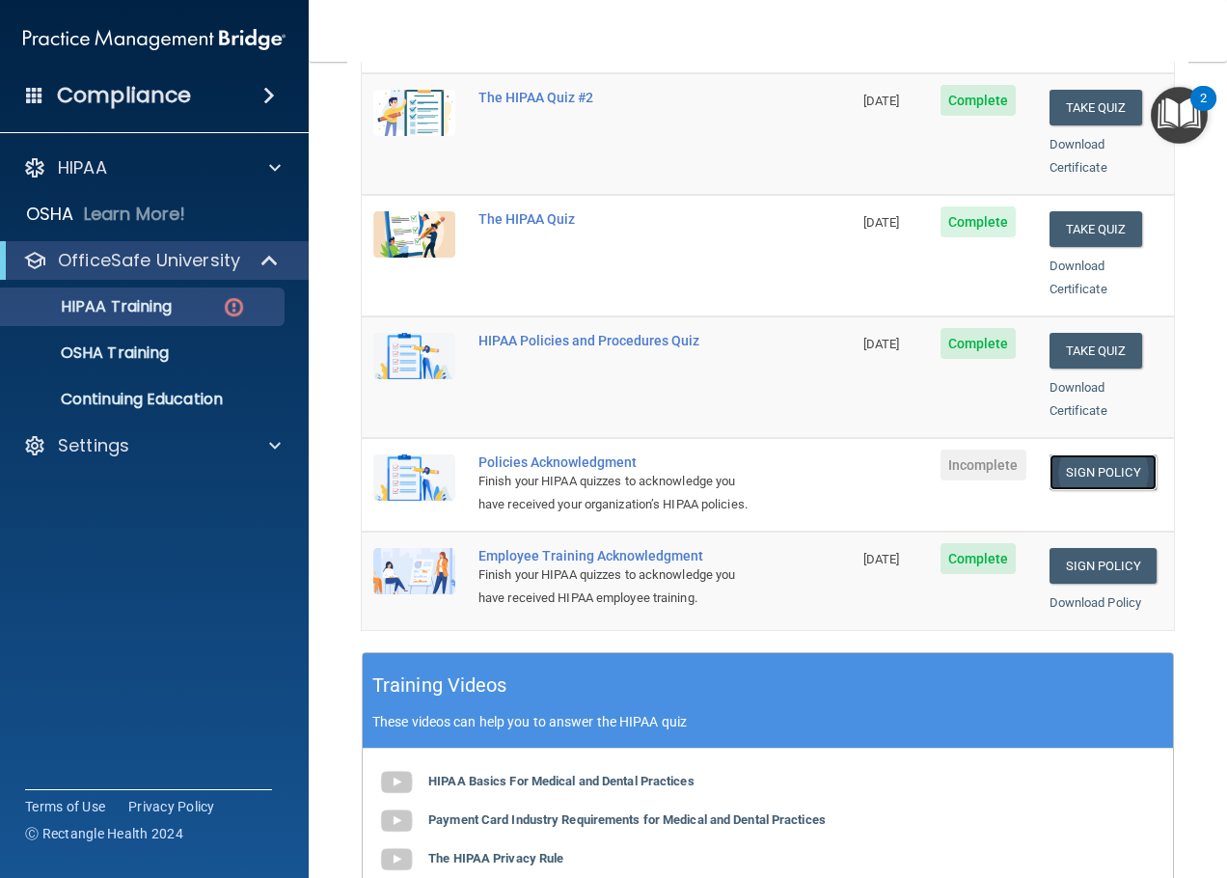
click at [1062, 454] on link "Sign Policy" at bounding box center [1103, 472] width 107 height 36
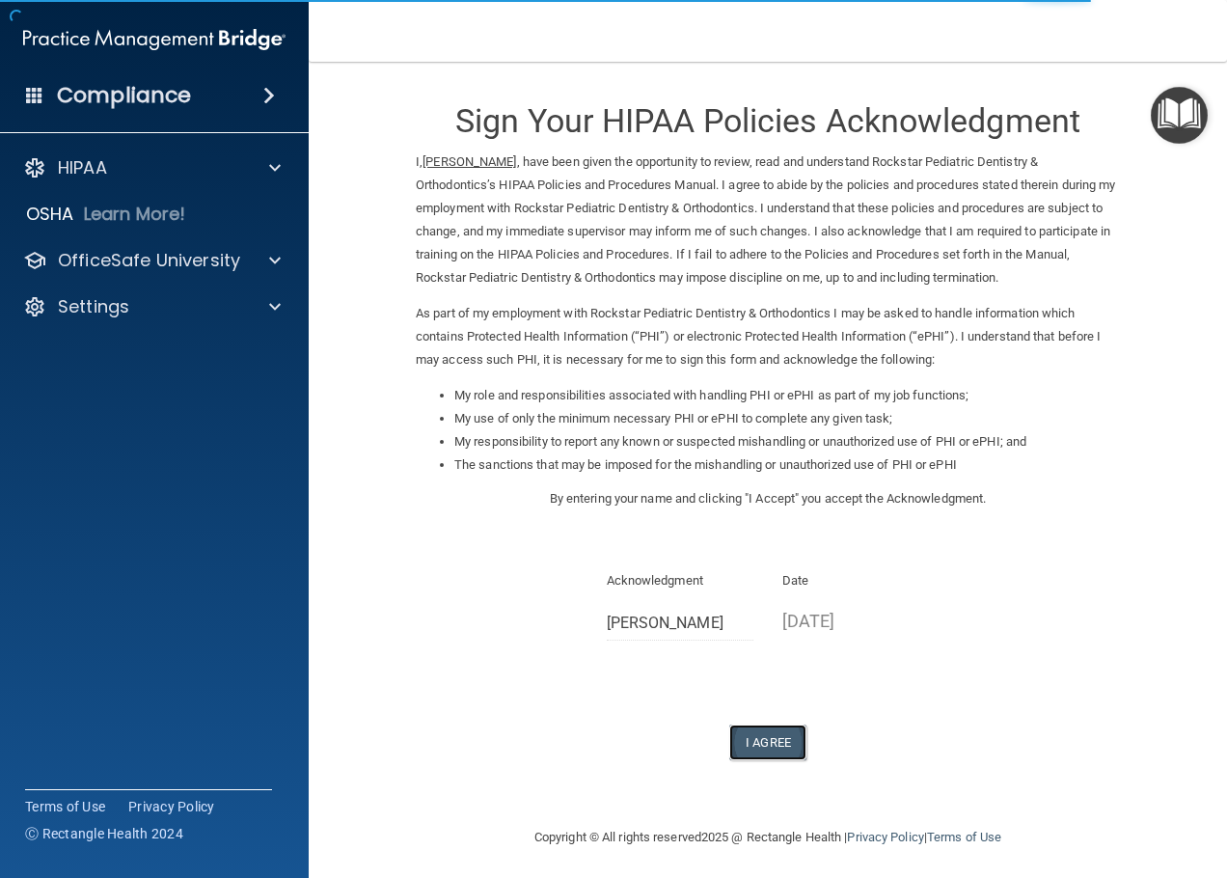
click at [769, 726] on button "I Agree" at bounding box center [767, 743] width 77 height 36
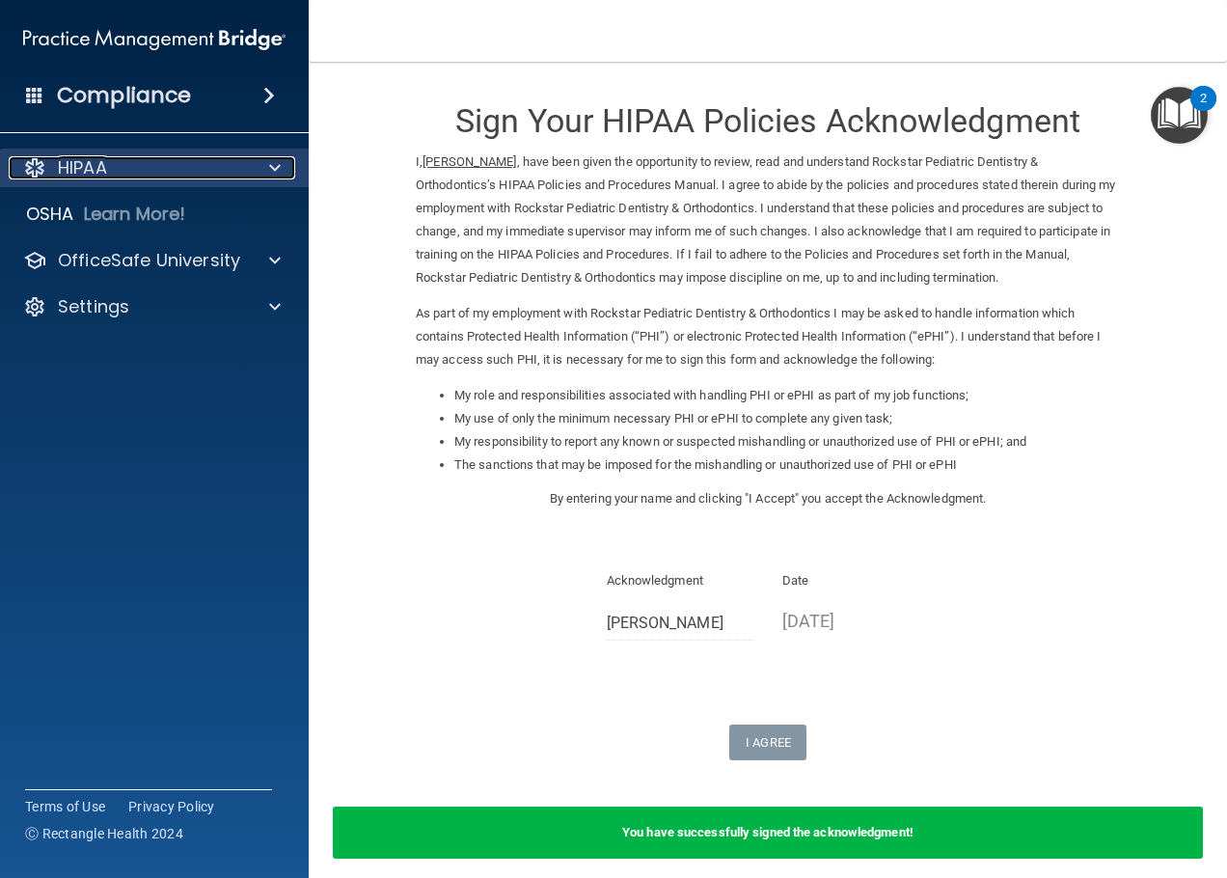
click at [282, 176] on div at bounding box center [272, 167] width 48 height 23
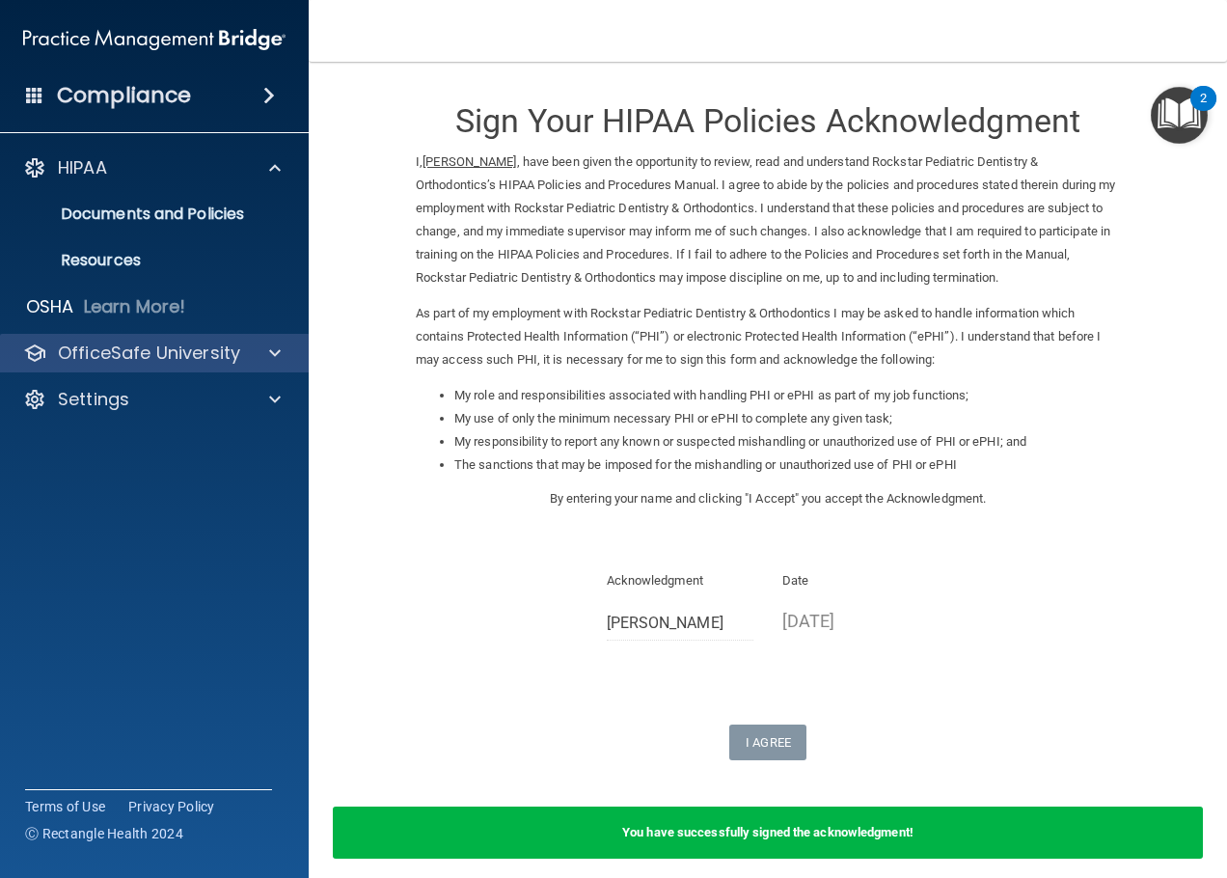
click at [137, 339] on div "OfficeSafe University" at bounding box center [155, 353] width 310 height 39
click at [280, 360] on span at bounding box center [275, 353] width 12 height 23
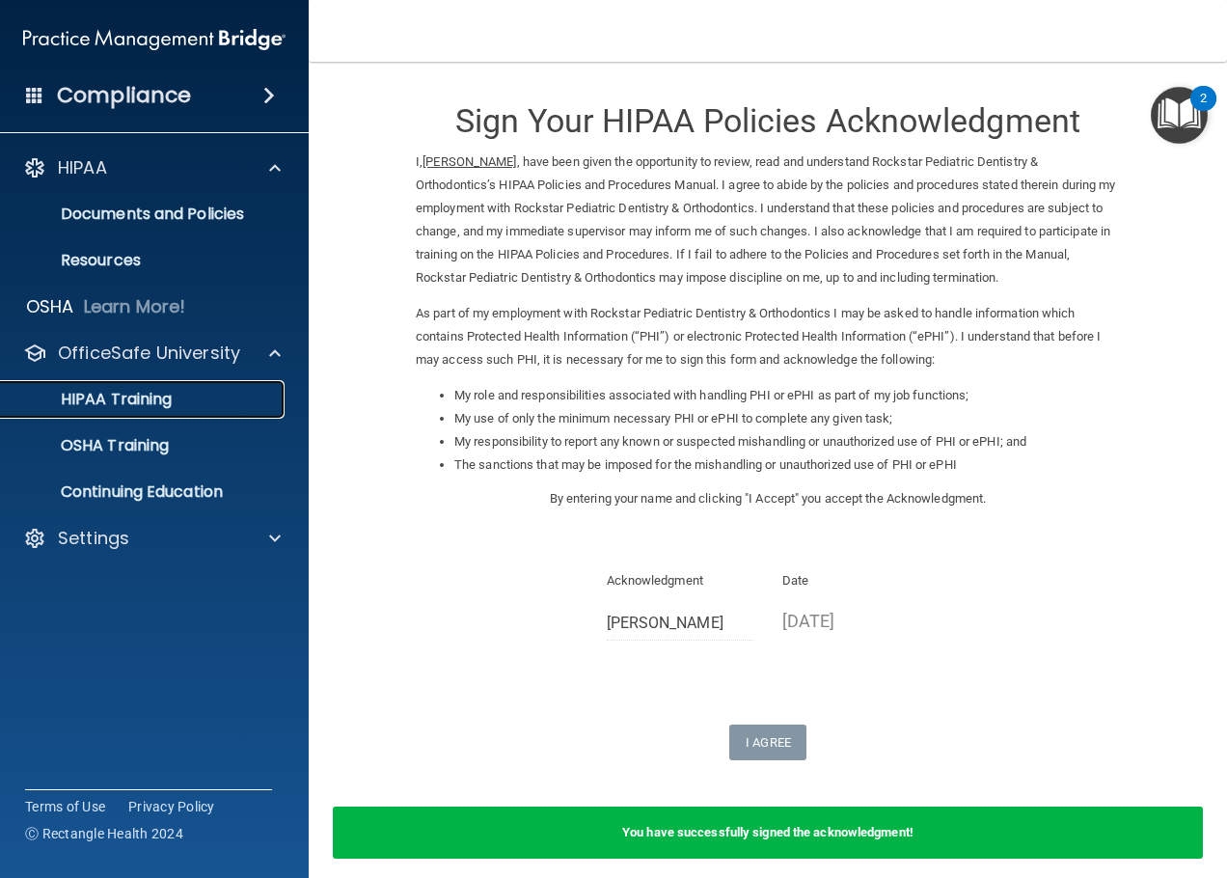
click at [147, 409] on p "HIPAA Training" at bounding box center [92, 399] width 159 height 19
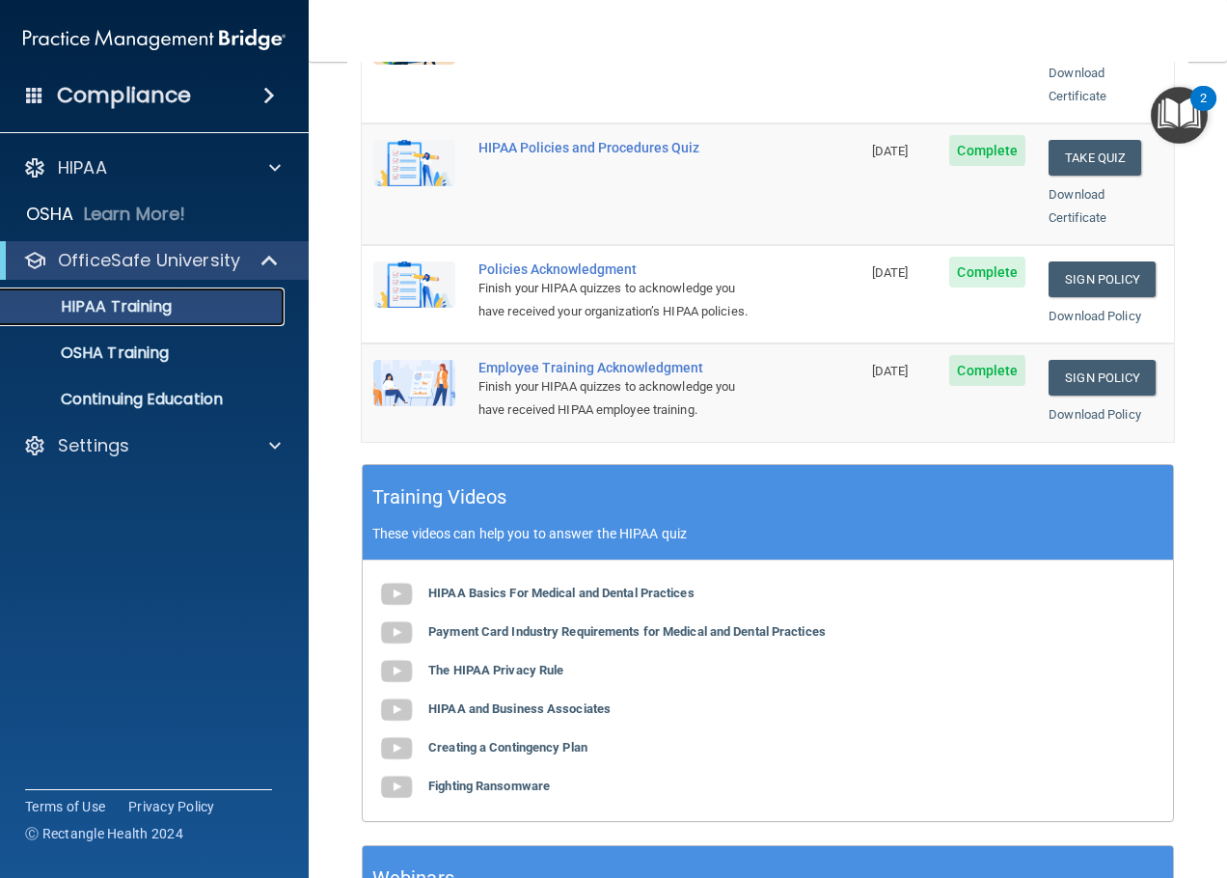
scroll to position [664, 0]
